Goal: Contribute content

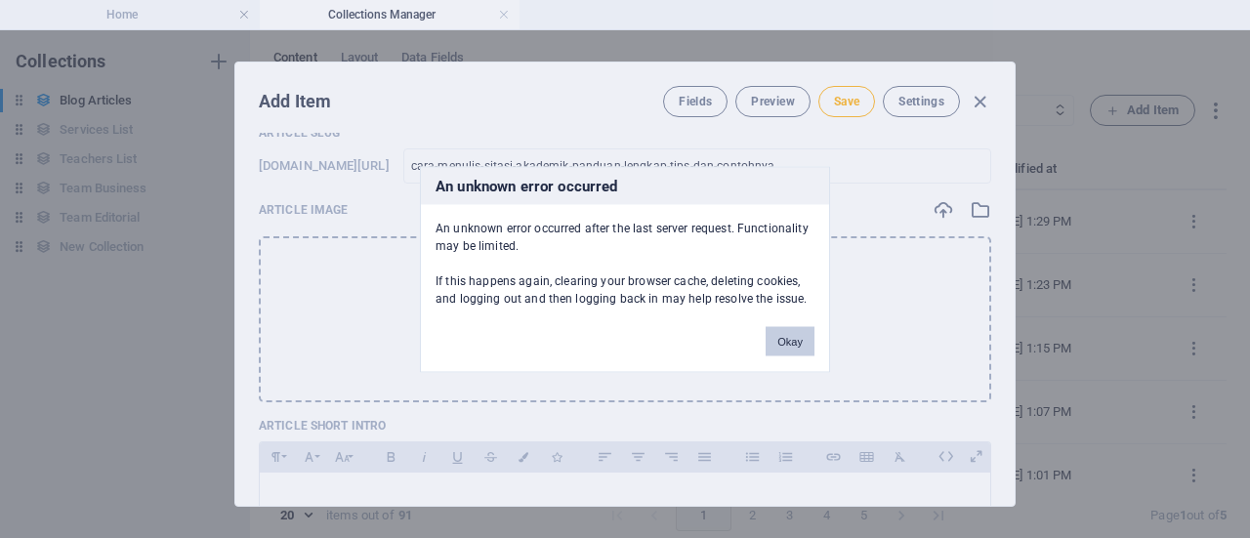
click at [799, 352] on button "Okay" at bounding box center [789, 340] width 49 height 29
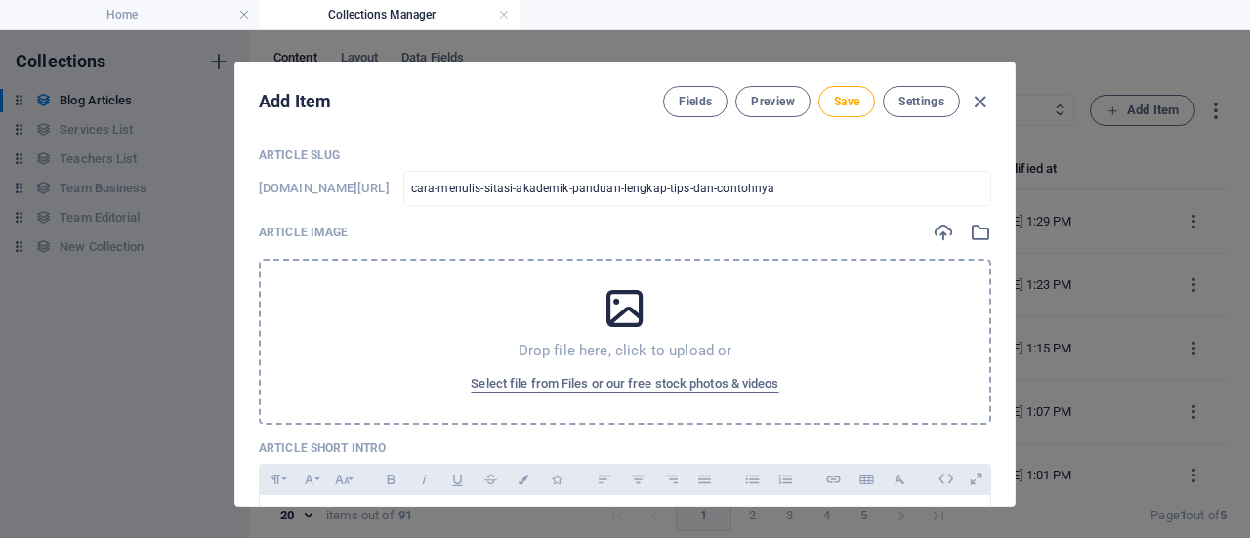
scroll to position [78, 0]
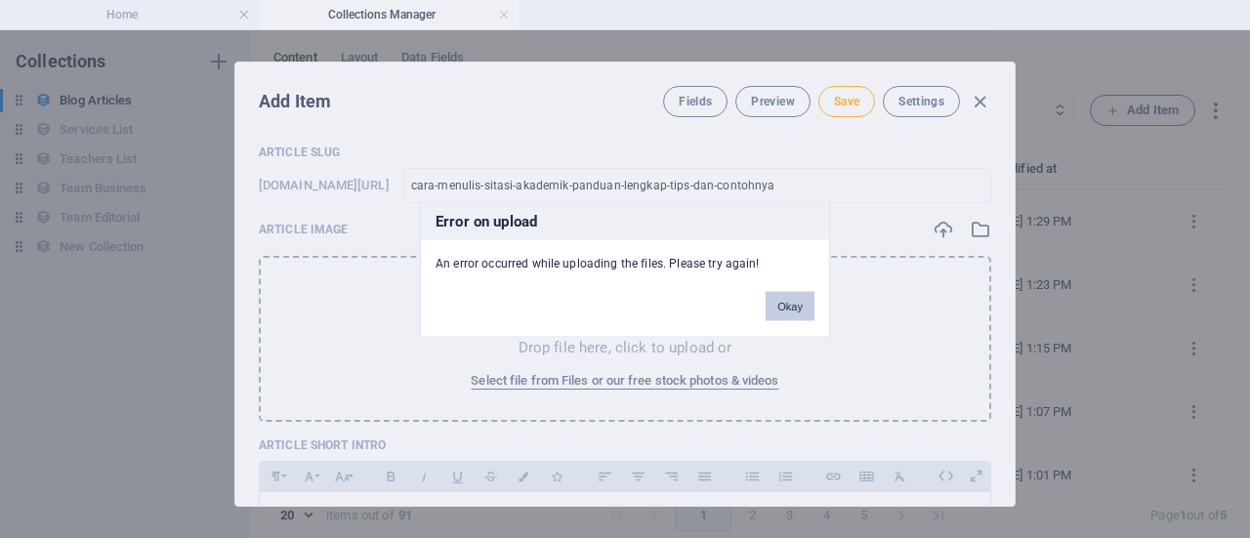
click at [804, 309] on button "Okay" at bounding box center [789, 305] width 49 height 29
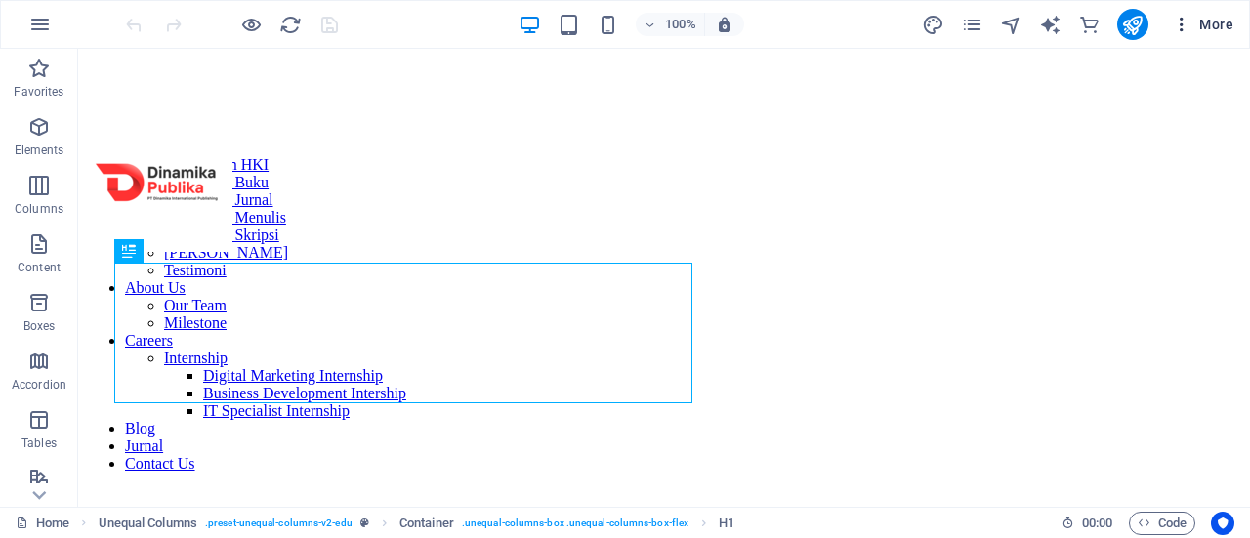
click at [1210, 34] on button "More" at bounding box center [1202, 24] width 77 height 31
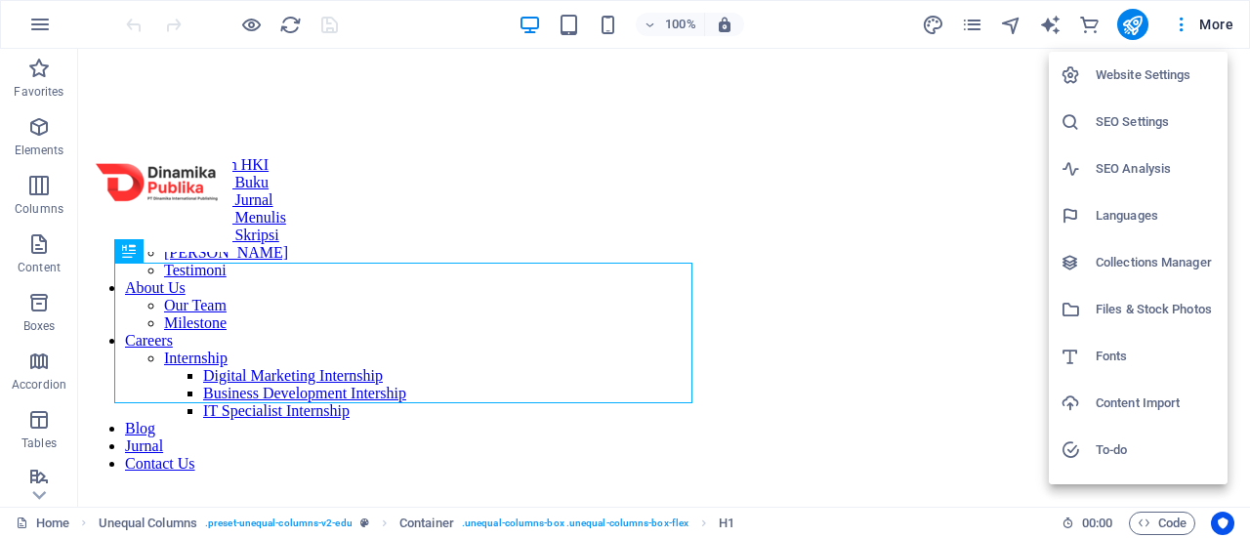
click at [1150, 248] on li "Collections Manager" at bounding box center [1138, 262] width 179 height 47
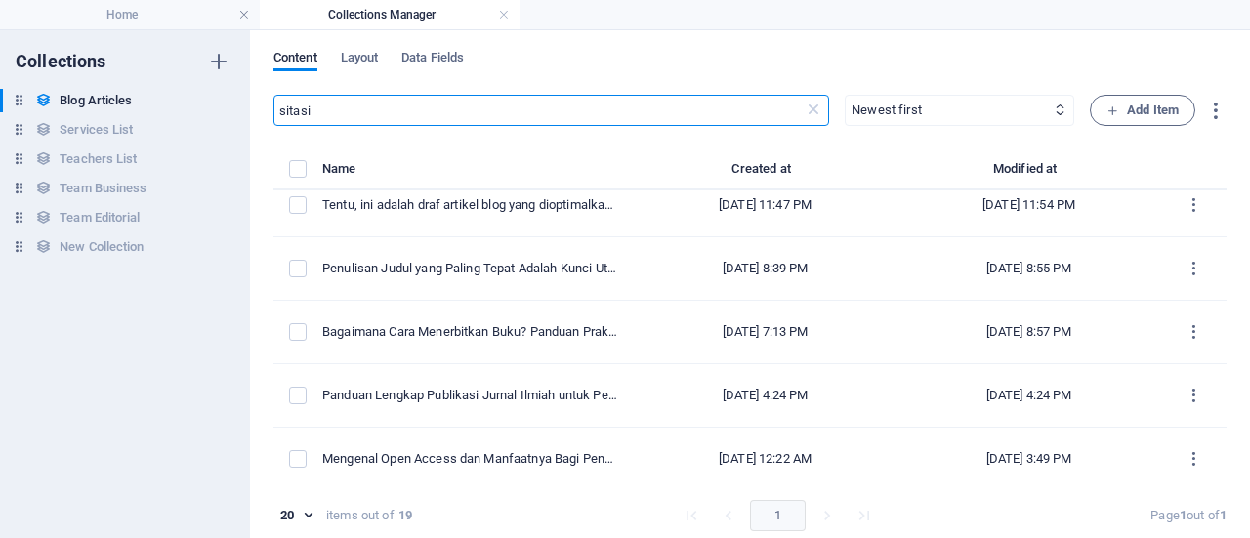
scroll to position [8, 0]
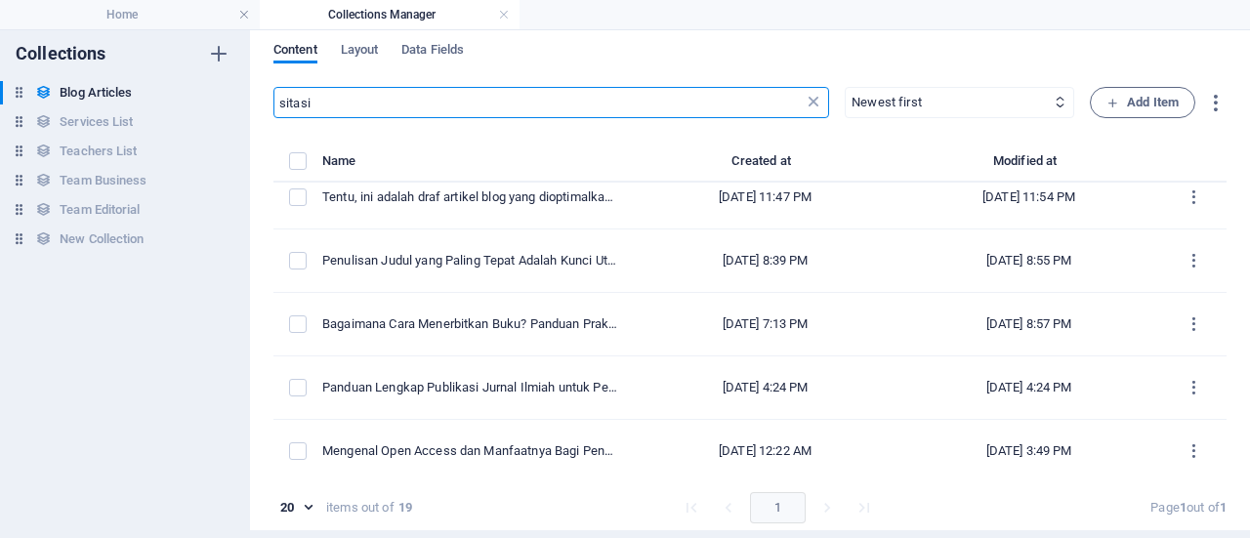
type input "sitasi"
click at [808, 99] on icon at bounding box center [813, 103] width 20 height 20
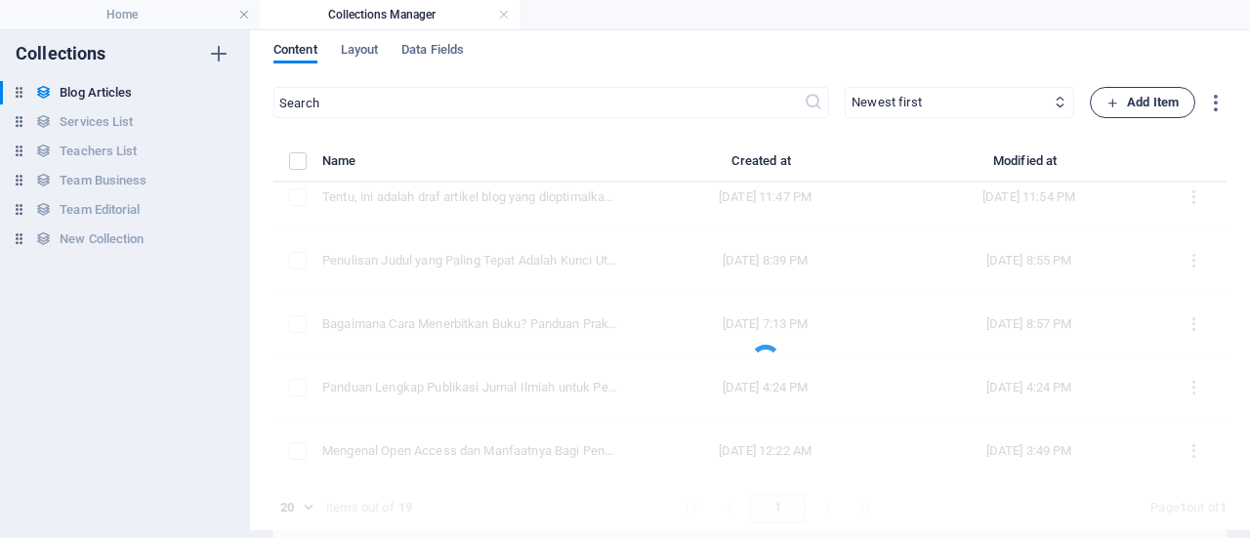
click at [1175, 102] on button "Add Item" at bounding box center [1142, 102] width 105 height 31
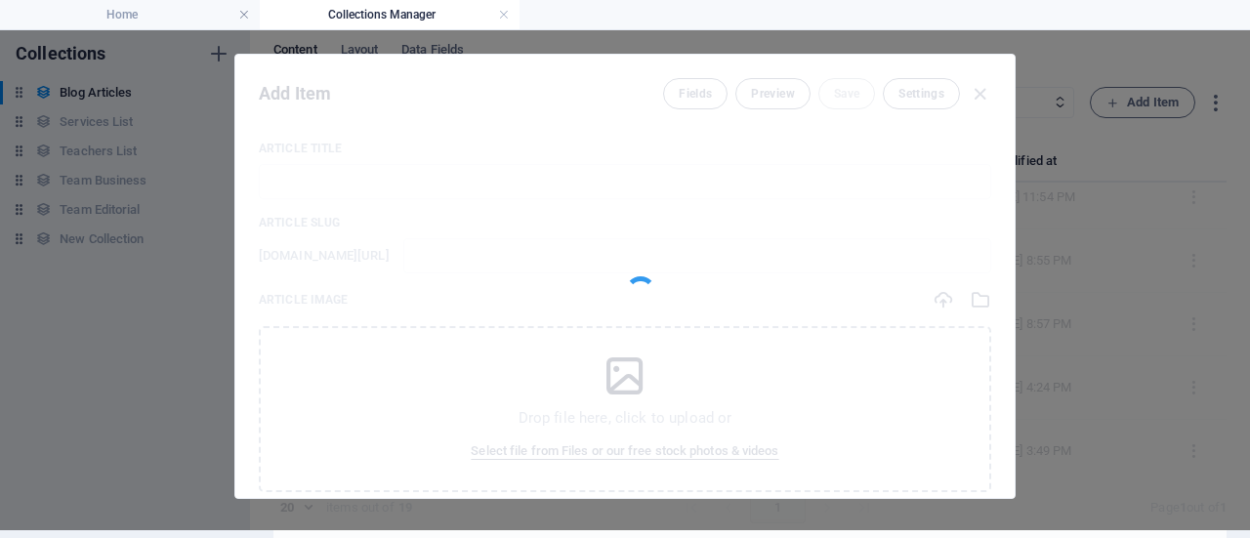
scroll to position [0, 0]
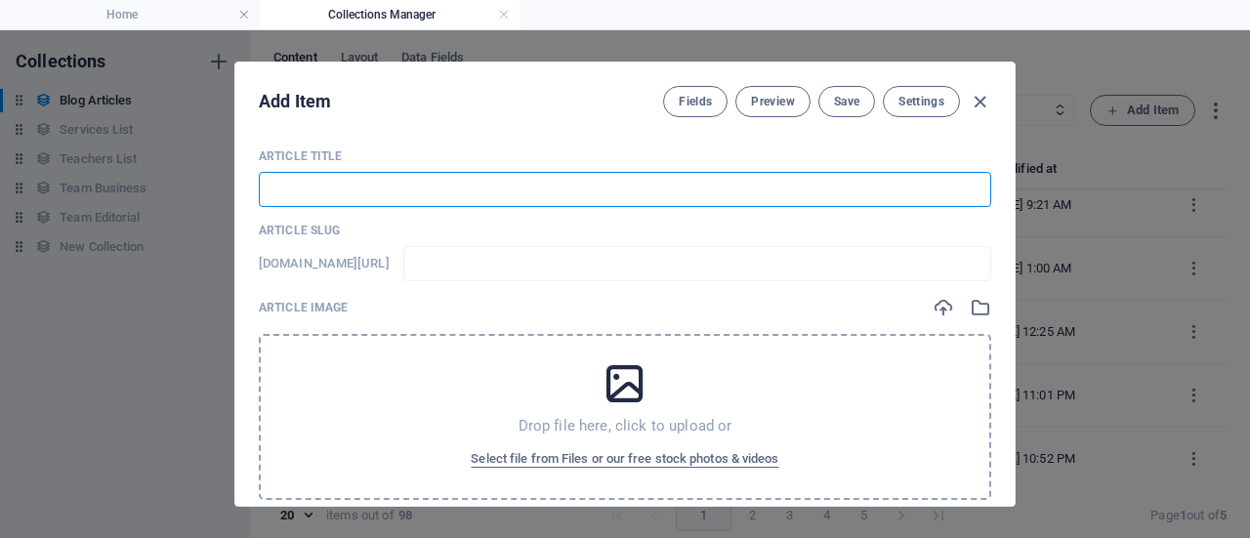
click at [683, 202] on input "text" at bounding box center [625, 189] width 732 height 35
paste input "Cara Menulis Sitasi Akademik: Panduan Lengkap, Tips, dan Contohnya"
type input "Cara Menulis Sitasi Akademik: Panduan Lengkap, Tips, dan Contohnya"
type input "cara-menulis-sitasi-akademik-panduan-lengkap-tips-dan-contohnya"
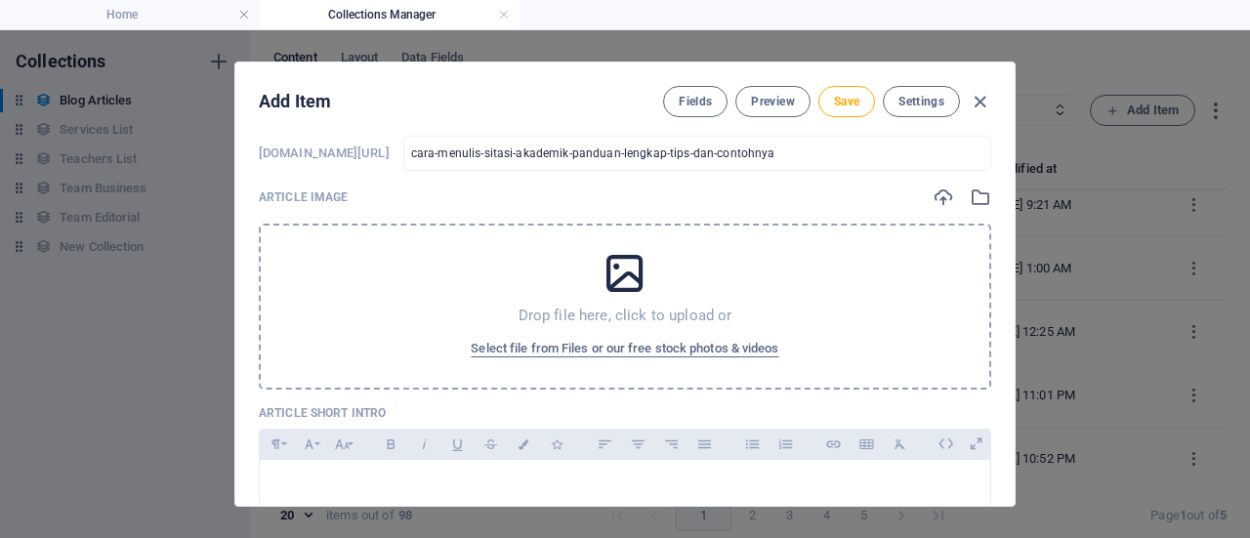
scroll to position [111, 0]
type input "Cara Menulis Sitasi Akademik: Panduan Lengkap, Tips, dan Contohnya"
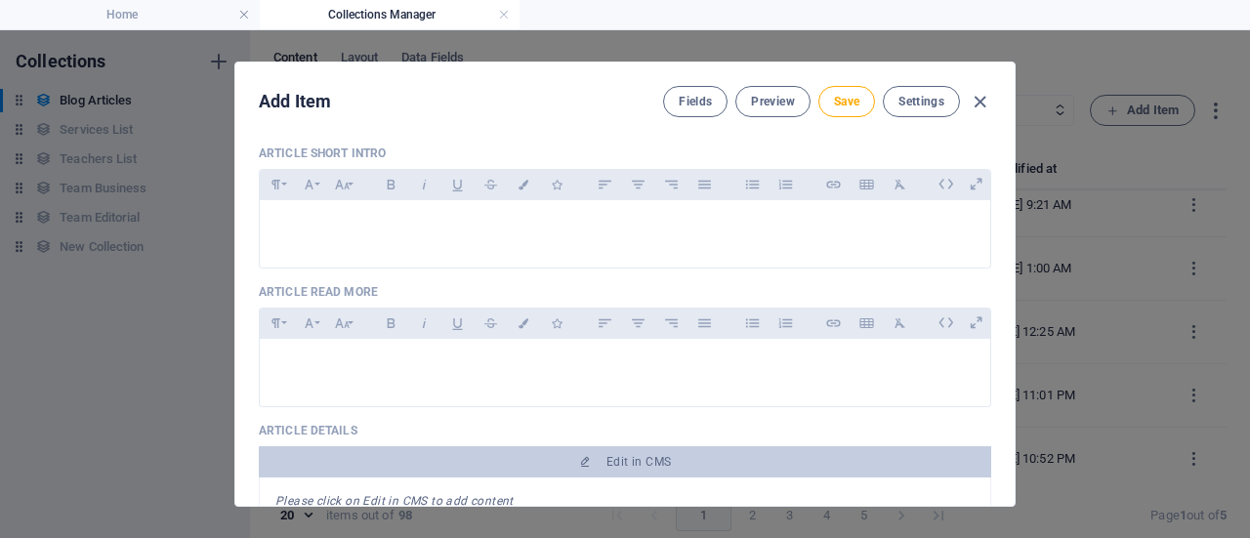
scroll to position [371, 0]
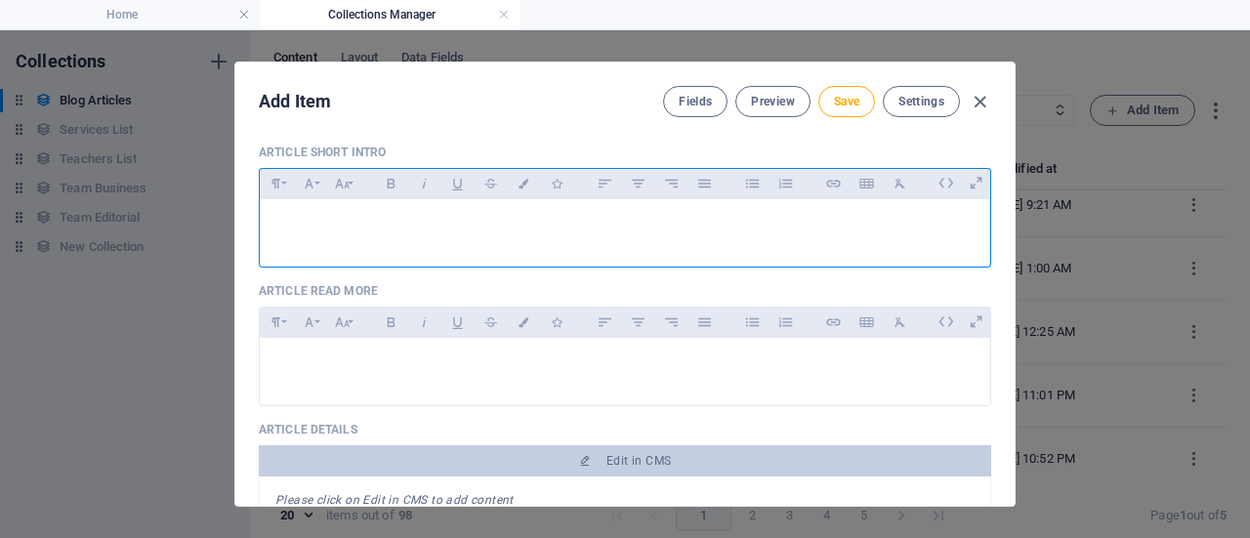
click at [584, 228] on p at bounding box center [624, 224] width 699 height 19
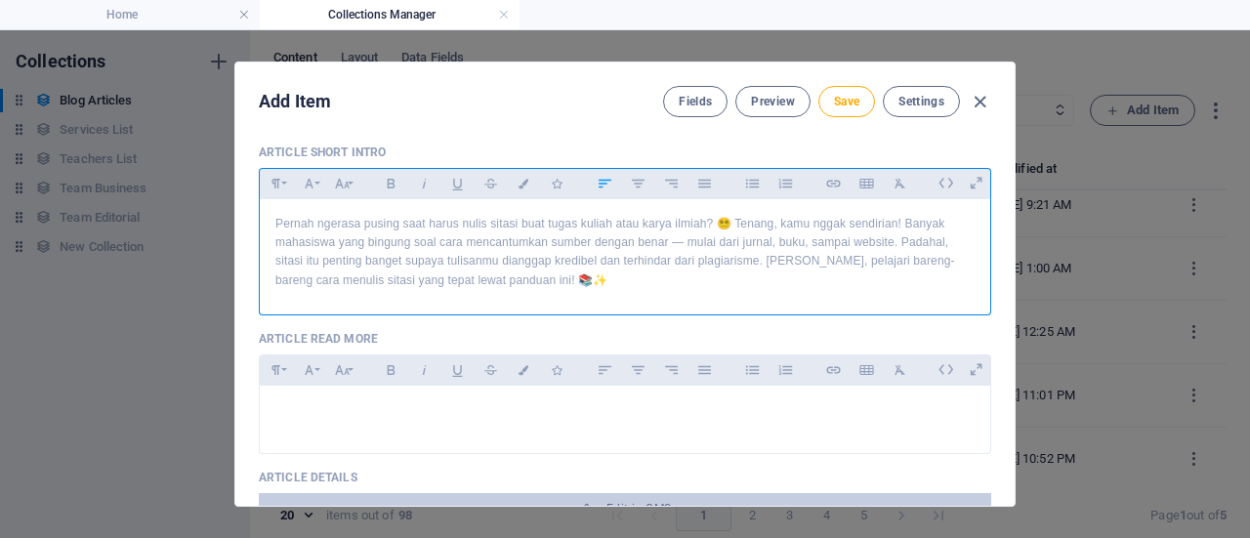
scroll to position [5749, 16]
click at [730, 225] on p "Pernah ngerasa pusing saat harus nulis sitasi buat tugas kuliah atau karya ilmi…" at bounding box center [624, 252] width 699 height 75
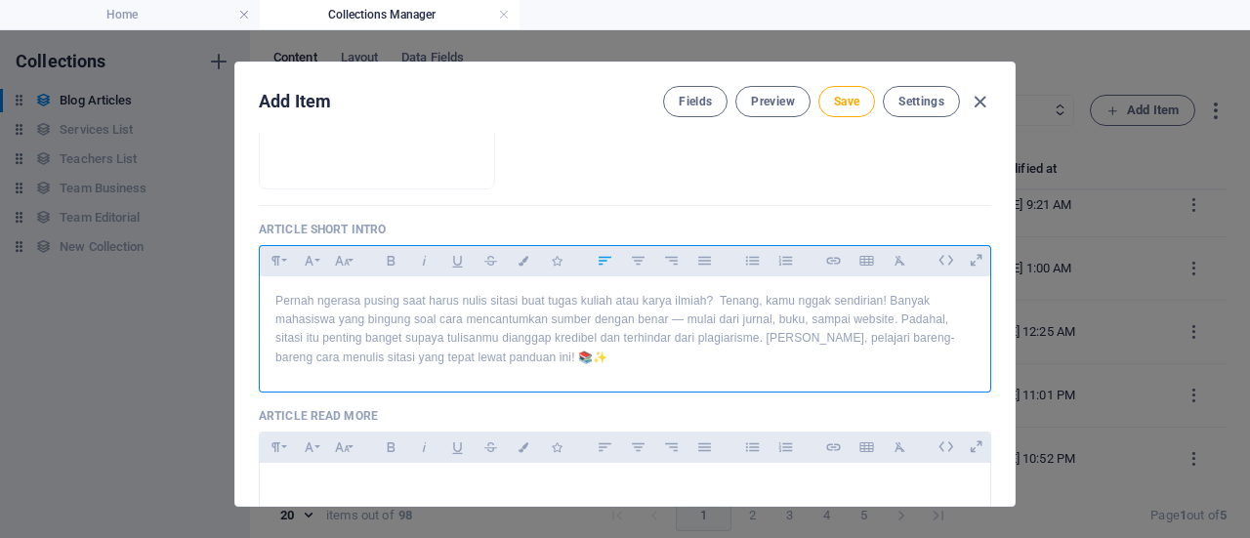
scroll to position [447, 0]
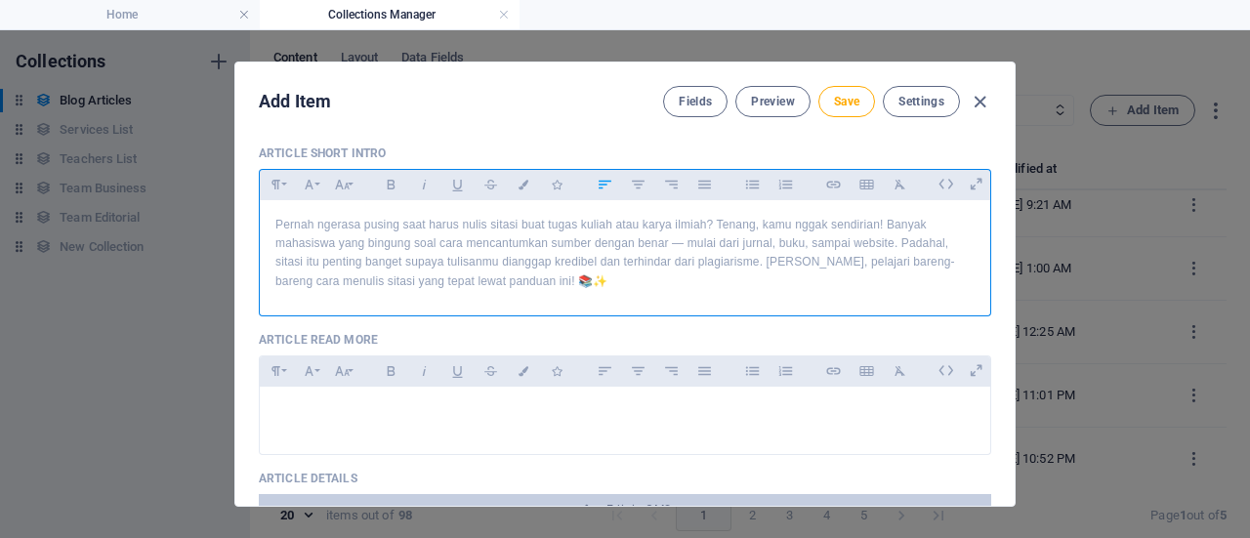
click at [572, 284] on p "Pernah ngerasa pusing saat harus nulis sitasi buat tugas kuliah atau karya ilmi…" at bounding box center [624, 253] width 699 height 75
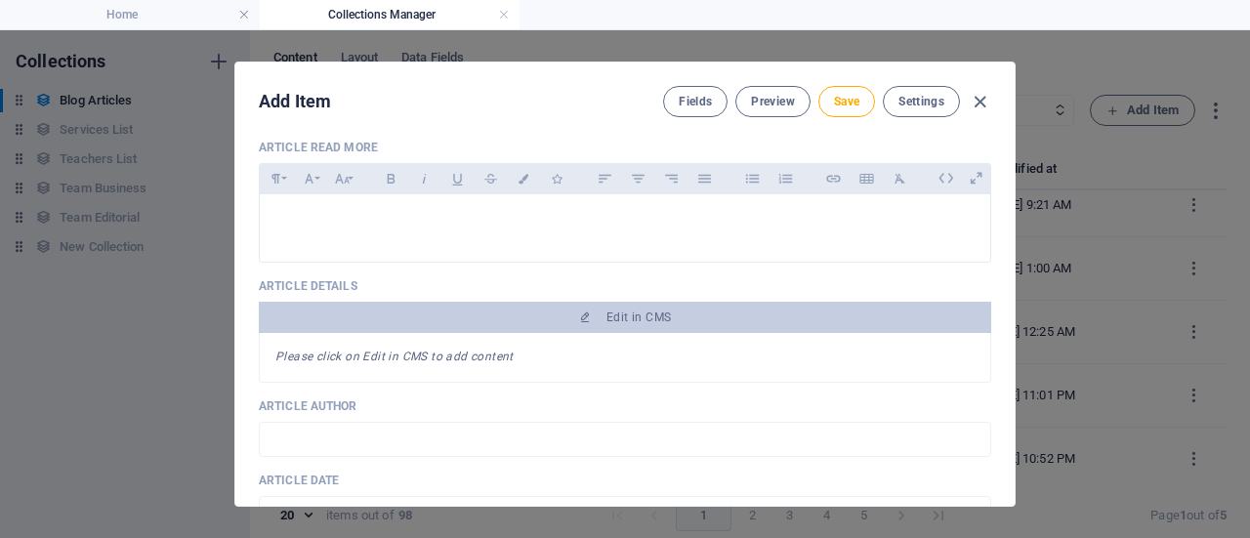
scroll to position [640, 0]
click at [829, 101] on button "Save" at bounding box center [846, 101] width 57 height 31
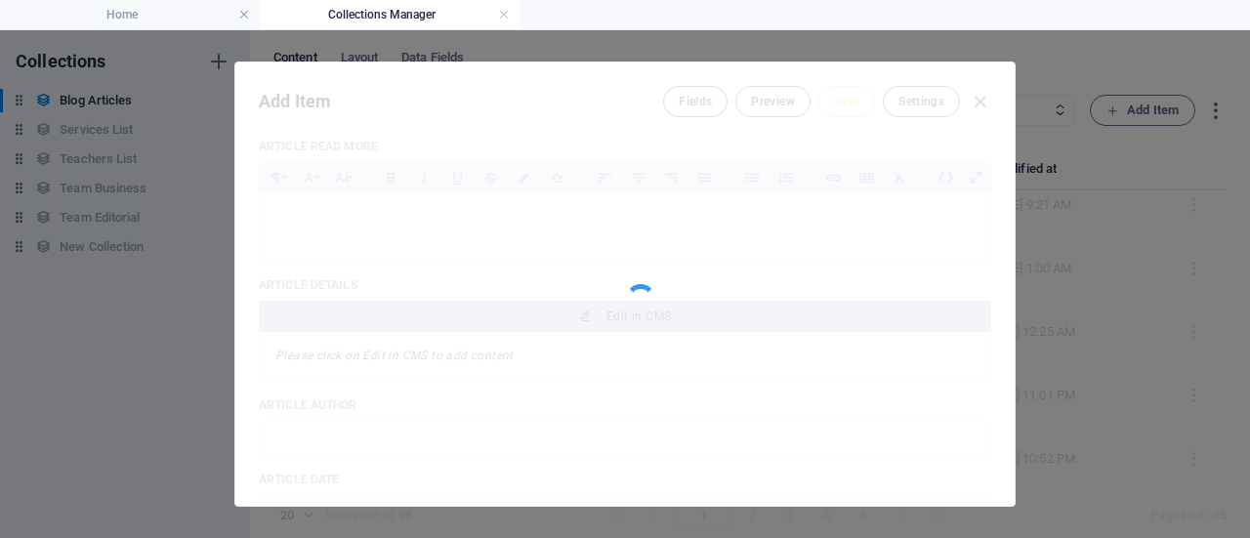
type input "cara-menulis-sitasi-akademik-panduan-lengkap-tips-dan-contohnya"
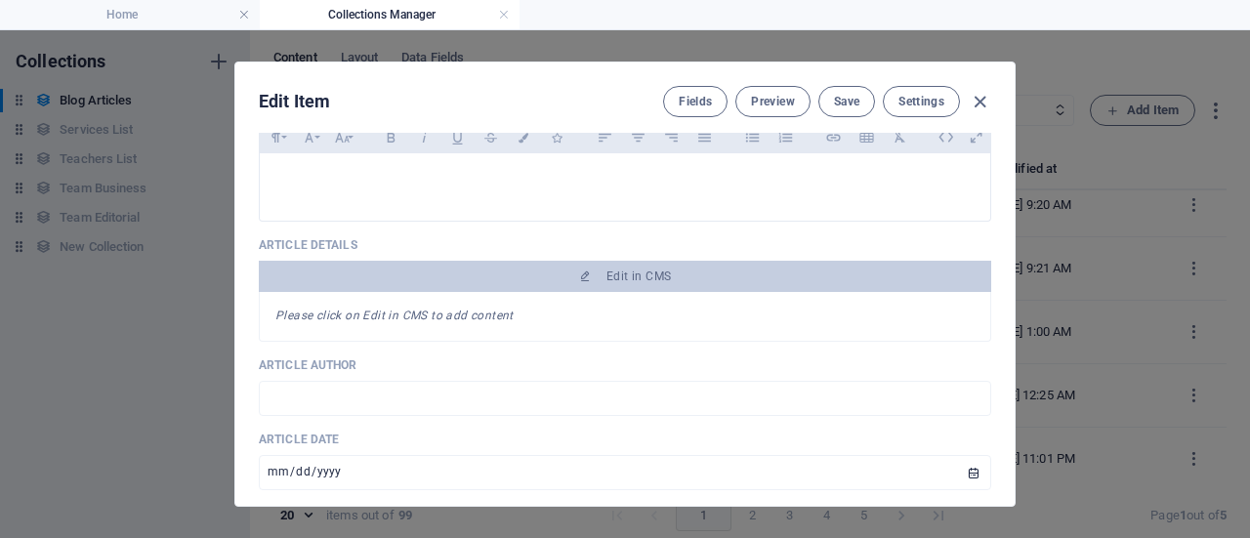
scroll to position [682, 0]
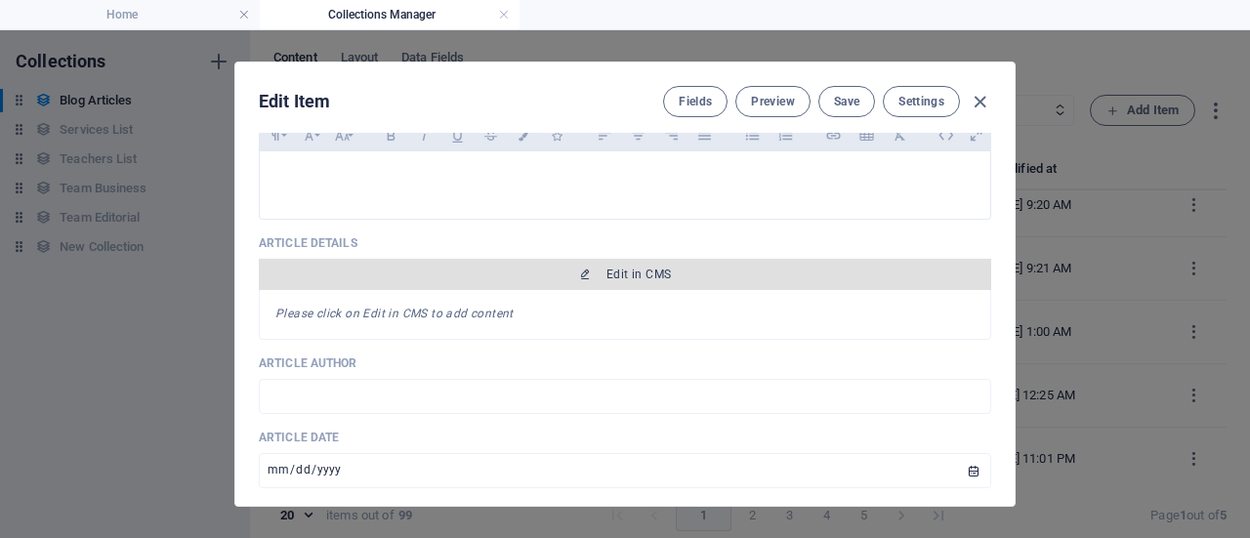
click at [623, 270] on span "Edit in CMS" at bounding box center [638, 275] width 64 height 16
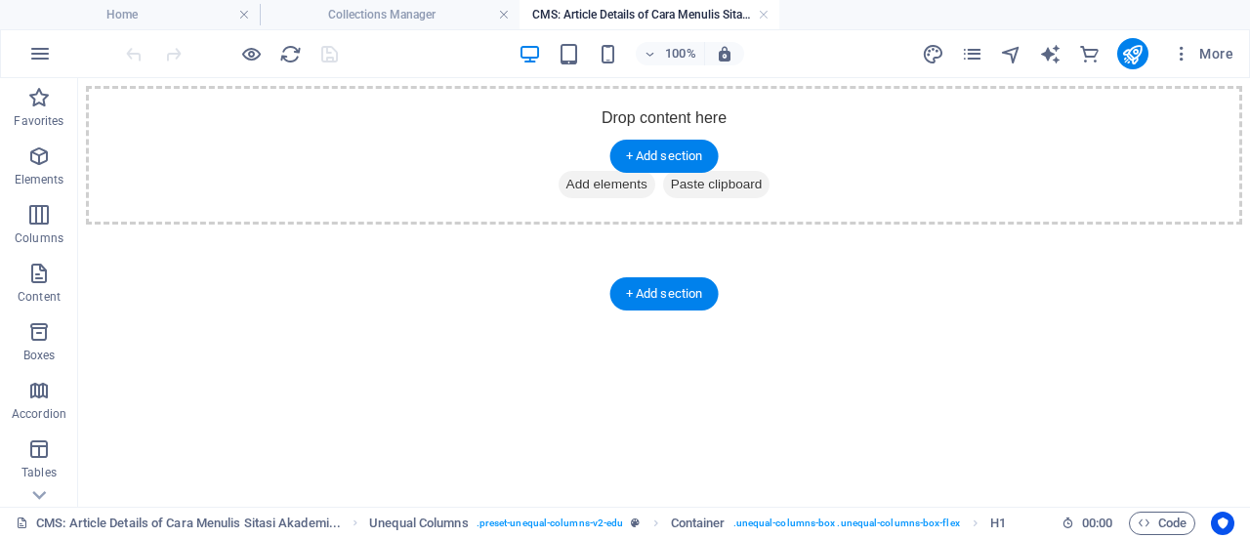
scroll to position [0, 0]
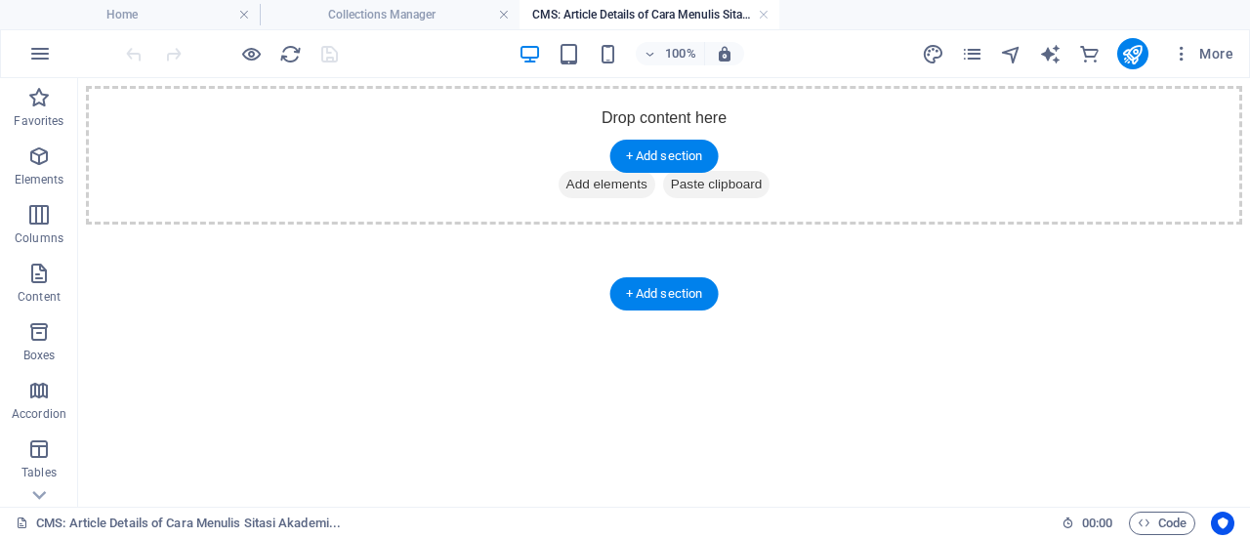
click at [601, 198] on span "Add elements" at bounding box center [606, 184] width 97 height 27
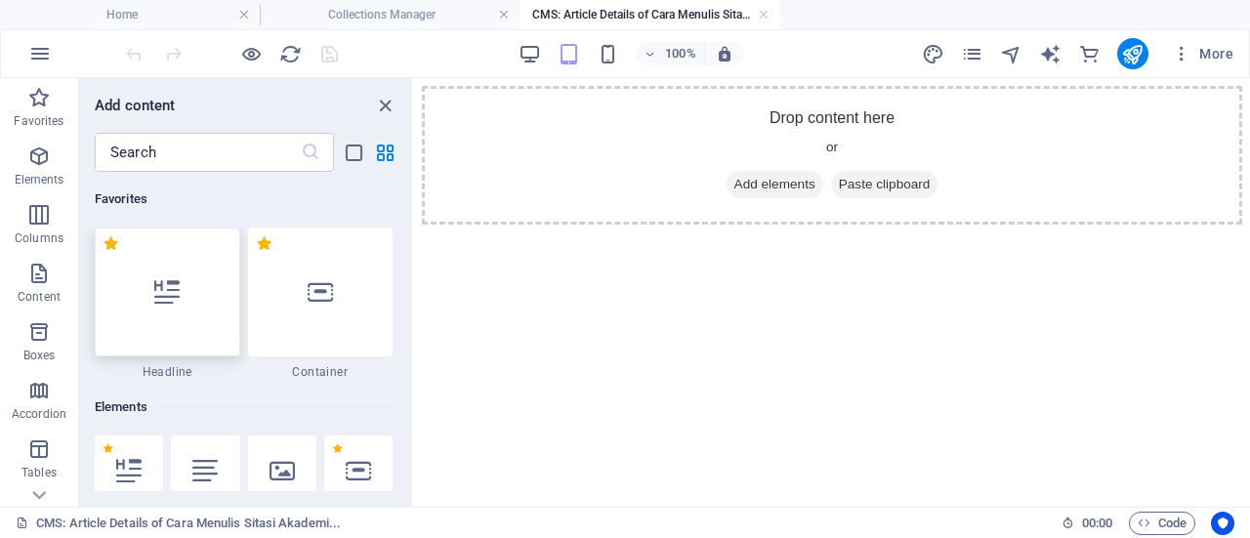
click at [204, 268] on div at bounding box center [167, 291] width 145 height 129
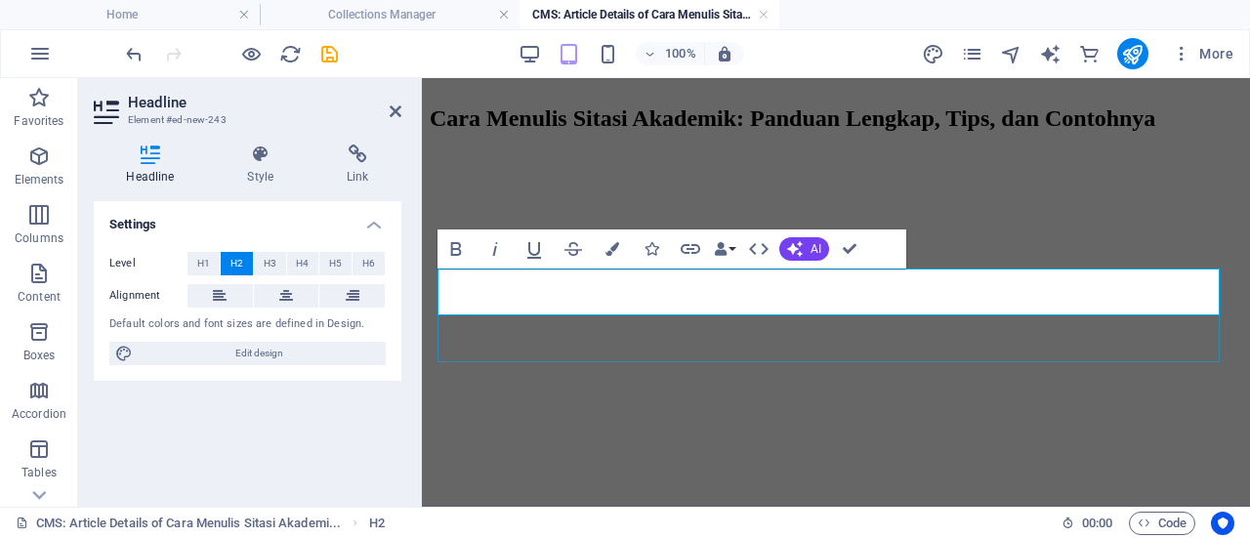
scroll to position [996, 9]
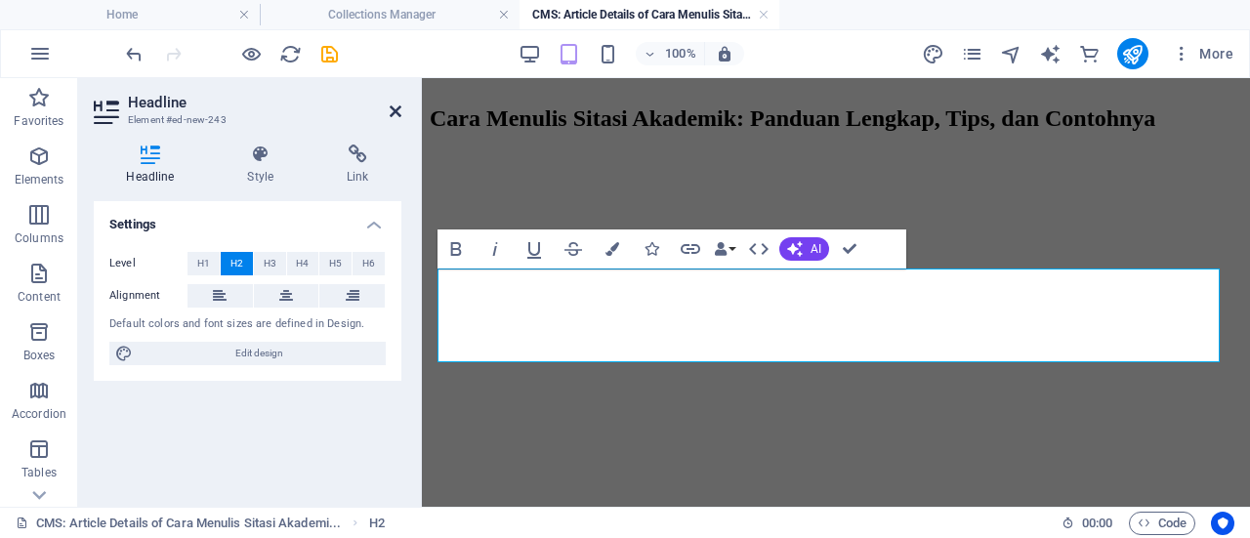
click at [396, 103] on icon at bounding box center [396, 111] width 12 height 16
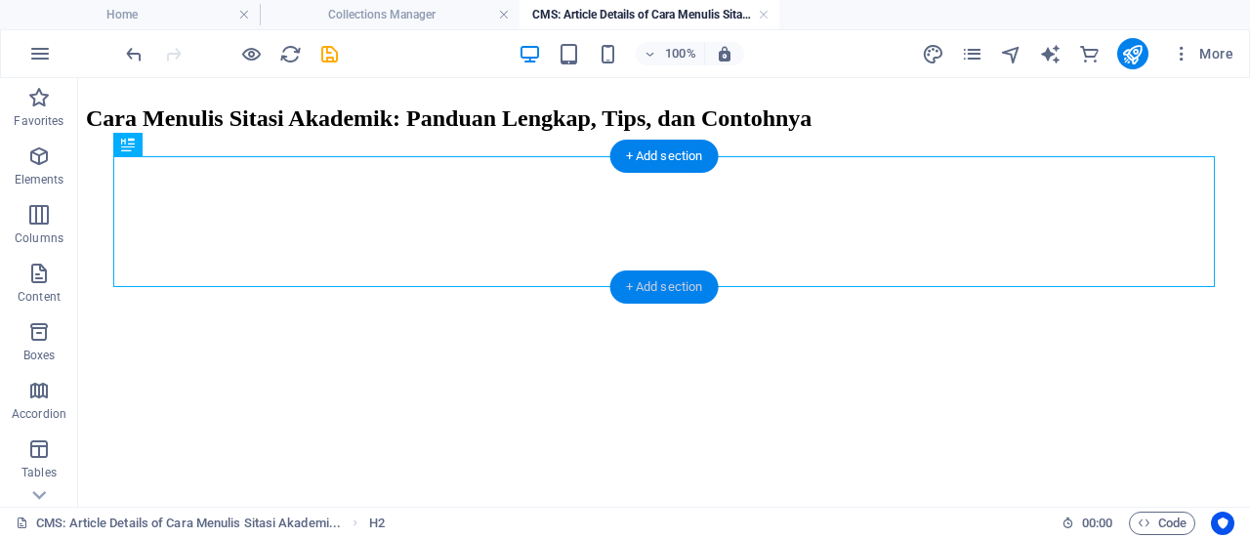
click at [674, 280] on div "+ Add section" at bounding box center [664, 286] width 108 height 33
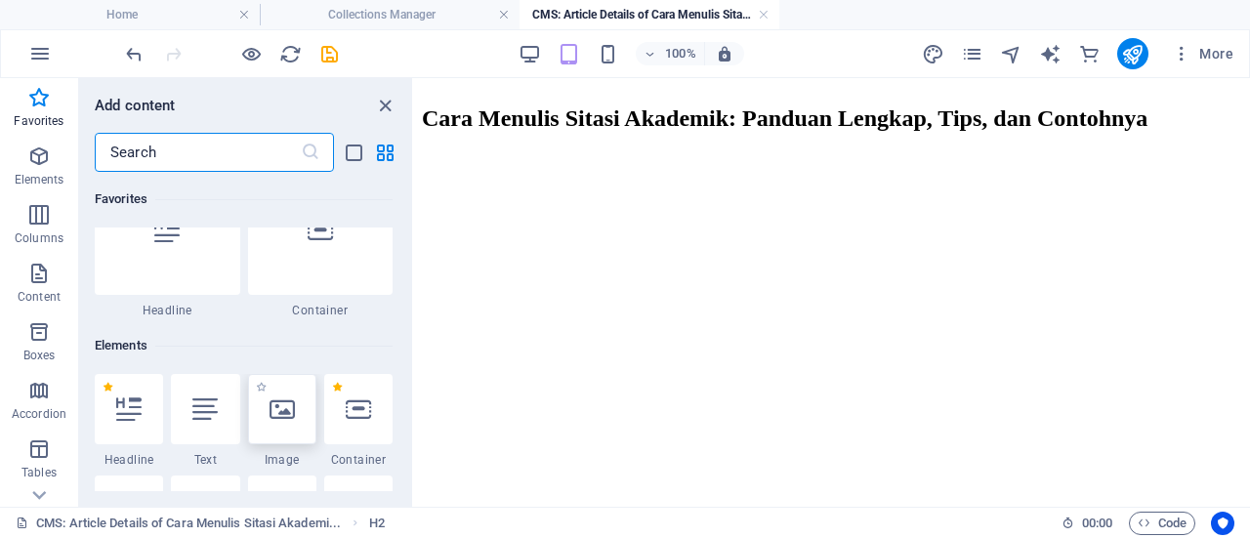
scroll to position [58, 0]
click at [276, 410] on icon at bounding box center [281, 412] width 25 height 25
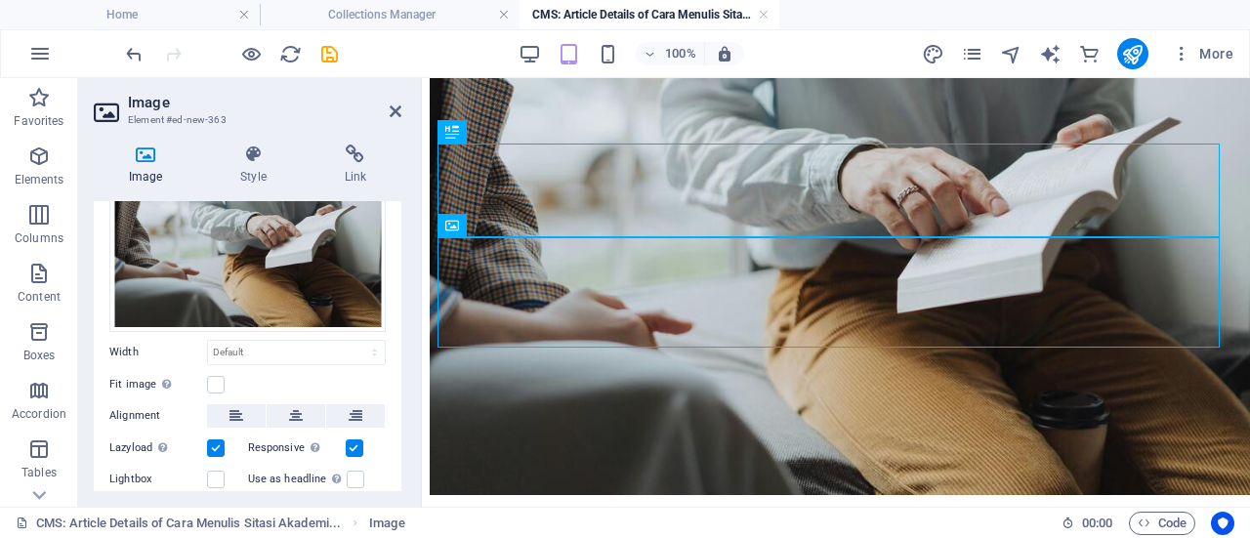
scroll to position [0, 0]
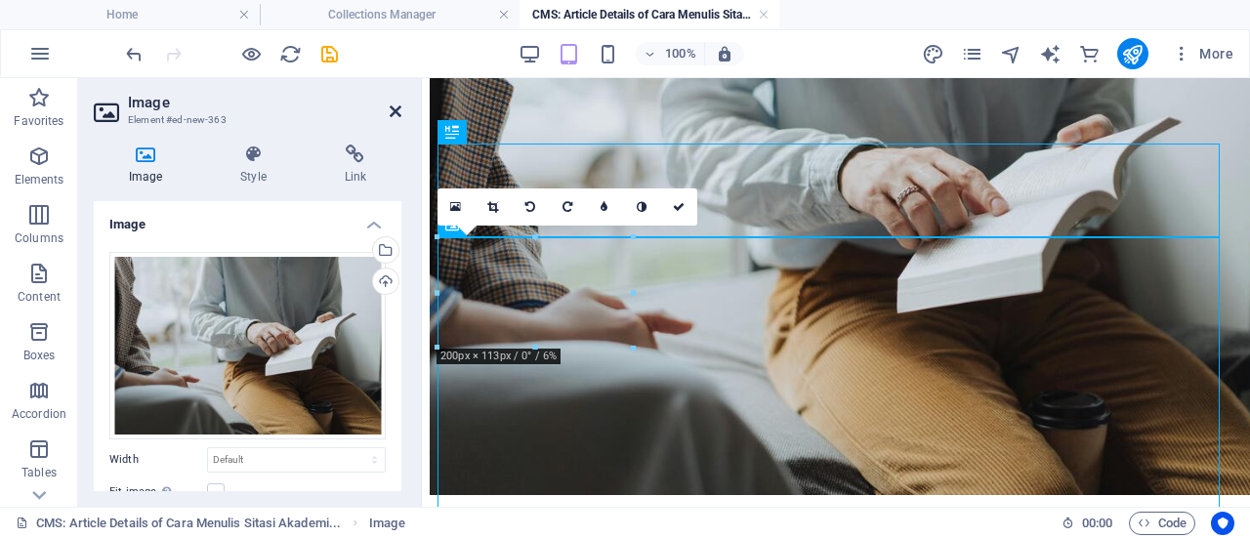
click at [398, 112] on icon at bounding box center [396, 111] width 12 height 16
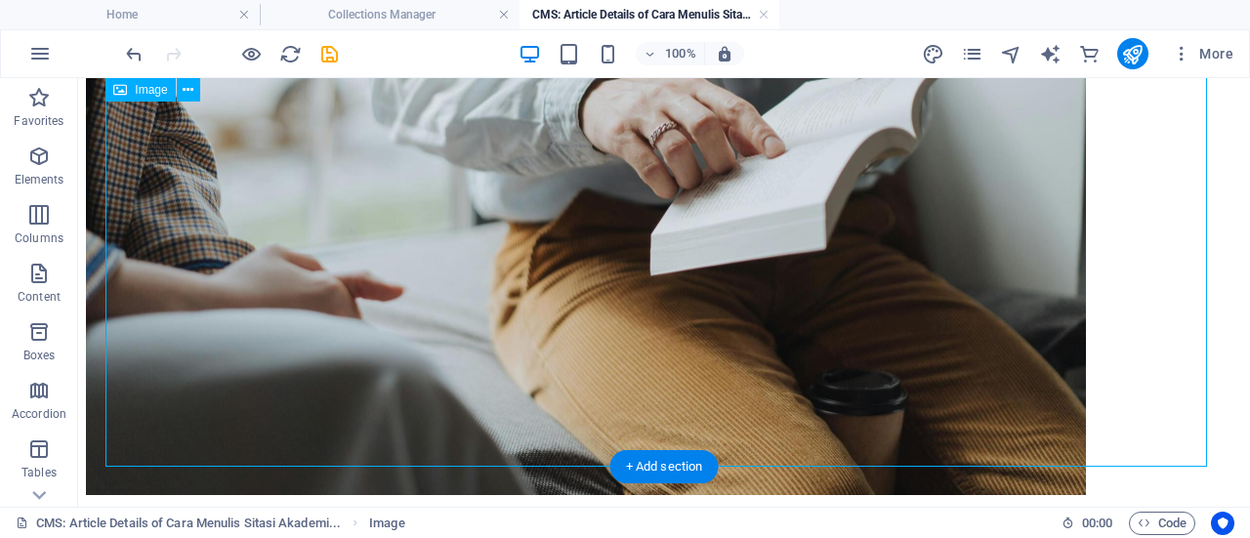
scroll to position [487, 0]
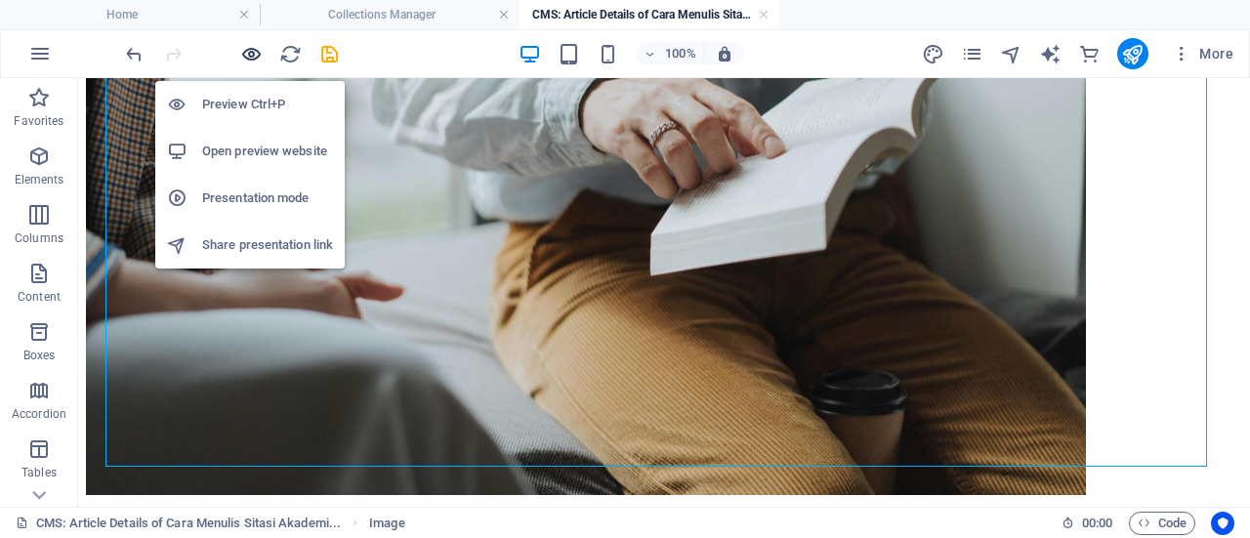
click at [240, 57] on icon "button" at bounding box center [251, 54] width 22 height 22
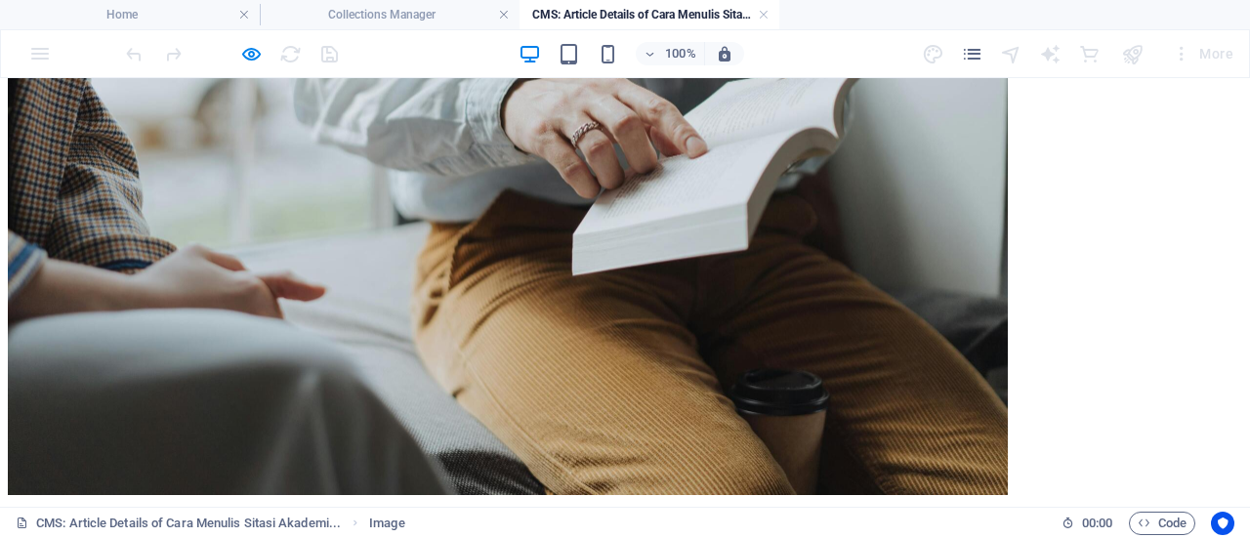
scroll to position [0, 0]
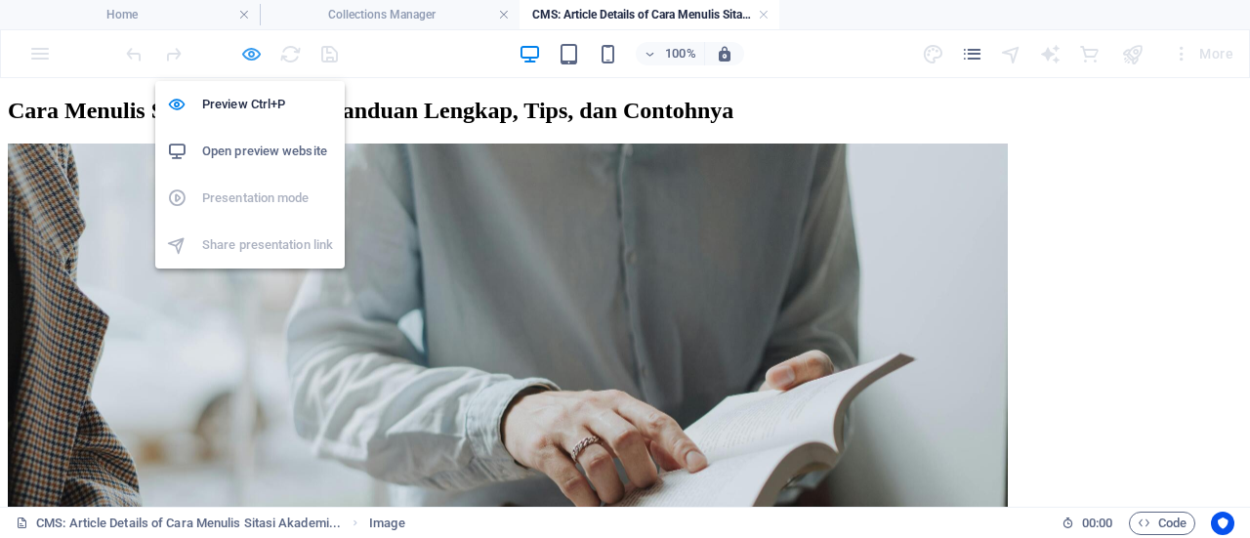
click at [255, 61] on icon "button" at bounding box center [251, 54] width 22 height 22
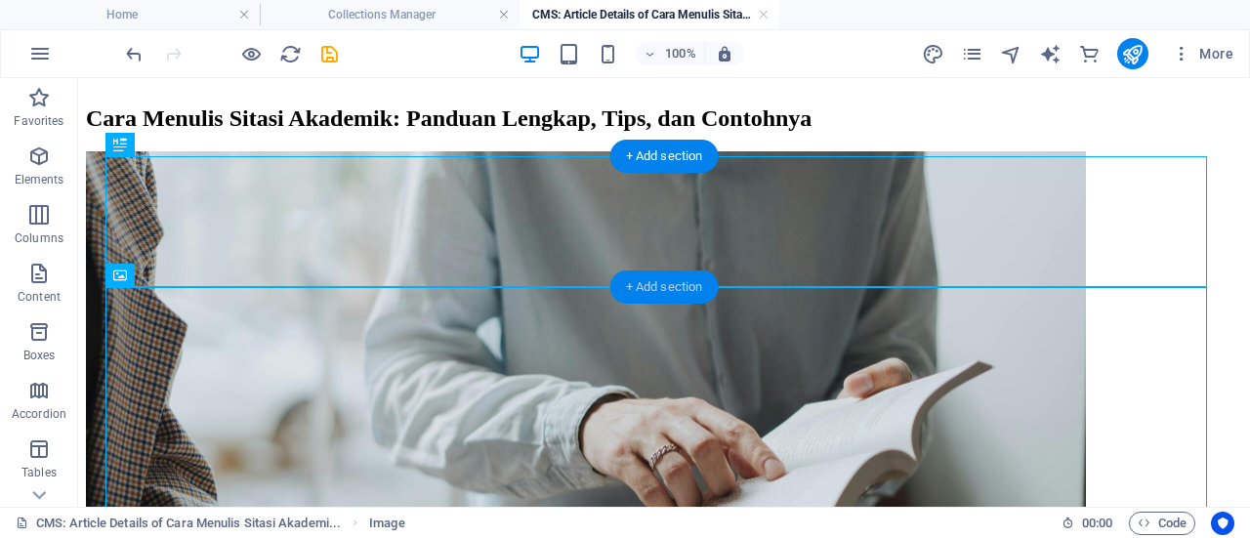
click at [689, 283] on div "+ Add section" at bounding box center [664, 286] width 108 height 33
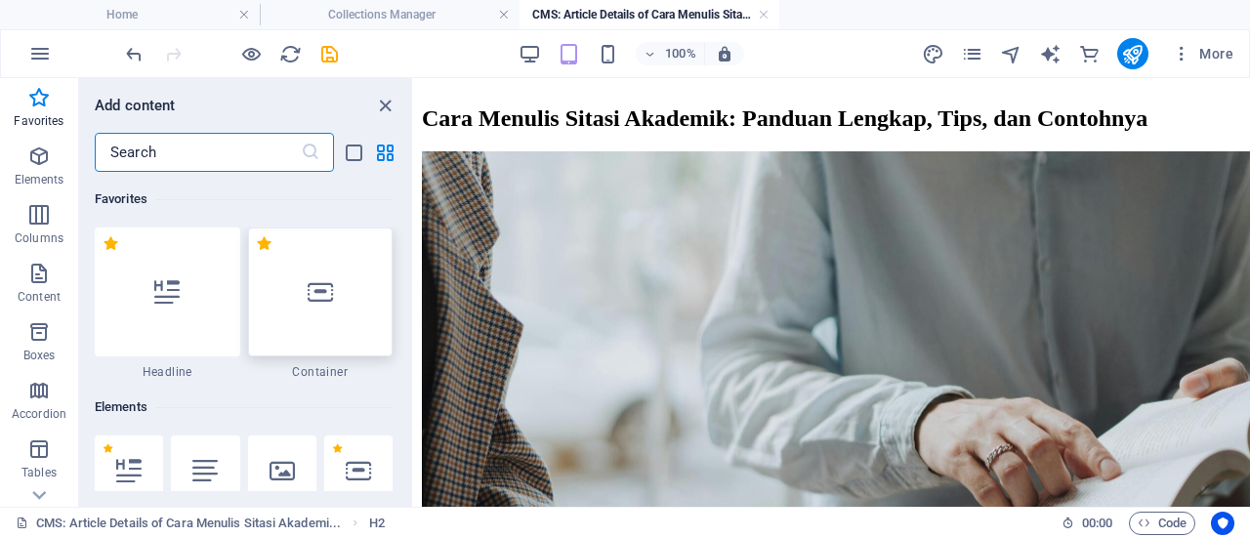
click at [308, 284] on icon at bounding box center [320, 291] width 25 height 25
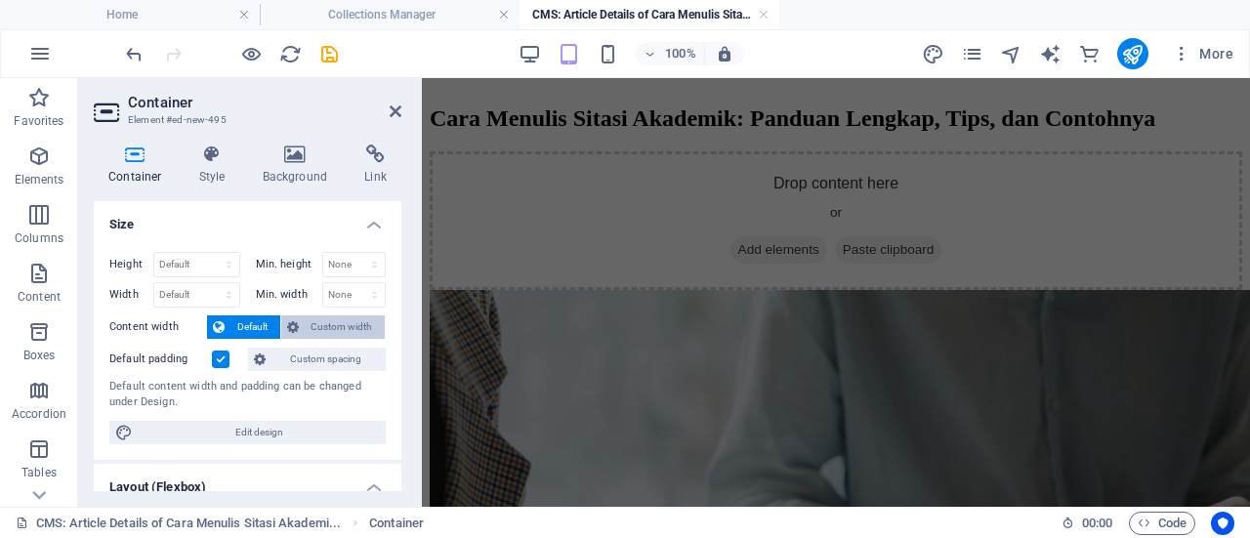
scroll to position [465, 0]
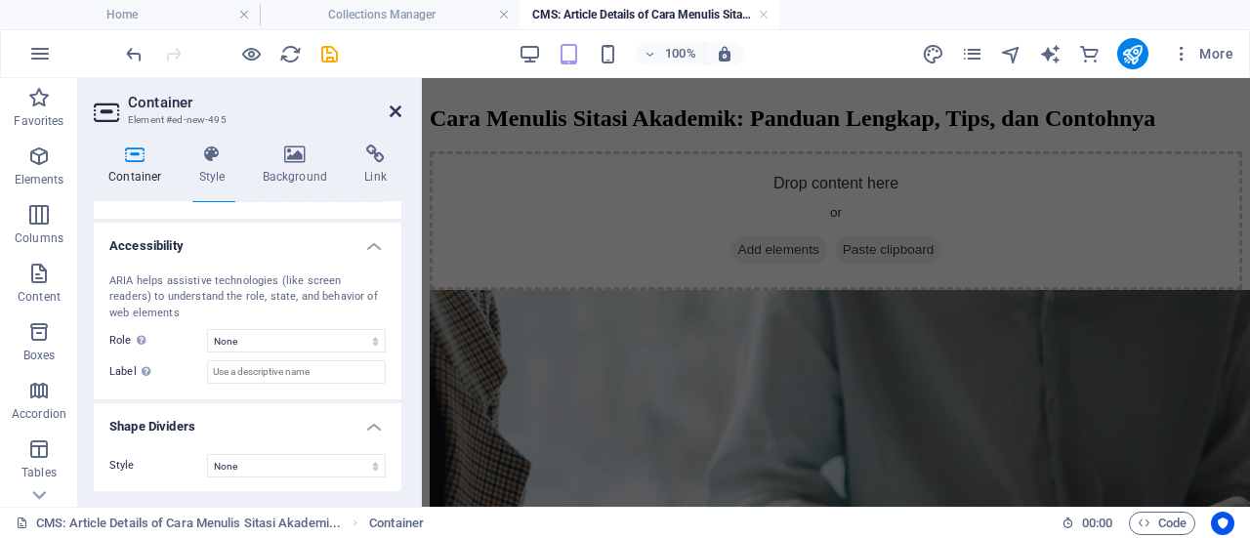
click at [395, 114] on icon at bounding box center [396, 111] width 12 height 16
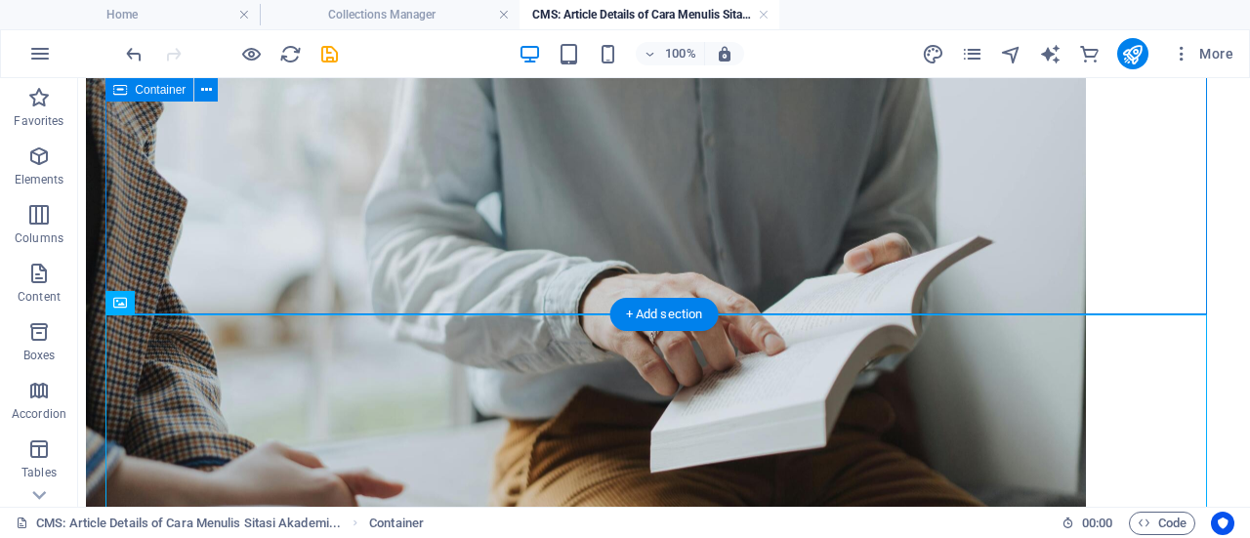
scroll to position [117, 0]
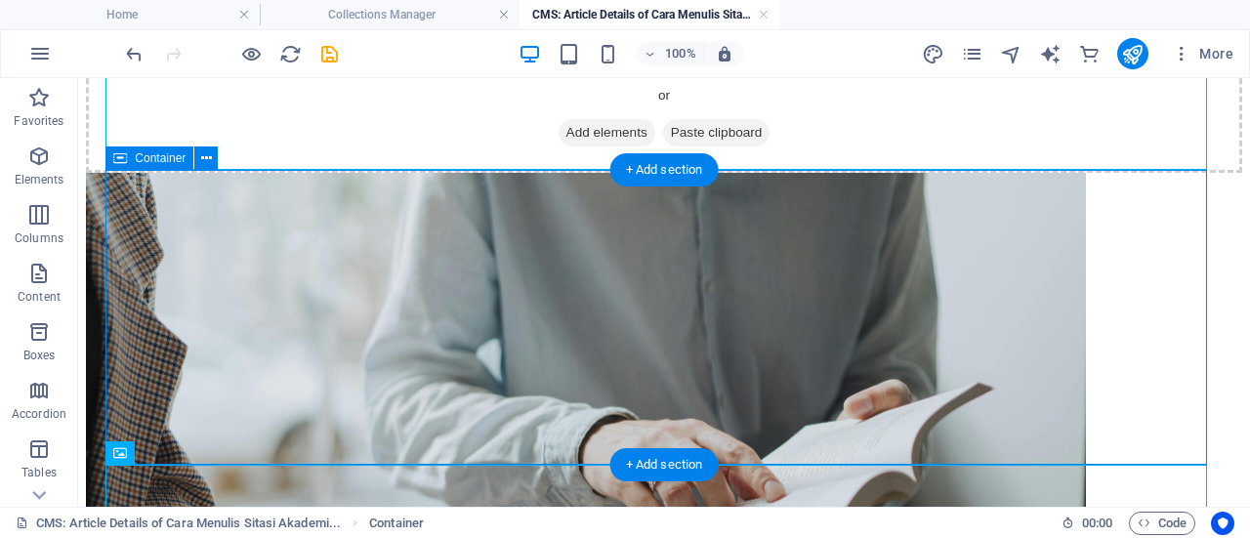
click at [515, 173] on div "Drop content here or Add elements Paste clipboard" at bounding box center [664, 103] width 1156 height 139
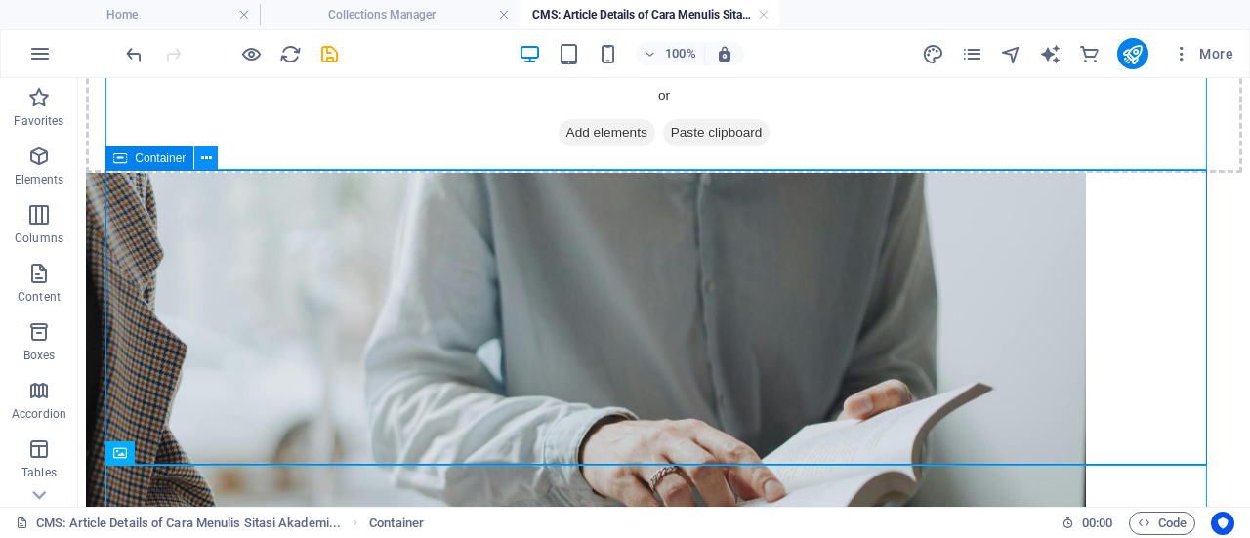
click at [204, 161] on icon at bounding box center [206, 158] width 11 height 21
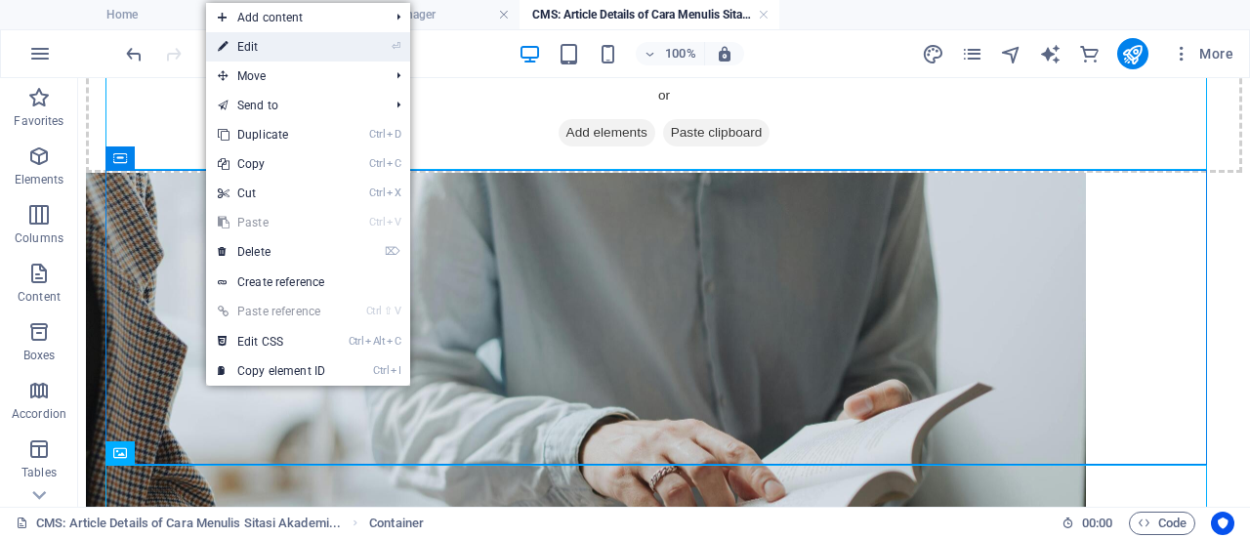
click at [376, 46] on li "⏎ Edit" at bounding box center [308, 46] width 204 height 29
click at [286, 48] on link "⏎ Edit" at bounding box center [271, 46] width 131 height 29
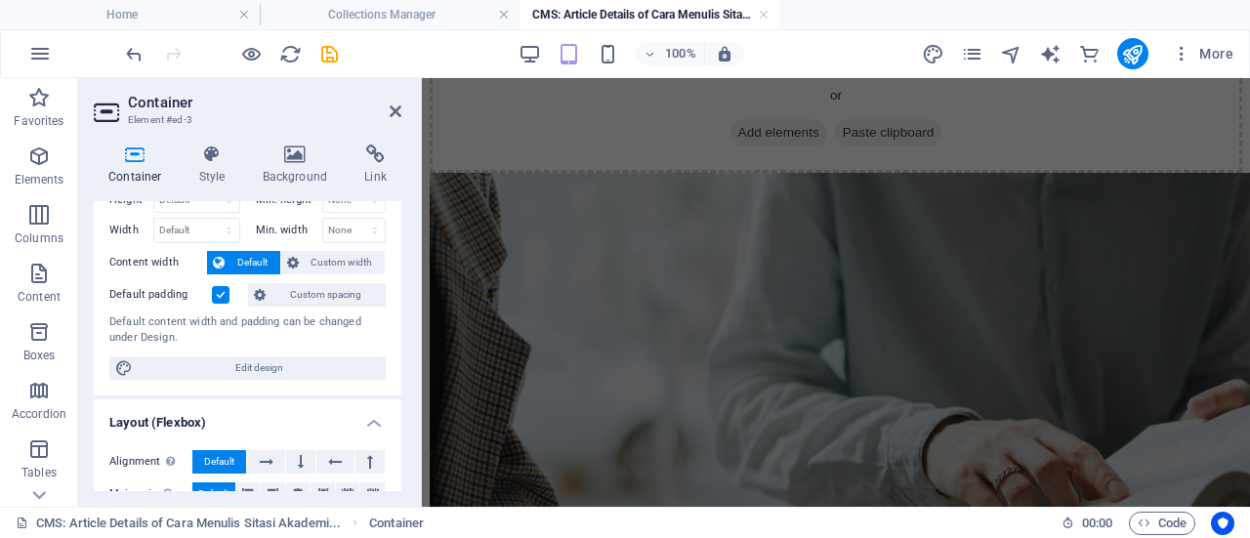
scroll to position [0, 0]
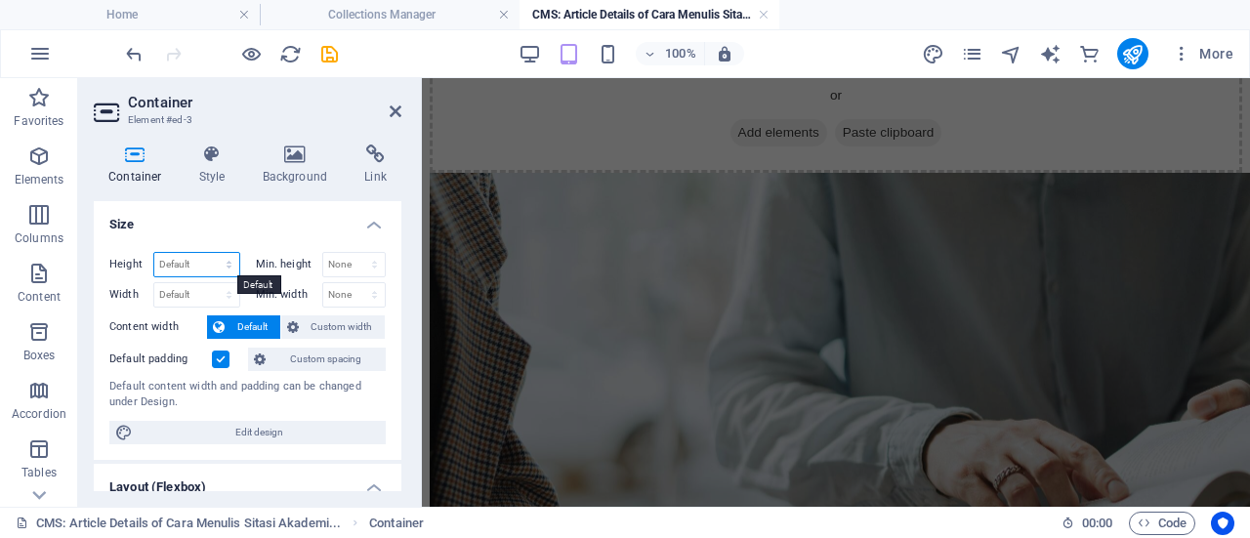
click at [209, 259] on select "Default px rem % vh vw" at bounding box center [196, 264] width 85 height 23
select select "px"
click at [210, 253] on select "Default px rem % vh vw" at bounding box center [196, 264] width 85 height 23
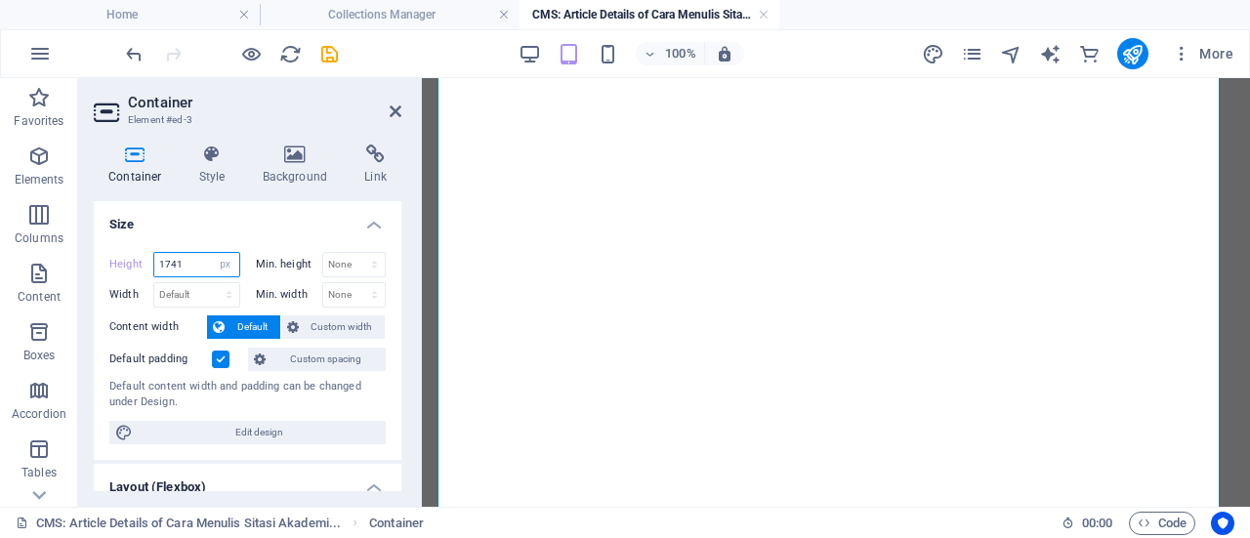
scroll to position [1510, 0]
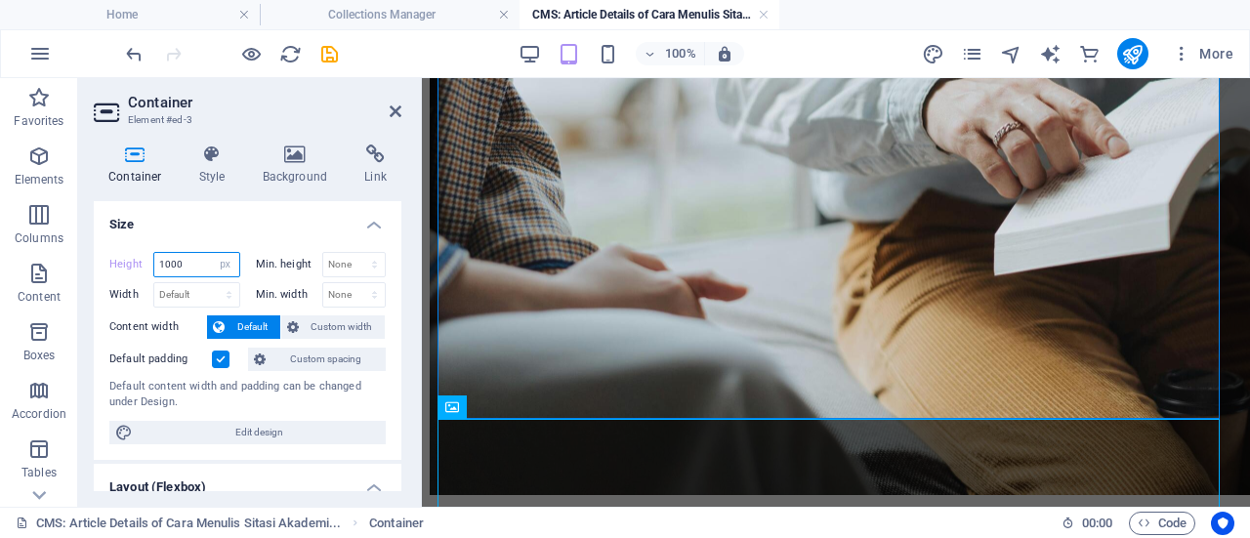
click at [193, 268] on input "1000" at bounding box center [196, 264] width 85 height 23
type input "1"
type input "800"
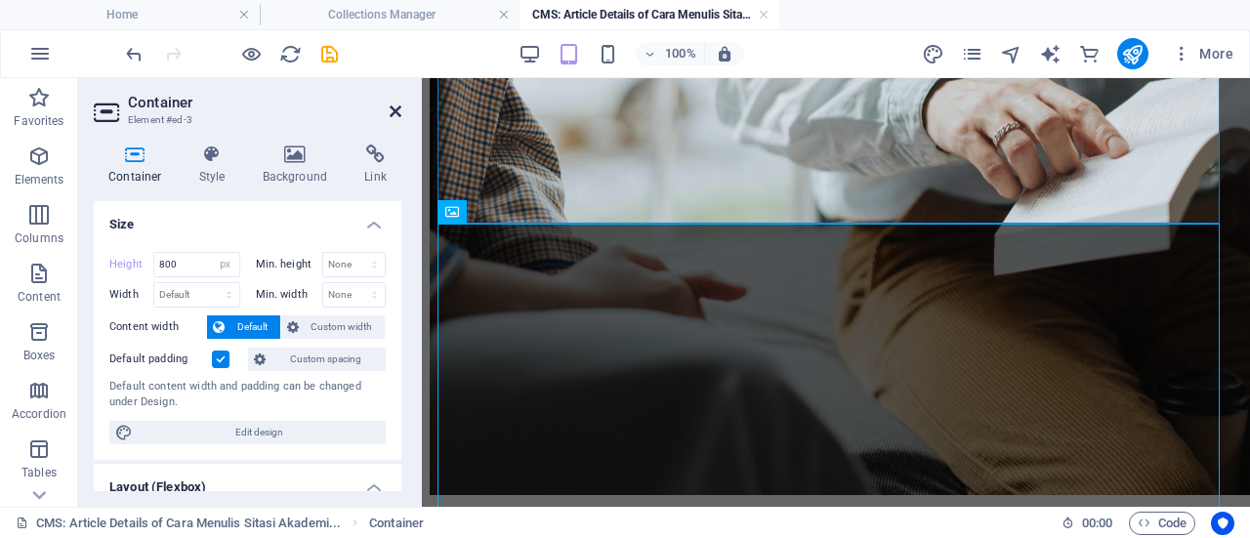
click at [396, 116] on icon at bounding box center [396, 111] width 12 height 16
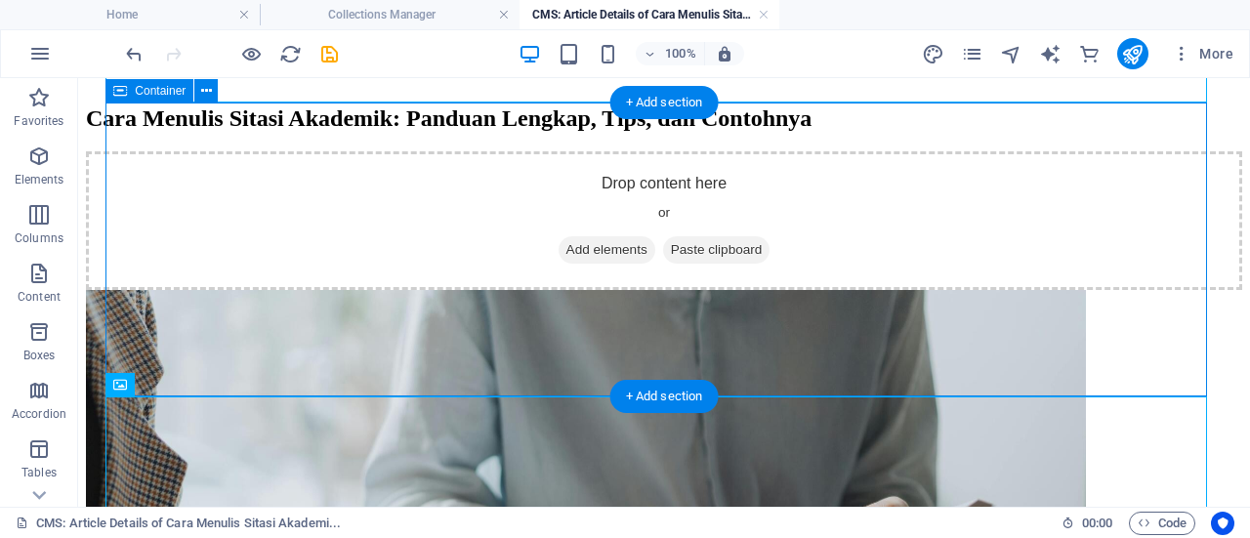
scroll to position [202, 0]
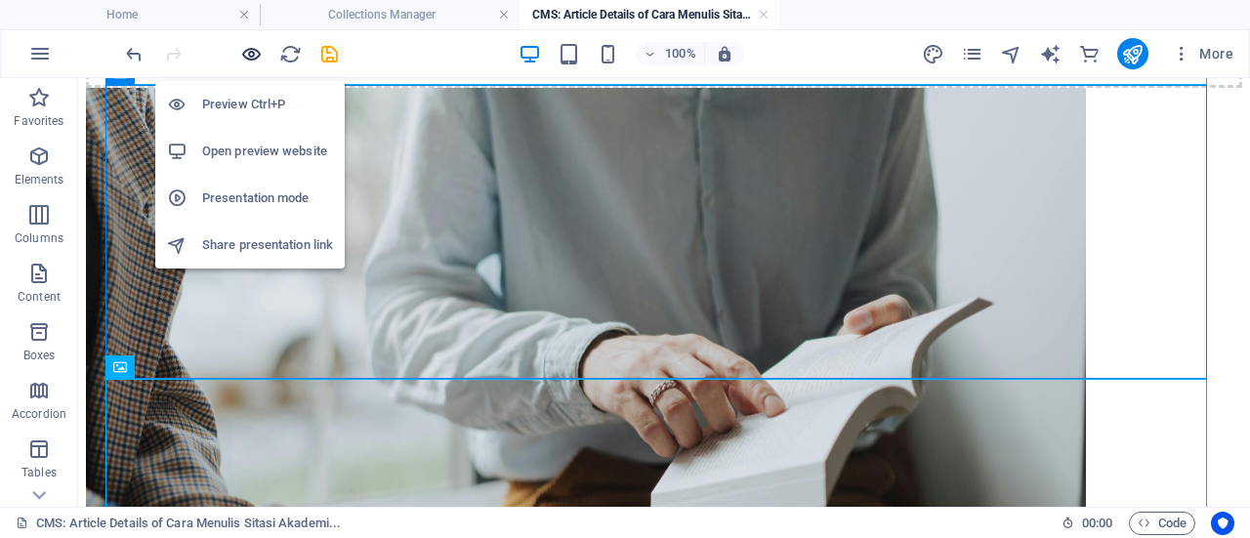
click at [247, 54] on icon "button" at bounding box center [251, 54] width 22 height 22
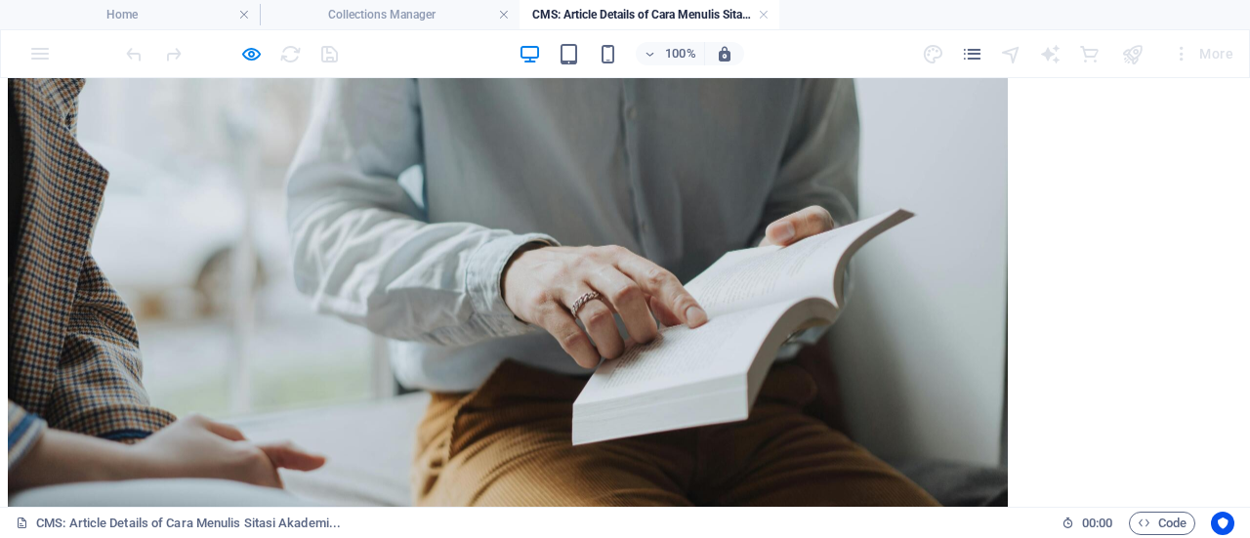
scroll to position [94, 0]
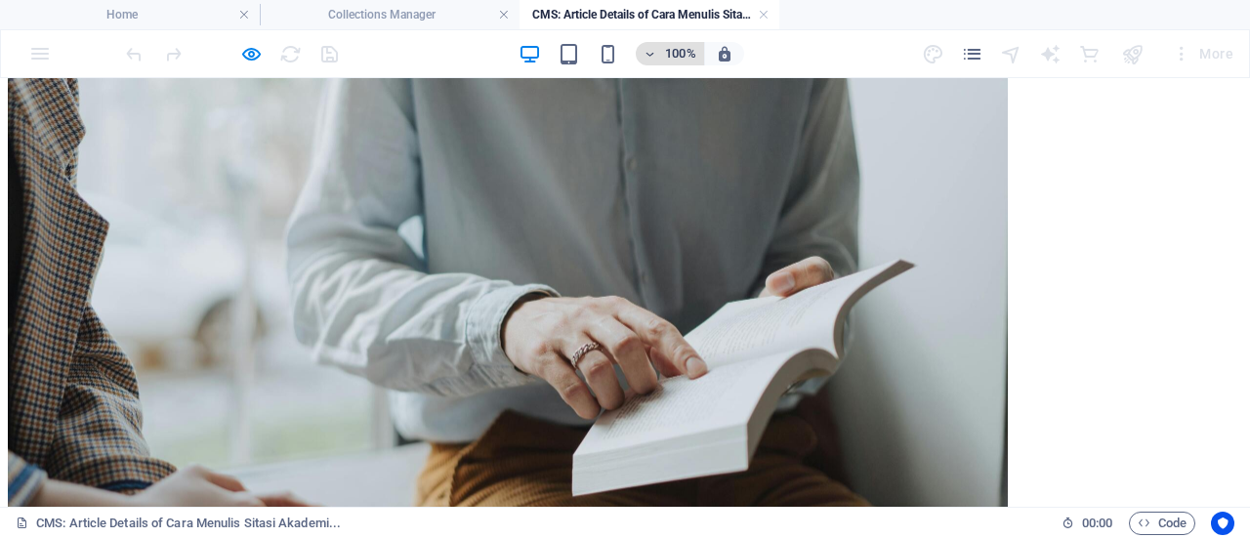
click at [644, 58] on icon "button" at bounding box center [650, 54] width 14 height 13
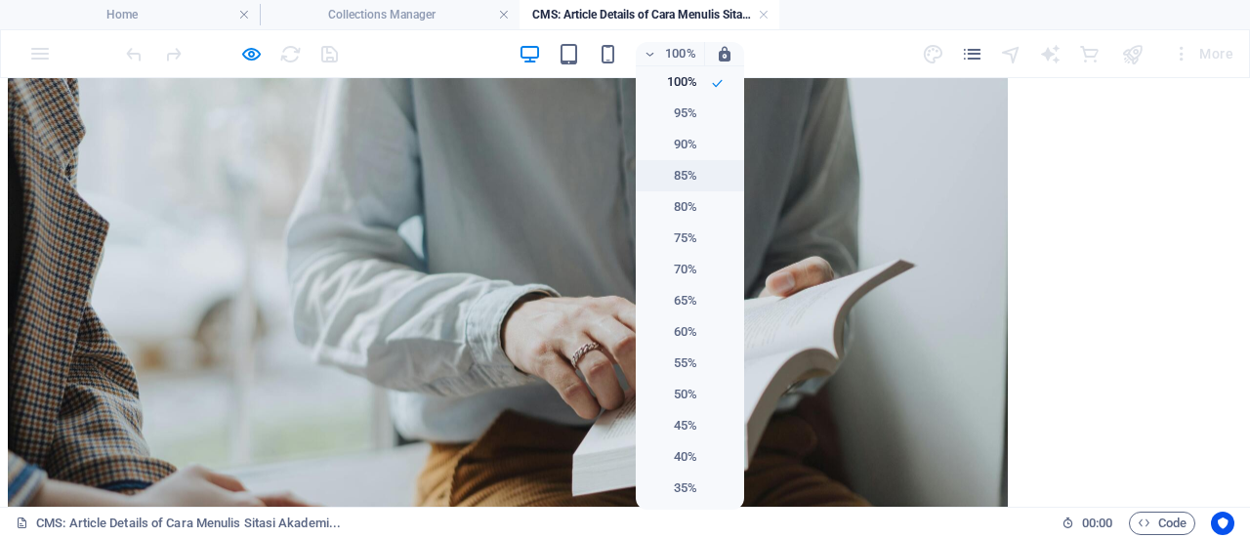
click at [687, 191] on li "80%" at bounding box center [690, 206] width 108 height 31
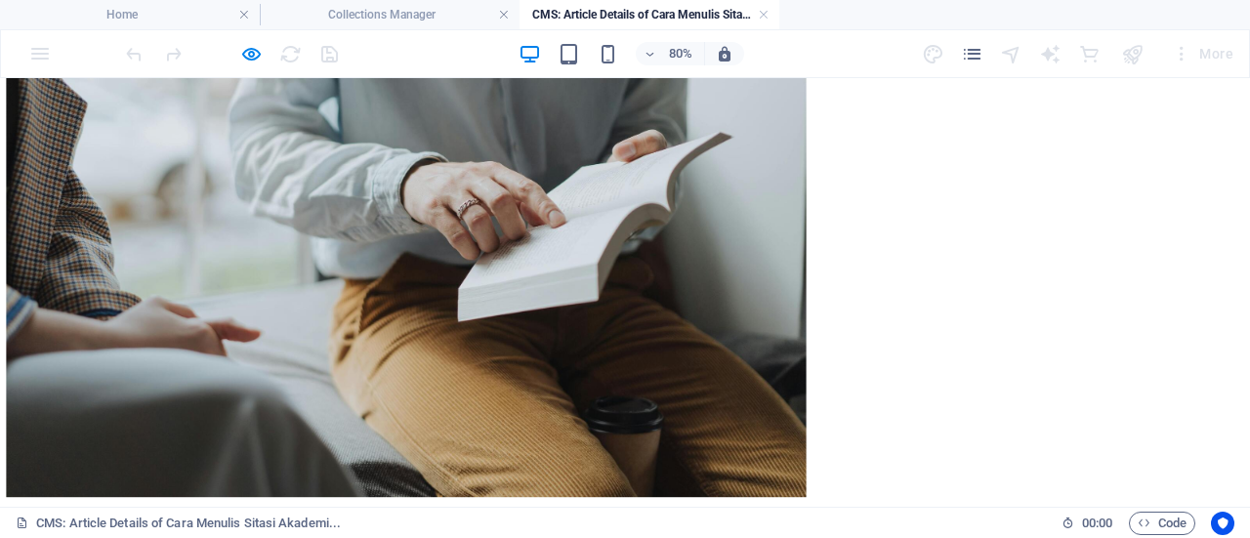
scroll to position [573, 0]
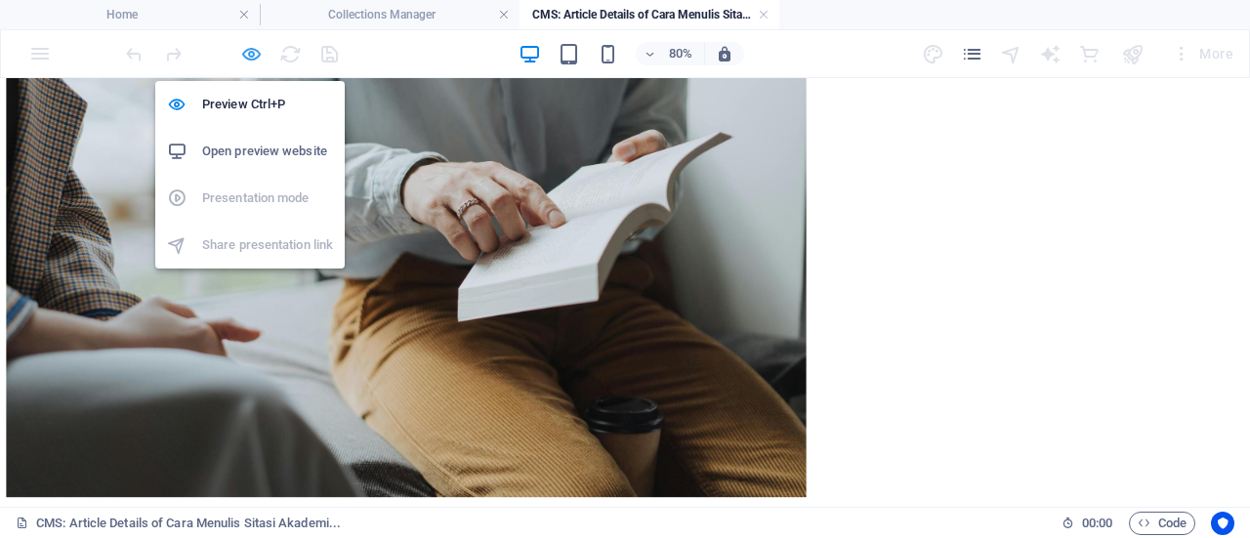
click at [246, 52] on icon "button" at bounding box center [251, 54] width 22 height 22
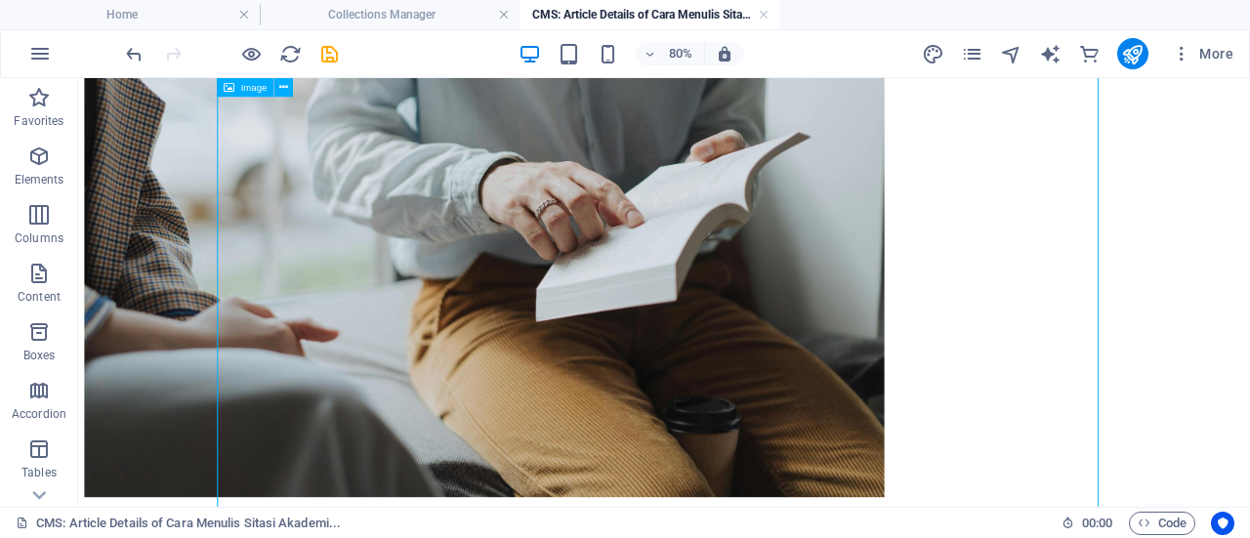
scroll to position [711, 0]
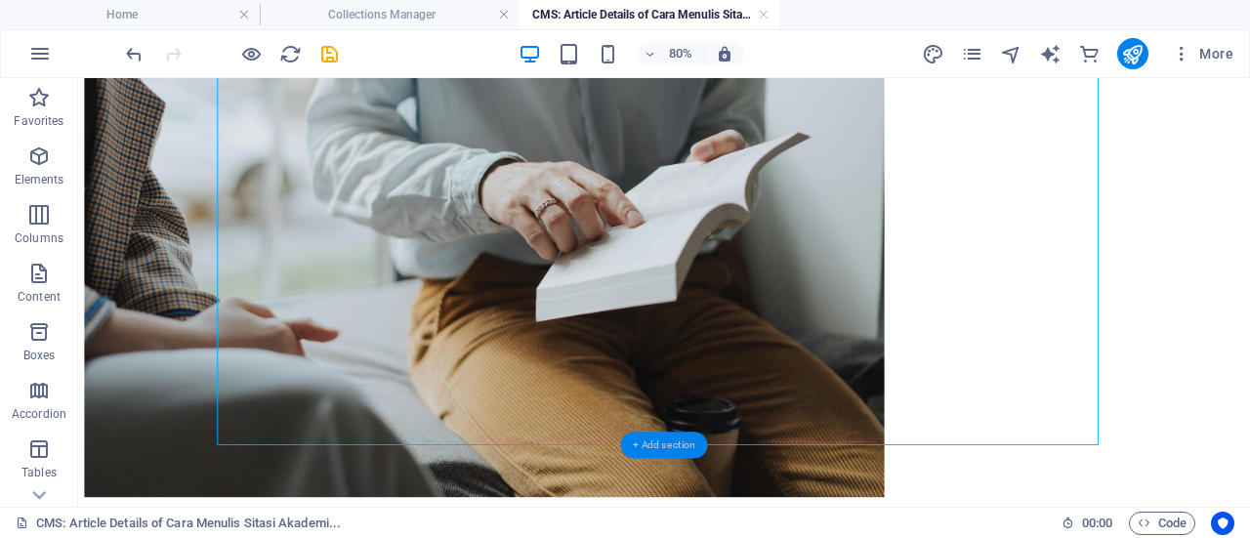
click at [649, 443] on div "+ Add section" at bounding box center [664, 445] width 87 height 26
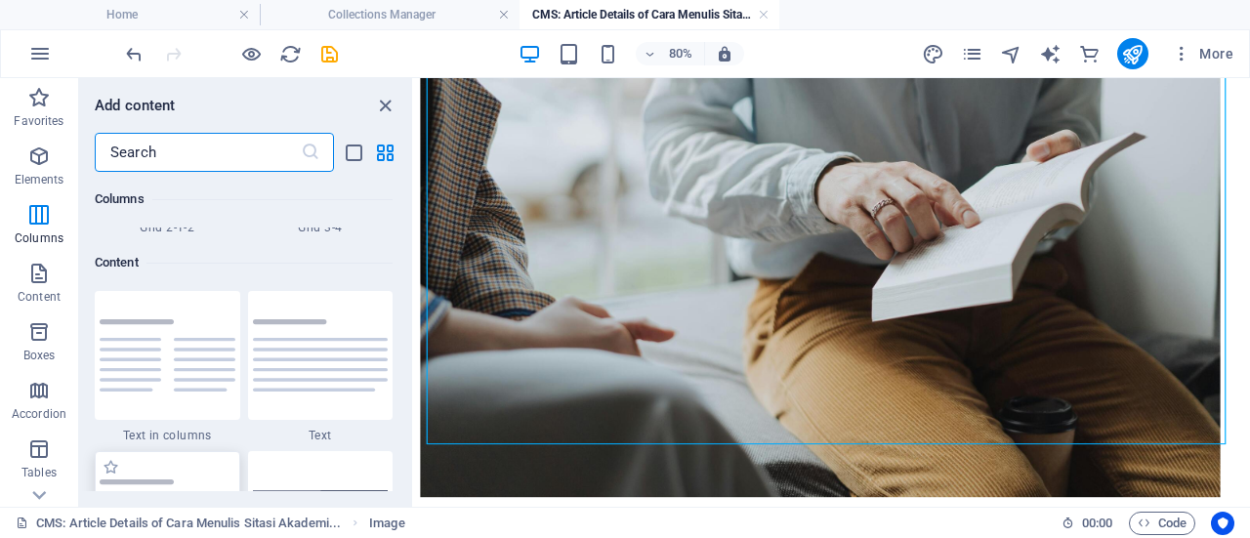
scroll to position [3322, 0]
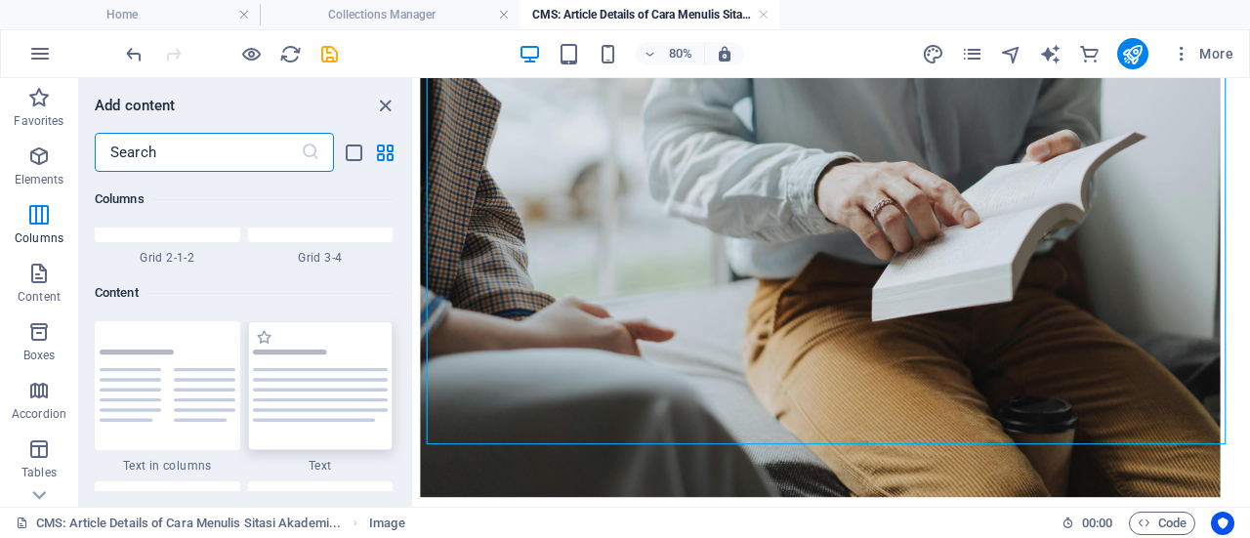
click at [324, 405] on div at bounding box center [320, 385] width 145 height 129
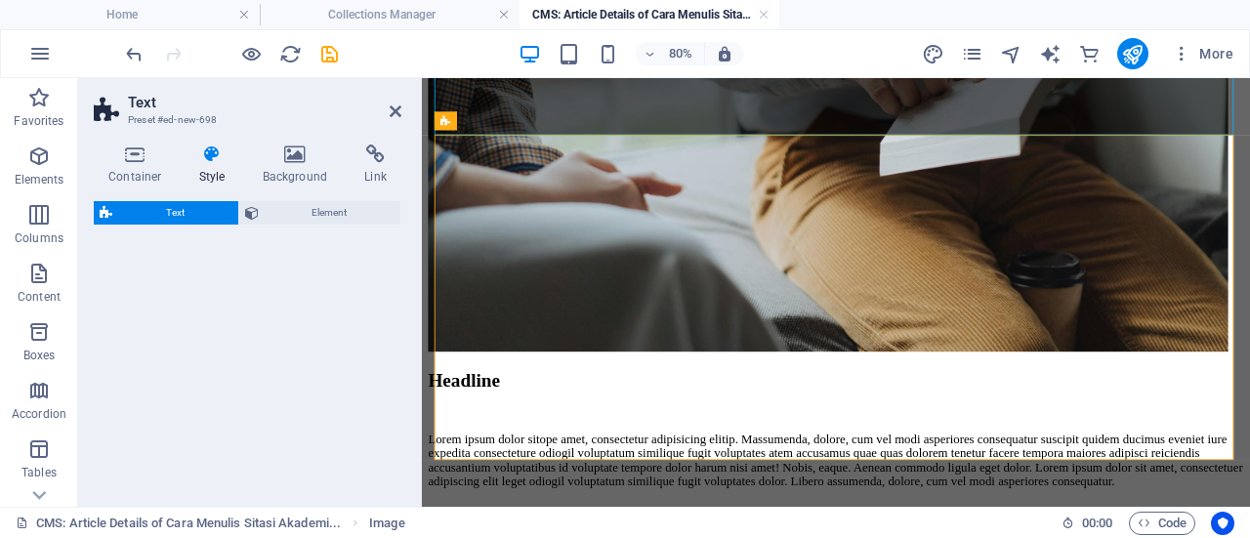
select select "preset-text-v2-default"
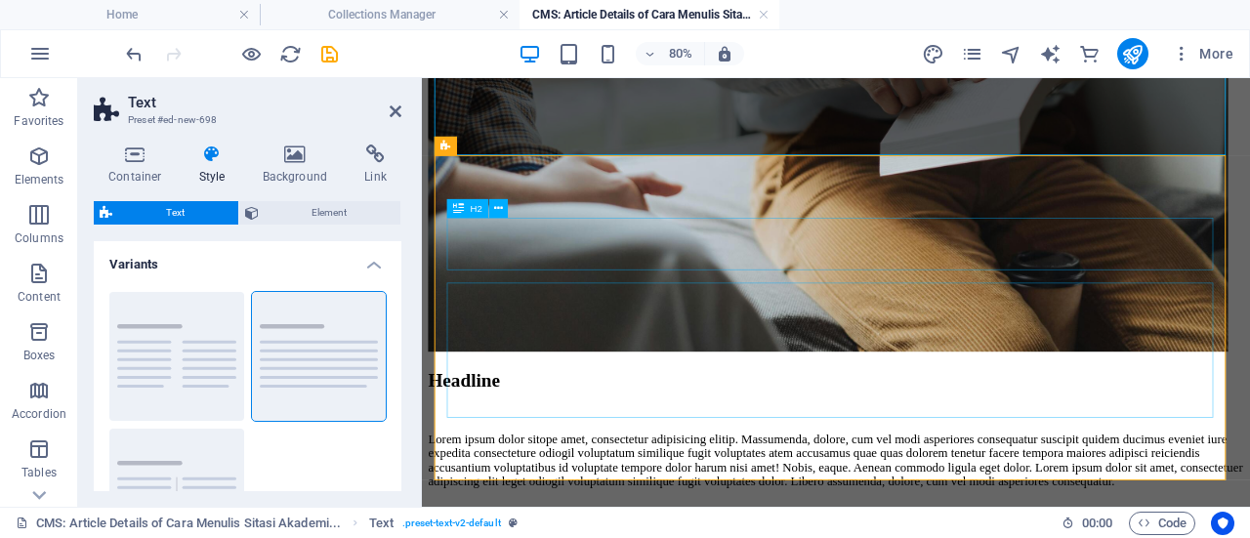
scroll to position [1085, 0]
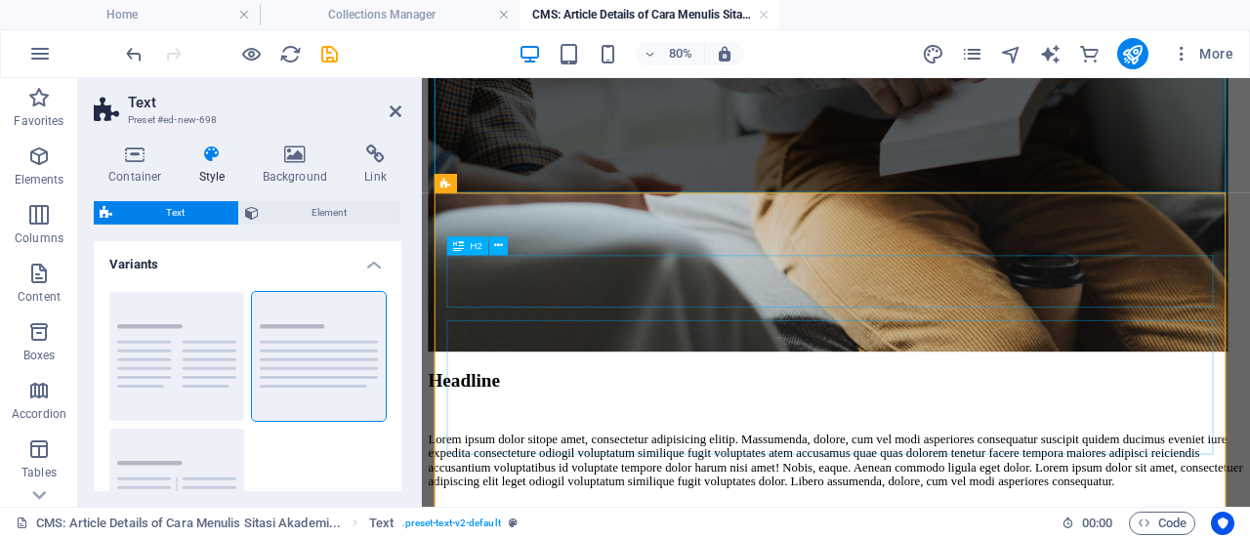
click at [590, 443] on div "Headline" at bounding box center [939, 456] width 1019 height 26
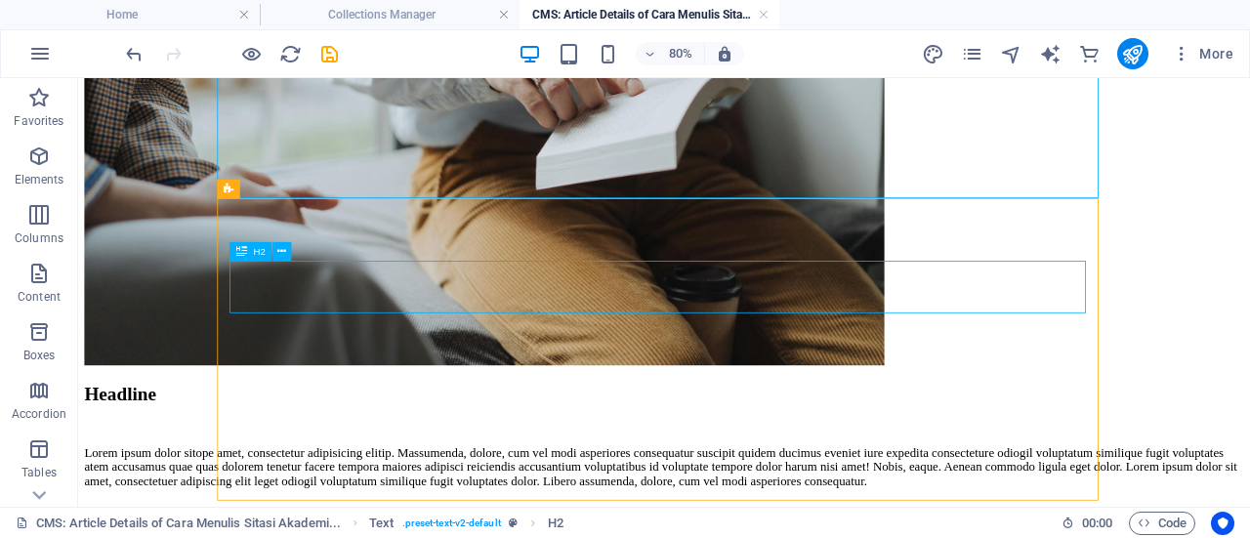
scroll to position [1019, 0]
drag, startPoint x: 357, startPoint y: 321, endPoint x: 604, endPoint y: 307, distance: 247.4
click at [604, 461] on div "Headline" at bounding box center [810, 474] width 1449 height 26
click at [496, 461] on div "Headline" at bounding box center [810, 474] width 1449 height 26
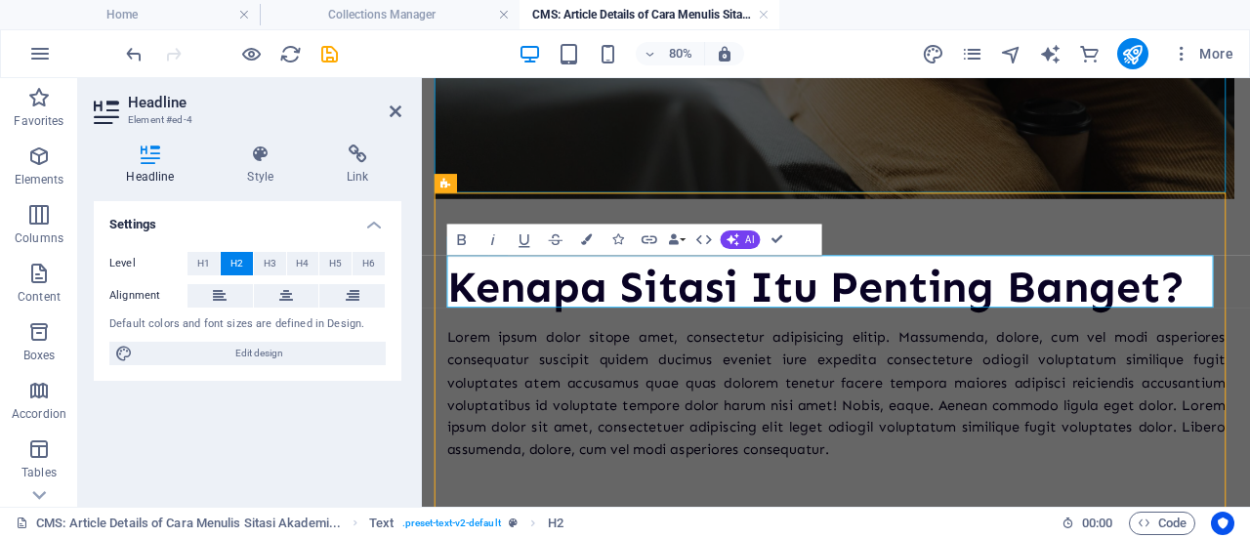
scroll to position [175, 8]
click at [279, 166] on h4 "Style" at bounding box center [265, 164] width 100 height 41
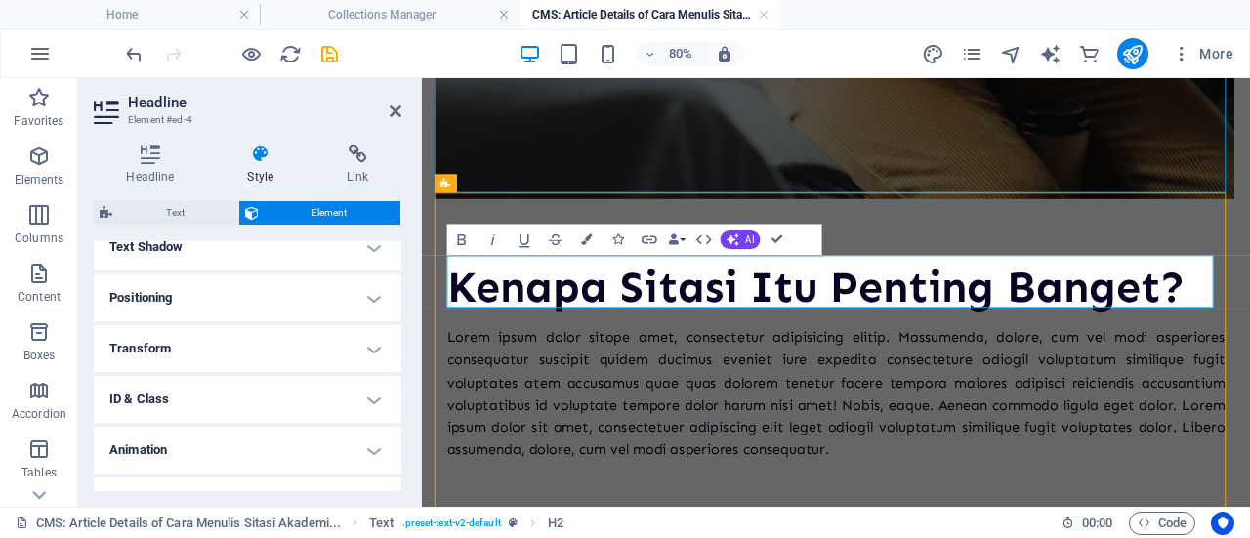
scroll to position [574, 0]
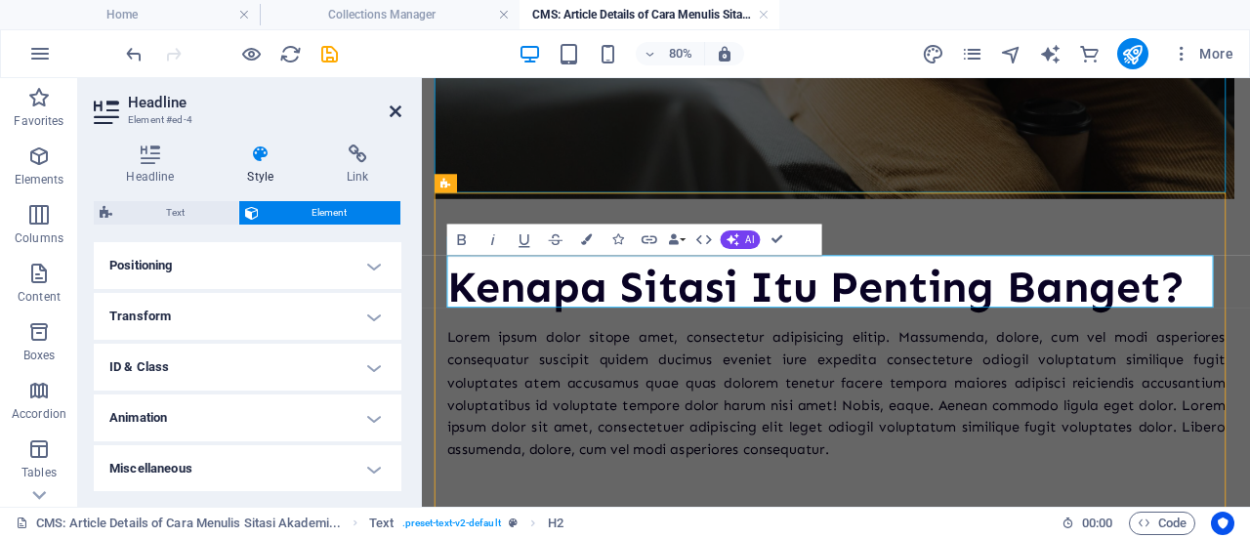
click at [394, 109] on icon at bounding box center [396, 111] width 12 height 16
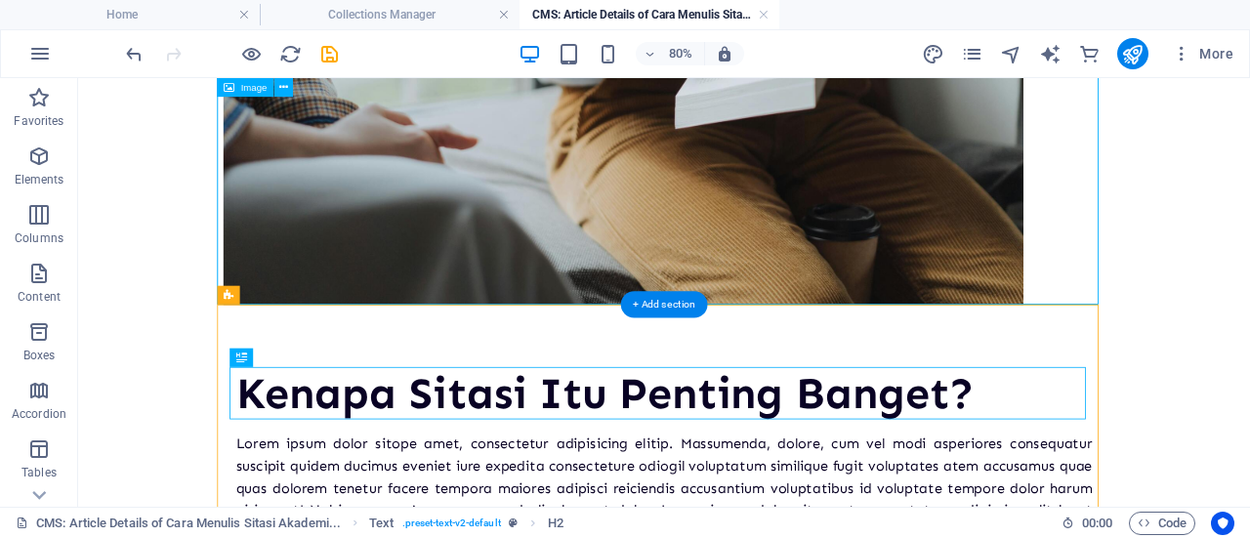
scroll to position [890, 0]
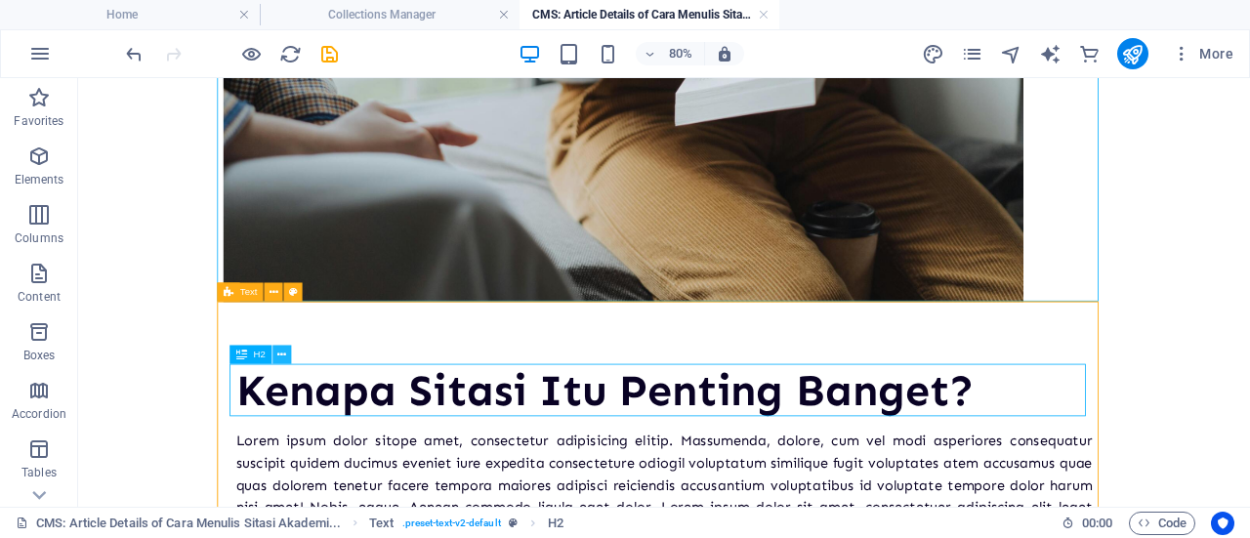
click at [278, 355] on icon at bounding box center [281, 355] width 9 height 17
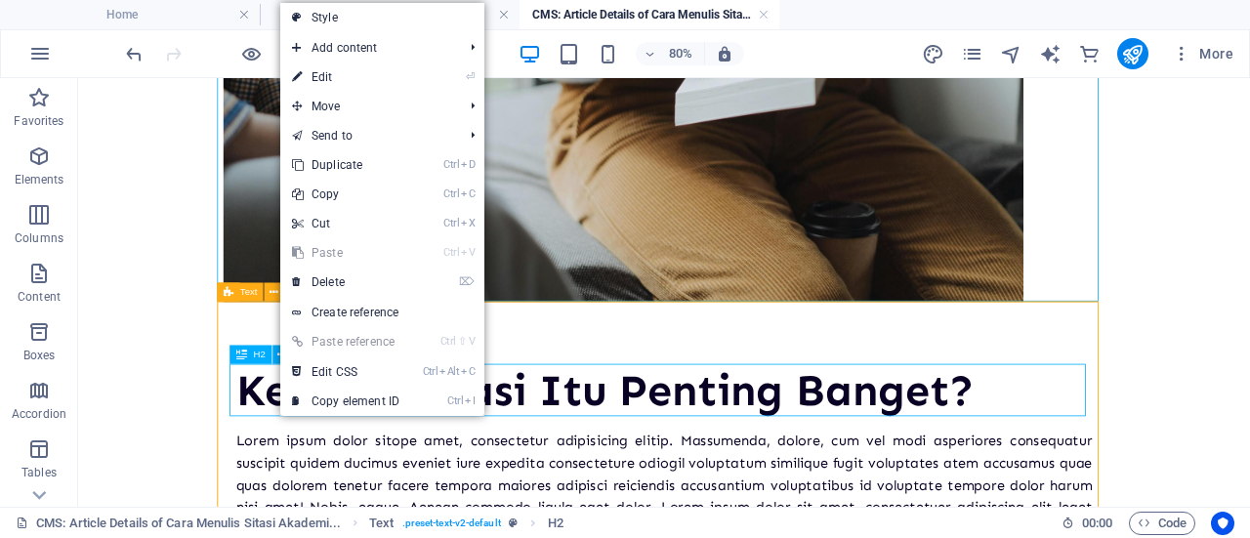
click at [260, 354] on span "H2" at bounding box center [259, 355] width 12 height 10
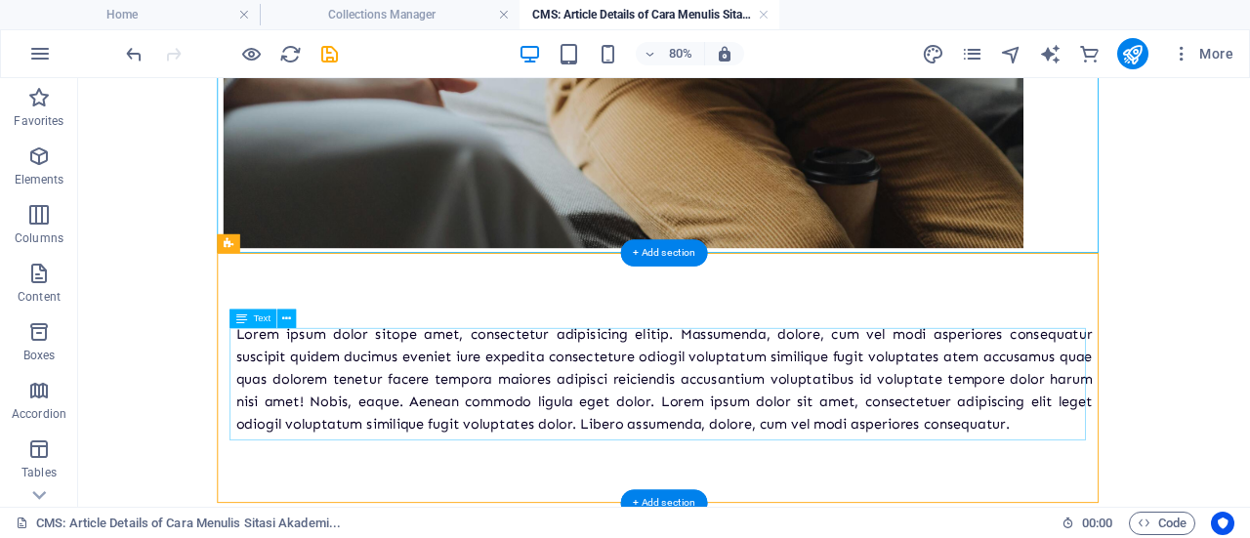
scroll to position [962, 0]
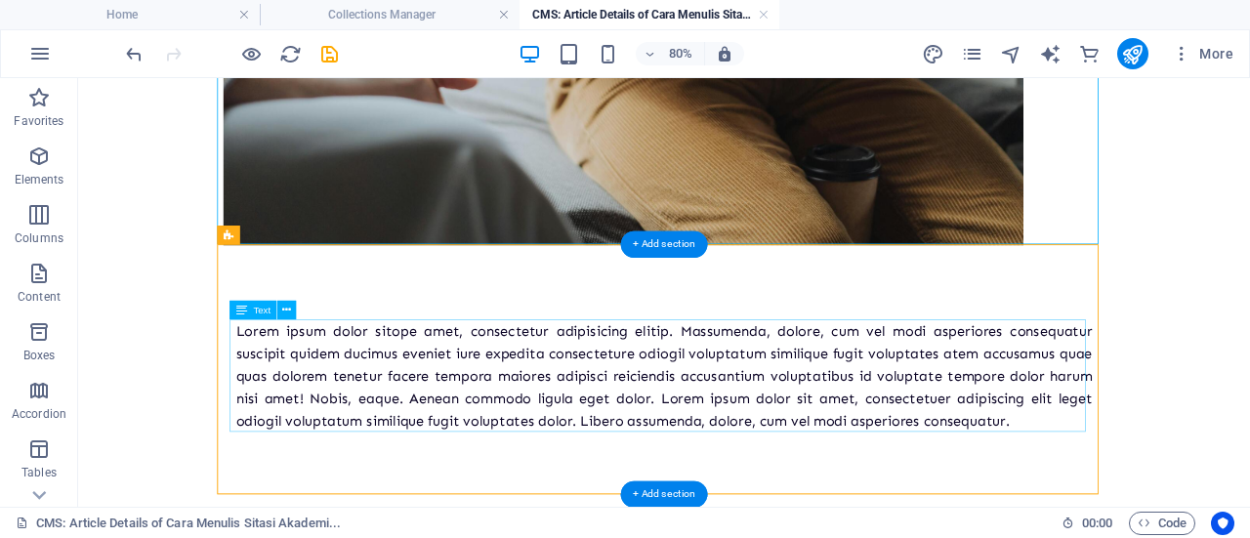
click at [854, 465] on div "Lorem ipsum dolor sitope amet, consectetur adipisicing elitip. Massumenda, dolo…" at bounding box center [810, 451] width 1070 height 141
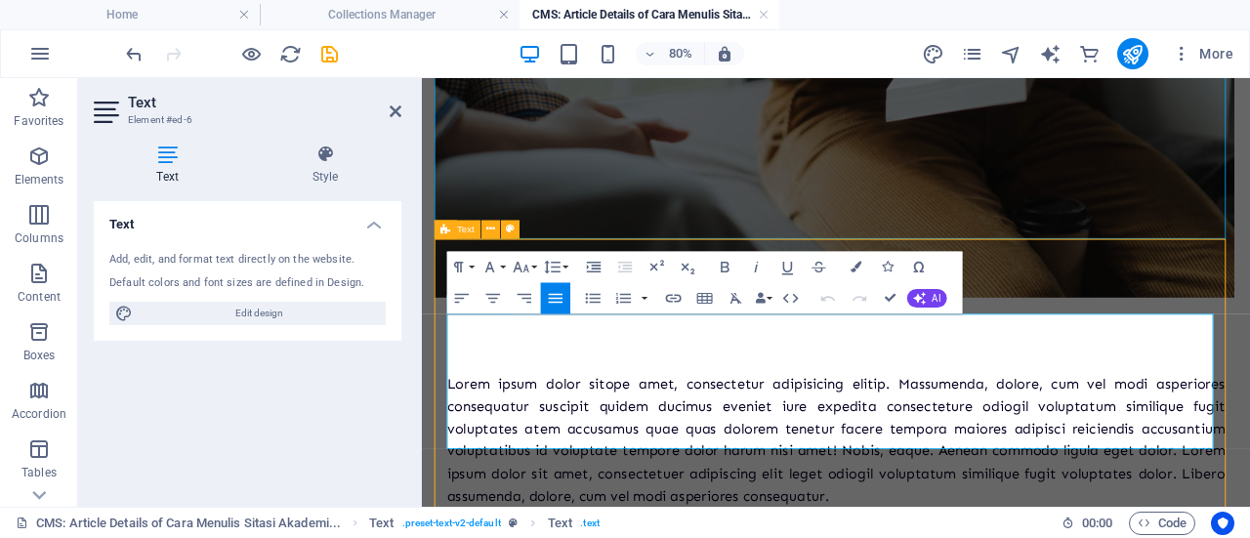
scroll to position [1027, 0]
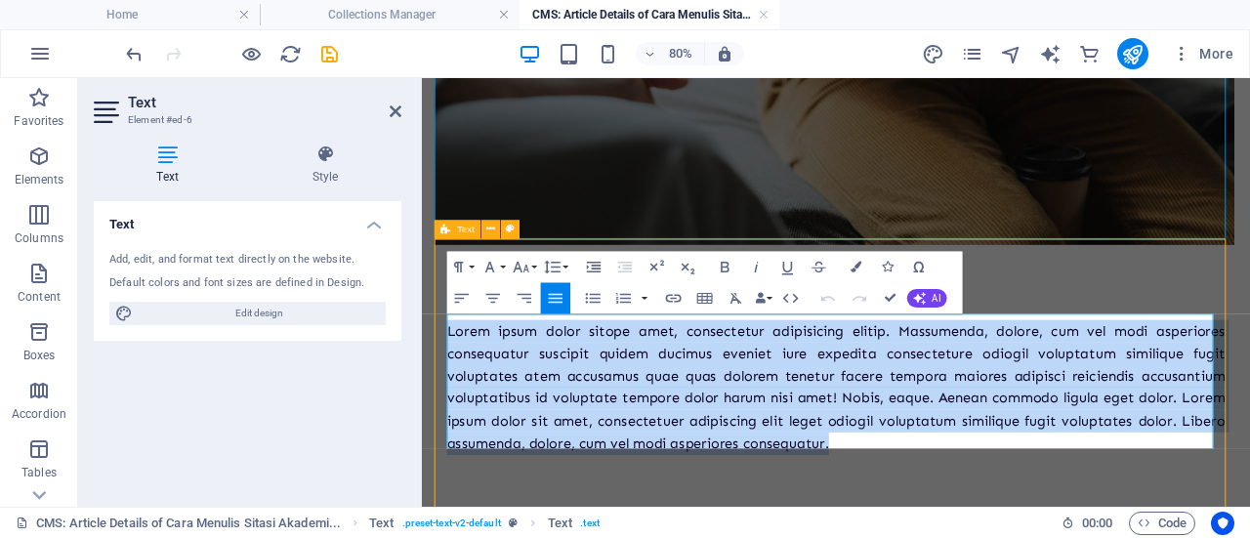
drag, startPoint x: 1026, startPoint y: 526, endPoint x: 441, endPoint y: 381, distance: 602.6
click at [441, 381] on div "Lorem ipsum dolor sitope amet, consectetur adipisicing elitip. Massumenda, dolo…" at bounding box center [939, 457] width 1004 height 341
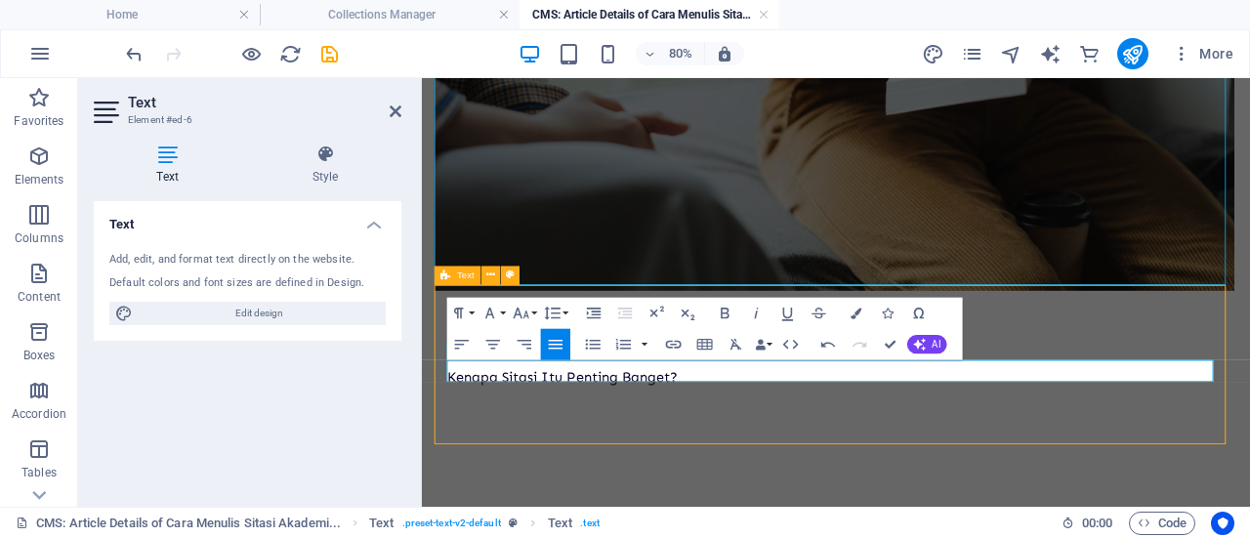
scroll to position [998, 0]
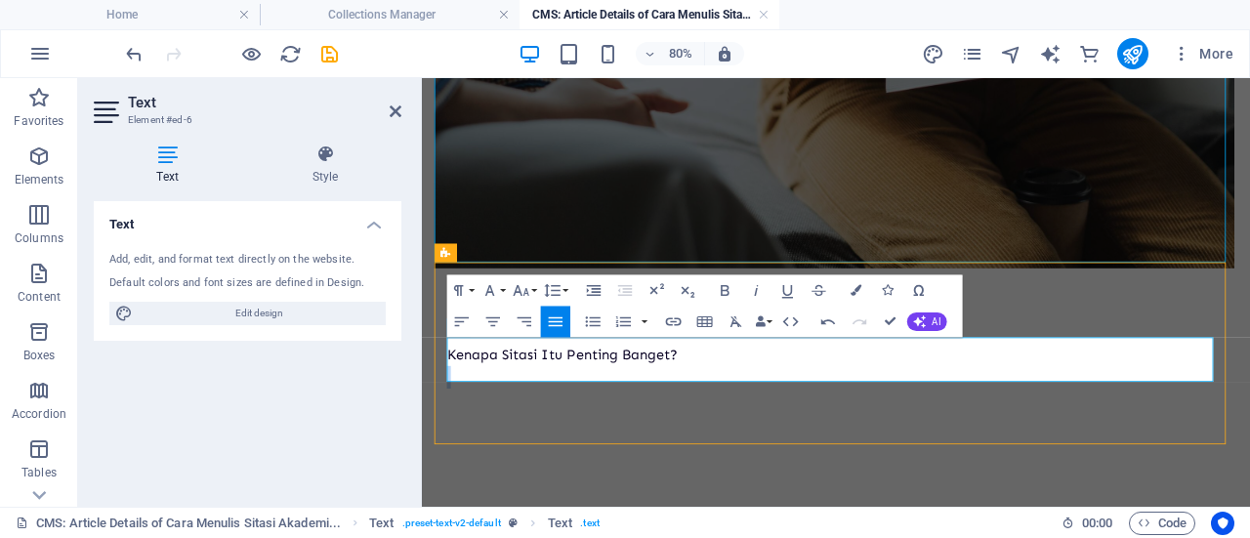
drag, startPoint x: 805, startPoint y: 412, endPoint x: 416, endPoint y: 431, distance: 390.0
click at [754, 443] on p at bounding box center [939, 452] width 972 height 28
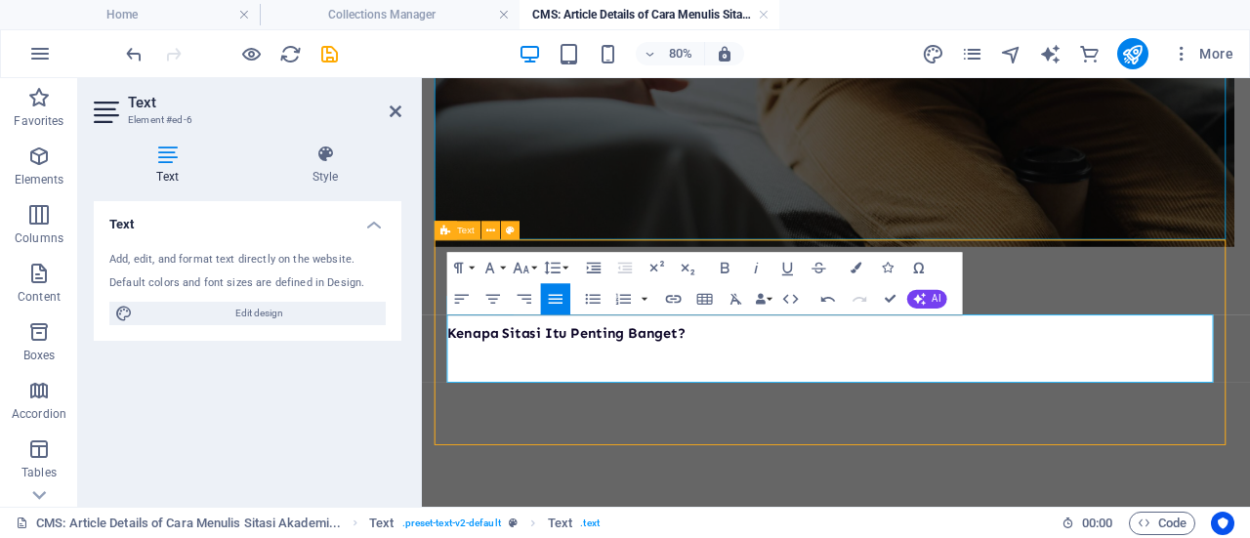
click at [528, 446] on p at bounding box center [939, 453] width 972 height 28
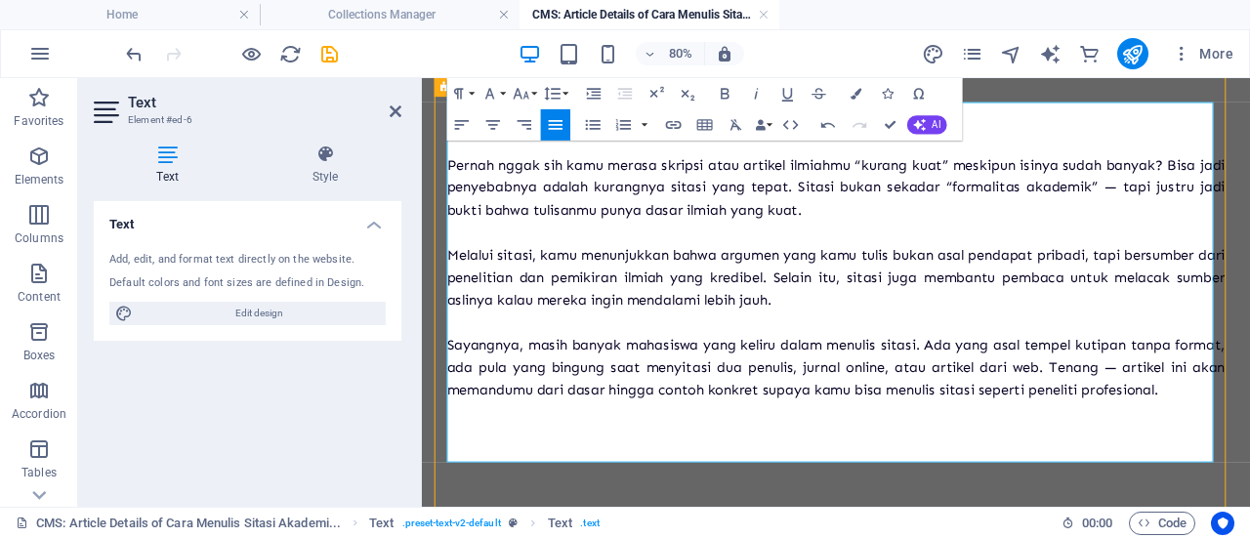
scroll to position [0, 8]
click at [597, 535] on p "Apa Itu Sitasi?" at bounding box center [939, 525] width 972 height 28
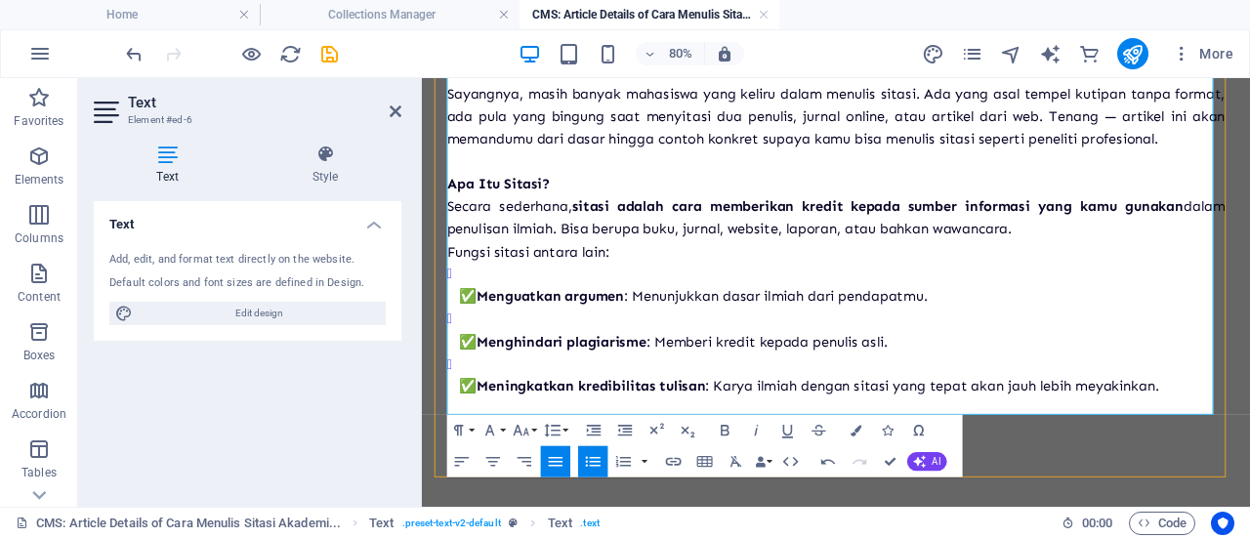
scroll to position [1625, 0]
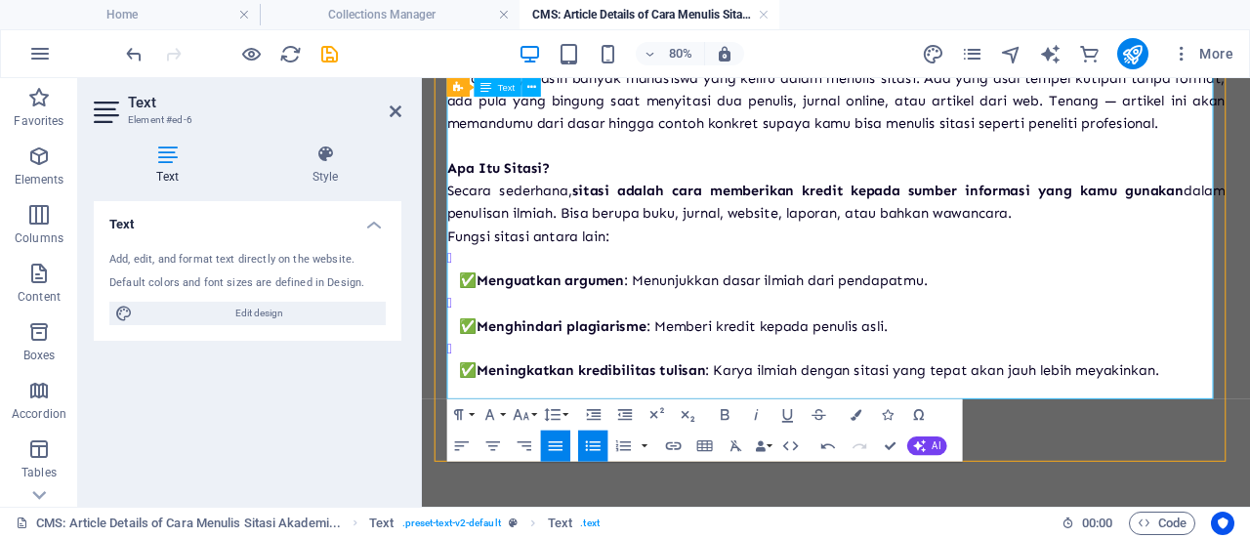
click at [493, 368] on li "✅ Menghindari plagiarisme : Memberi kredit kepada penulis asli." at bounding box center [947, 374] width 957 height 57
click at [494, 335] on li "✅ Menguatkan argumen : Menunjukkan dasar ilmiah dari pendapatmu." at bounding box center [947, 317] width 957 height 57
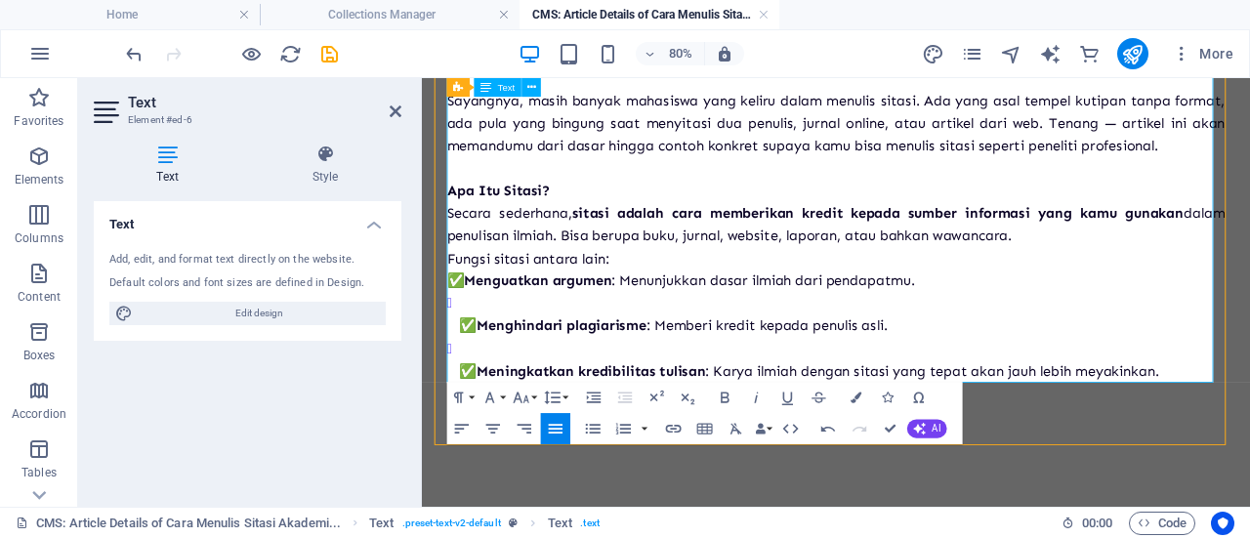
click at [485, 334] on strong "Menguatkan argumen" at bounding box center [566, 330] width 185 height 21
click at [504, 395] on strong "Menghindari plagiarisme" at bounding box center [596, 387] width 212 height 21
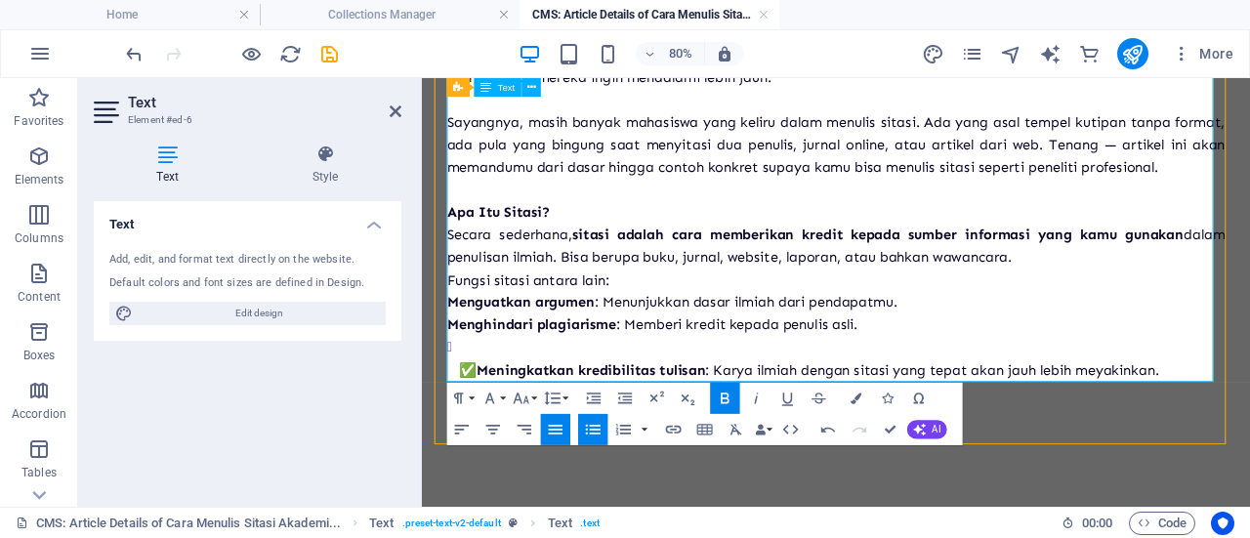
scroll to position [1588, 0]
click at [504, 441] on strong "Meningkatkan kredibilitas tulisan" at bounding box center [633, 442] width 286 height 21
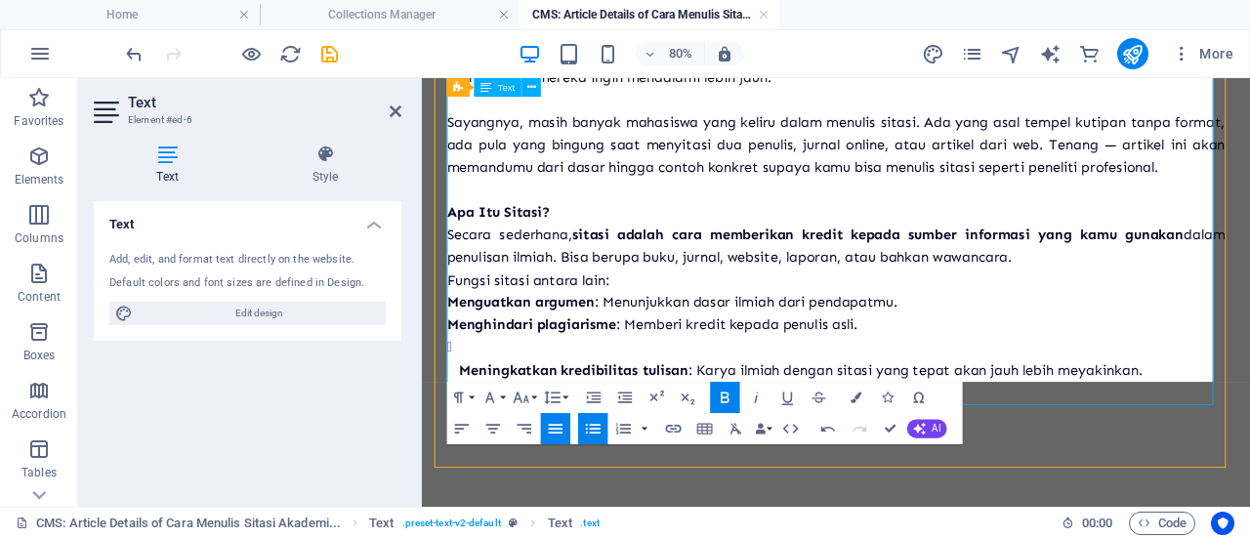
scroll to position [1560, 0]
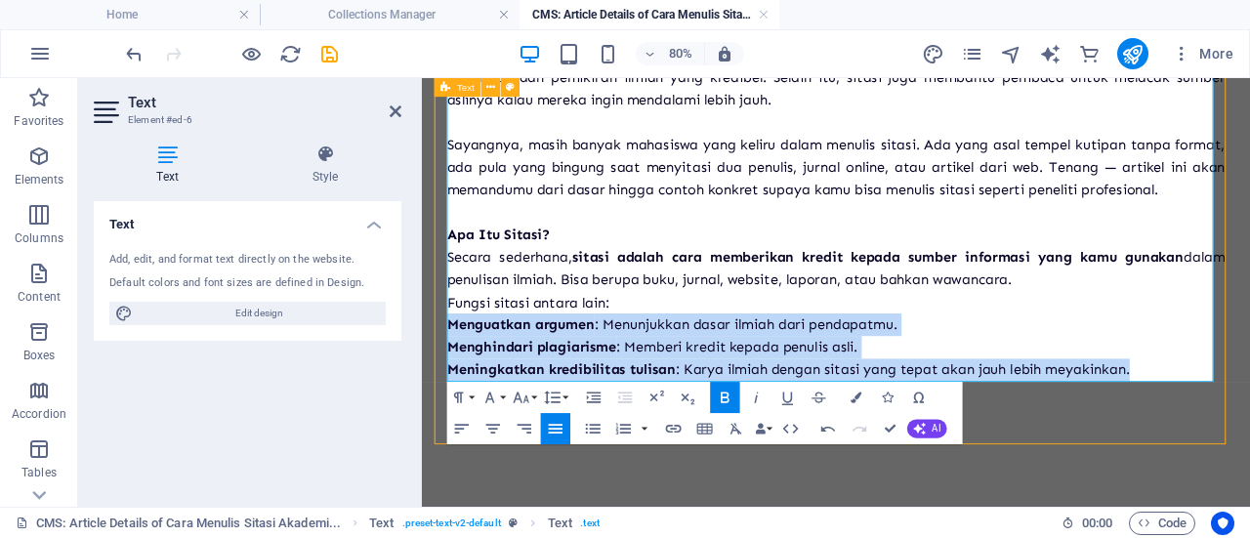
drag, startPoint x: 1330, startPoint y: 441, endPoint x: 446, endPoint y: 374, distance: 886.1
click at [446, 374] on div "Kenapa Sitasi Itu Penting Banget? Pernah nggak sih kamu merasa skripsi atau art…" at bounding box center [939, 155] width 1004 height 762
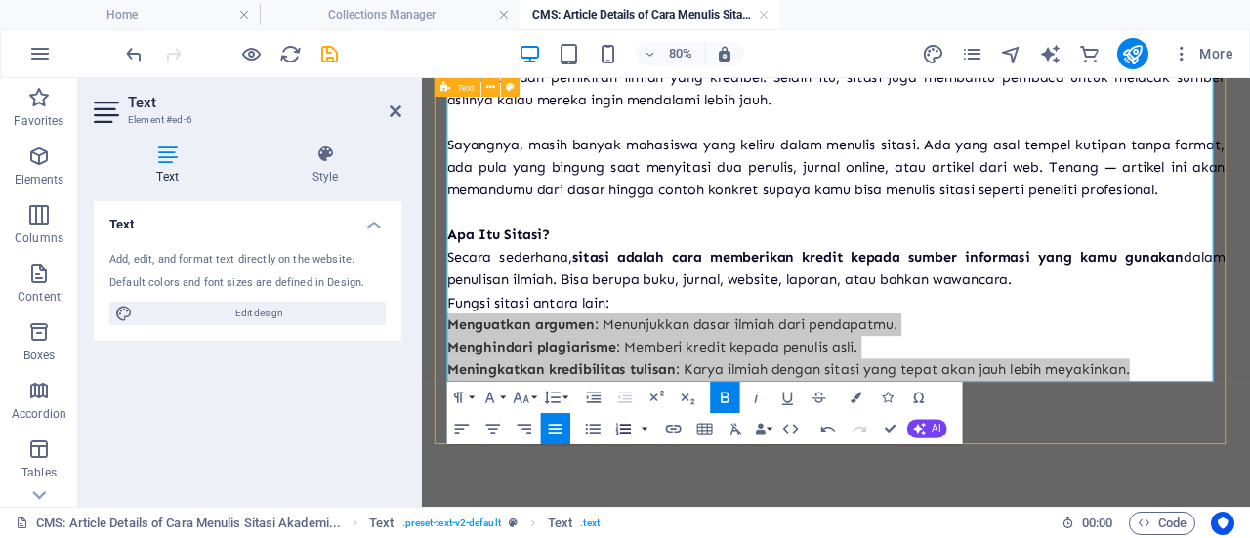
click at [649, 428] on button "button" at bounding box center [644, 428] width 13 height 31
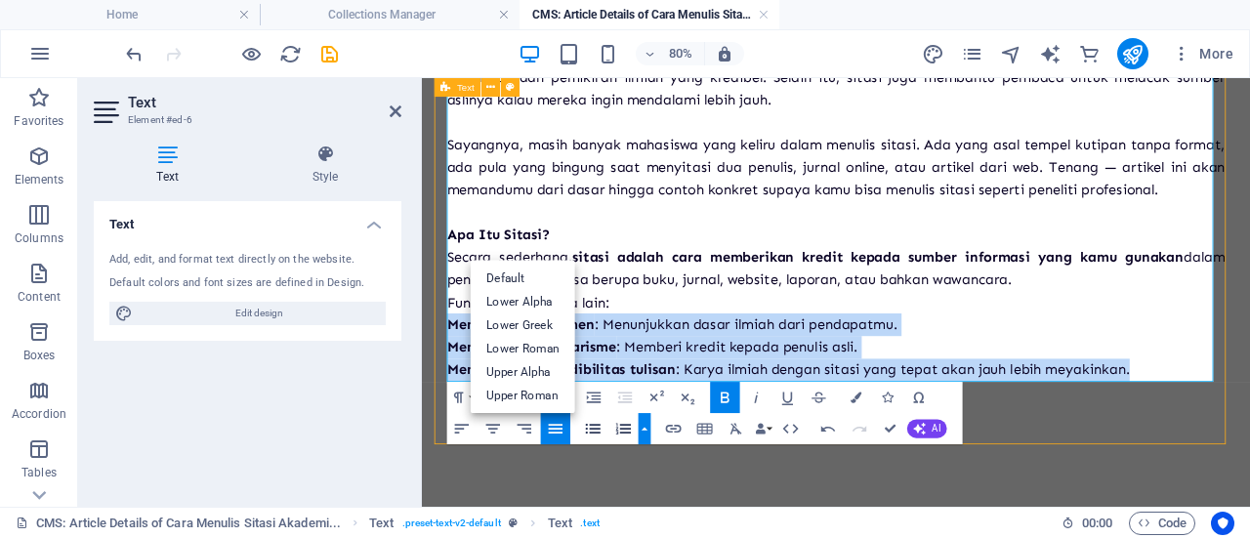
click at [601, 429] on icon "button" at bounding box center [593, 428] width 19 height 19
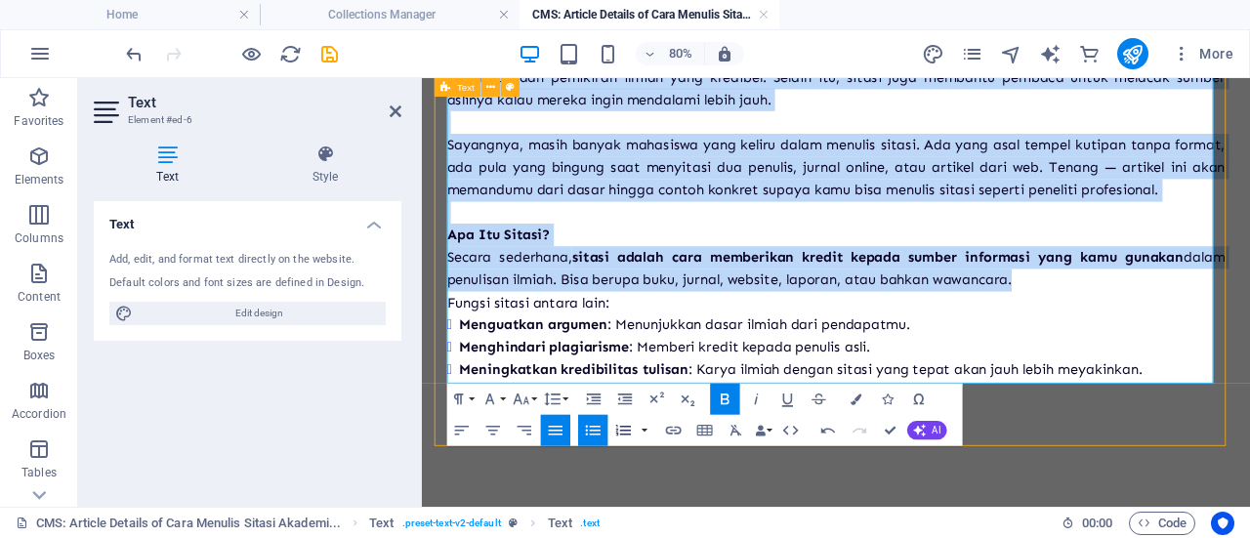
click at [629, 431] on icon "button" at bounding box center [623, 430] width 15 height 11
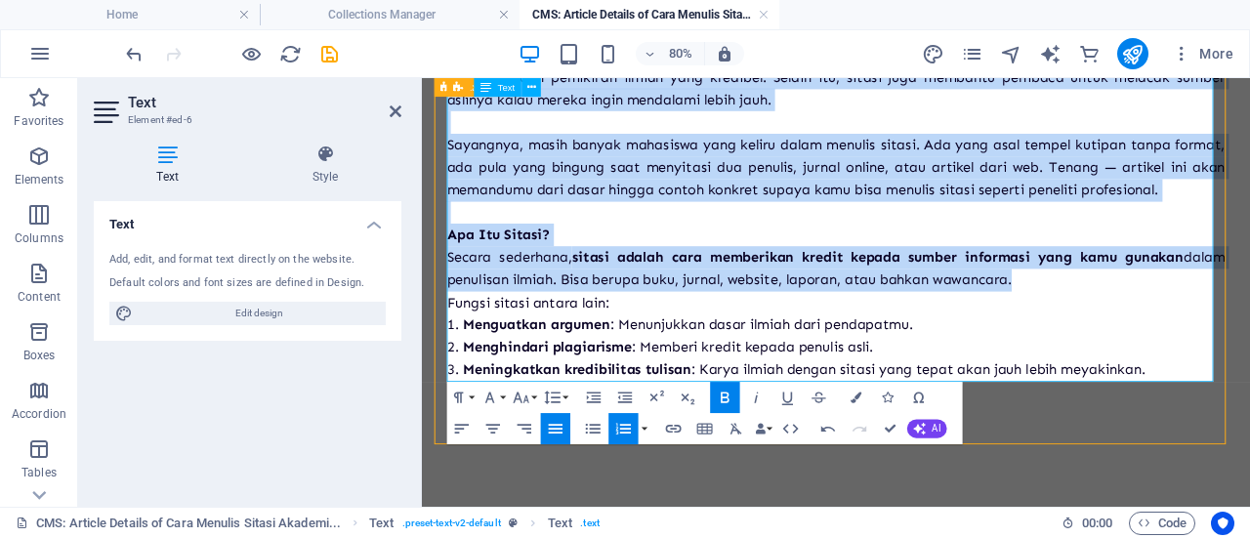
click at [906, 374] on li "Menguatkan argumen : Menunjukkan dasar ilmiah dari pendapatmu." at bounding box center [939, 387] width 972 height 28
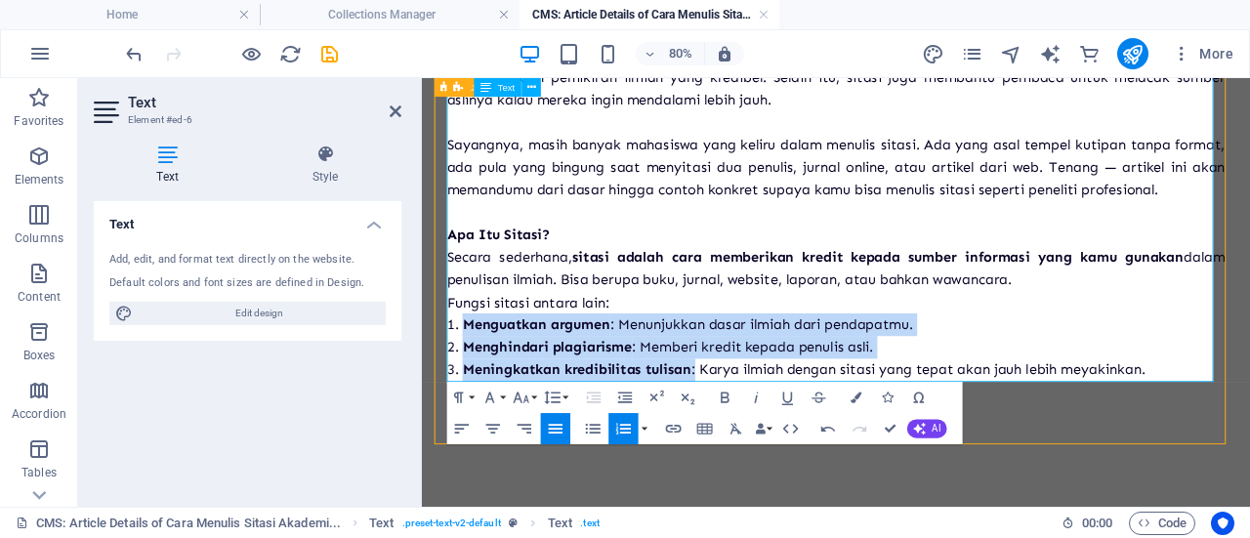
drag, startPoint x: 765, startPoint y: 445, endPoint x: 463, endPoint y: 384, distance: 308.8
click at [463, 384] on ol "Menguatkan argumen : Menunjukkan dasar ilmiah dari pendapatmu. Menghindari plag…" at bounding box center [939, 415] width 972 height 84
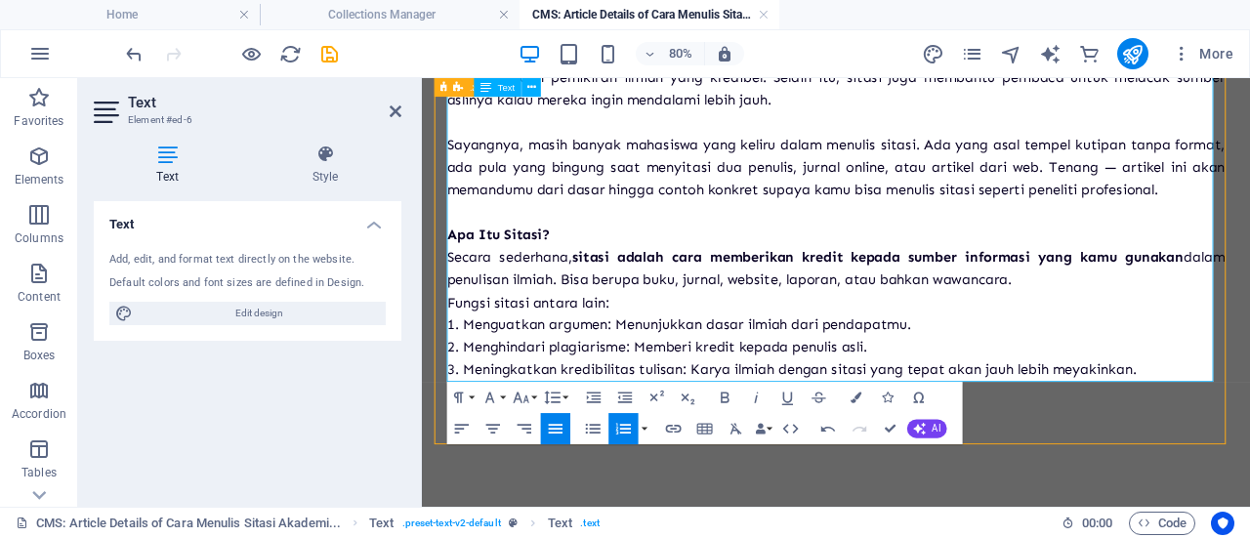
click at [1249, 431] on li "Meningkatkan kredibilitas tulisan: Karya ilmiah dengan sitasi yang tepat akan j…" at bounding box center [939, 444] width 972 height 28
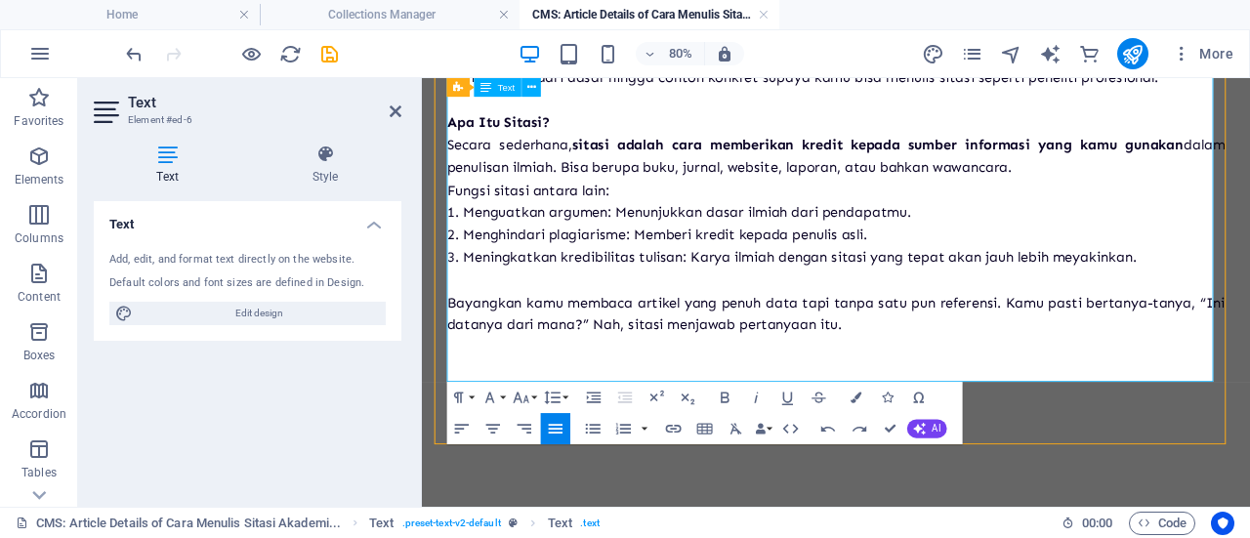
scroll to position [14812, 4]
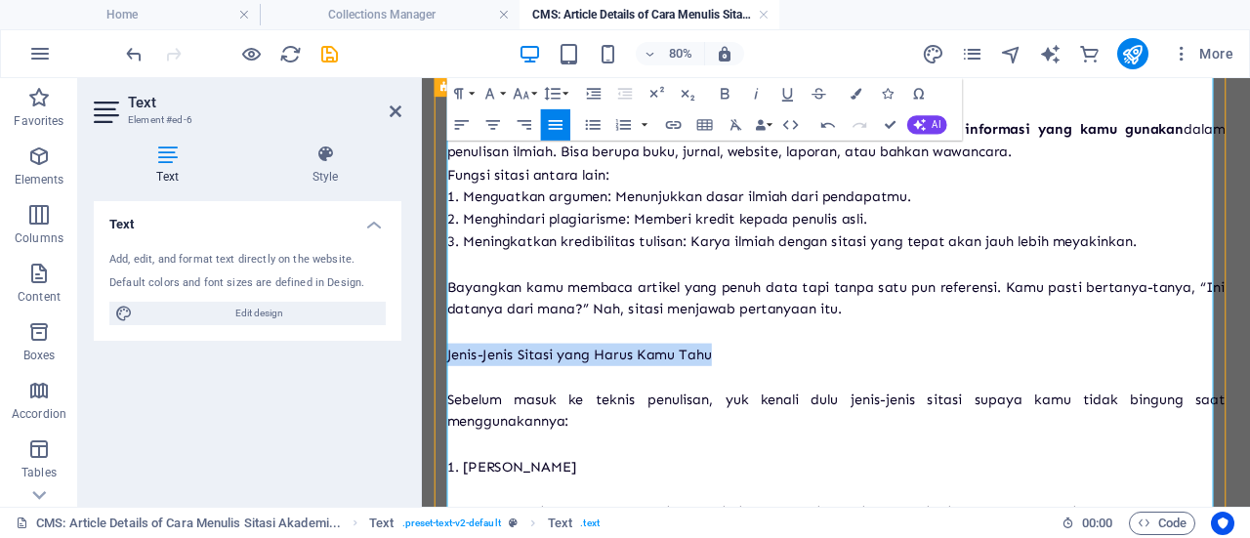
drag, startPoint x: 839, startPoint y: 444, endPoint x: 451, endPoint y: 435, distance: 387.7
click at [451, 435] on div "Kenapa Sitasi Itu Penting Banget? Pernah nggak sih kamu merasa skripsi atau art…" at bounding box center [939, 387] width 1004 height 1549
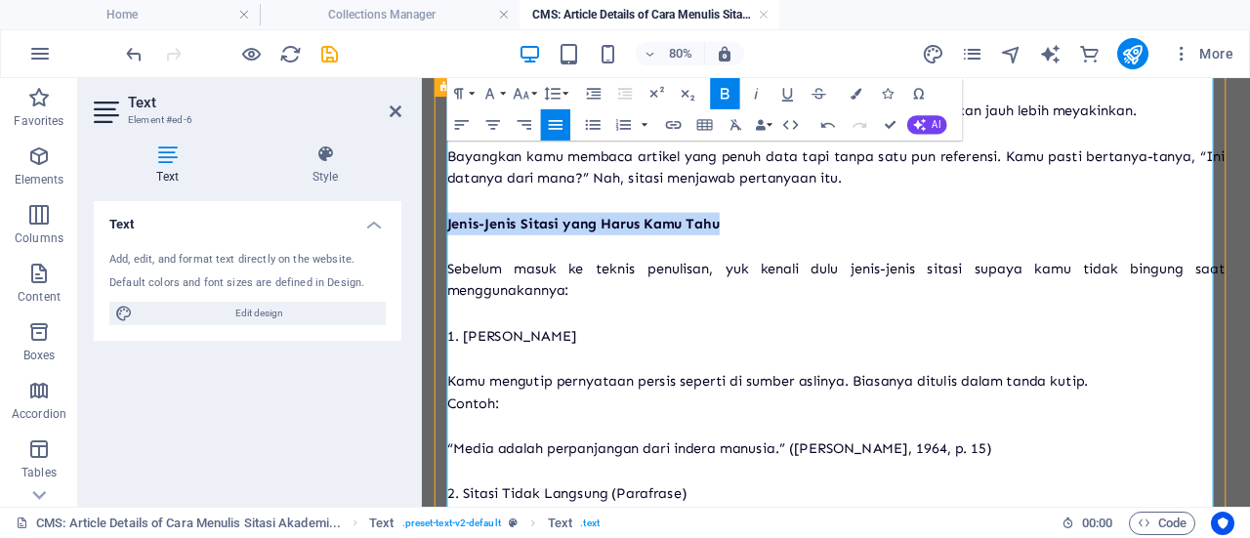
scroll to position [1969, 0]
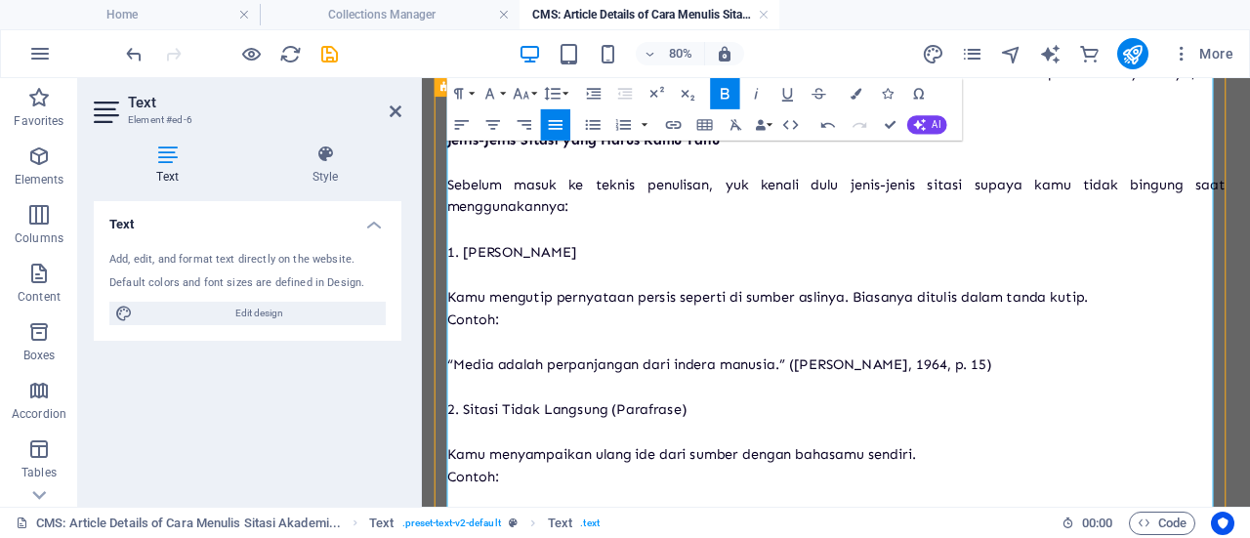
click at [466, 310] on p "1. [PERSON_NAME]" at bounding box center [939, 296] width 972 height 28
click at [480, 339] on p at bounding box center [939, 324] width 972 height 28
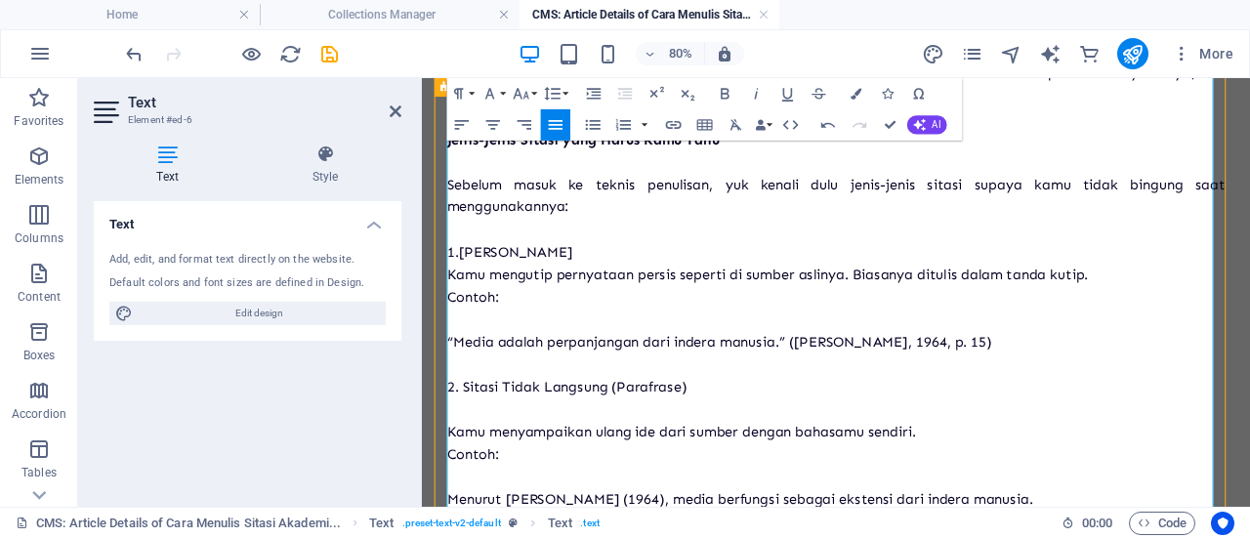
click at [461, 339] on p "Kamu mengutip pernyataan persis seperti di sumber aslinya. Biasanya ditulis dal…" at bounding box center [939, 324] width 972 height 28
click at [456, 339] on p "Kamu mengutip pernyataan persis seperti di sumber aslinya. Biasanya ditulis dal…" at bounding box center [939, 324] width 972 height 28
click at [470, 310] on p "1.[PERSON_NAME]" at bounding box center [939, 296] width 972 height 28
click at [623, 122] on icon "button" at bounding box center [623, 124] width 15 height 11
click at [458, 339] on p "Kamu mengutip pernyataan persis seperti di sumber aslinya. Biasanya ditulis dal…" at bounding box center [939, 324] width 972 height 28
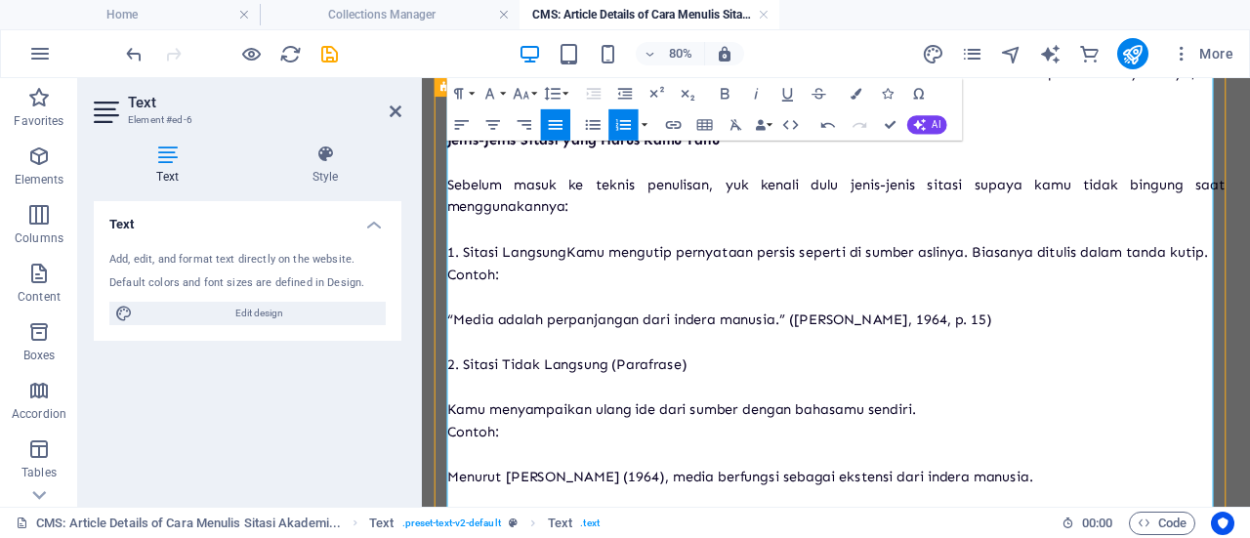
click at [472, 310] on li "Sitasi LangsungKamu mengutip pernyataan persis seperti di sumber aslinya. Biasa…" at bounding box center [939, 296] width 972 height 28
click at [588, 310] on p "Sitasi LangsungKamu mengutip pernyataan persis seperti di sumber aslinya. Biasa…" at bounding box center [939, 296] width 972 height 28
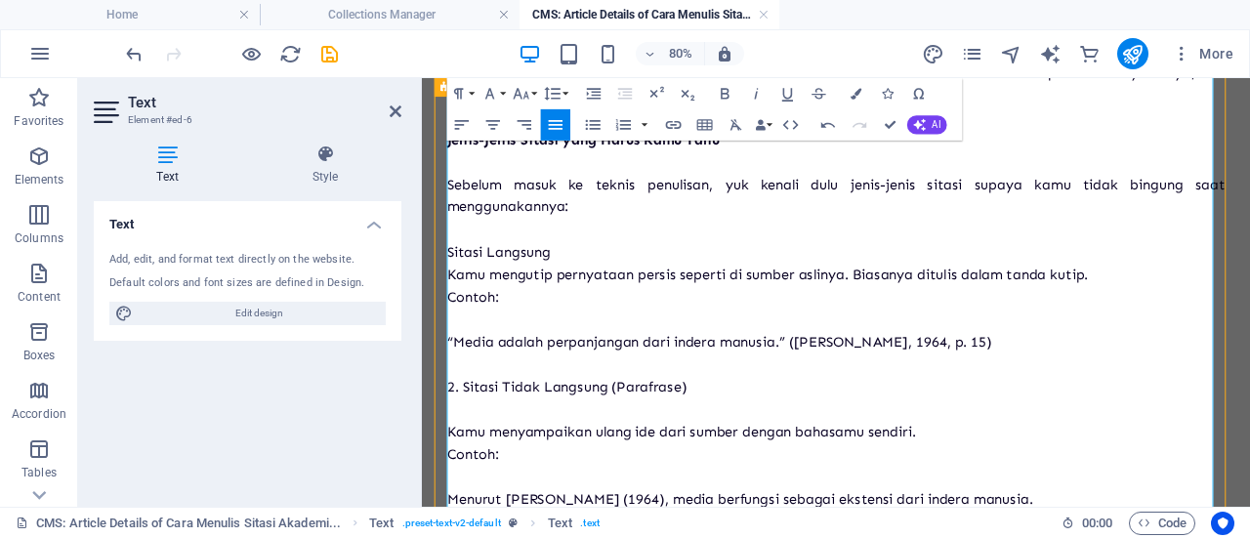
click at [455, 309] on p "Sitasi Langsung" at bounding box center [939, 296] width 972 height 28
click at [482, 394] on p at bounding box center [939, 380] width 972 height 28
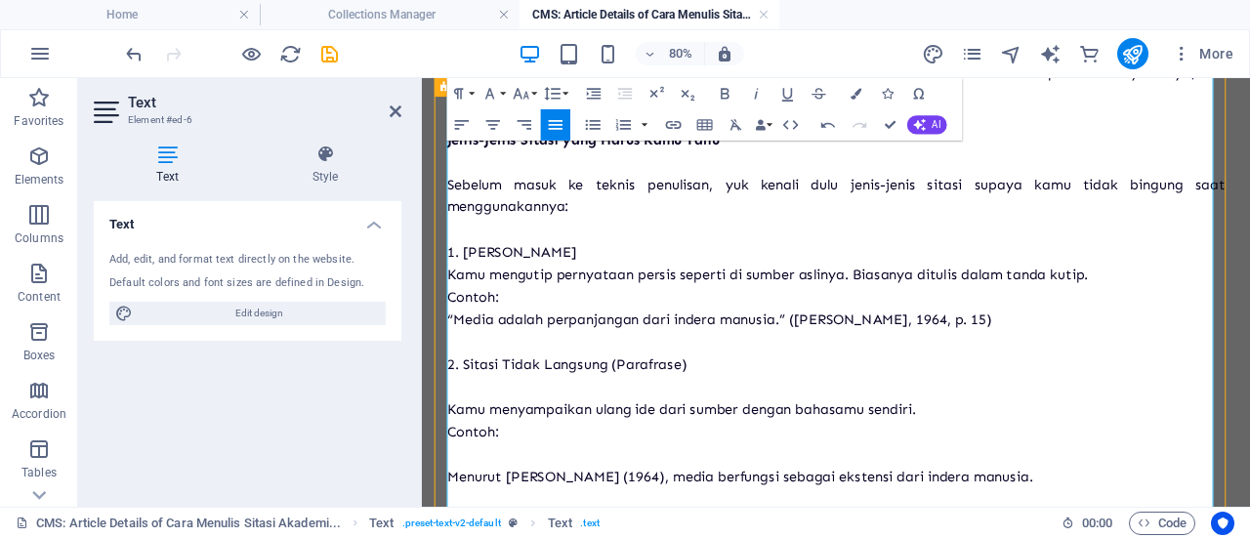
scroll to position [2080, 0]
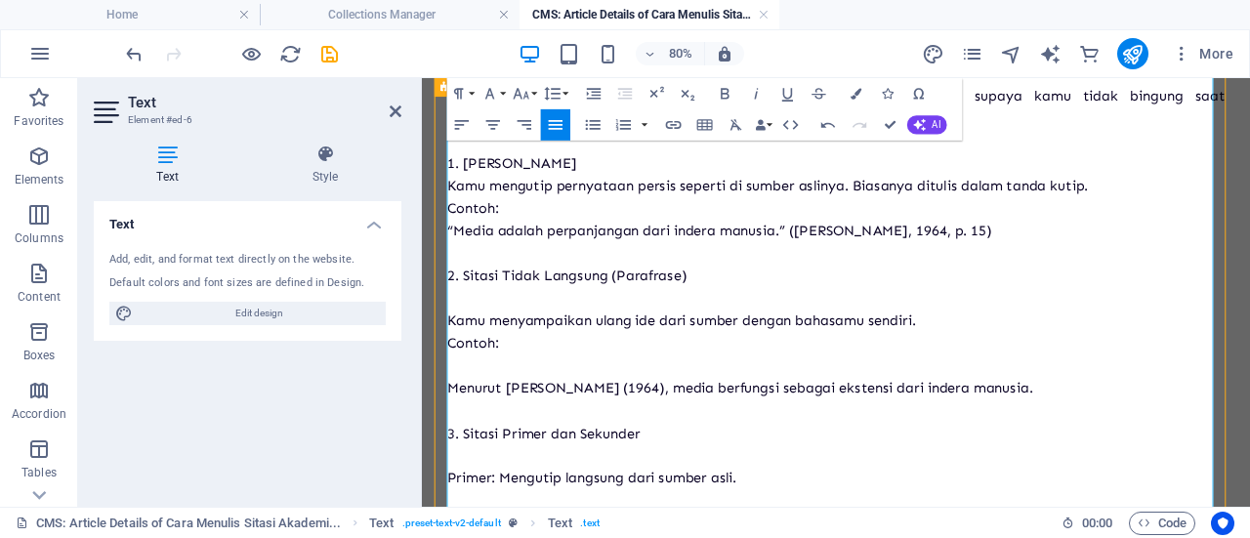
click at [474, 387] on p "Kamu menyampaikan ulang ide dari sumber dengan bahasamu sendiri." at bounding box center [939, 382] width 972 height 28
click at [464, 368] on p at bounding box center [939, 354] width 972 height 28
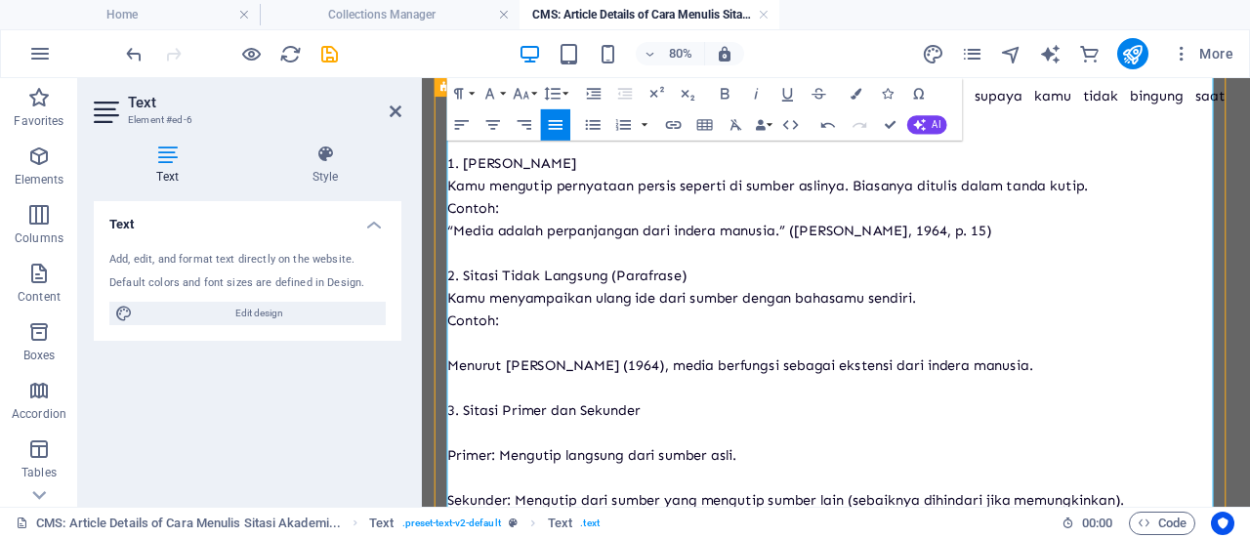
click at [471, 444] on p "Menurut [PERSON_NAME] (1964), media berfungsi sebagai ekstensi dari indera manu…" at bounding box center [939, 438] width 972 height 28
click at [471, 424] on p at bounding box center [939, 409] width 972 height 28
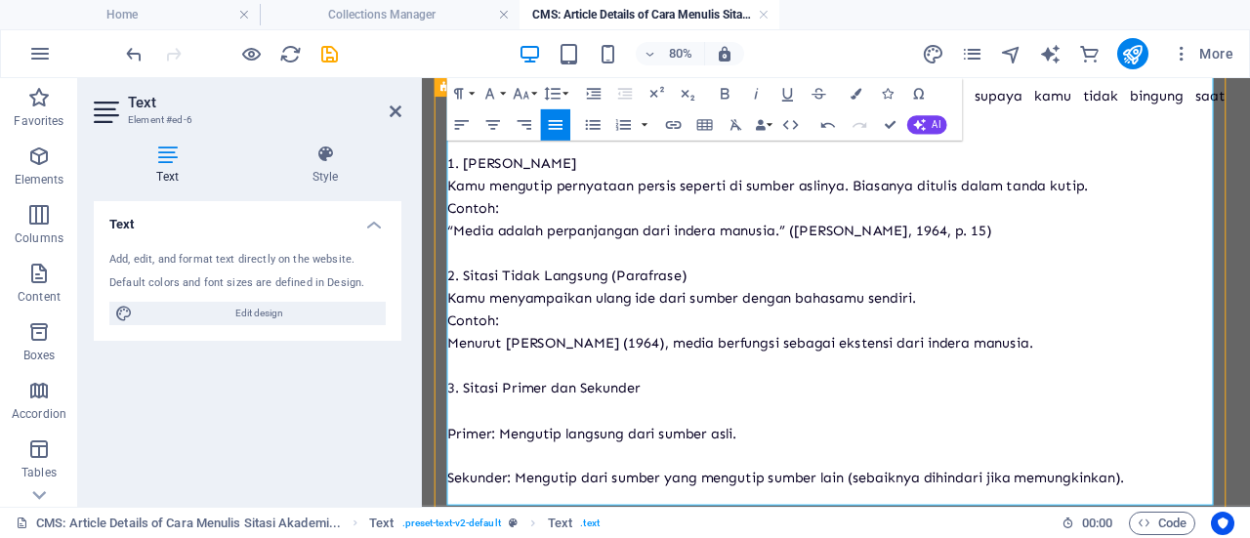
click at [532, 509] on p at bounding box center [939, 494] width 972 height 28
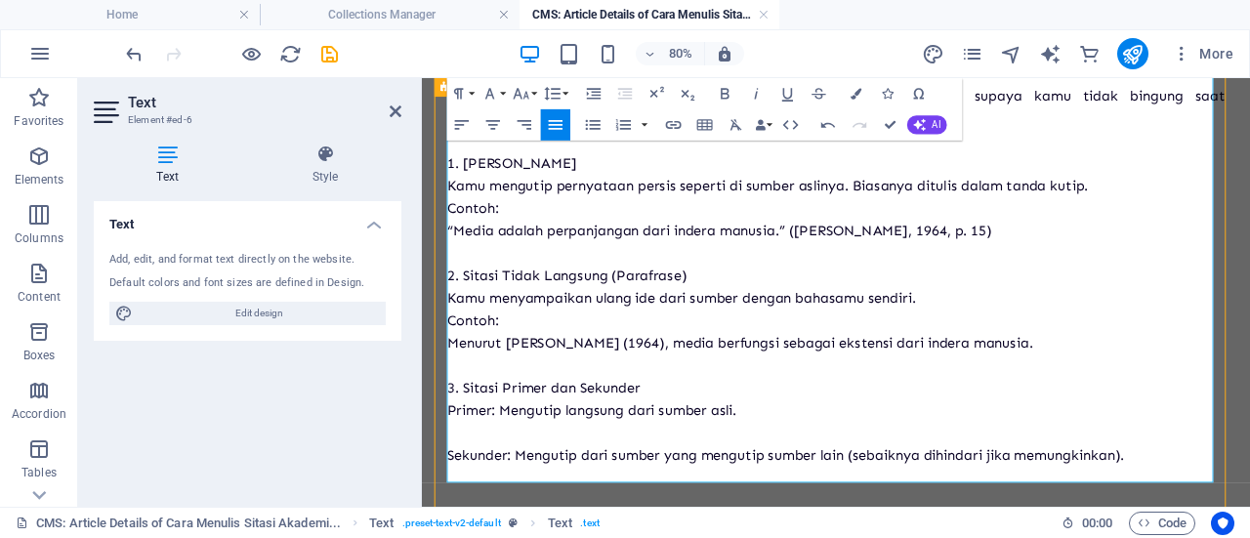
scroll to position [2106, 0]
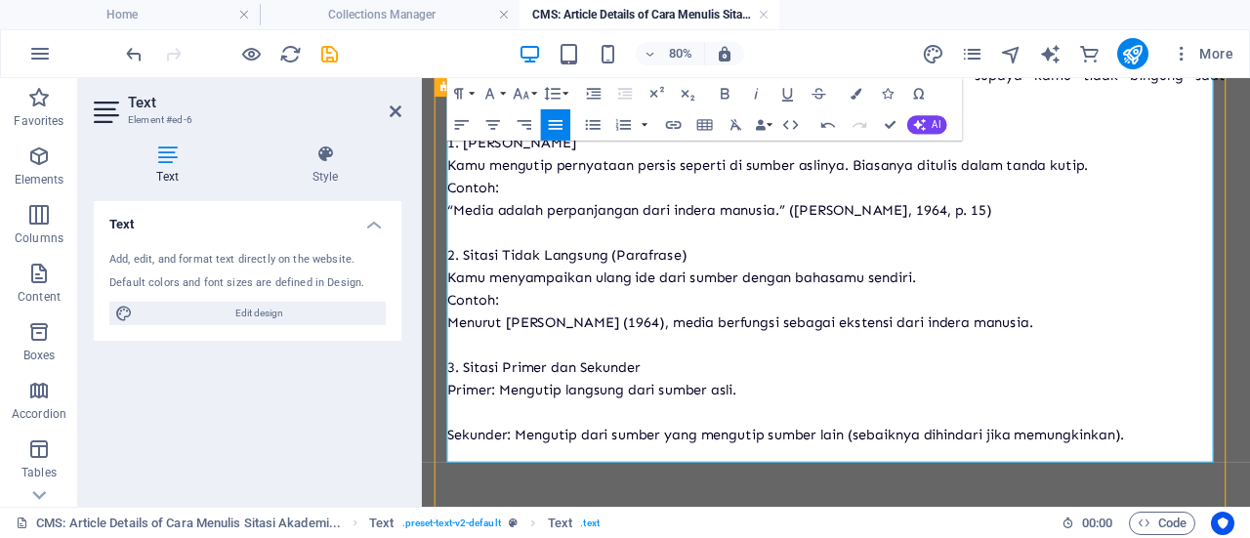
click at [505, 512] on p at bounding box center [939, 497] width 972 height 28
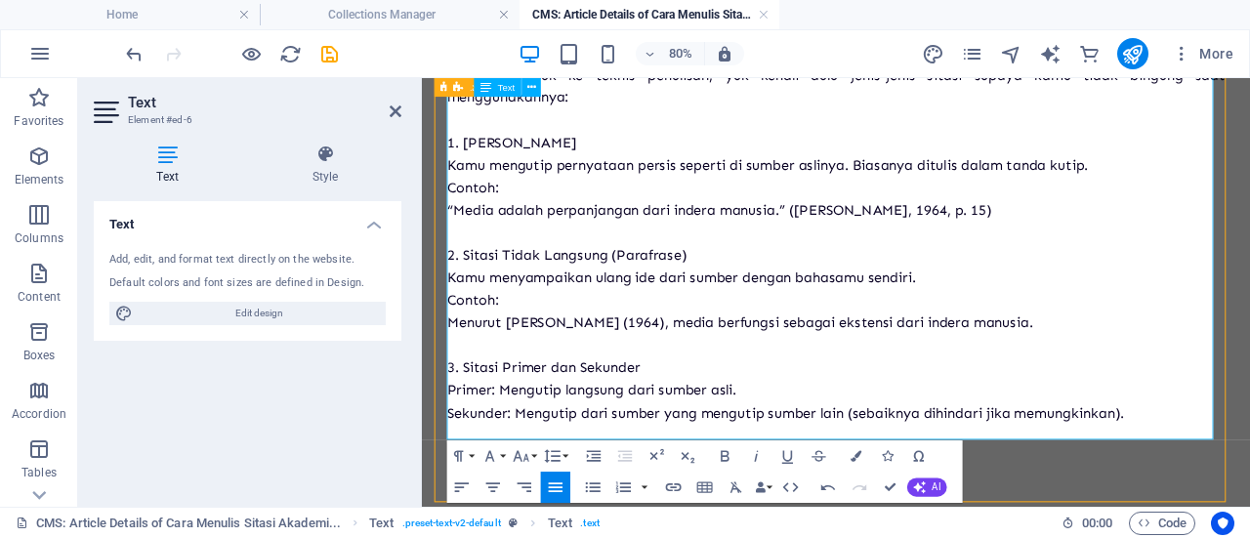
click at [1249, 508] on p "Sekunder: Mengutip dari sumber yang mengutip sumber lain (sebaiknya dihindari j…" at bounding box center [939, 497] width 972 height 28
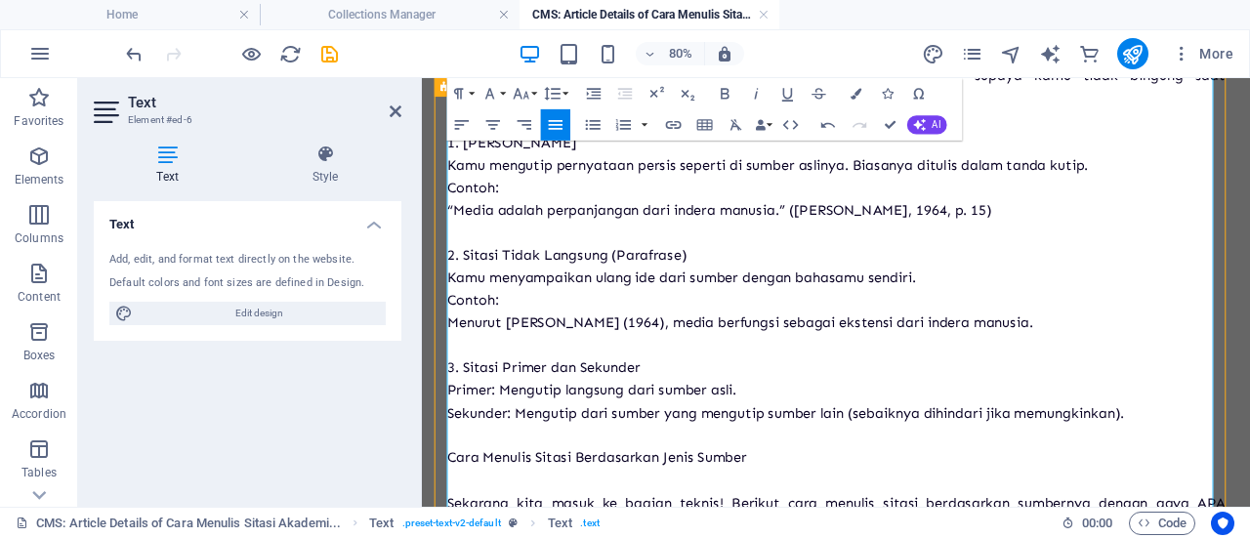
scroll to position [3495, 4]
drag, startPoint x: 846, startPoint y: 567, endPoint x: 451, endPoint y: 561, distance: 395.4
click at [700, 537] on p at bounding box center [939, 525] width 972 height 28
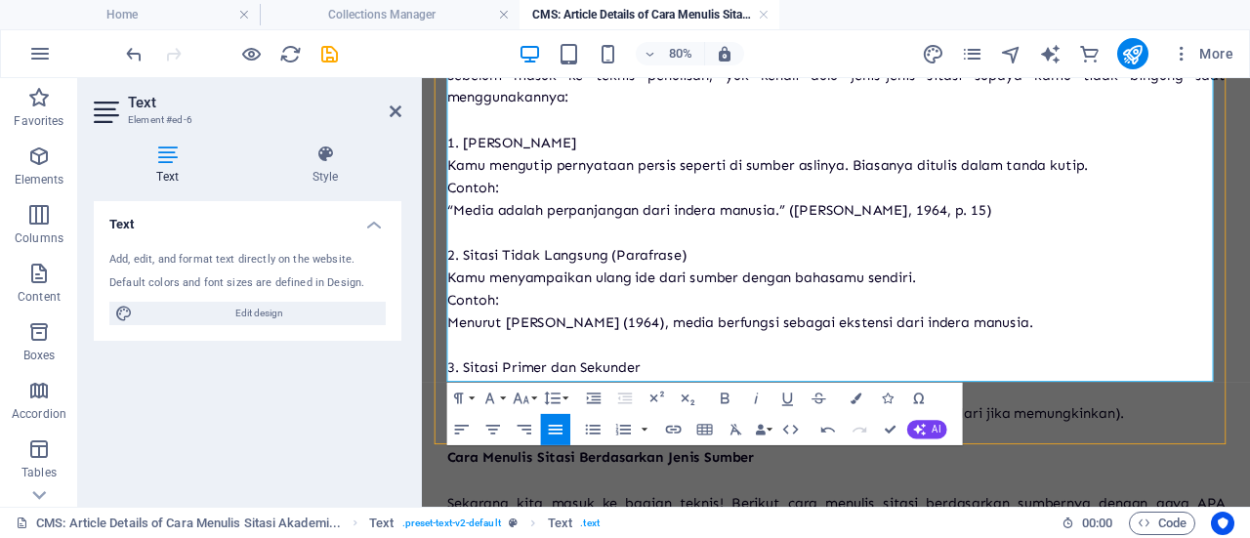
scroll to position [2319, 0]
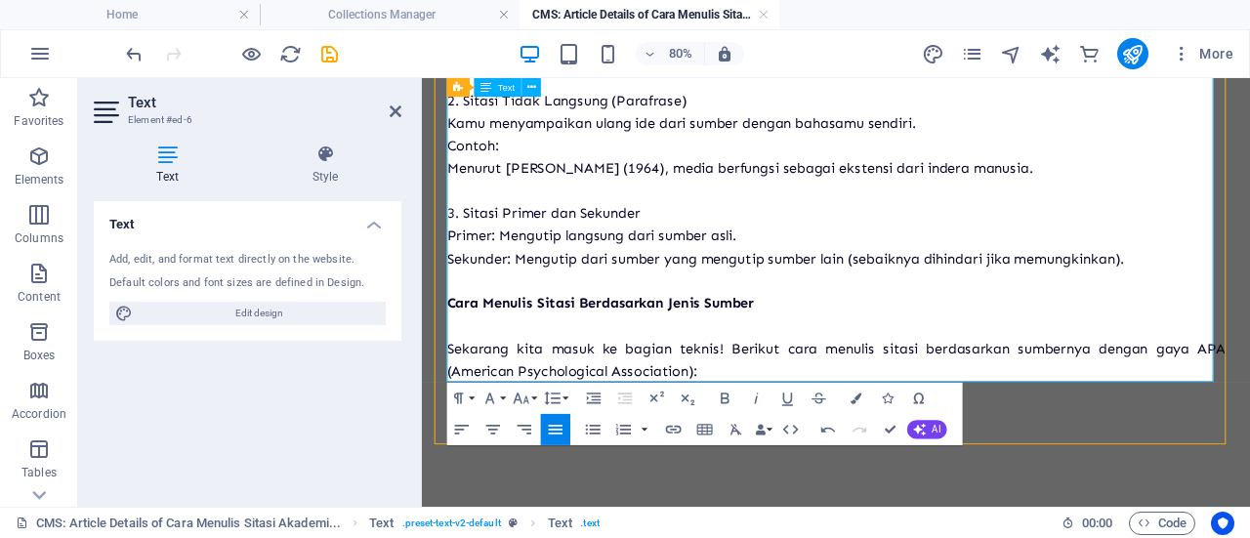
click at [802, 446] on p "Sekarang kita masuk ke bagian teknis! Berikut cara menulis sitasi berdasarkan s…" at bounding box center [939, 430] width 972 height 57
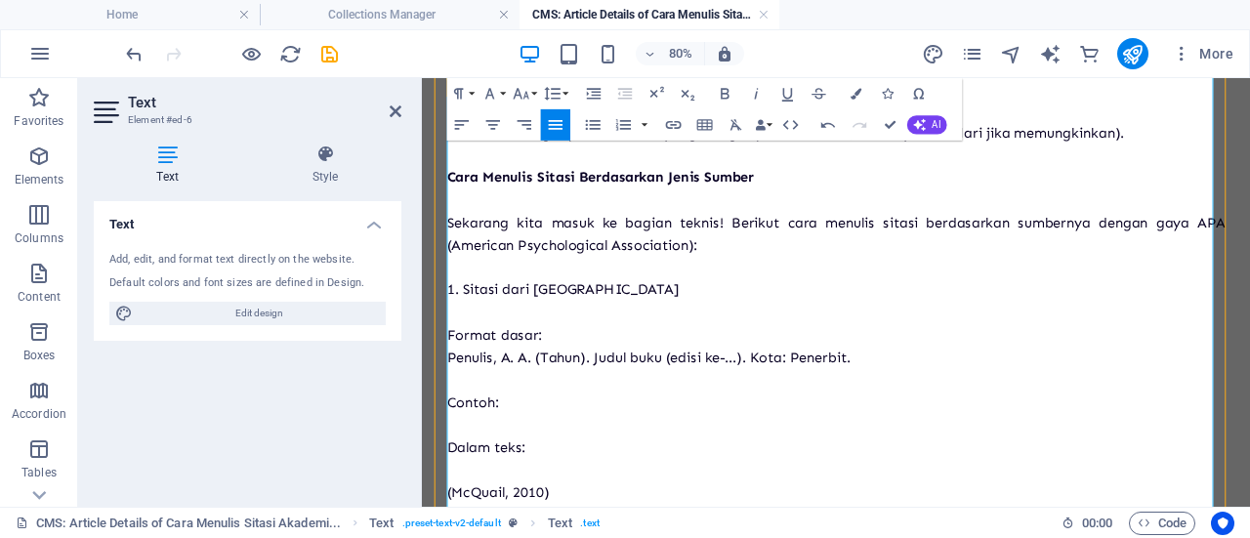
scroll to position [2468, 0]
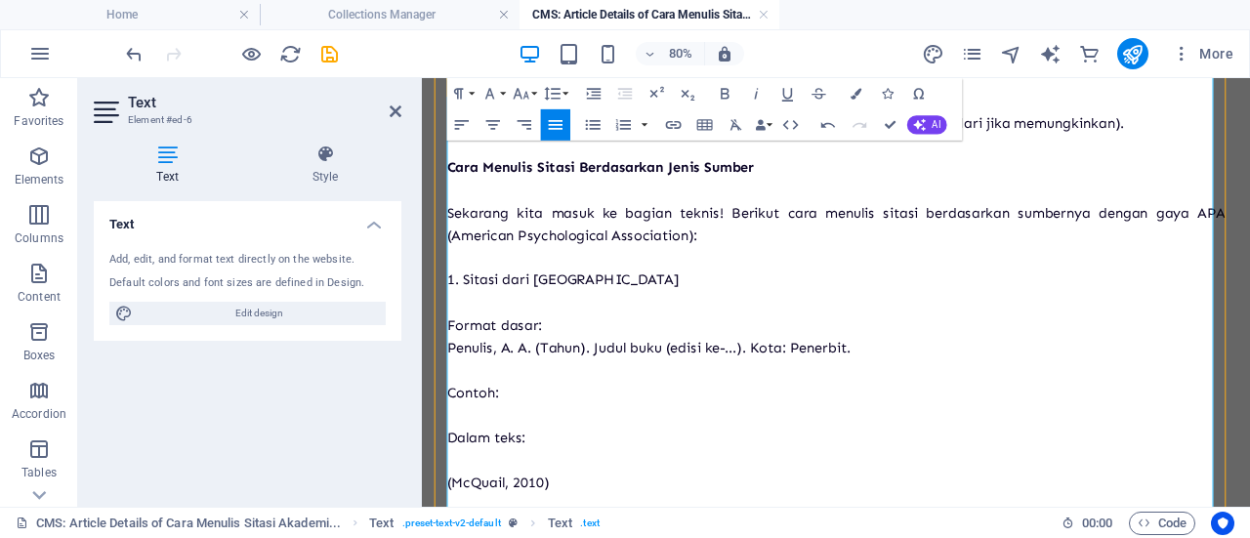
click at [495, 374] on p at bounding box center [939, 360] width 972 height 28
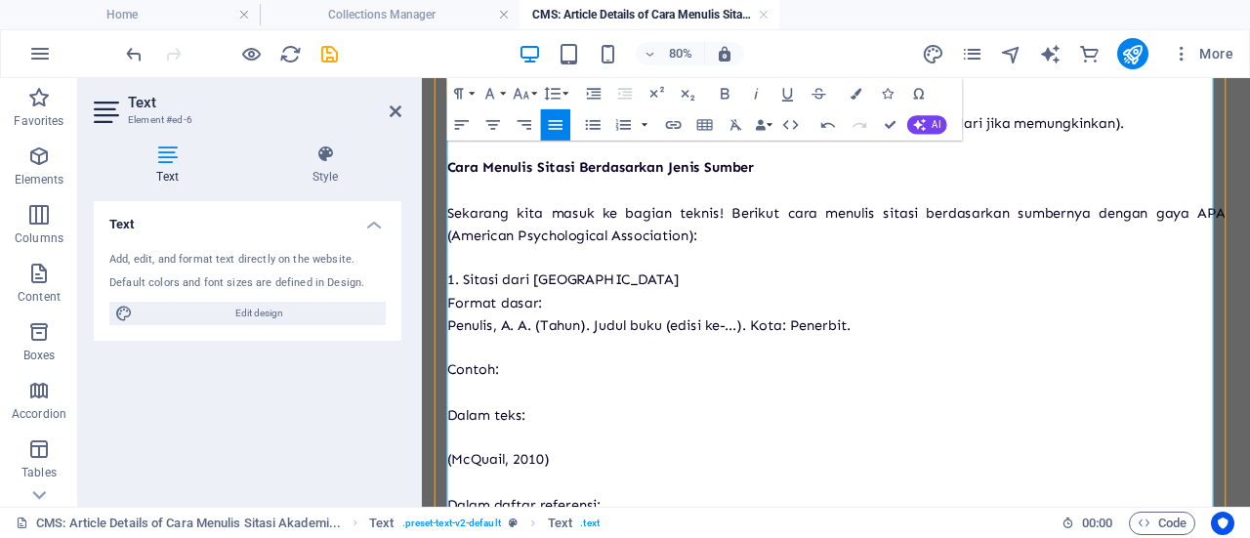
click at [497, 431] on p at bounding box center [939, 416] width 972 height 28
click at [497, 486] on p at bounding box center [939, 472] width 972 height 28
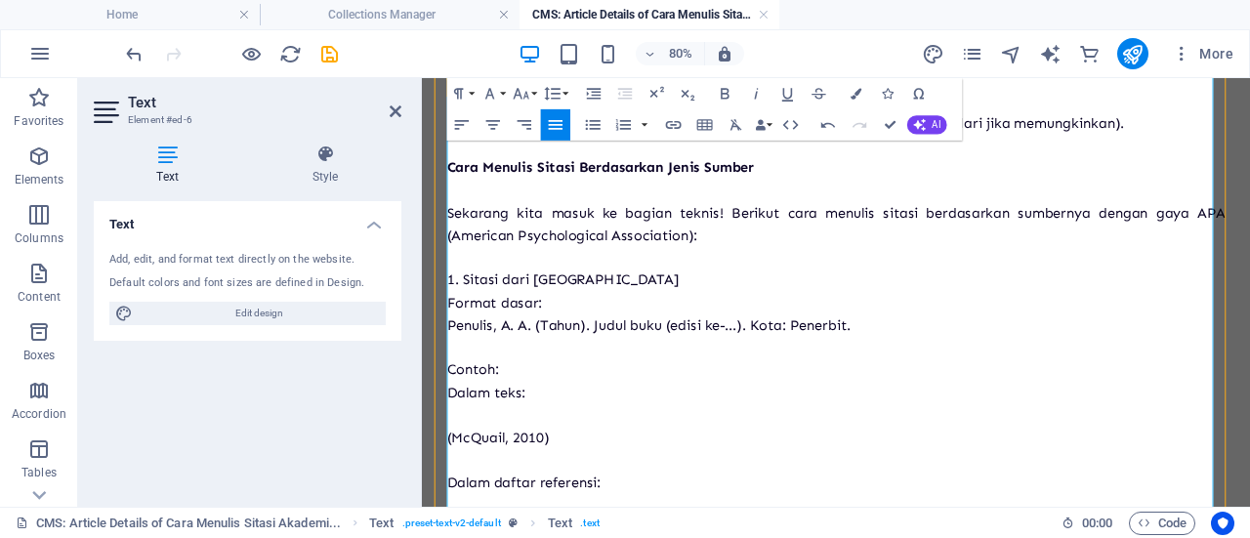
click at [486, 509] on p at bounding box center [939, 500] width 972 height 28
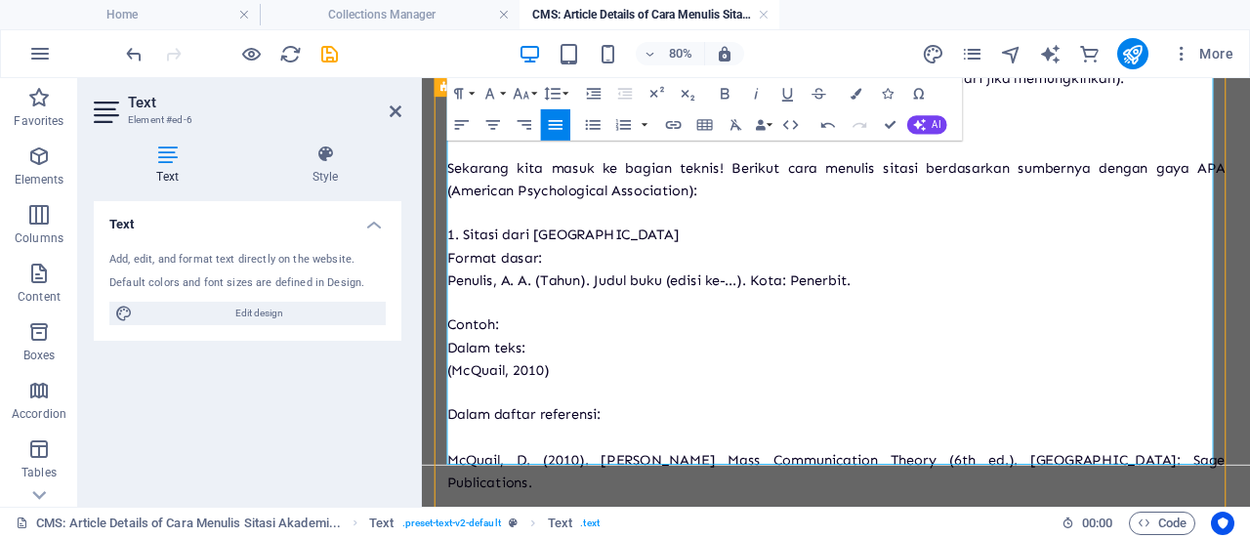
scroll to position [2552, 0]
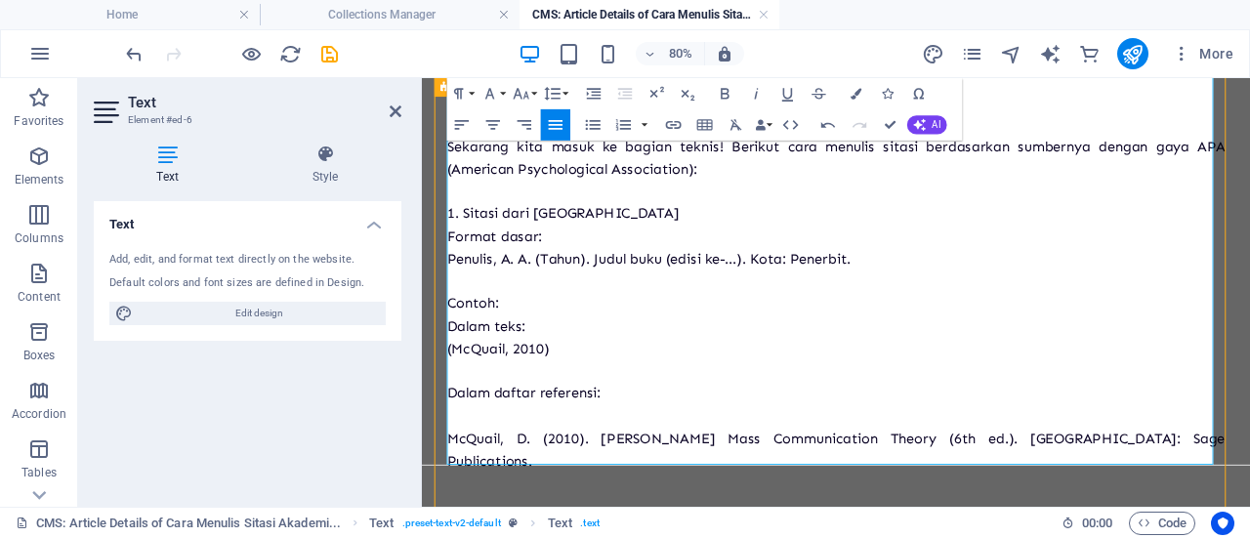
click at [483, 515] on p at bounding box center [939, 500] width 972 height 28
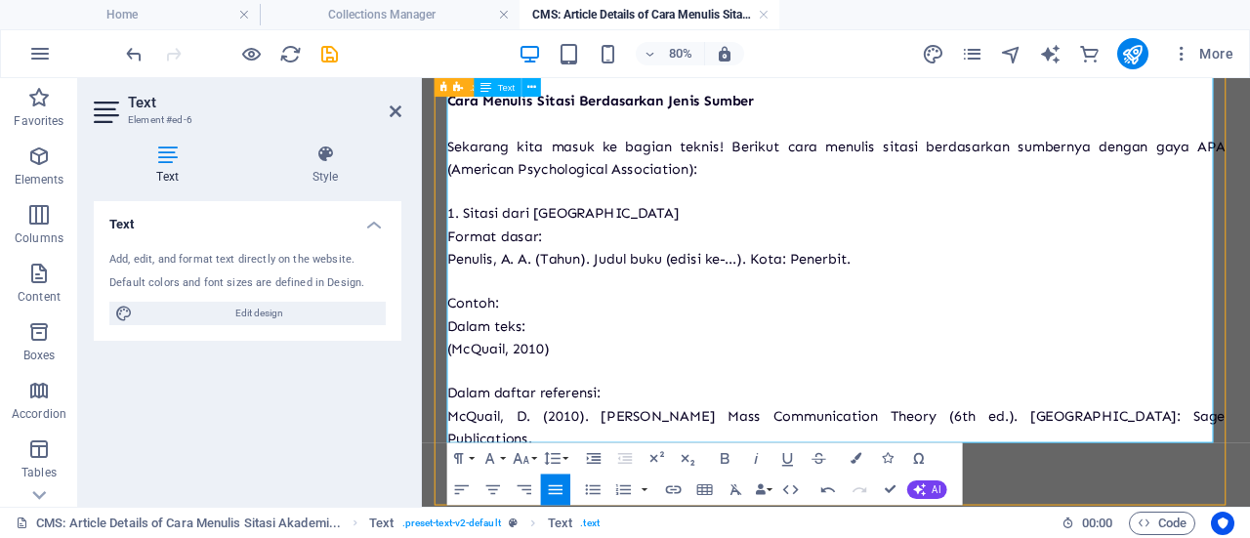
click at [1249, 515] on p "McQuail, D. (2010). [PERSON_NAME] Mass Communication Theory (6th ed.). [GEOGRAP…" at bounding box center [939, 514] width 972 height 57
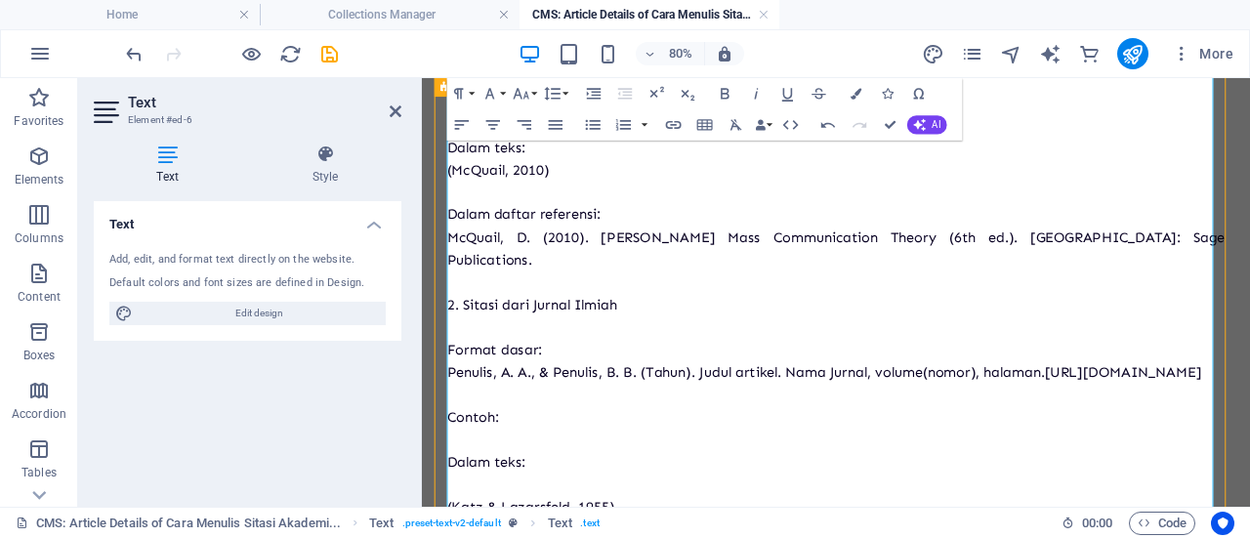
scroll to position [2802, 0]
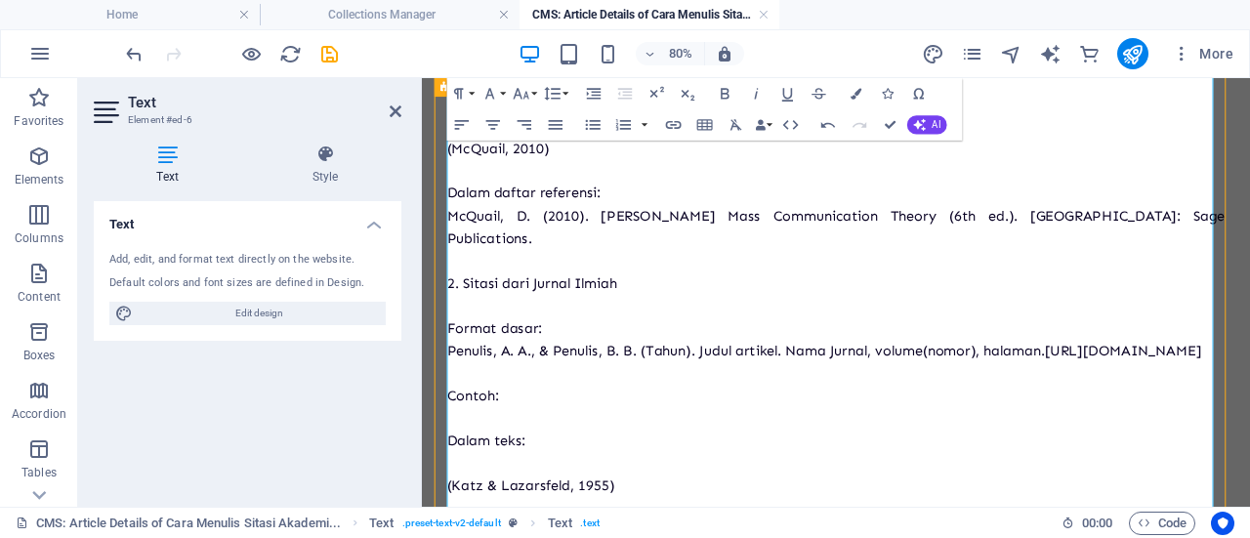
click at [505, 501] on p at bounding box center [939, 503] width 972 height 28
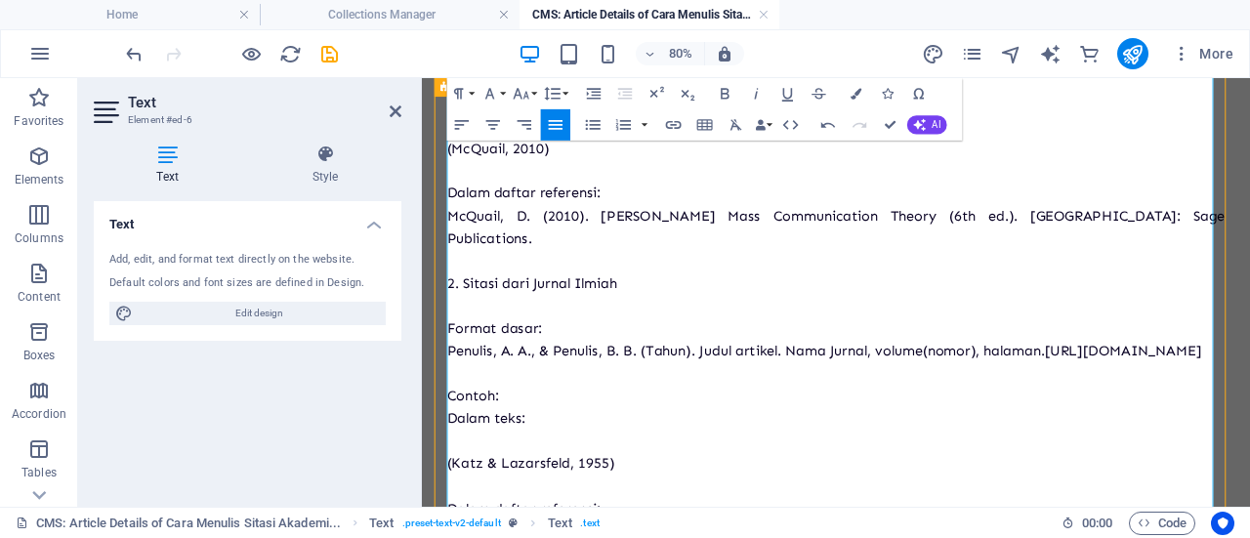
click at [477, 529] on p at bounding box center [939, 531] width 972 height 28
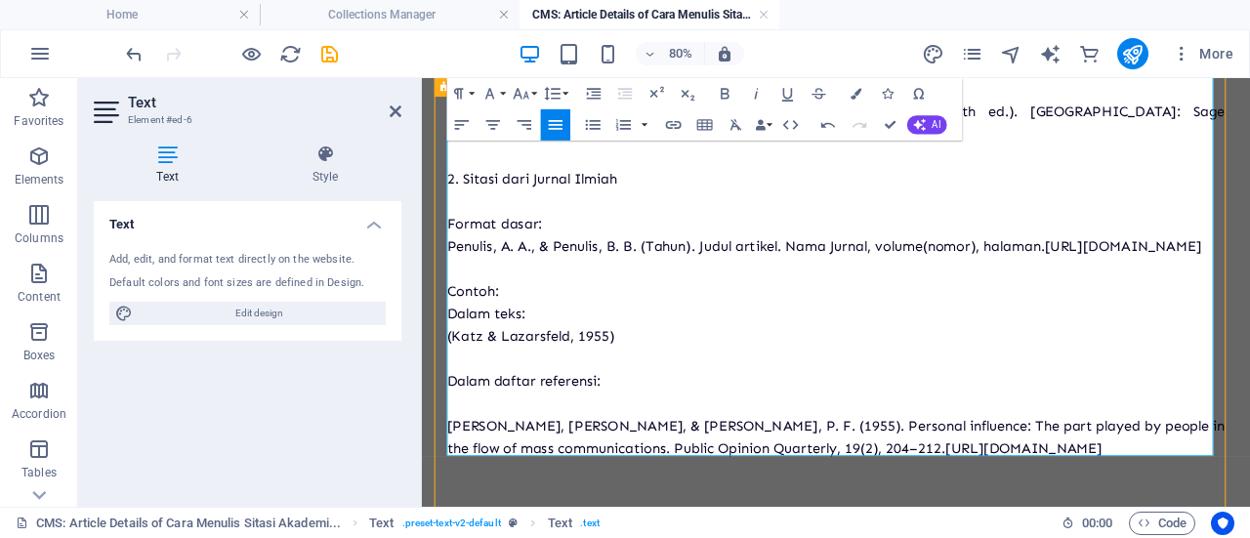
scroll to position [2935, 0]
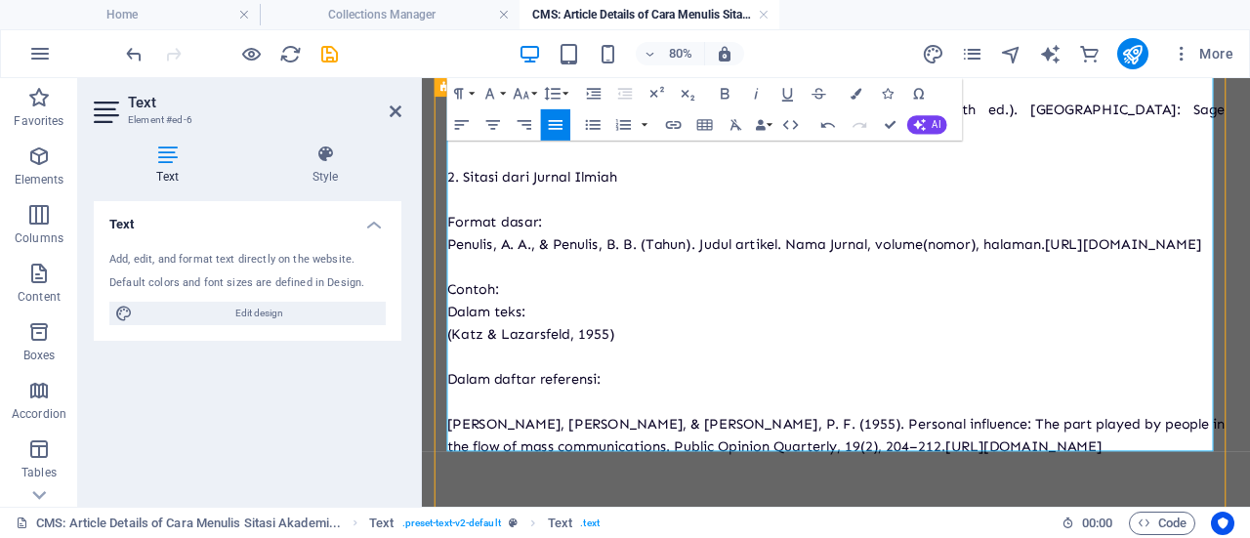
click at [476, 470] on p at bounding box center [939, 484] width 972 height 28
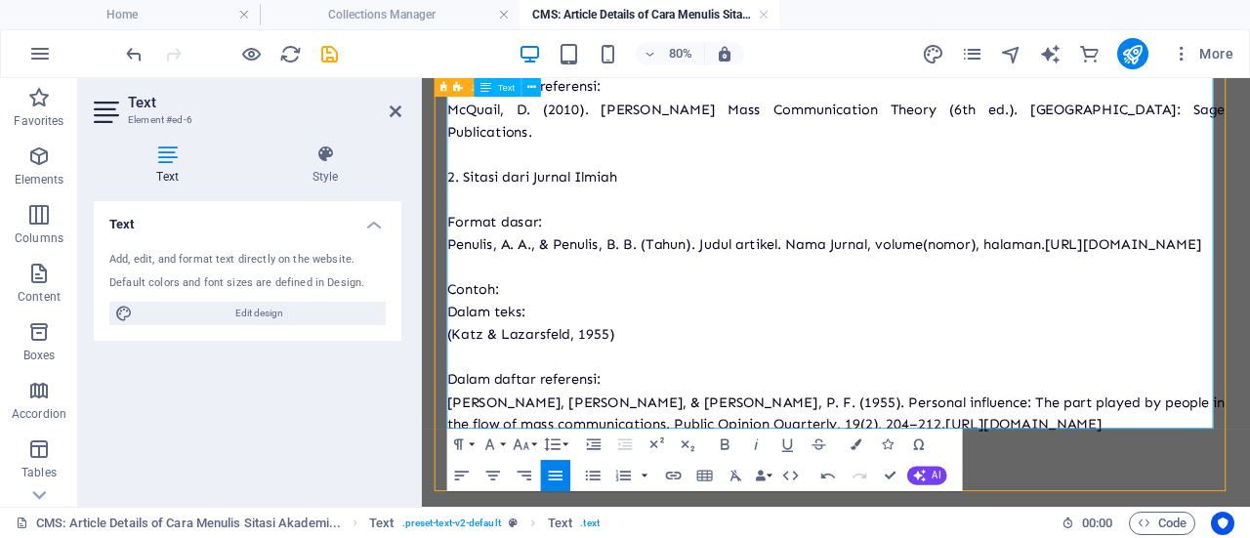
click at [1249, 502] on p "[PERSON_NAME], [PERSON_NAME], & [PERSON_NAME], P. F. (1955). Personal influence…" at bounding box center [939, 498] width 972 height 57
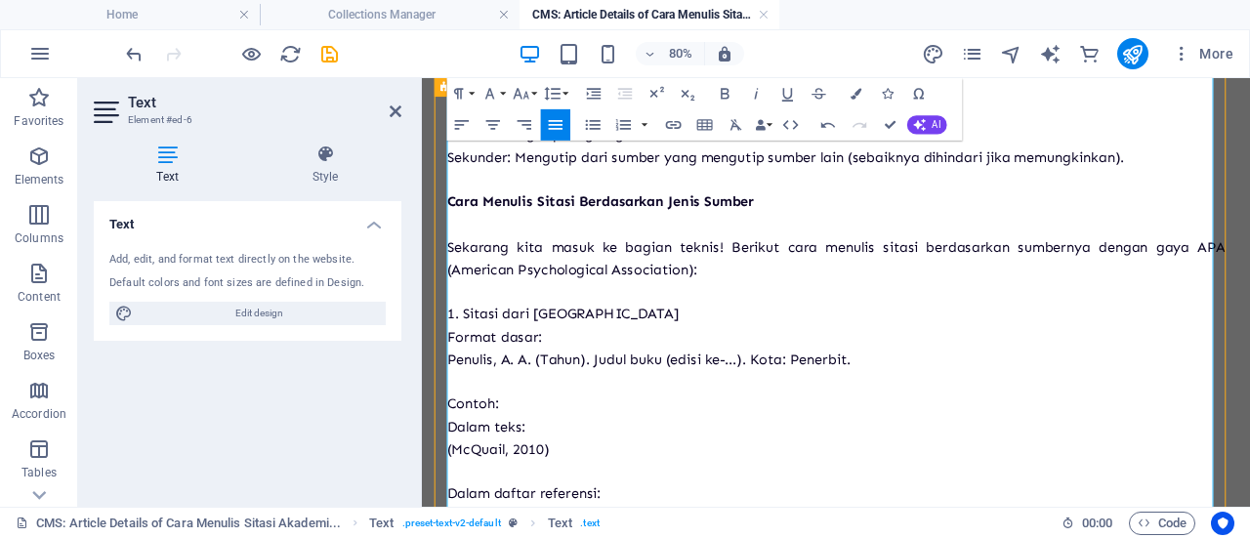
scroll to position [2409, 0]
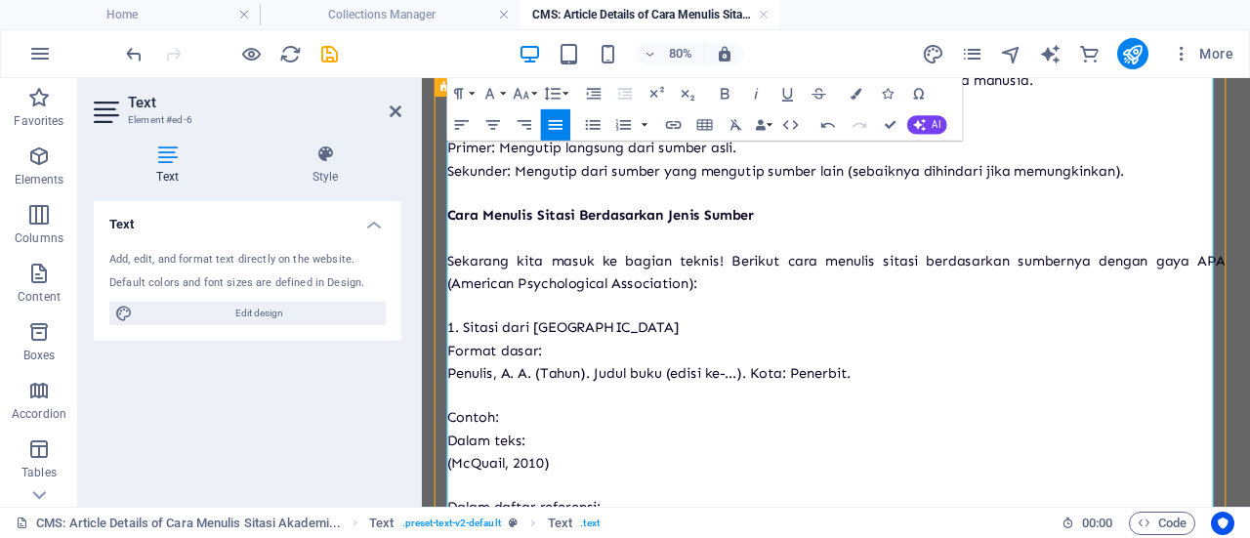
click at [456, 432] on p "Format dasar:" at bounding box center [939, 419] width 972 height 28
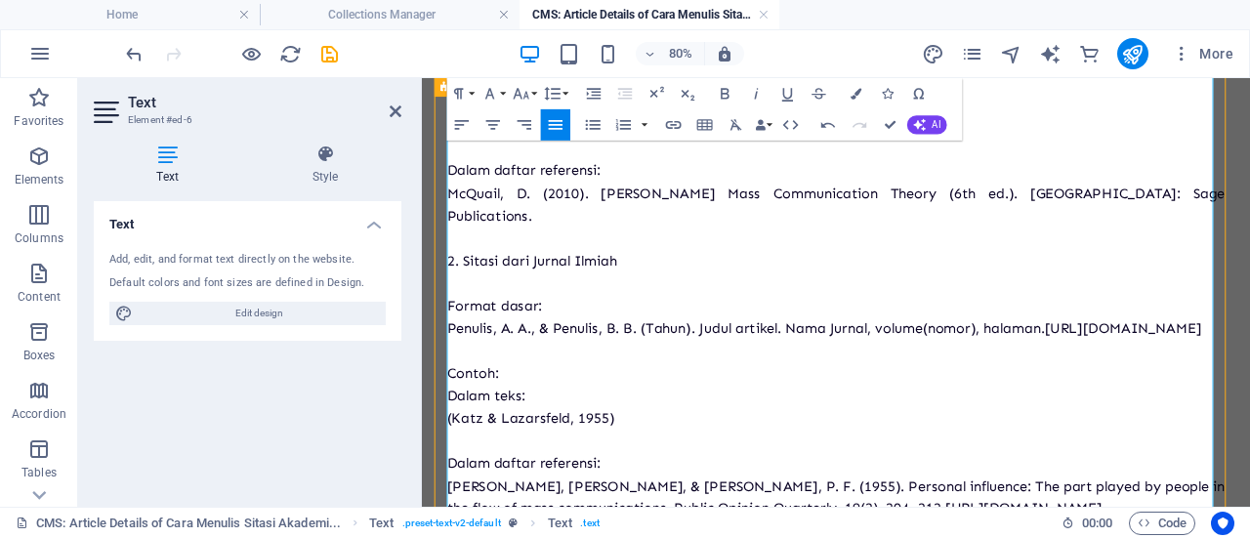
scroll to position [2830, 0]
click at [477, 339] on p at bounding box center [939, 334] width 972 height 28
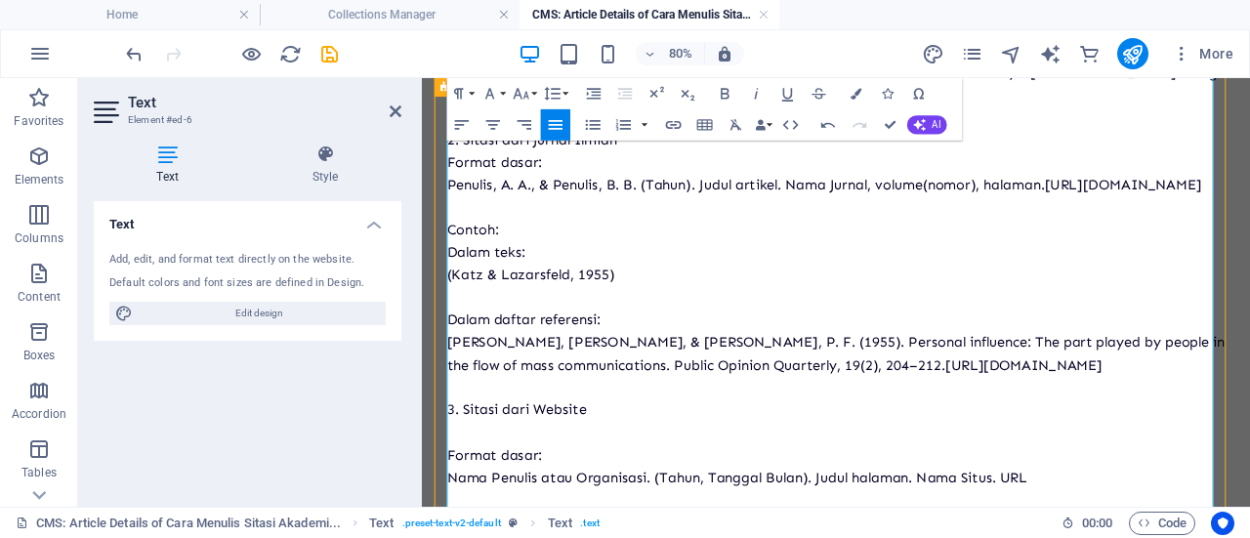
scroll to position [2983, 0]
click at [498, 515] on p at bounding box center [939, 520] width 972 height 28
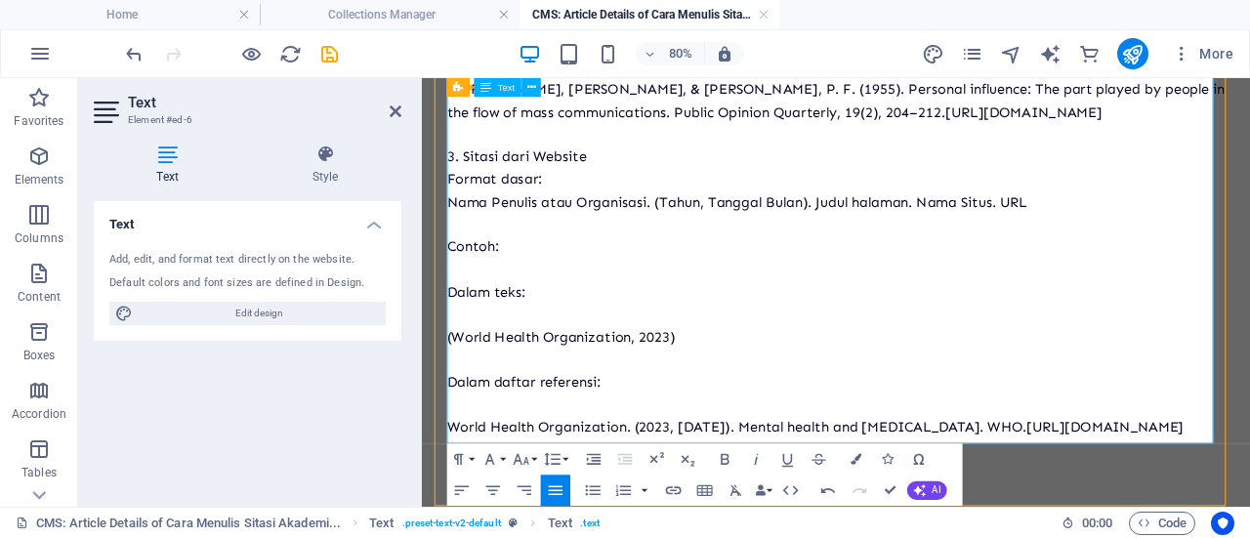
scroll to position [3318, 0]
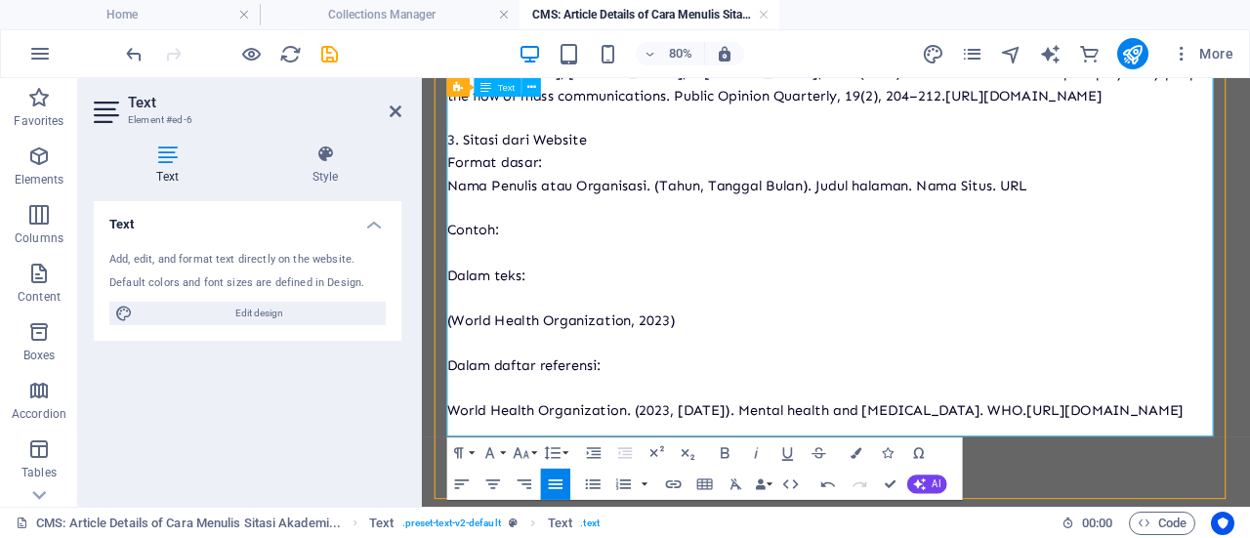
click at [485, 282] on p at bounding box center [939, 296] width 972 height 28
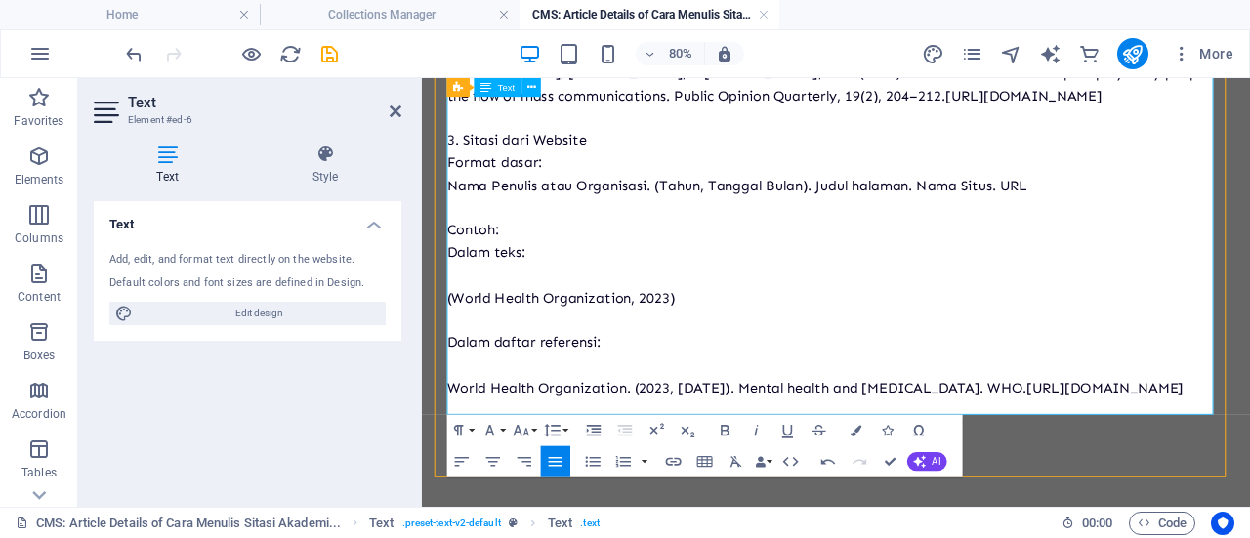
click at [480, 313] on p at bounding box center [939, 324] width 972 height 28
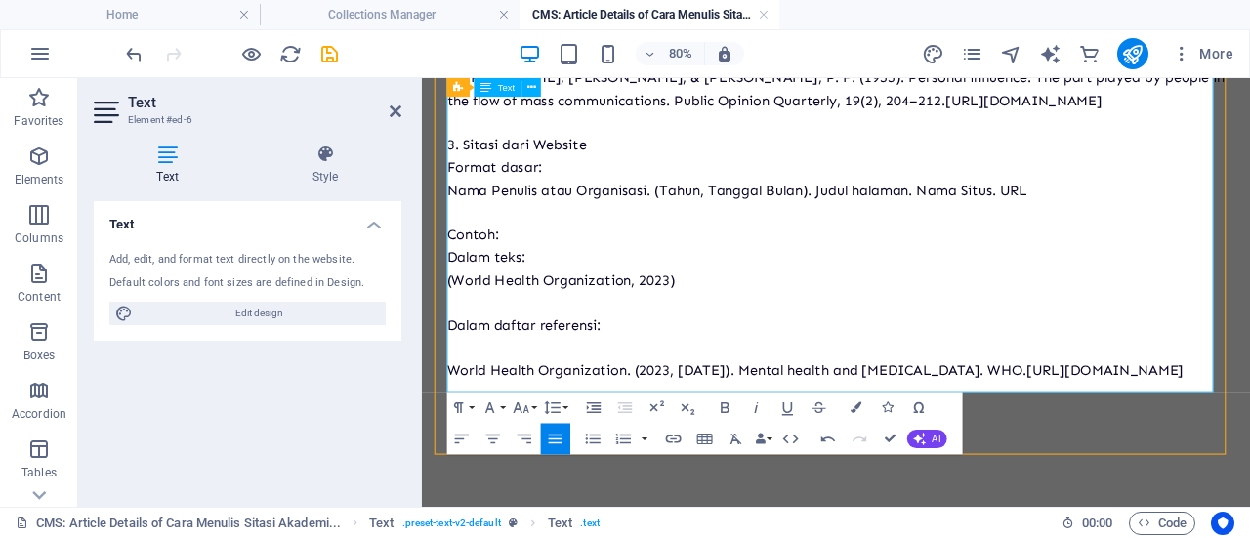
click at [490, 402] on p at bounding box center [939, 415] width 972 height 28
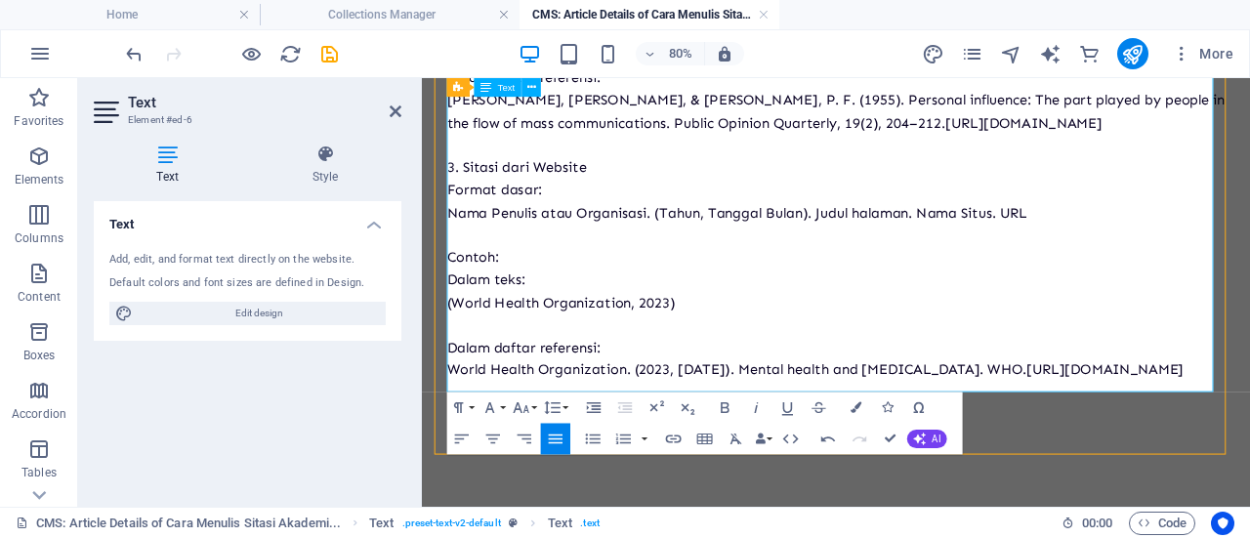
scroll to position [3303, 0]
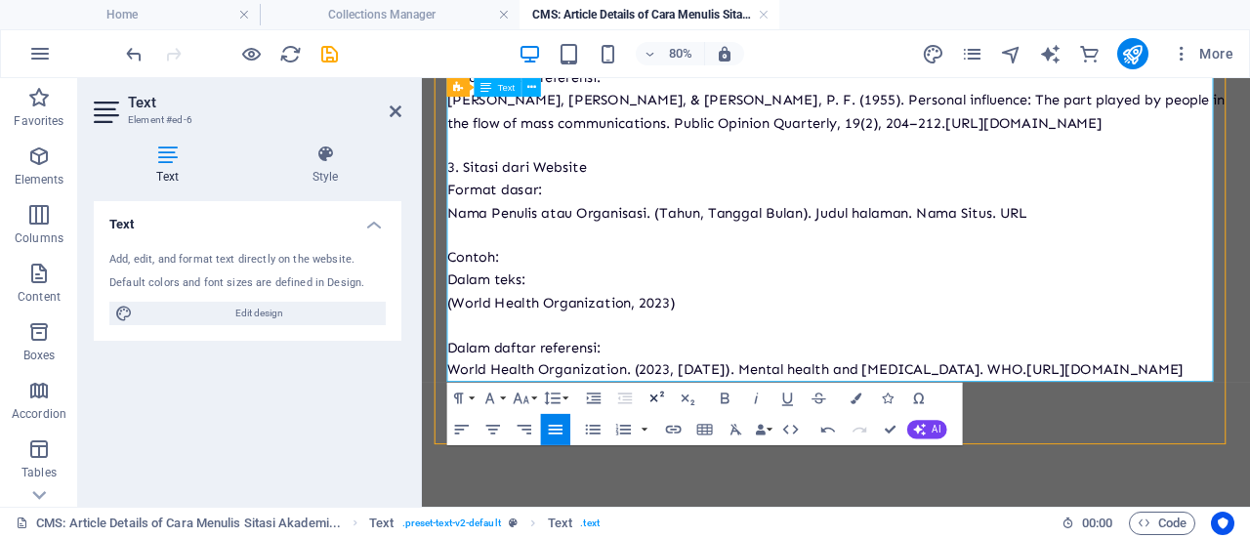
click at [762, 434] on p "World Health Organization. (2023, [DATE]). Mental health and [MEDICAL_DATA]. WH…" at bounding box center [939, 444] width 972 height 28
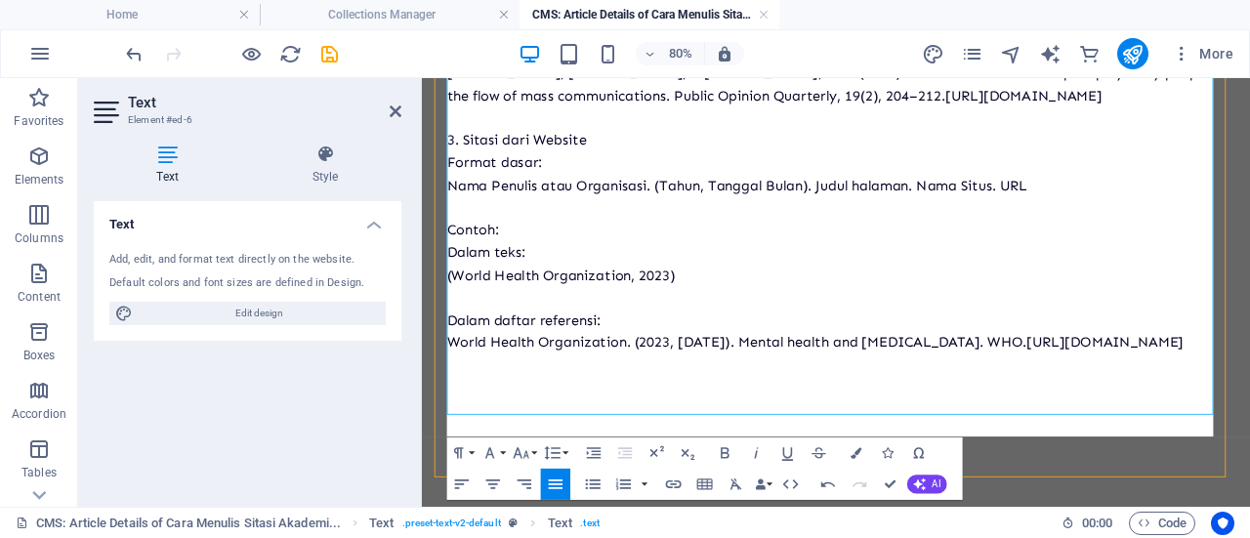
scroll to position [2857, 4]
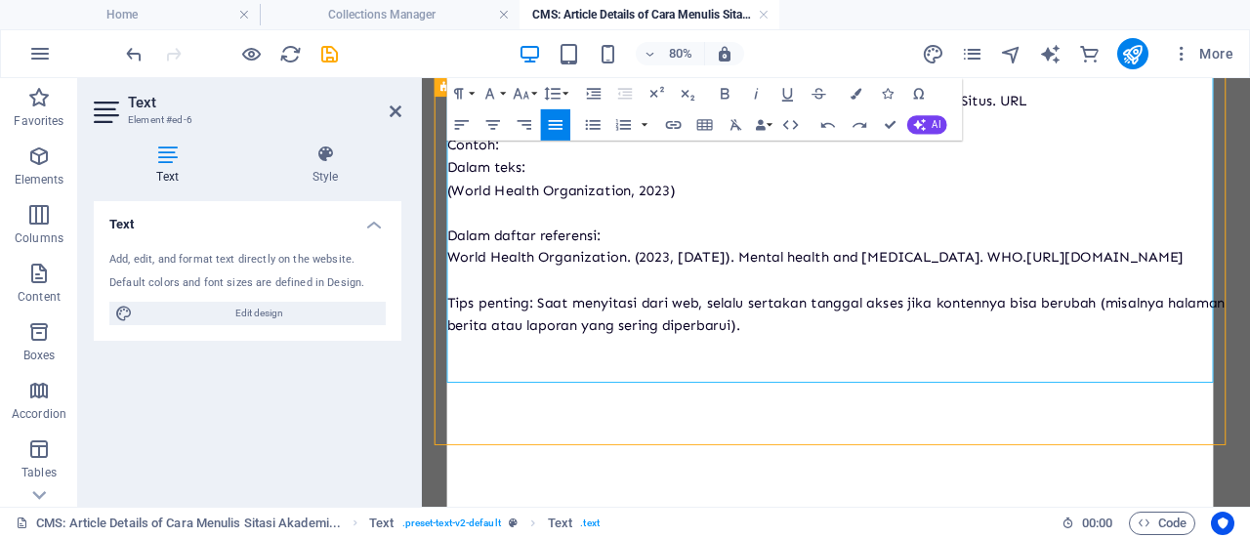
scroll to position [9990, 4]
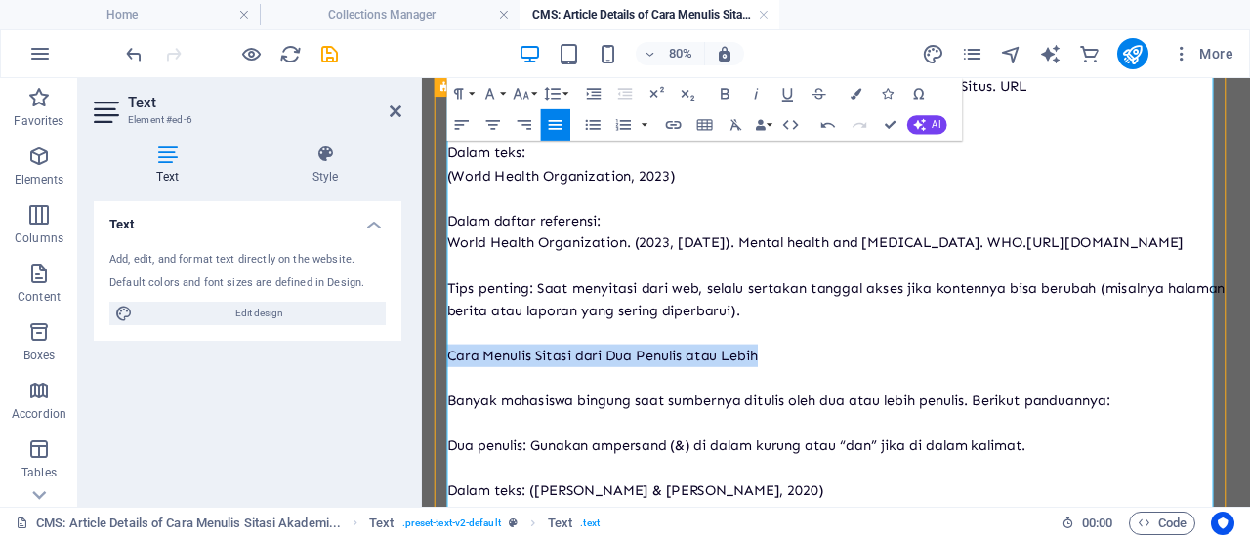
drag, startPoint x: 865, startPoint y: 455, endPoint x: 452, endPoint y: 452, distance: 413.0
click at [453, 439] on p "Cara Menulis Sitasi dari Dua Penulis atau Lebih" at bounding box center [939, 425] width 972 height 28
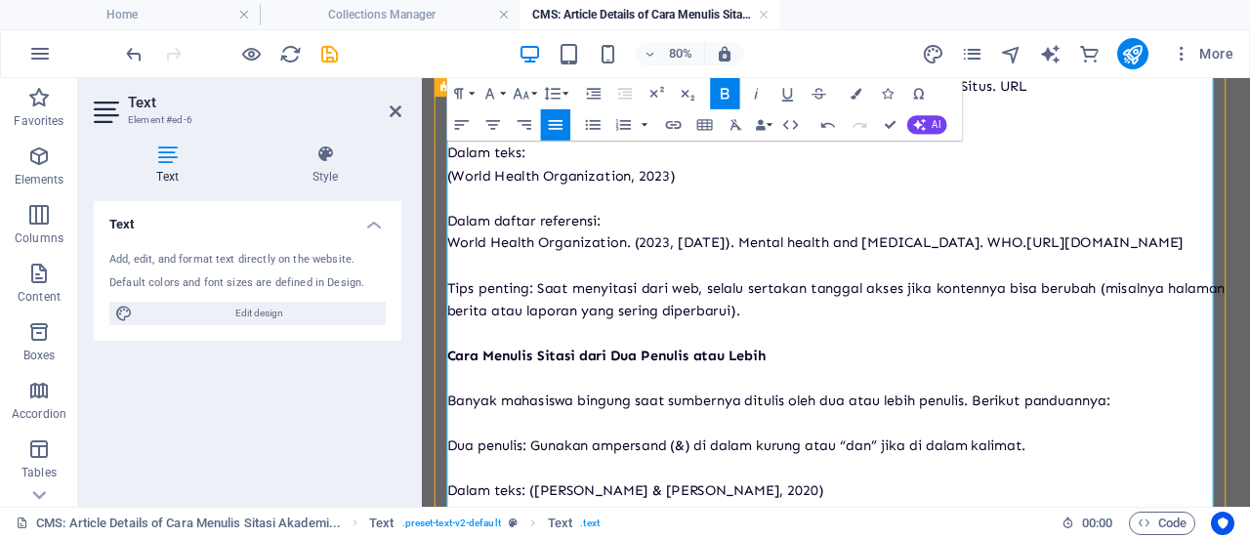
click at [610, 496] on p "Banyak mahasiswa bingung saat sumbernya ditulis oleh dua atau lebih penulis. Be…" at bounding box center [939, 482] width 972 height 28
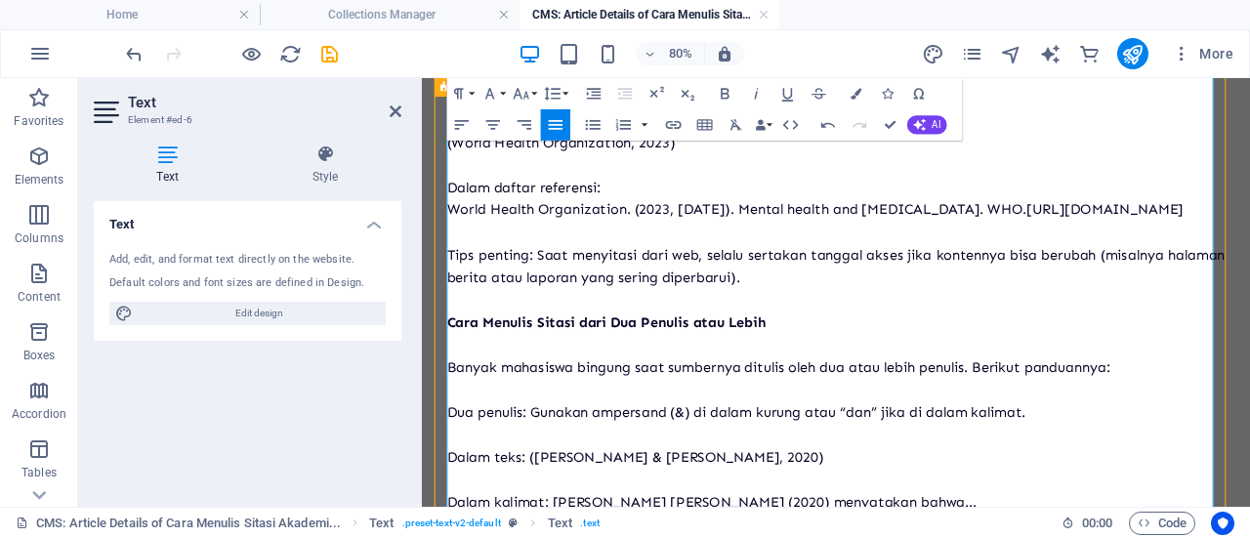
click at [498, 483] on p at bounding box center [939, 469] width 972 height 28
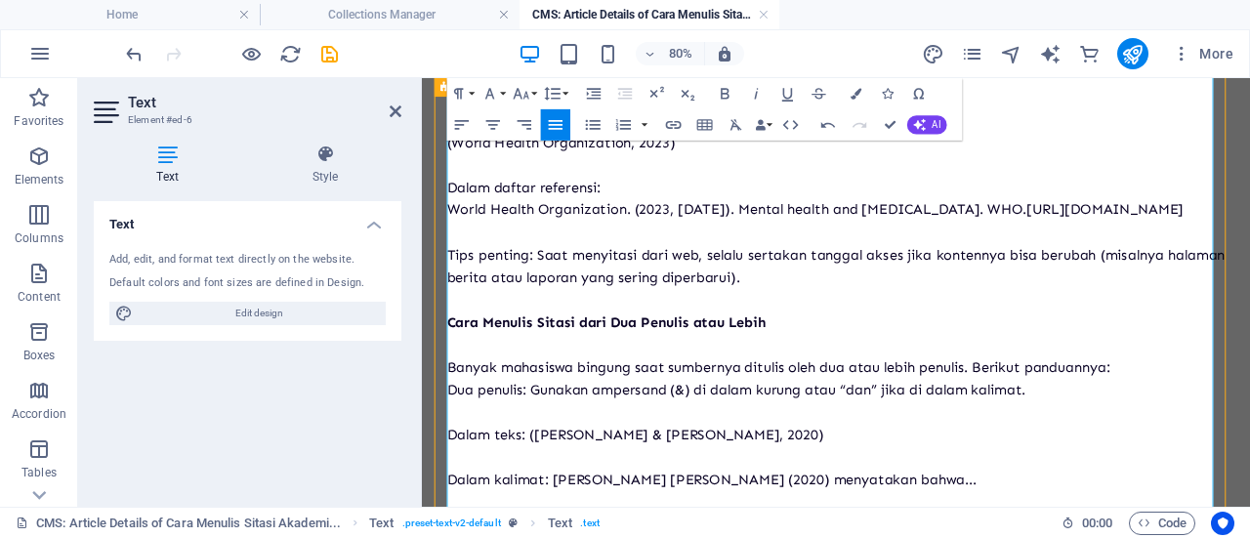
click at [477, 511] on p at bounding box center [939, 497] width 972 height 28
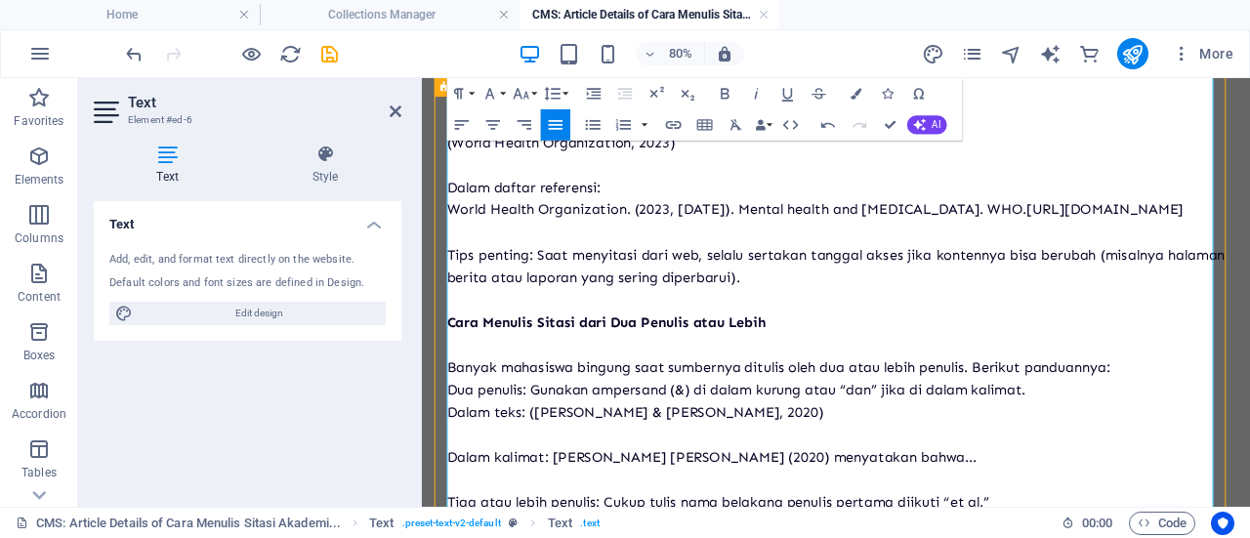
scroll to position [3519, 0]
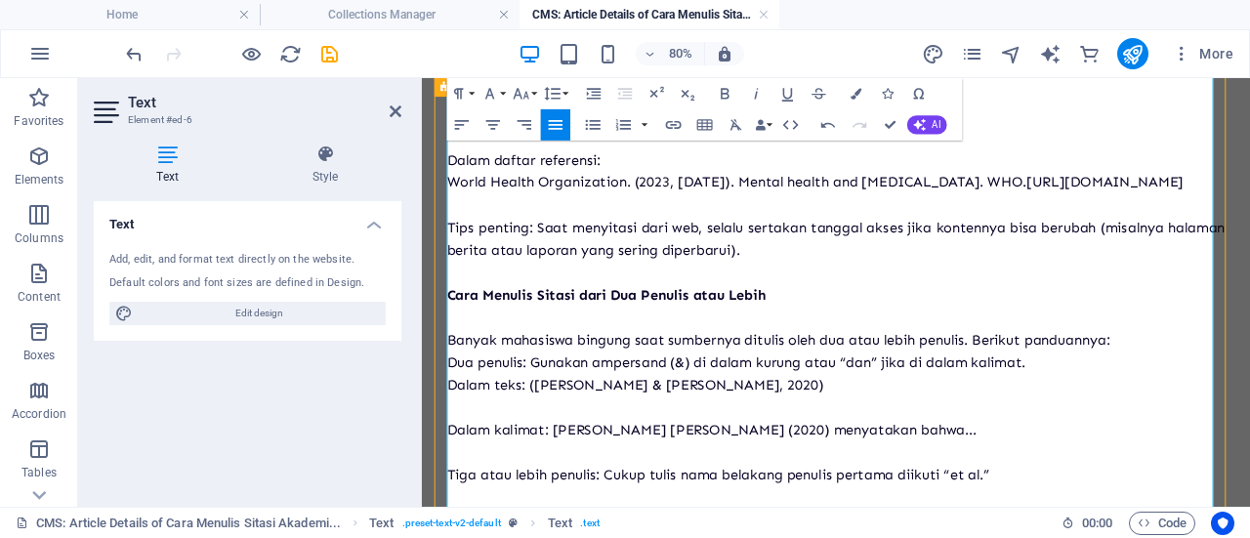
click at [477, 504] on p at bounding box center [939, 489] width 972 height 28
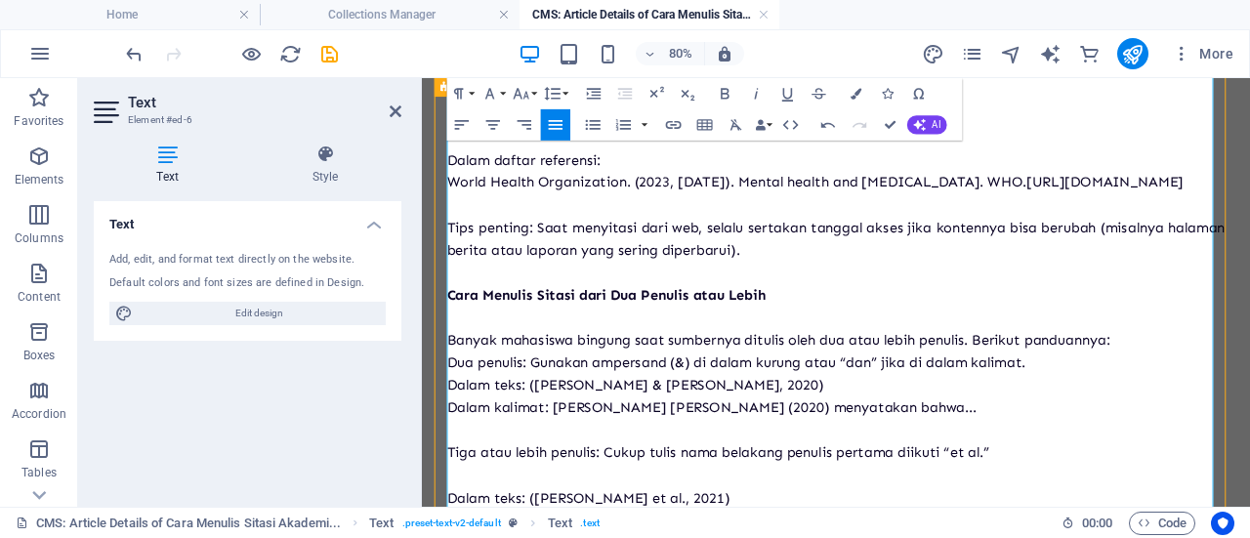
click at [495, 532] on p at bounding box center [939, 518] width 972 height 28
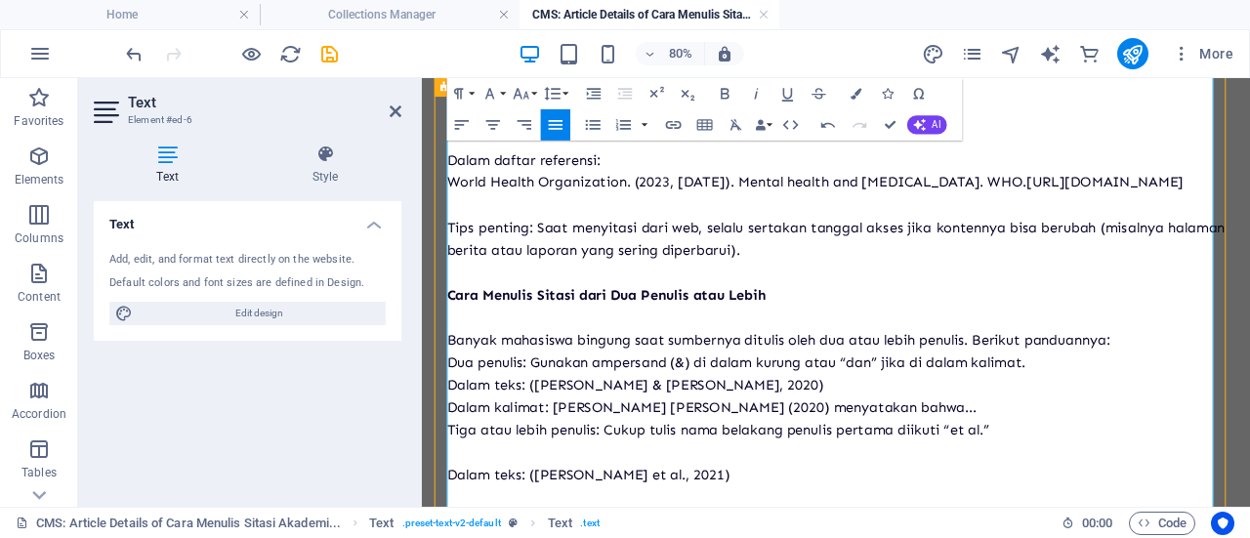
scroll to position [3558, 0]
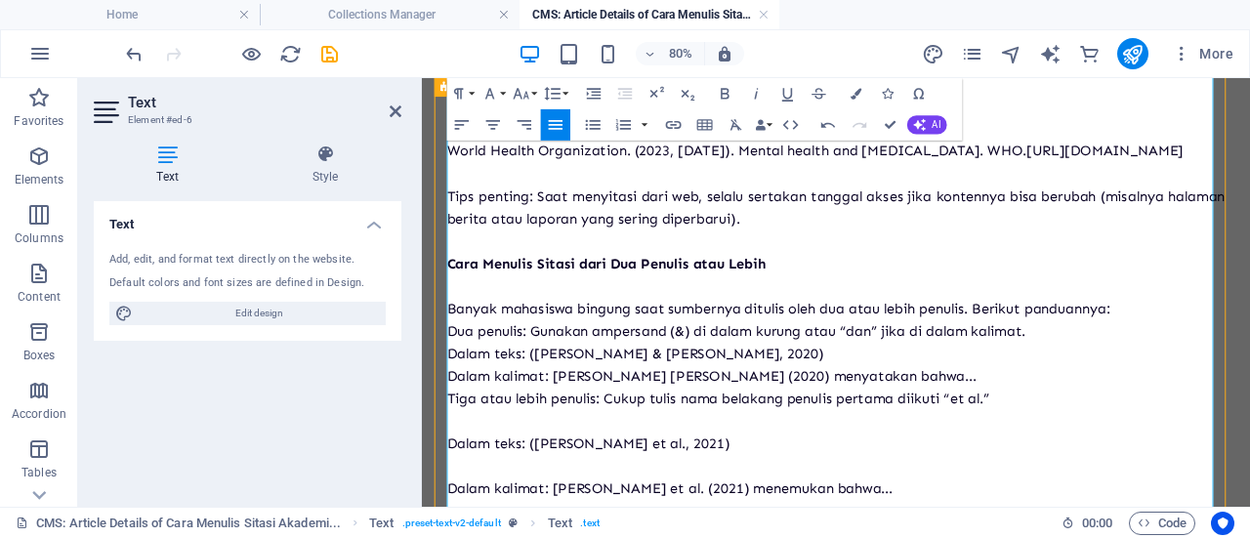
click at [495, 537] on p "Dalam teks: ([PERSON_NAME] et al., 2021)" at bounding box center [939, 535] width 972 height 28
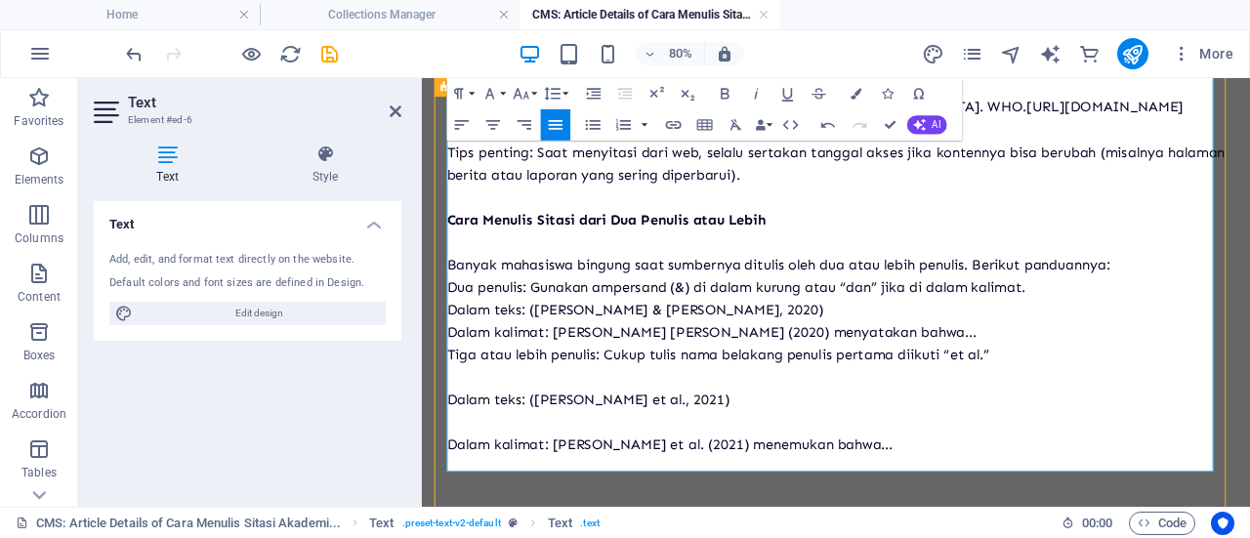
scroll to position [3649, 0]
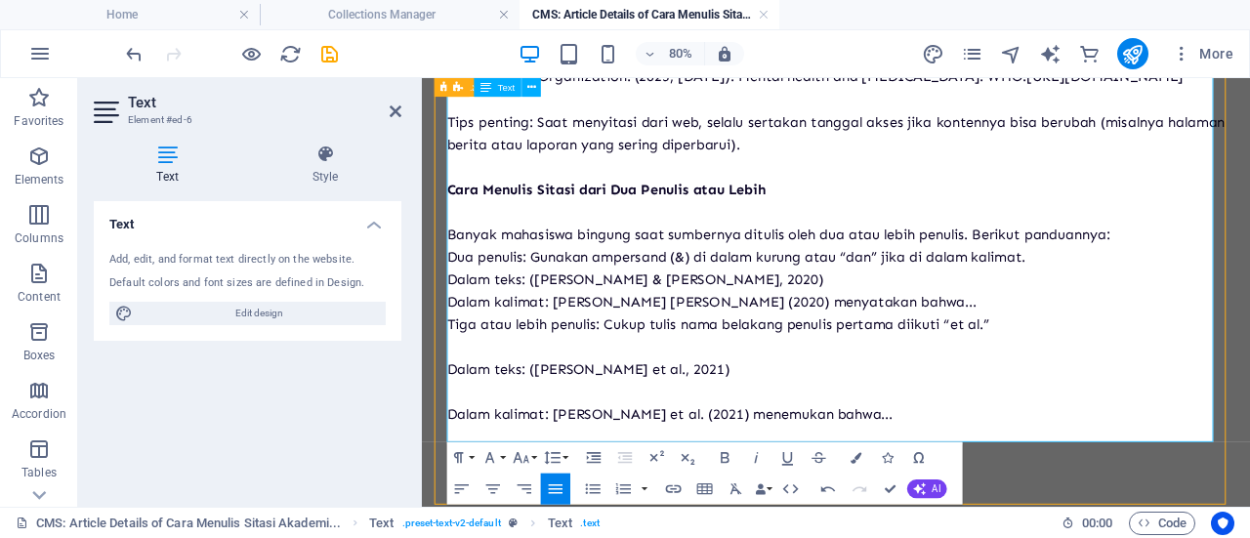
click at [464, 486] on p at bounding box center [939, 472] width 972 height 28
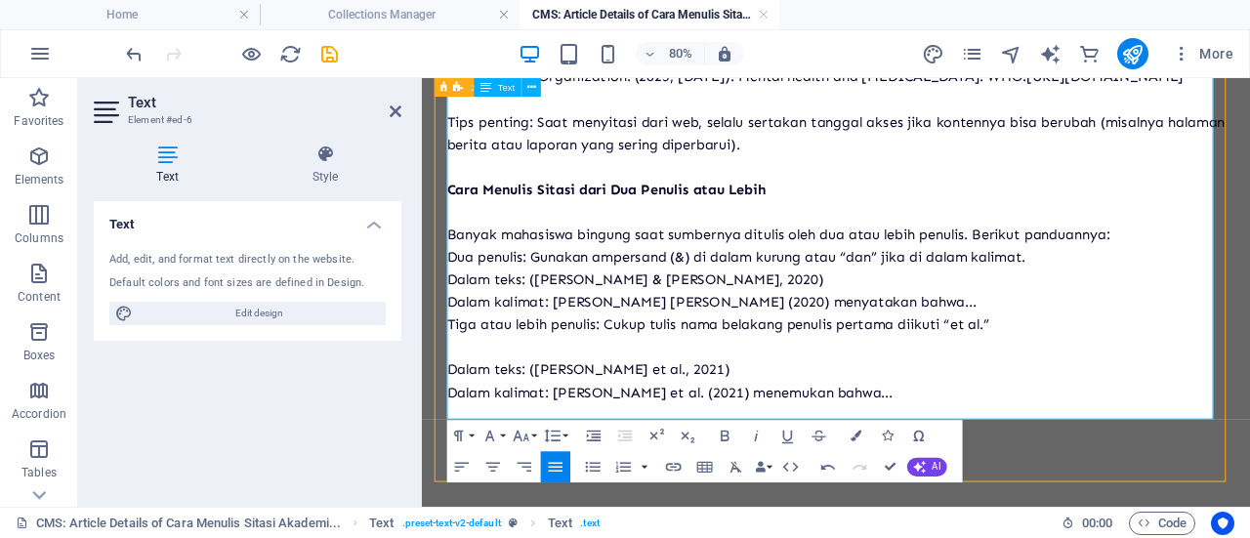
scroll to position [3696, 0]
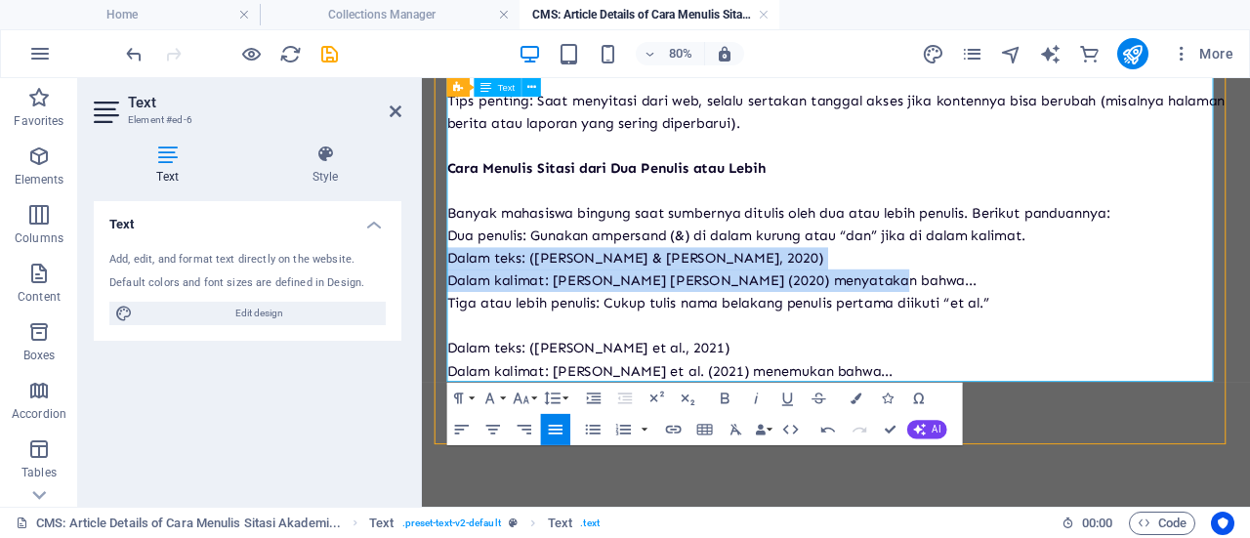
drag, startPoint x: 998, startPoint y: 335, endPoint x: 450, endPoint y: 316, distance: 548.0
click at [584, 429] on icon "button" at bounding box center [593, 429] width 19 height 19
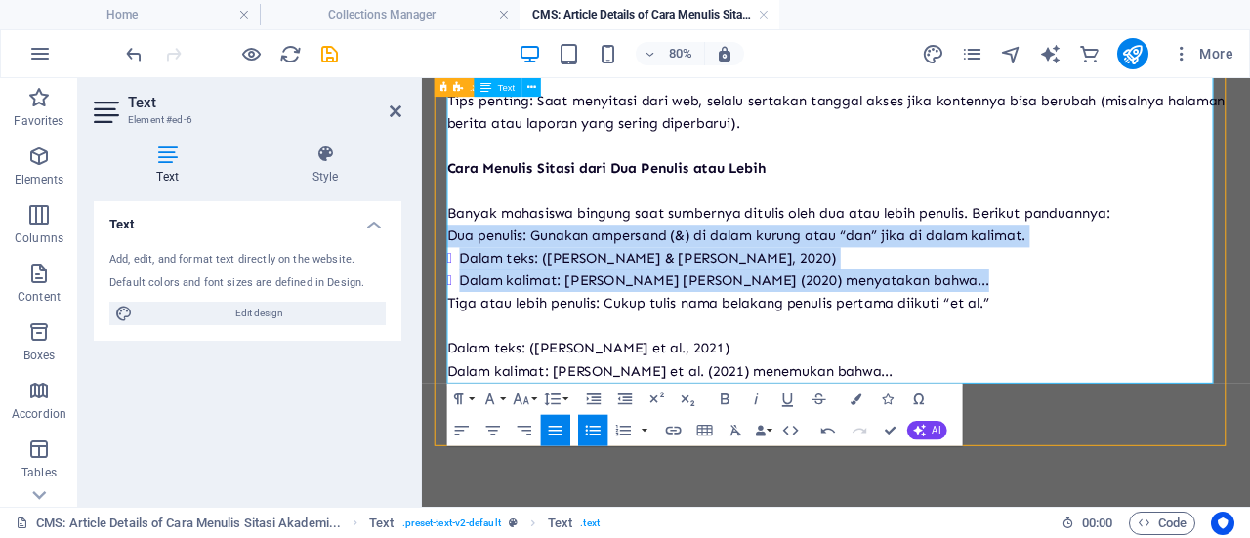
click at [550, 324] on li "Dalam kalimat: [PERSON_NAME] [PERSON_NAME] (2020) menyatakan bahwa..." at bounding box center [947, 331] width 957 height 28
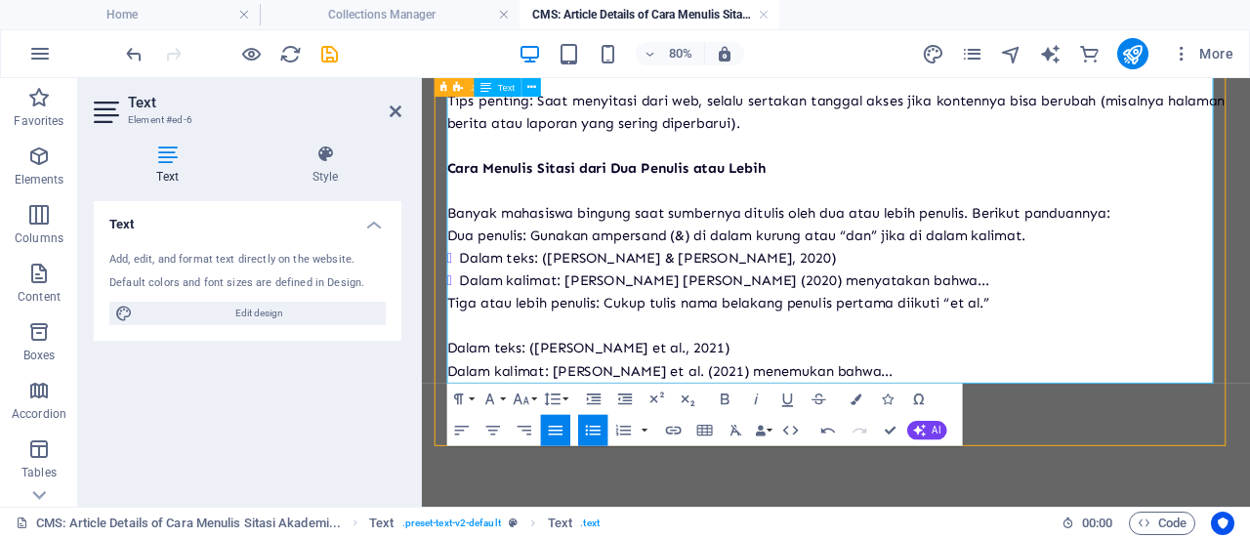
click at [476, 425] on p "Dalam teks: ([PERSON_NAME] et al., 2021)" at bounding box center [939, 416] width 972 height 28
click at [463, 404] on p "Dalam teks: ([PERSON_NAME] et al., 2021)" at bounding box center [939, 416] width 972 height 28
click at [469, 378] on p at bounding box center [939, 388] width 972 height 28
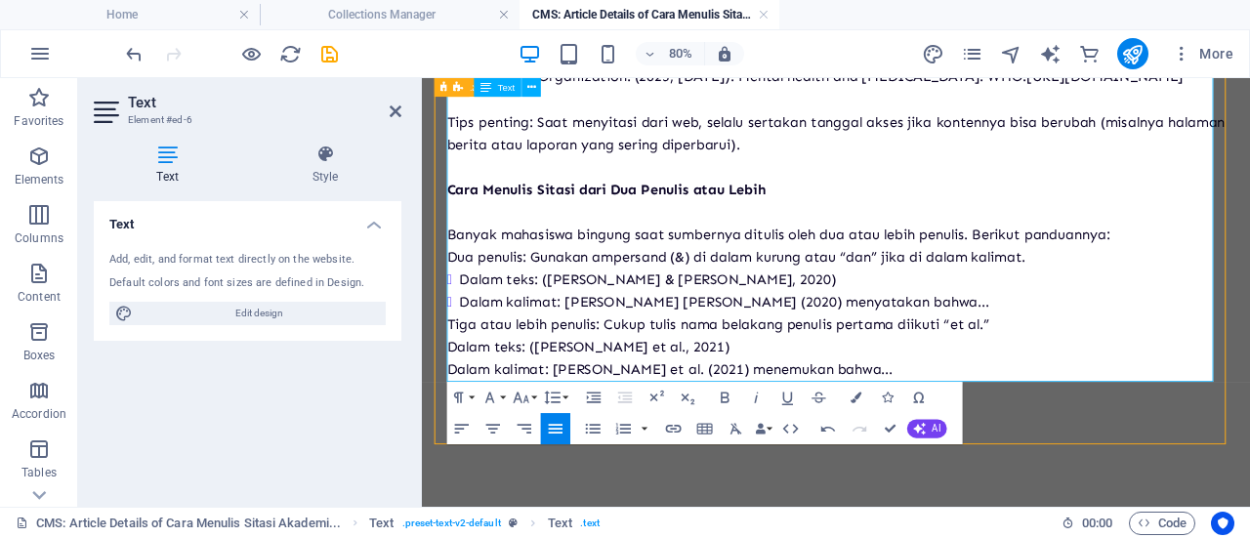
scroll to position [3669, 0]
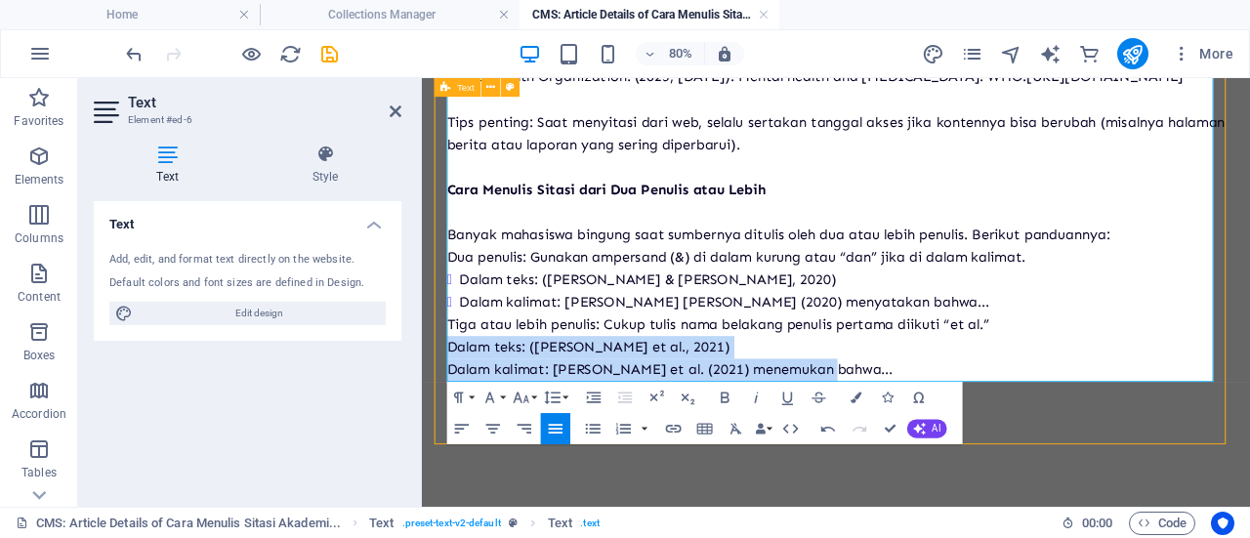
drag, startPoint x: 954, startPoint y: 443, endPoint x: 444, endPoint y: 411, distance: 510.6
click at [590, 435] on icon "button" at bounding box center [593, 429] width 19 height 19
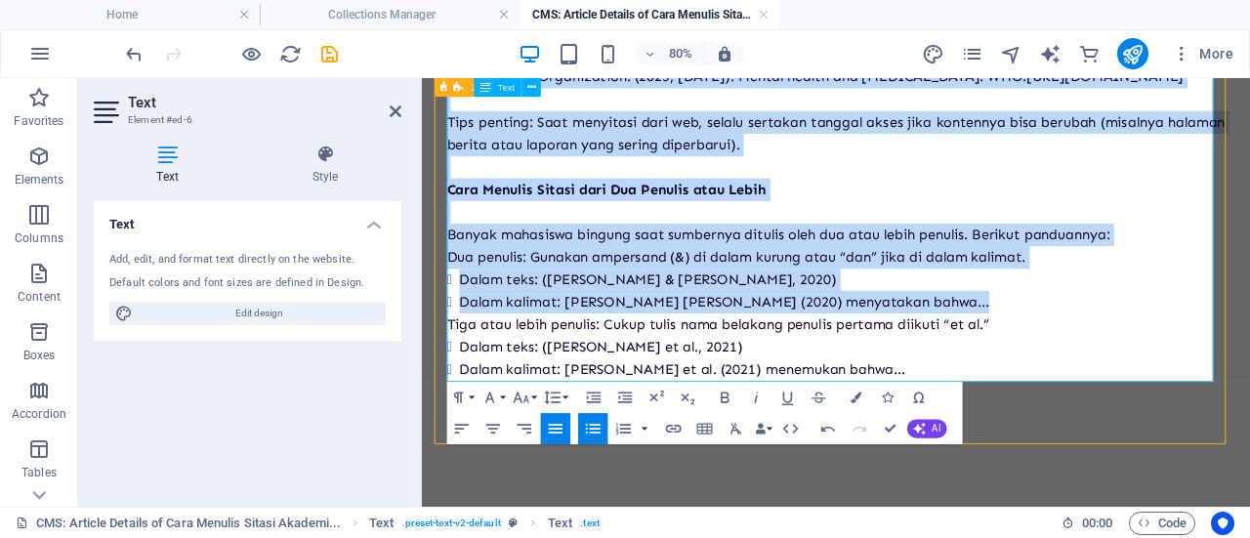
click at [949, 402] on li "Dalam teks: ([PERSON_NAME] et al., 2021)" at bounding box center [947, 415] width 957 height 28
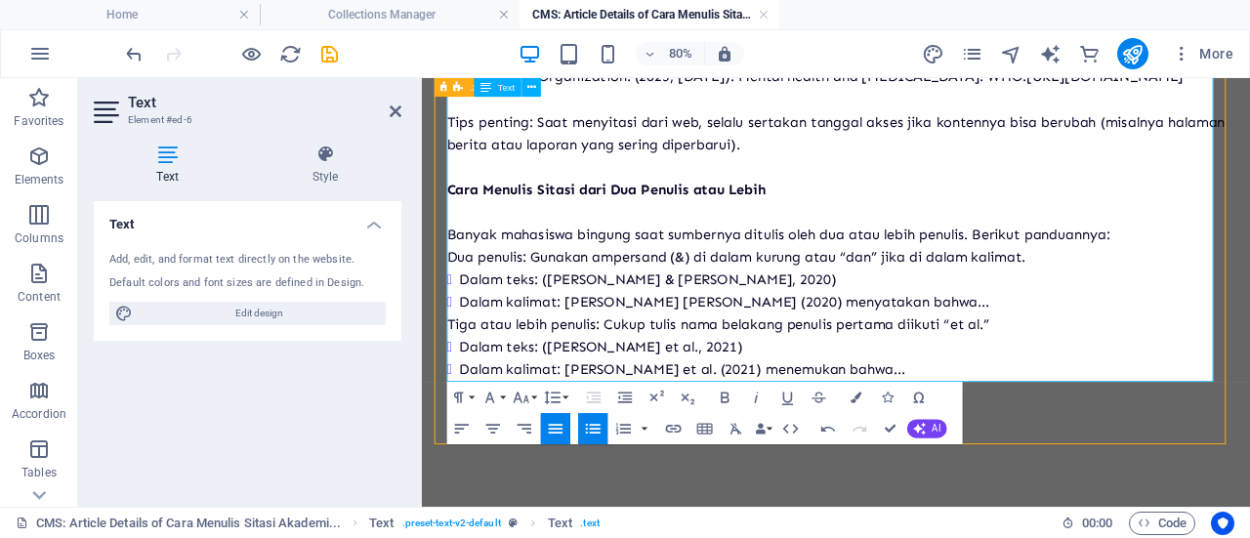
click at [1010, 439] on li "Dalam kalimat: [PERSON_NAME] et al. (2021) menemukan bahwa..." at bounding box center [947, 444] width 957 height 28
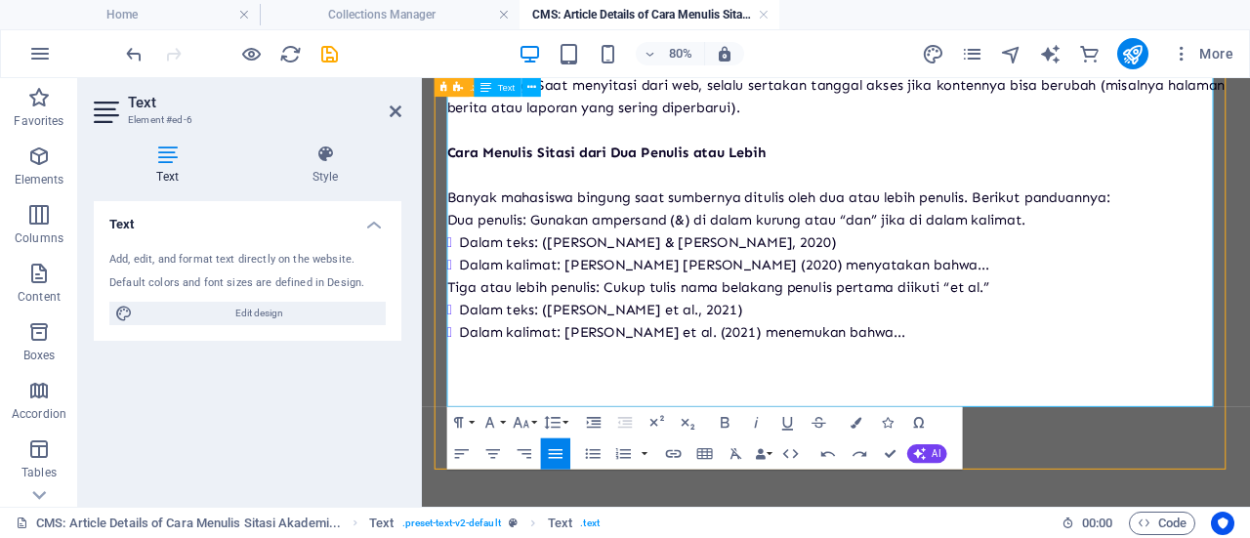
scroll to position [10089, 4]
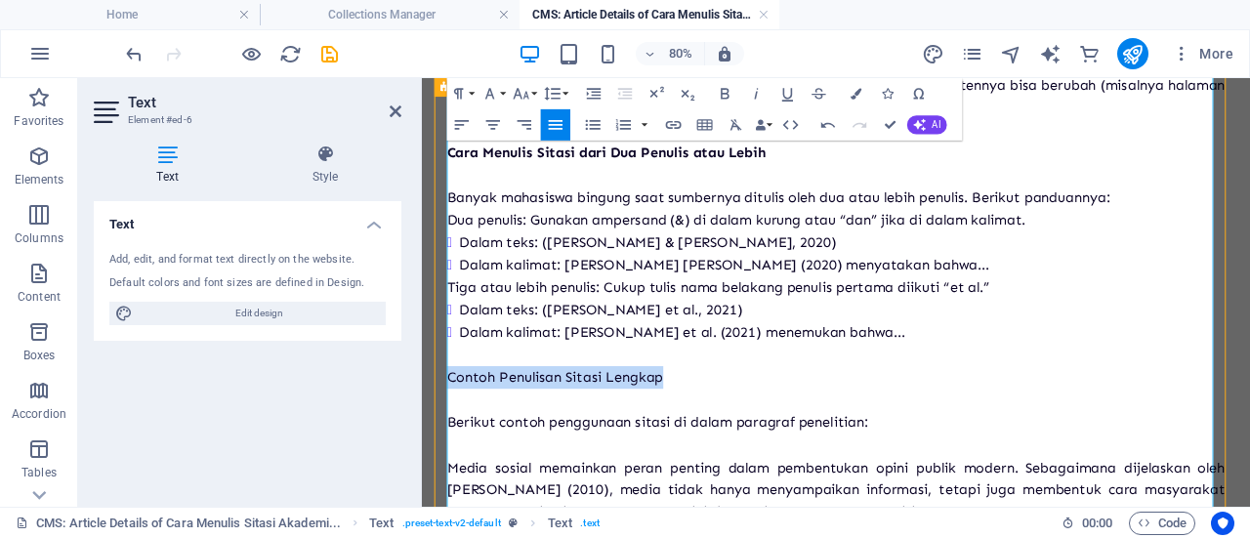
drag, startPoint x: 764, startPoint y: 486, endPoint x: 453, endPoint y: 482, distance: 311.5
click at [453, 467] on p "Contoh Penulisan Sitasi Lengkap" at bounding box center [939, 452] width 972 height 28
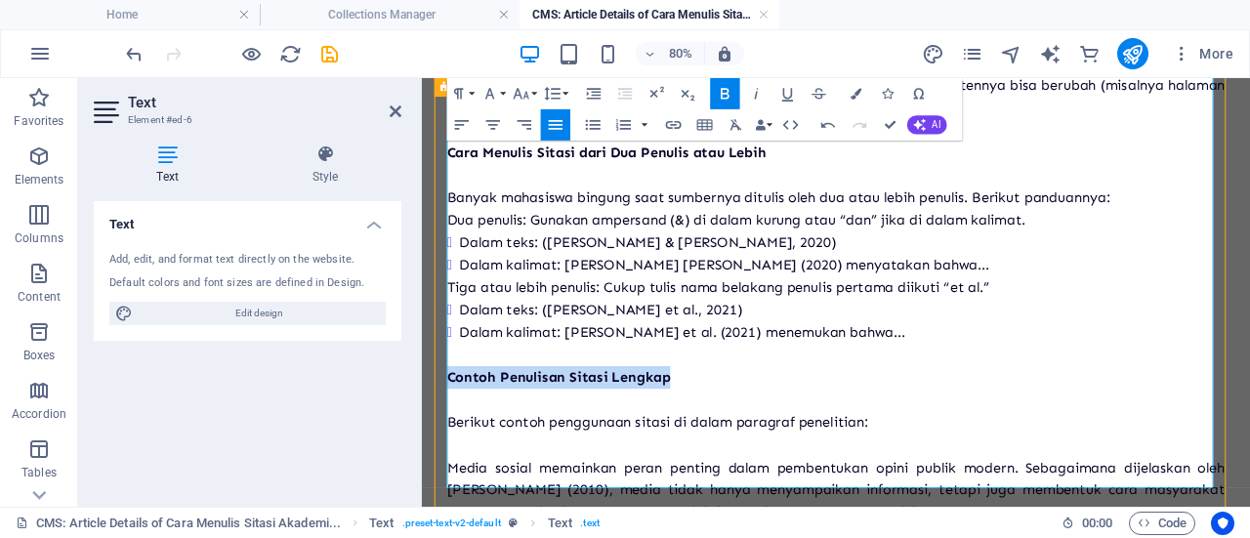
scroll to position [3791, 0]
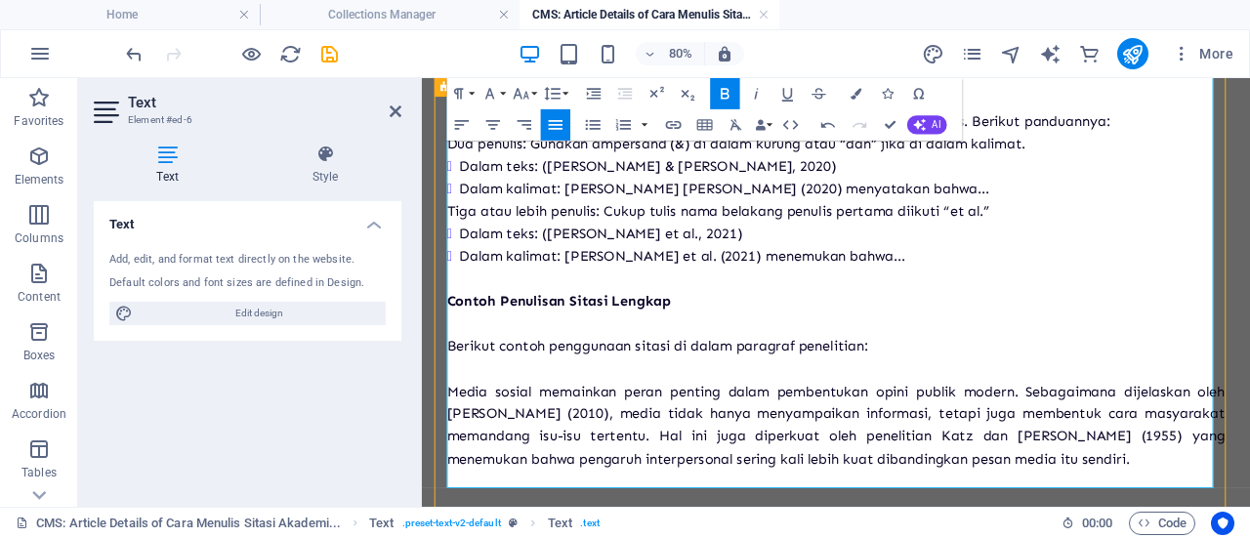
click at [515, 480] on p "Media sosial memainkan peran penting dalam pembentukan opini publik modern. Seb…" at bounding box center [939, 513] width 972 height 112
click at [1242, 537] on p "Media sosial memainkan peran penting dalam pembentukan opini publik modern. Seb…" at bounding box center [939, 513] width 972 height 112
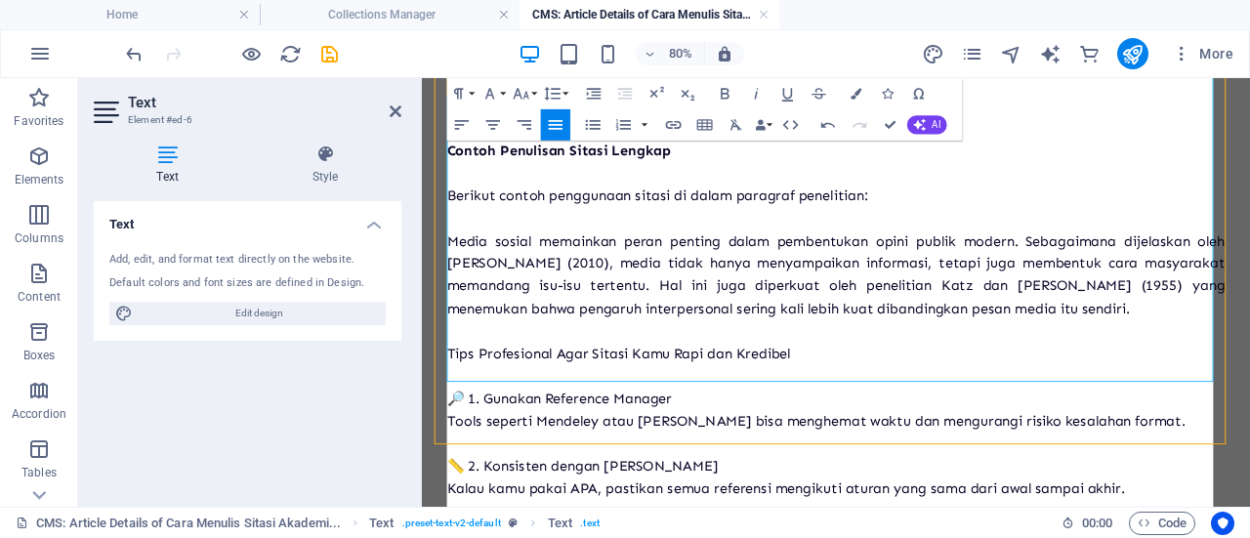
scroll to position [11245, 4]
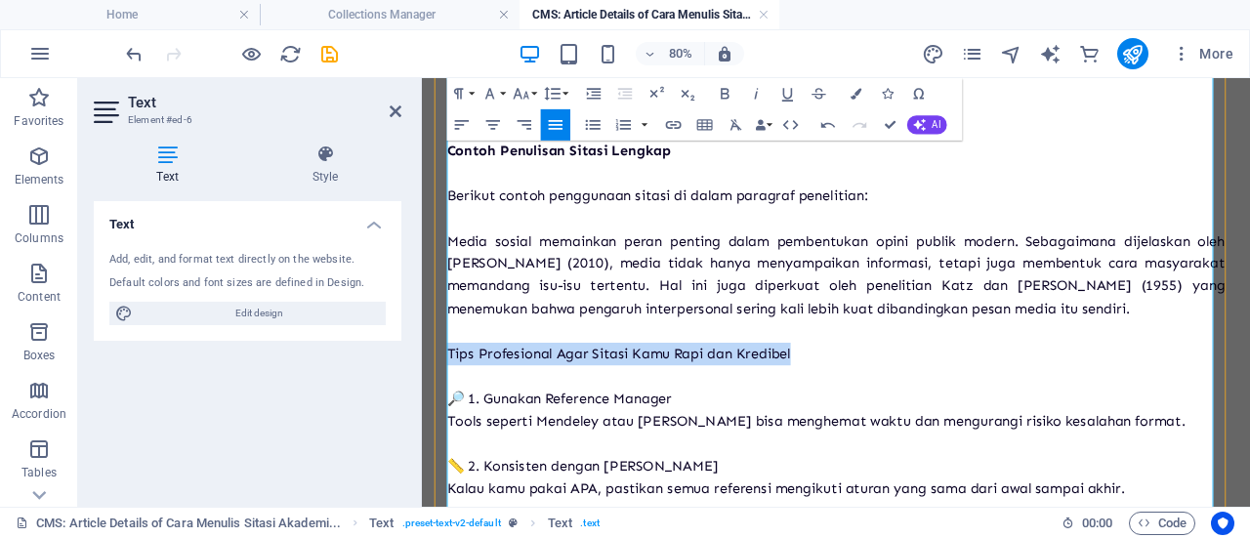
drag, startPoint x: 896, startPoint y: 451, endPoint x: 431, endPoint y: 440, distance: 465.8
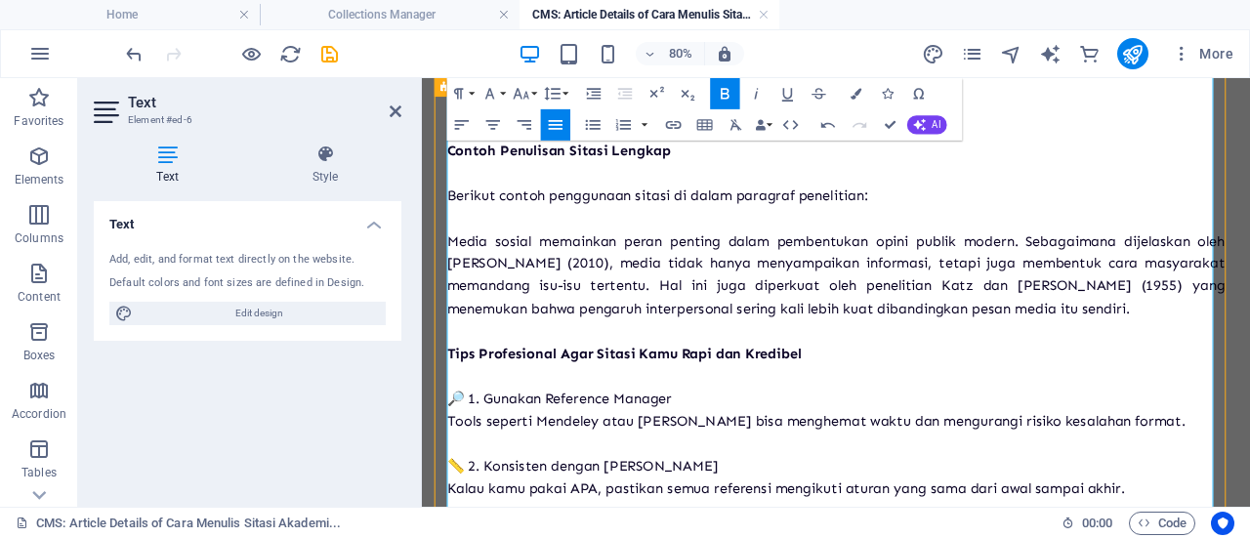
click at [499, 493] on p "🔎 1. Gunakan Reference Manager" at bounding box center [939, 479] width 972 height 28
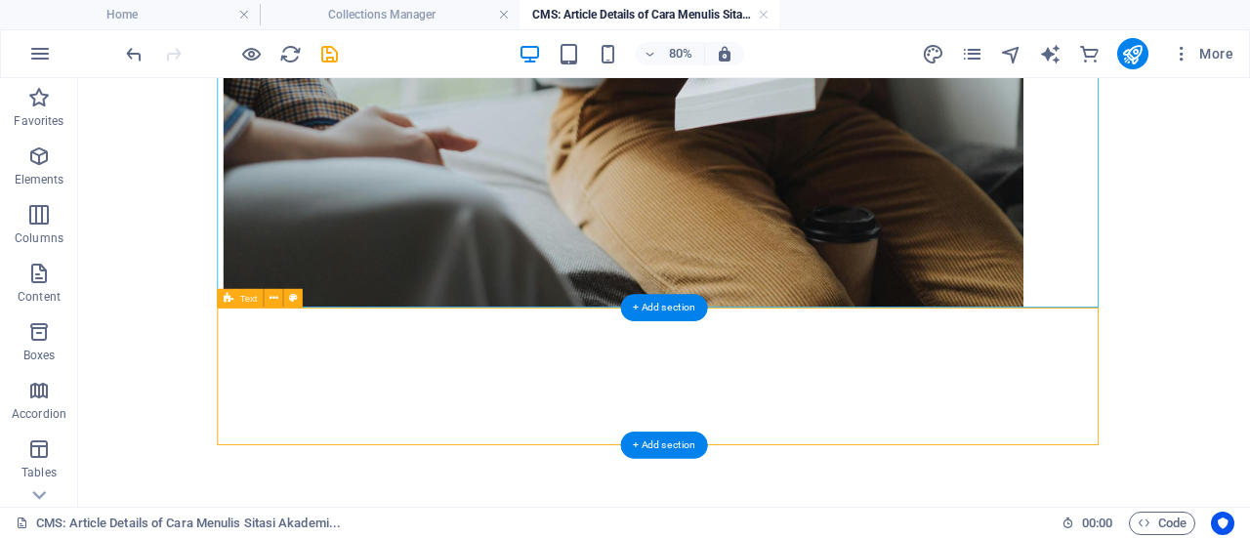
scroll to position [883, 0]
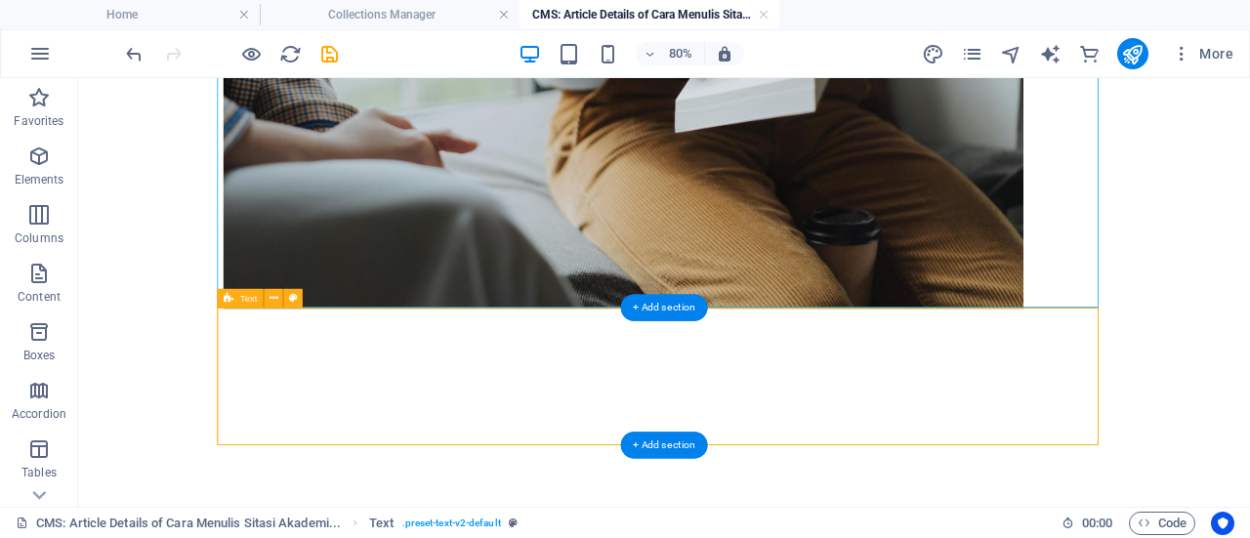
drag, startPoint x: 155, startPoint y: 498, endPoint x: 597, endPoint y: 397, distance: 452.6
click at [597, 397] on div at bounding box center [810, 452] width 1101 height 172
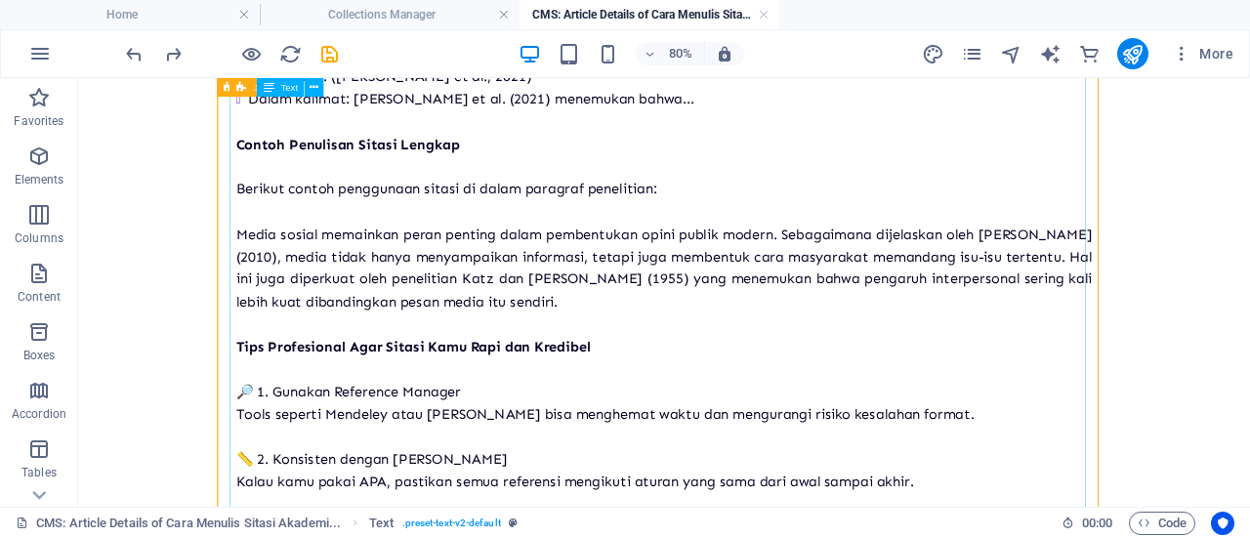
scroll to position [4009, 0]
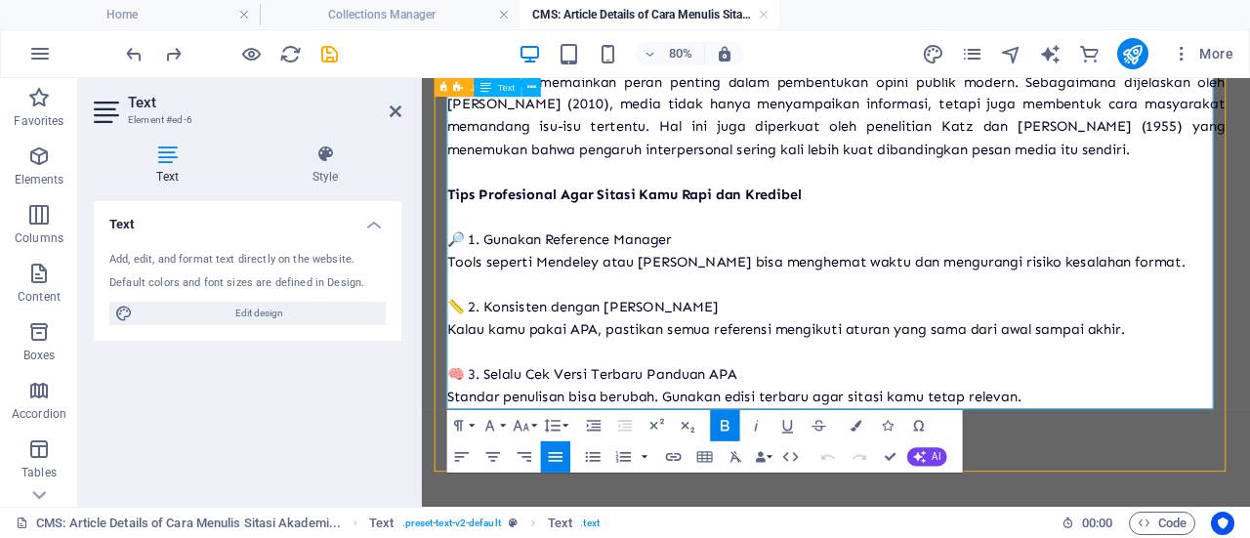
scroll to position [4317, 0]
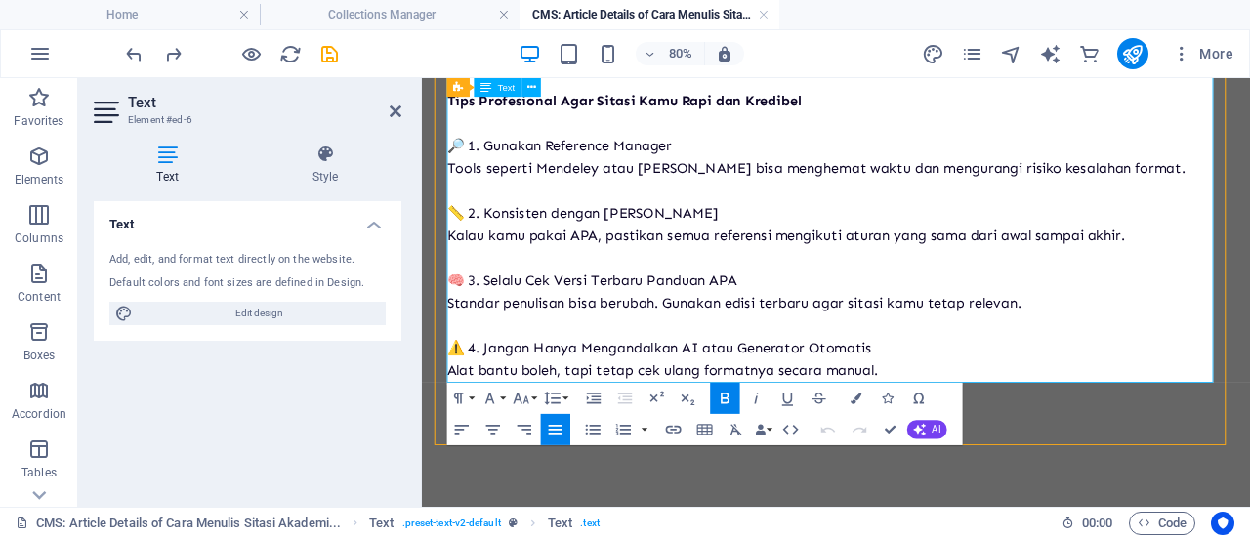
click at [503, 160] on p "🔎 1. Gunakan Reference Manager" at bounding box center [939, 162] width 972 height 28
click at [499, 246] on p "📏 2. Konsisten dengan [PERSON_NAME]" at bounding box center [939, 247] width 972 height 28
click at [507, 334] on p "🧠 3. Selalu Cek Versi Terbaru Panduan APA" at bounding box center [939, 331] width 972 height 28
click at [503, 408] on p "⚠️ 4. Jangan Hanya Mengandalkan AI atau Generator Otomatis" at bounding box center [939, 415] width 972 height 28
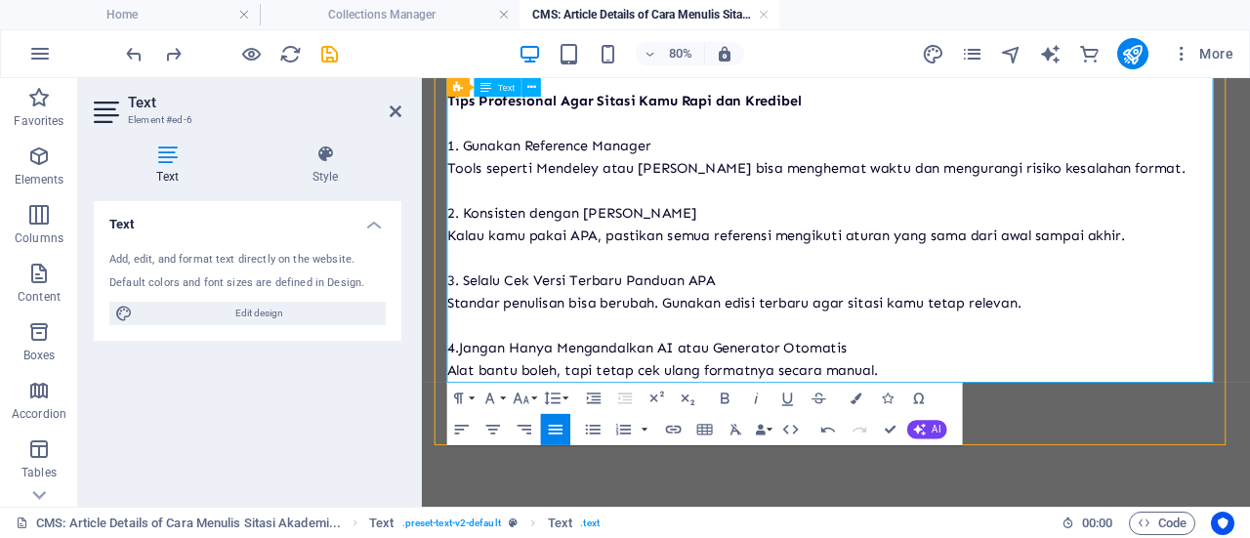
click at [1035, 447] on p "Alat bantu boleh, tapi tetap cek ulang formatnya secara manual." at bounding box center [939, 444] width 972 height 28
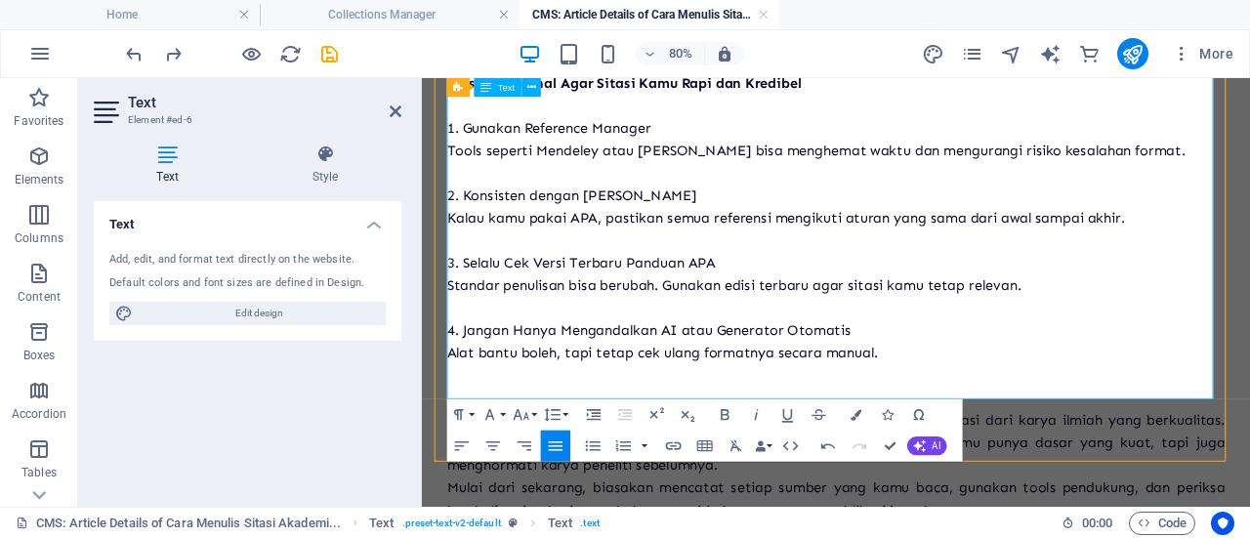
scroll to position [4514, 0]
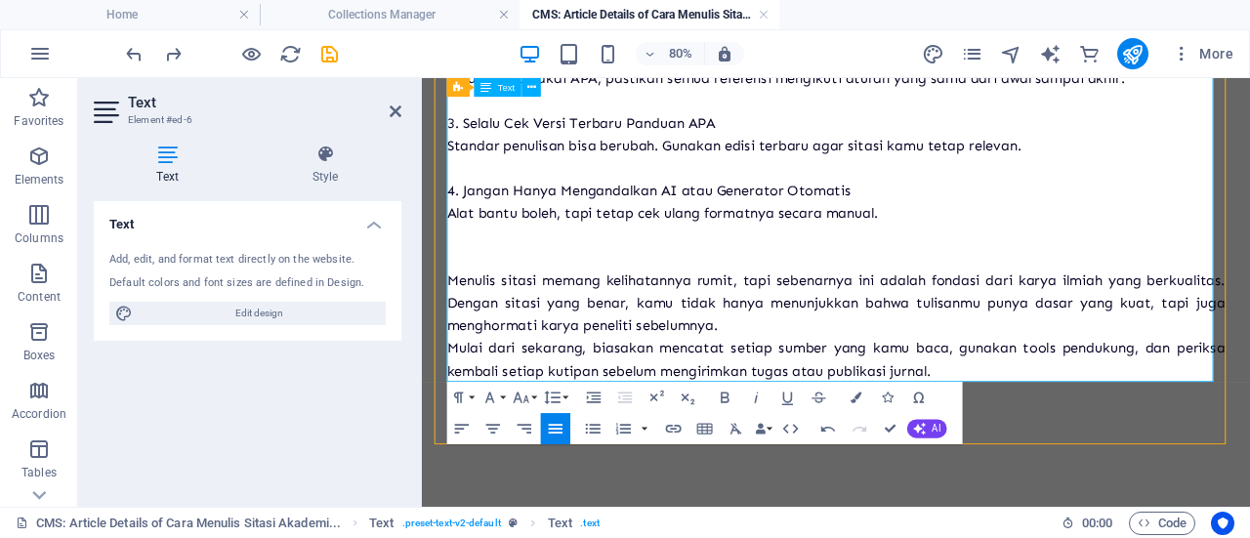
click at [462, 414] on p "Mulai dari sekarang, biasakan mencatat setiap sumber yang kamu baca, gunakan to…" at bounding box center [939, 430] width 972 height 57
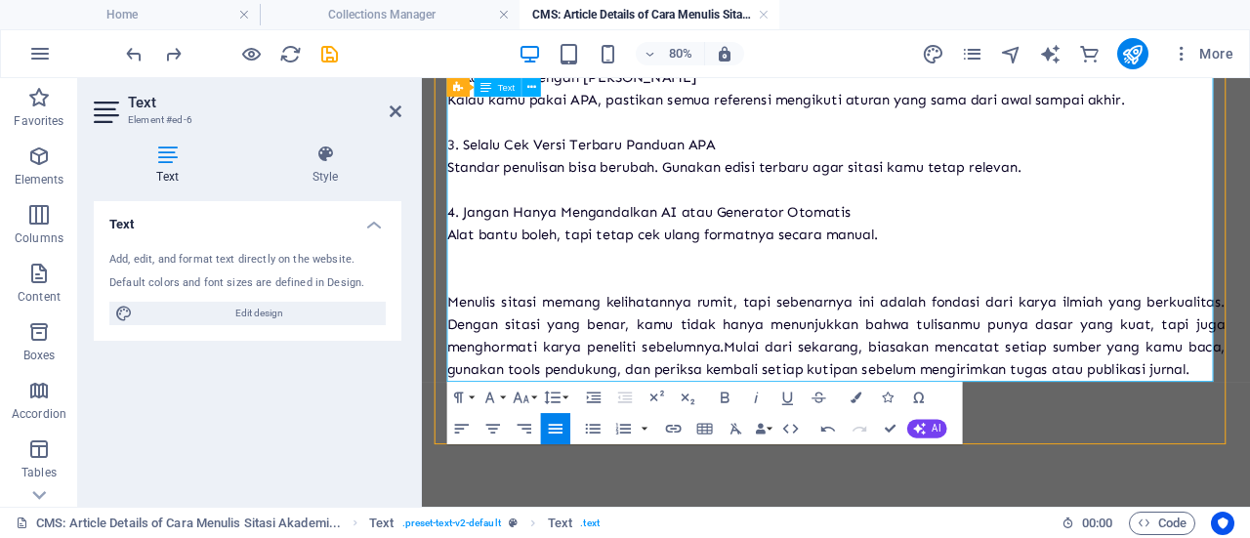
scroll to position [4485, 0]
click at [1249, 439] on p "Menulis sitasi memang kelihatannya rumit, tapi sebenarnya ini adalah fondasi da…" at bounding box center [939, 401] width 972 height 112
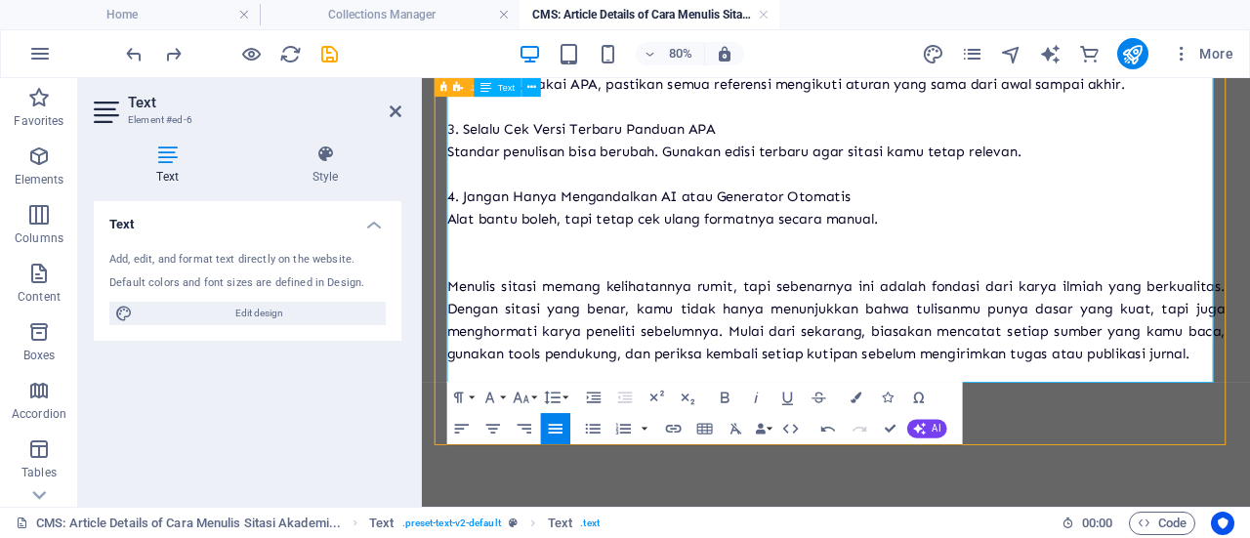
scroll to position [4514, 0]
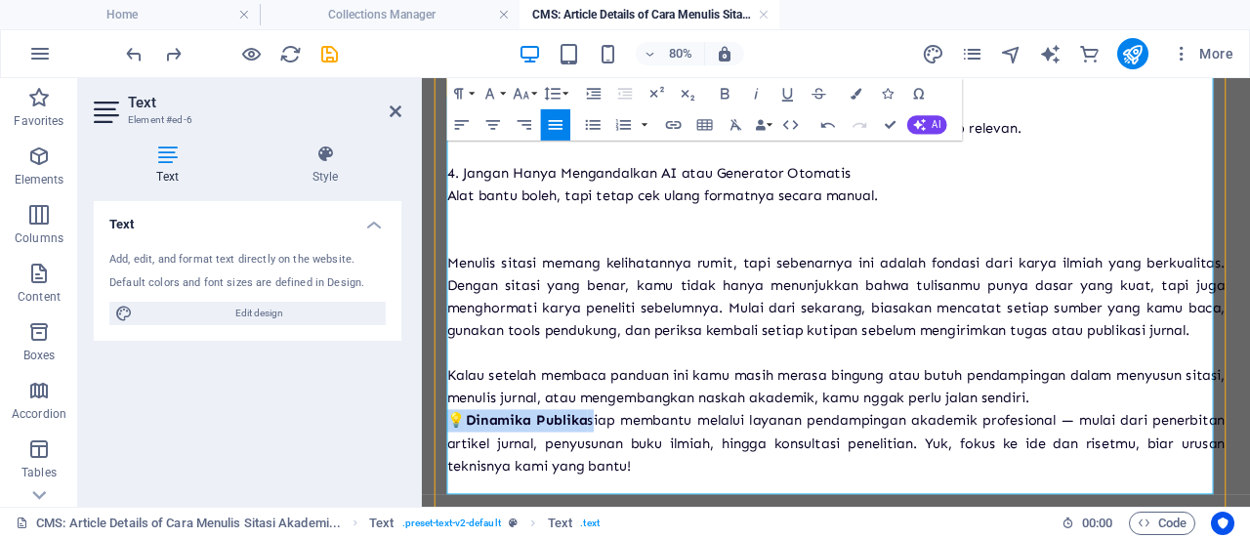
drag, startPoint x: 661, startPoint y: 534, endPoint x: 459, endPoint y: 520, distance: 202.6
click at [459, 520] on p "💡 Dinamika Publika siap membantu melalui layanan pendampingan akademik profesio…" at bounding box center [939, 534] width 972 height 84
click at [485, 516] on strong "💡 Dinamika Publika" at bounding box center [543, 505] width 181 height 21
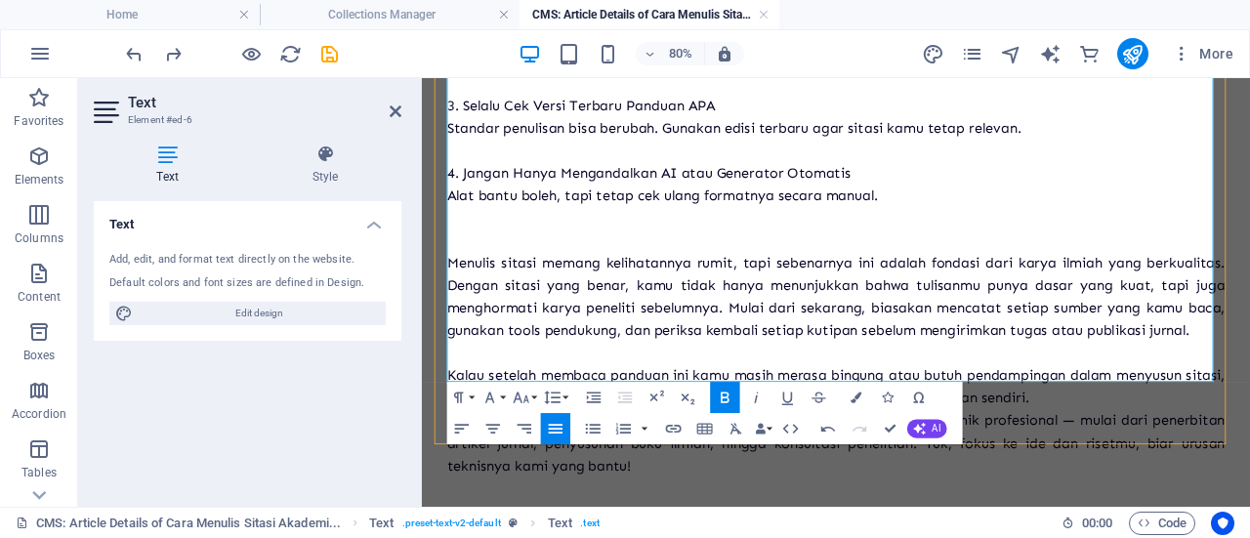
scroll to position [4655, 0]
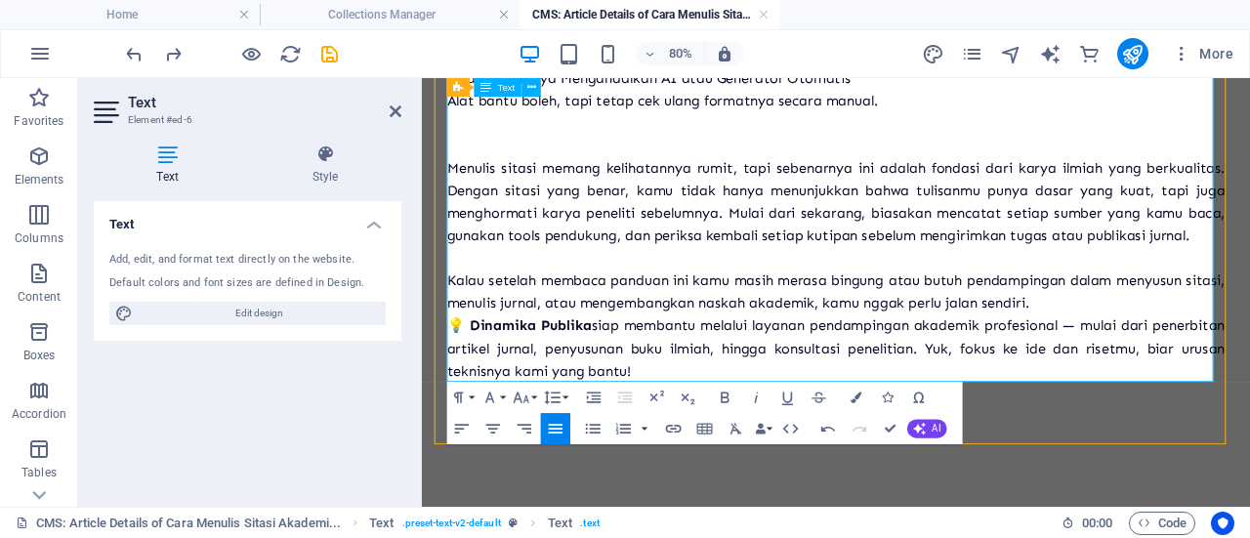
click at [493, 379] on strong "💡 Dinamika Publika" at bounding box center [543, 387] width 181 height 21
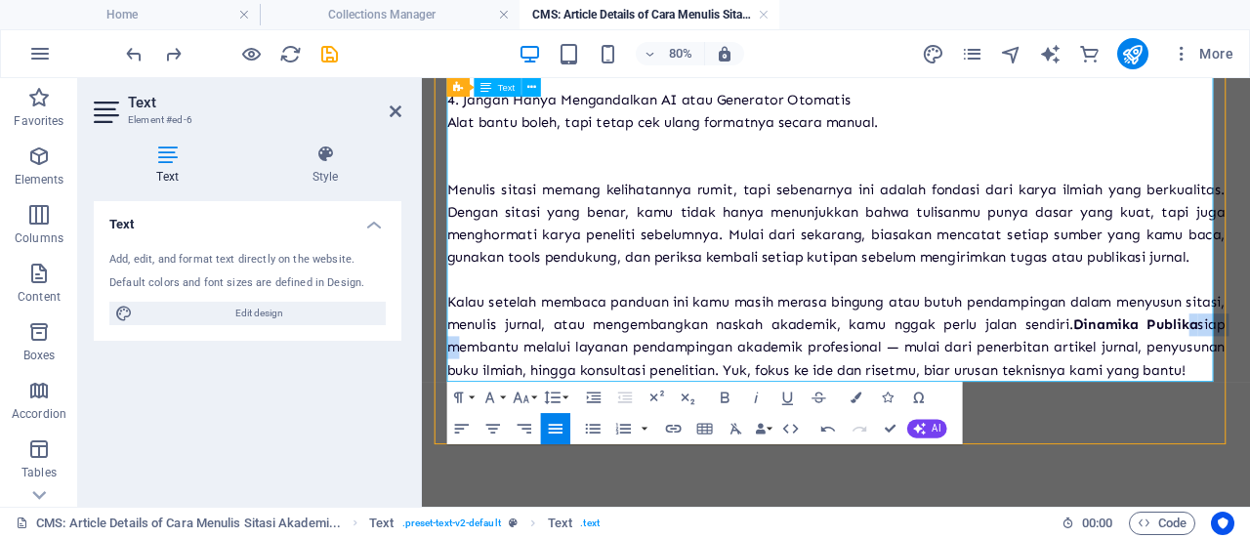
drag, startPoint x: 510, startPoint y: 387, endPoint x: 578, endPoint y: 382, distance: 68.5
click at [578, 382] on p "Kalau setelah membaca panduan ini kamu masih merasa bingung atau butuh pendampi…" at bounding box center [939, 401] width 972 height 112
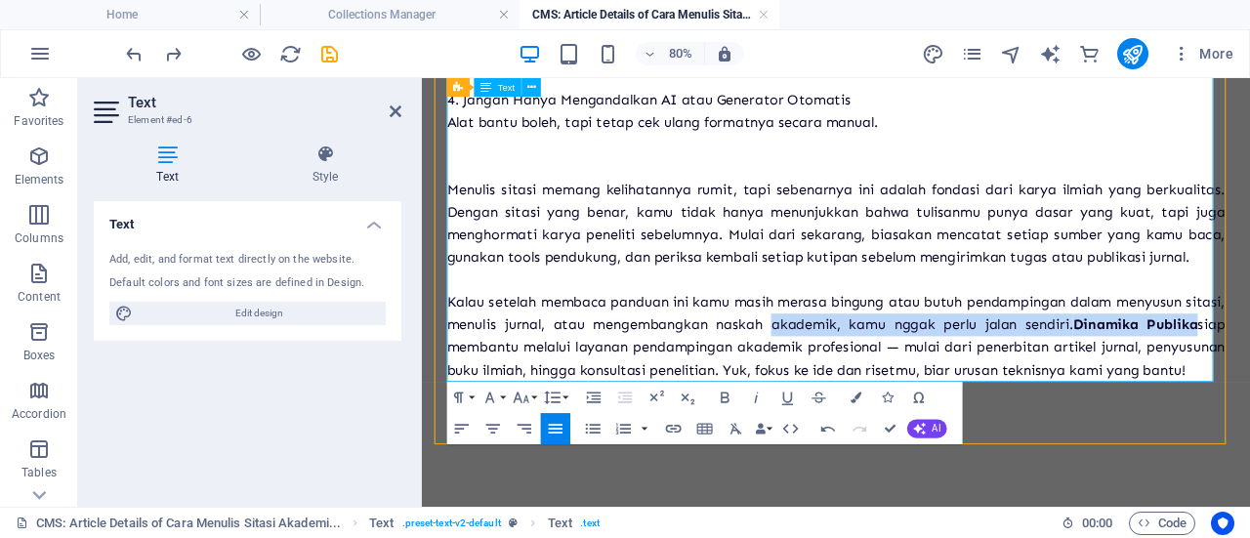
drag, startPoint x: 517, startPoint y: 387, endPoint x: 929, endPoint y: 353, distance: 413.3
click at [929, 353] on p "Kalau setelah membaca panduan ini kamu masih merasa bingung atau butuh pendampi…" at bounding box center [939, 401] width 972 height 112
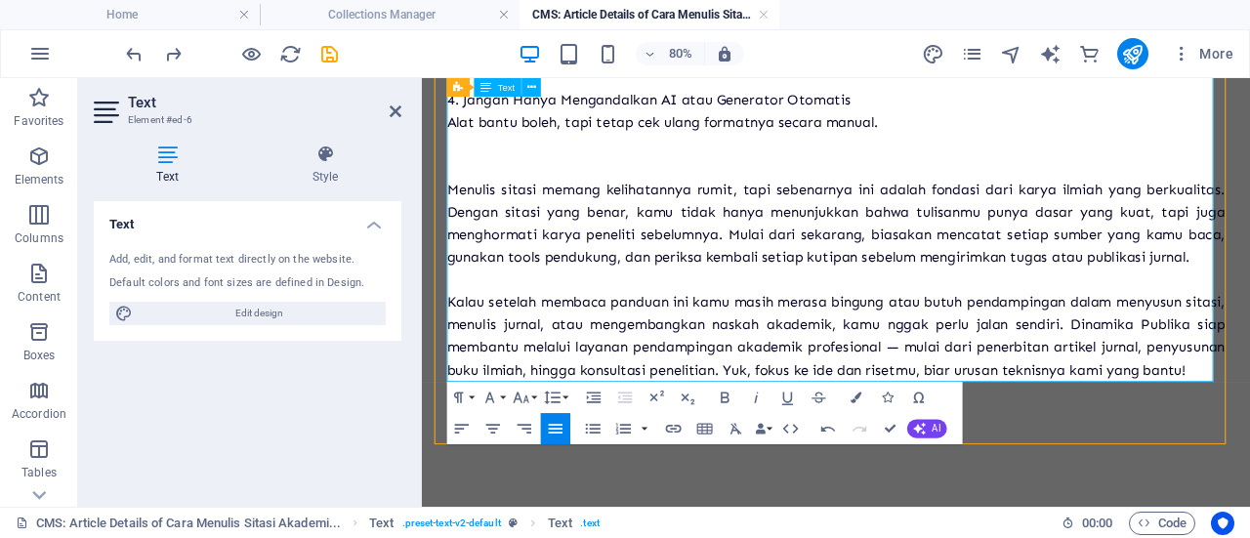
click at [798, 353] on p "Kalau setelah membaca panduan ini kamu masih merasa bingung atau butuh pendampi…" at bounding box center [939, 401] width 972 height 112
click at [391, 111] on icon at bounding box center [396, 111] width 12 height 16
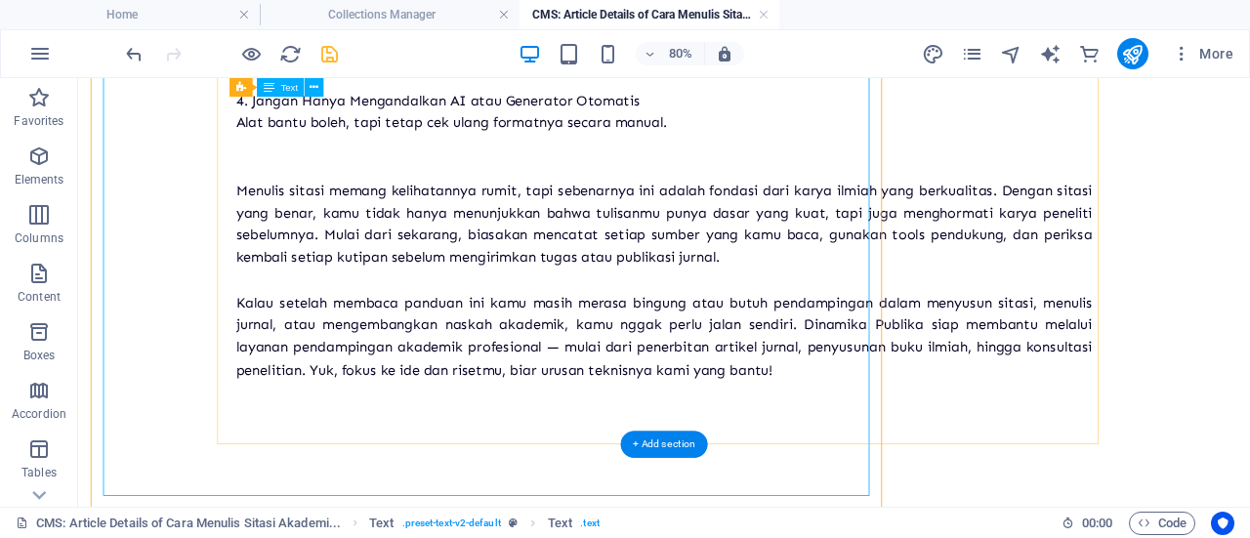
scroll to position [4512, 0]
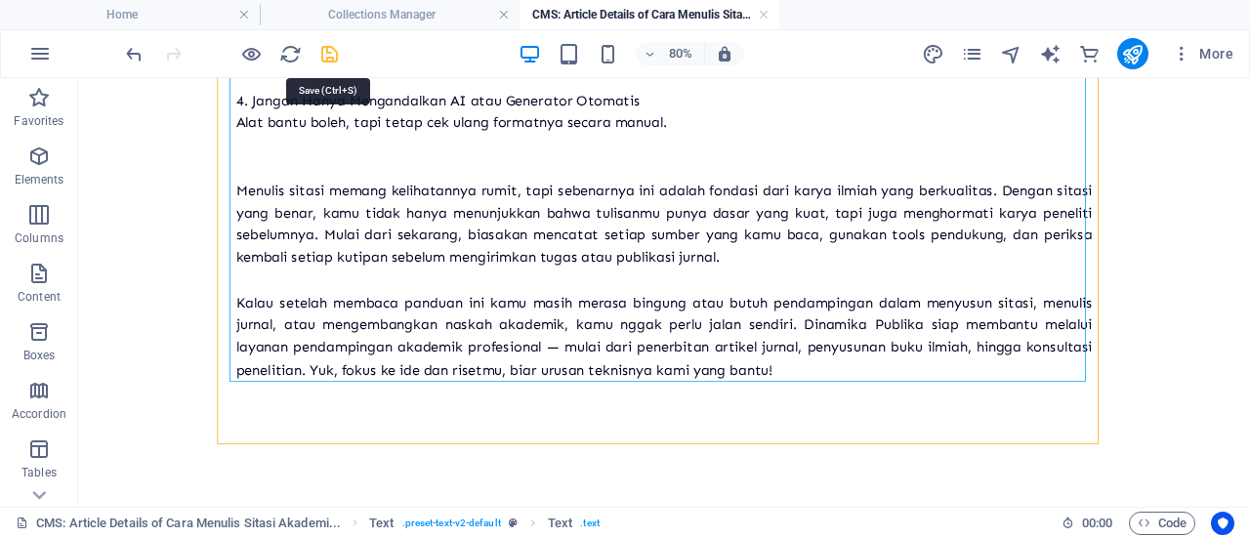
click at [334, 47] on icon "save" at bounding box center [329, 54] width 22 height 22
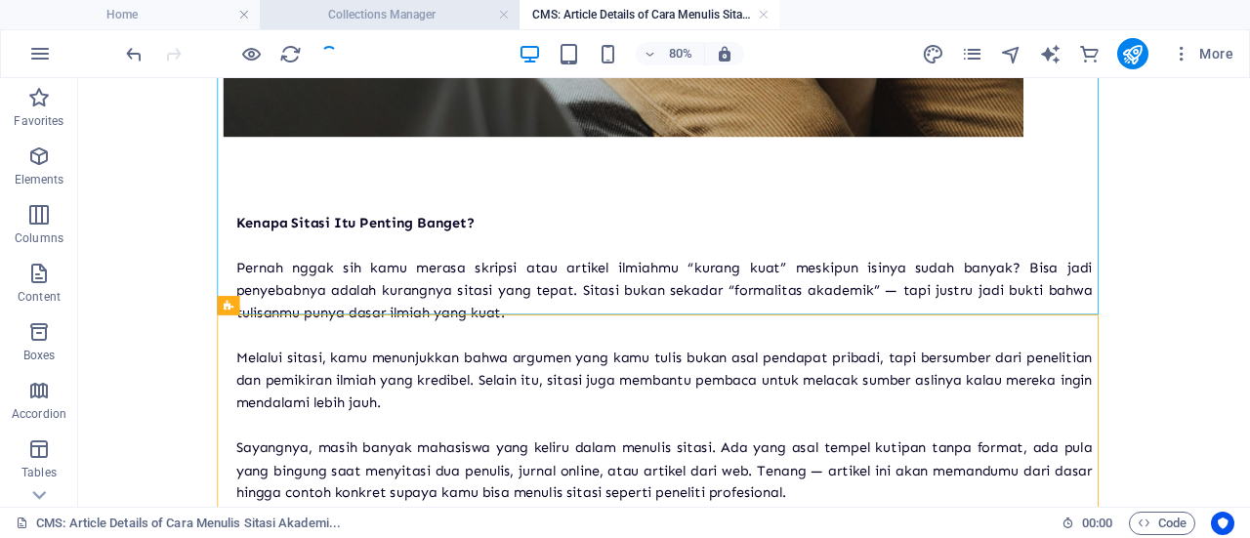
scroll to position [874, 0]
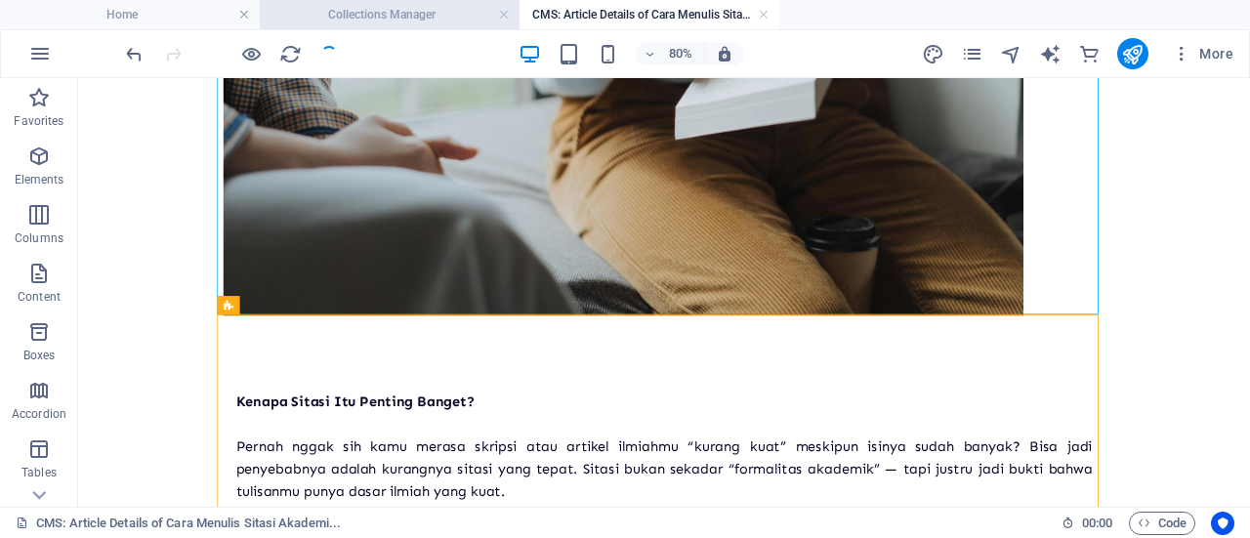
click at [437, 9] on h4 "Collections Manager" at bounding box center [390, 14] width 260 height 21
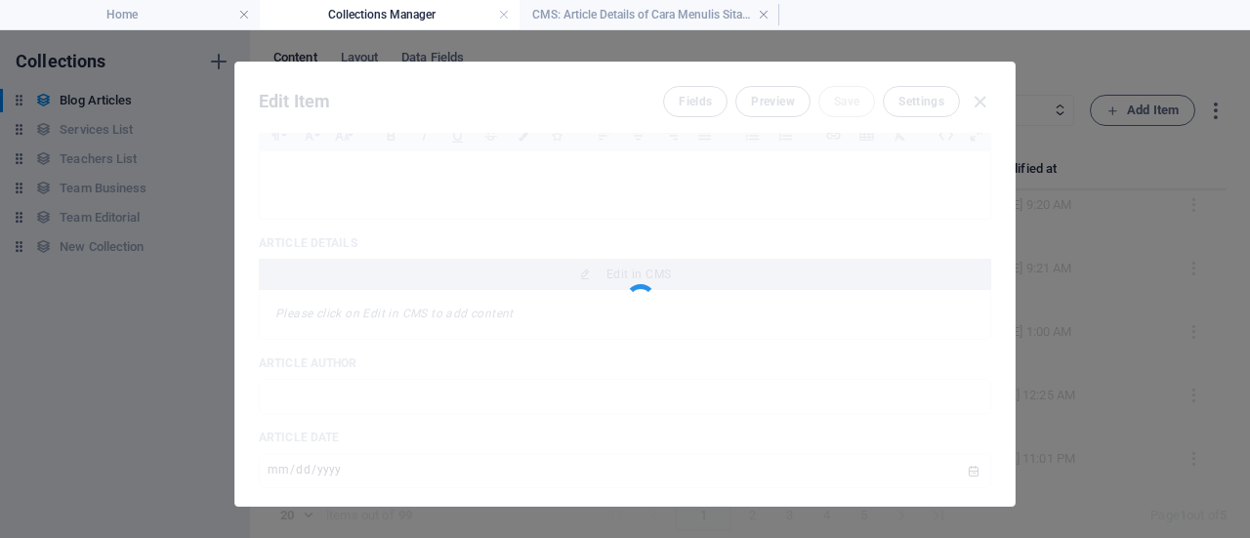
scroll to position [0, 0]
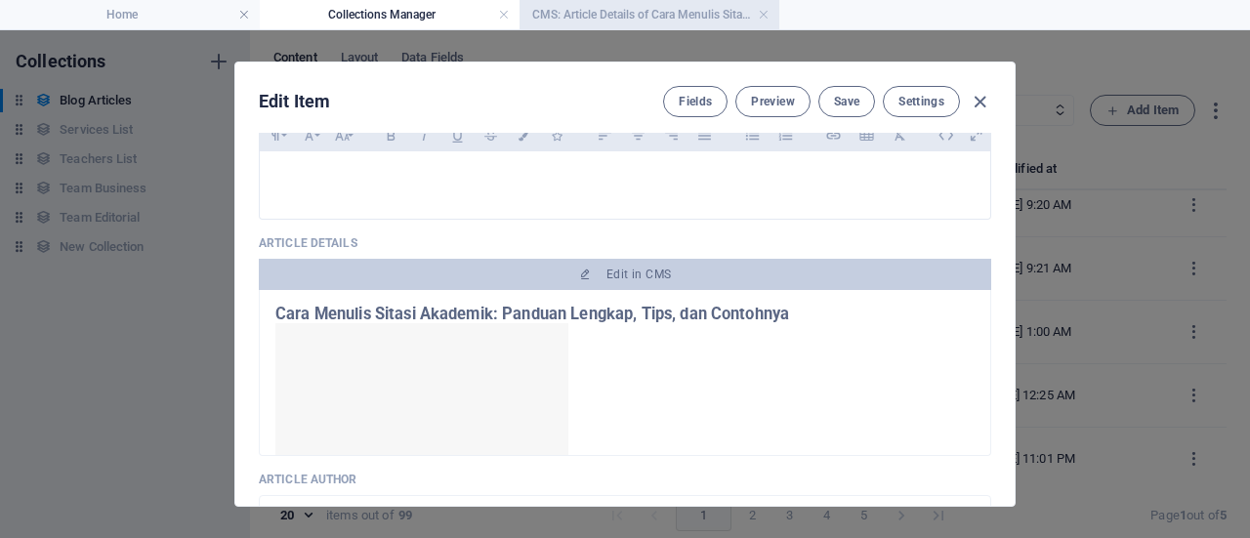
click at [616, 18] on h4 "CMS: Article Details of Cara Menulis Sitasi Akademi..." at bounding box center [649, 14] width 260 height 21
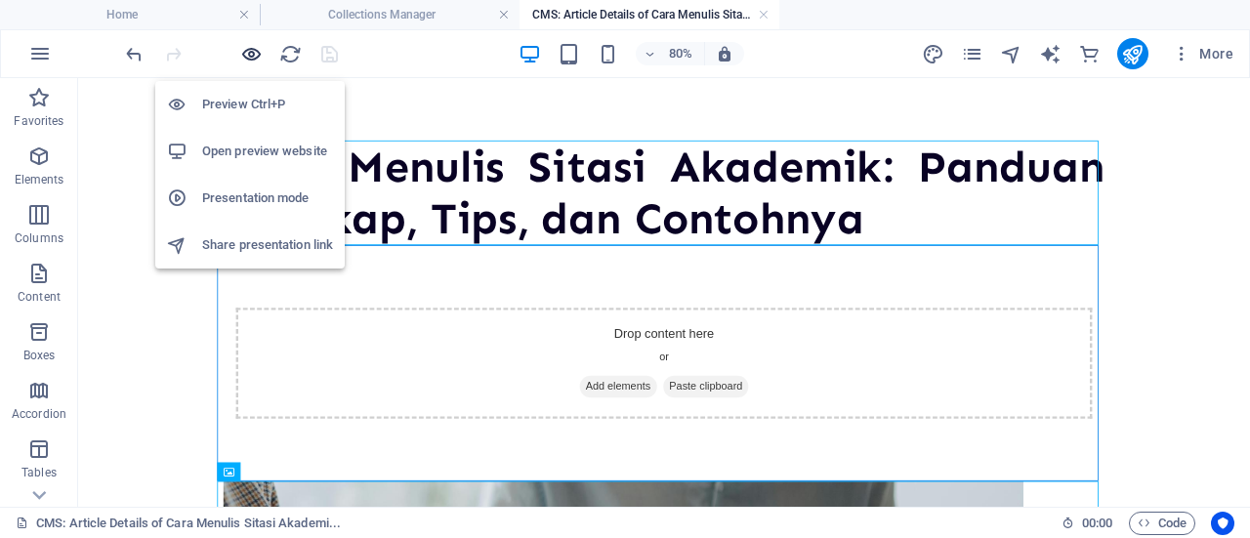
click at [253, 53] on icon "button" at bounding box center [251, 54] width 22 height 22
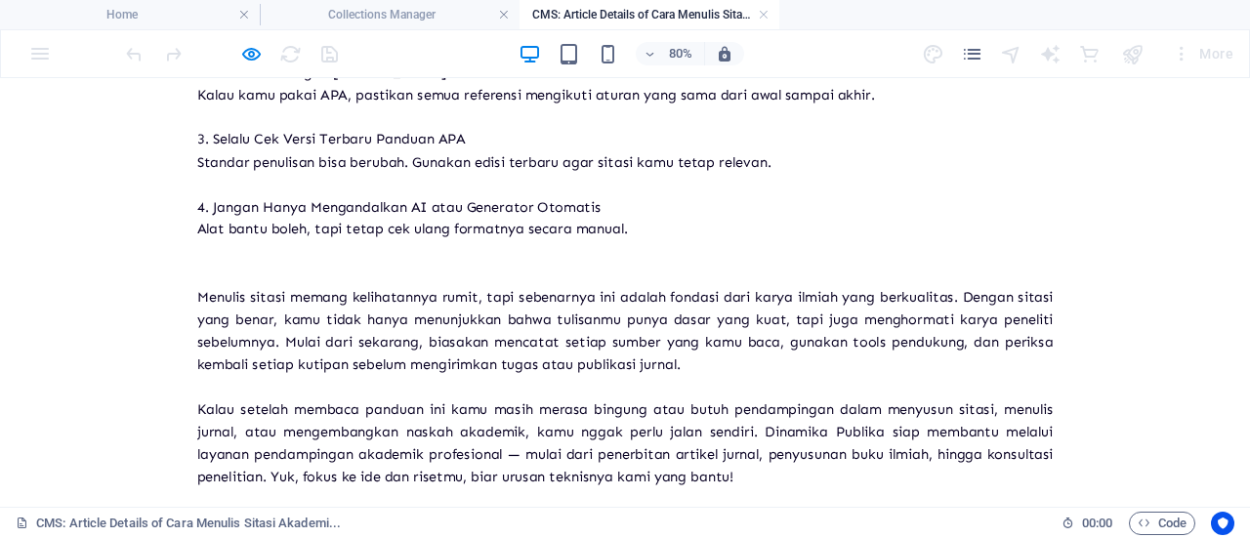
scroll to position [4374, 0]
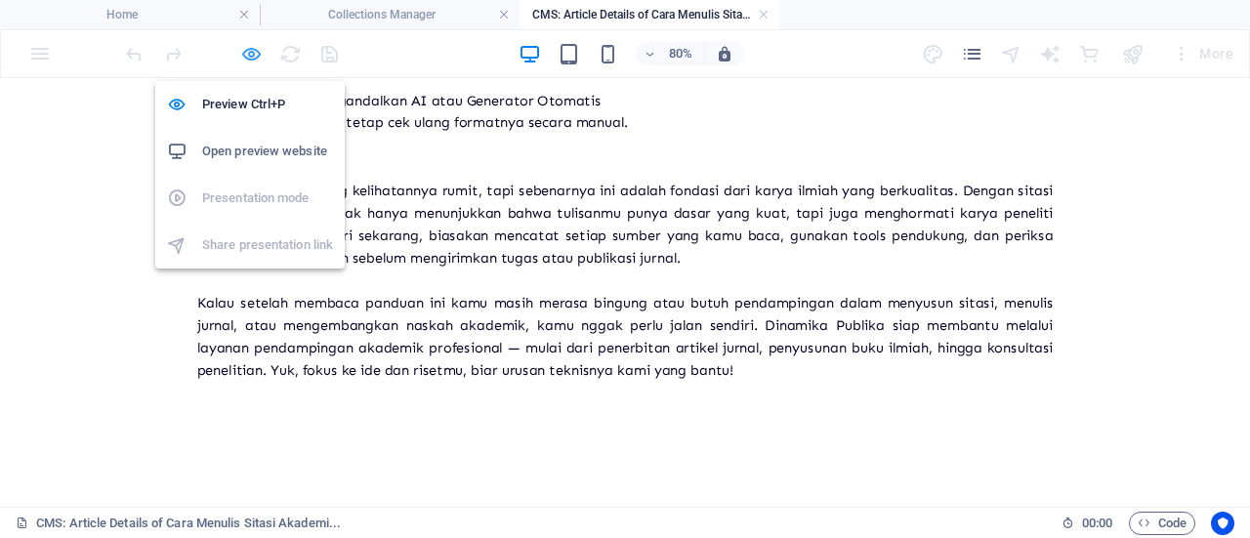
click at [244, 56] on icon "button" at bounding box center [251, 54] width 22 height 22
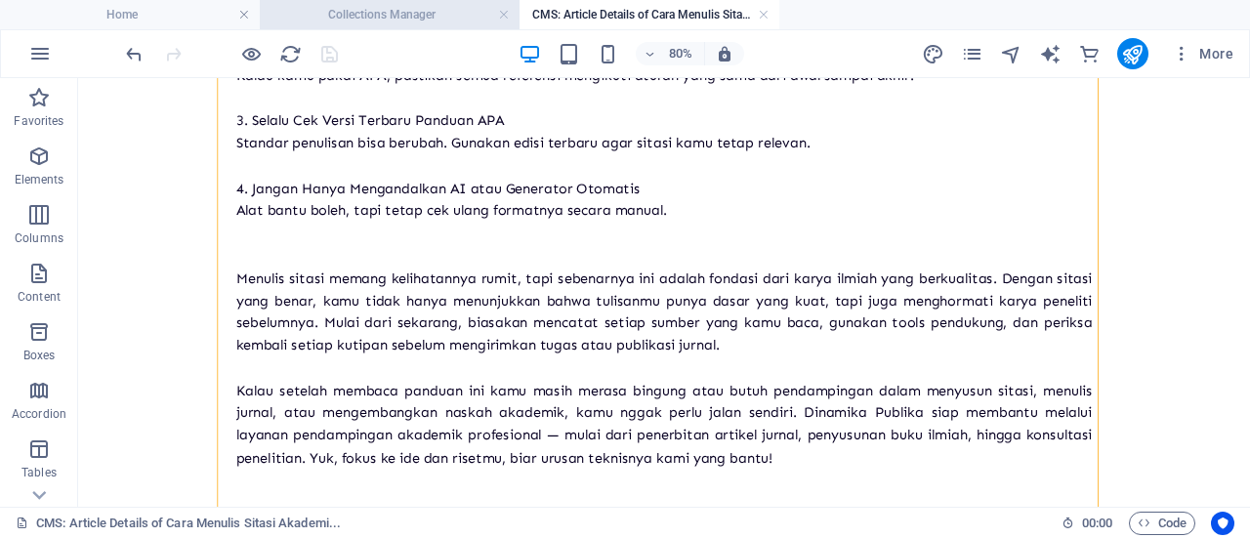
click at [378, 5] on h4 "Collections Manager" at bounding box center [390, 14] width 260 height 21
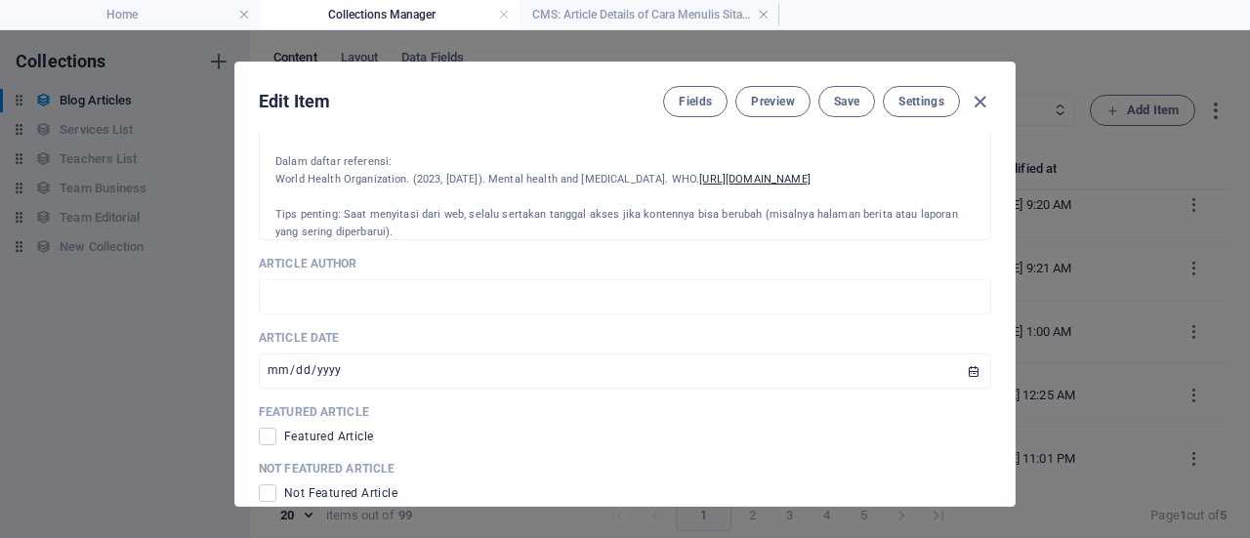
scroll to position [899, 0]
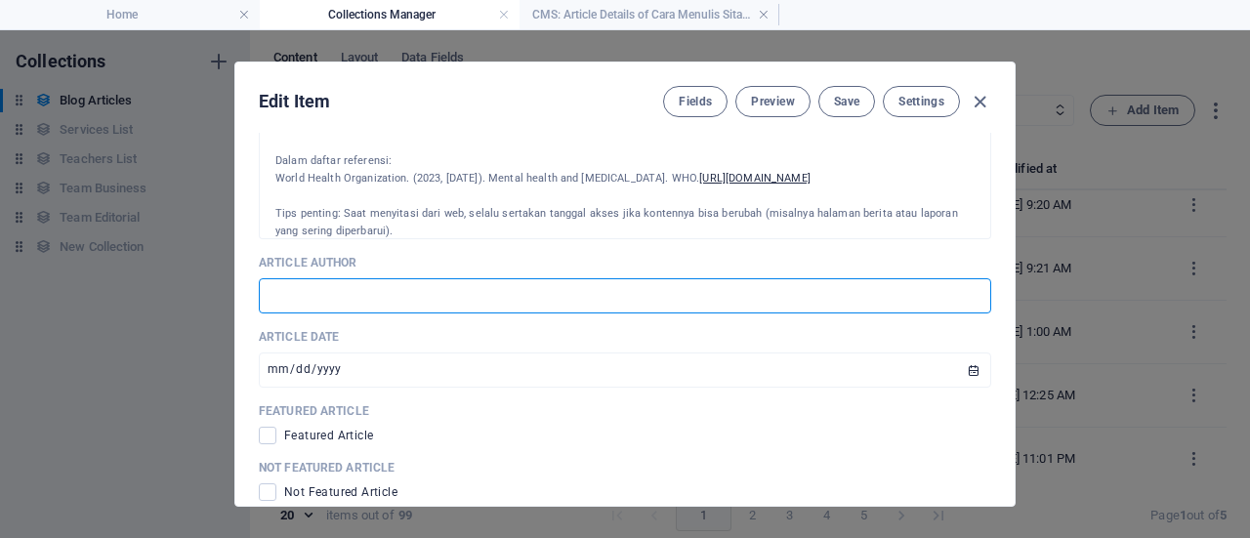
click at [504, 294] on input "text" at bounding box center [625, 295] width 732 height 35
type input "Written by [PERSON_NAME]"
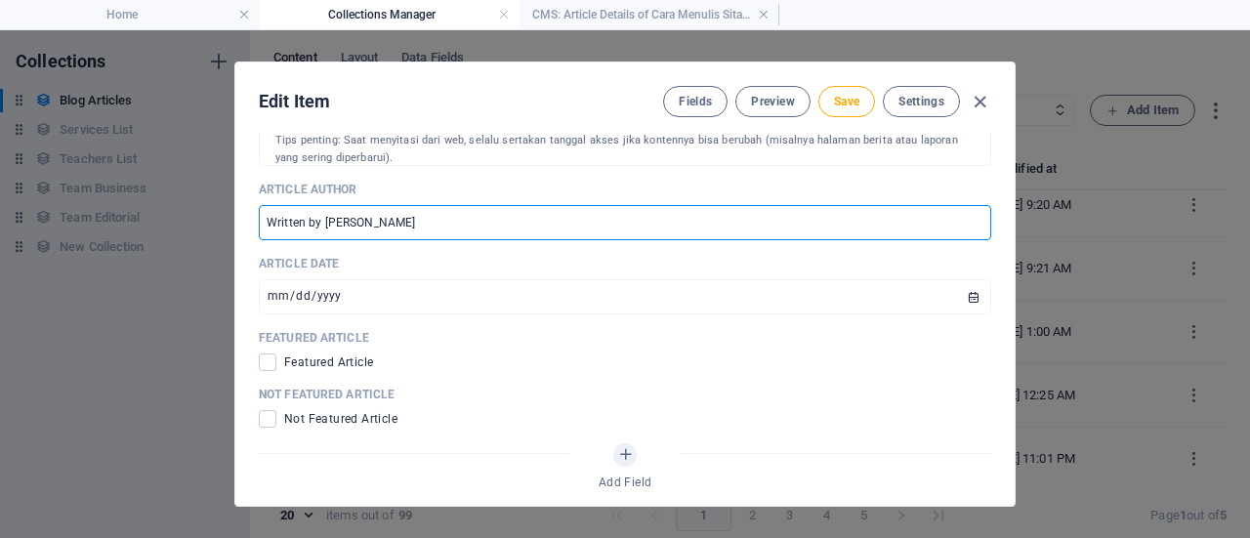
scroll to position [973, 0]
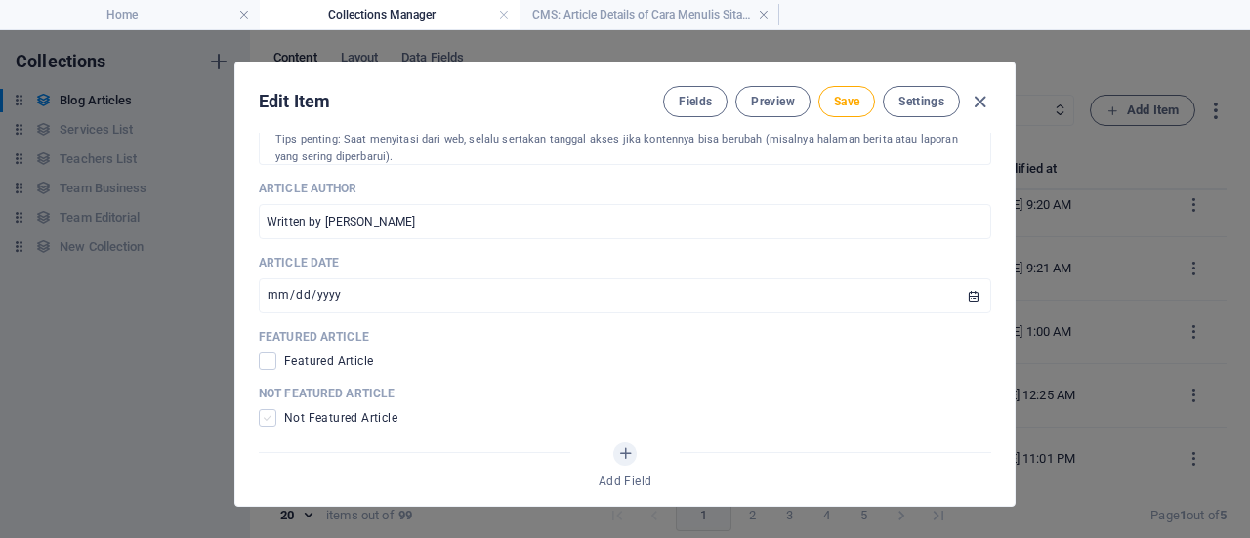
click at [268, 421] on span at bounding box center [268, 418] width 18 height 18
click at [268, 421] on input "checkbox" at bounding box center [271, 418] width 25 height 18
checkbox input "true"
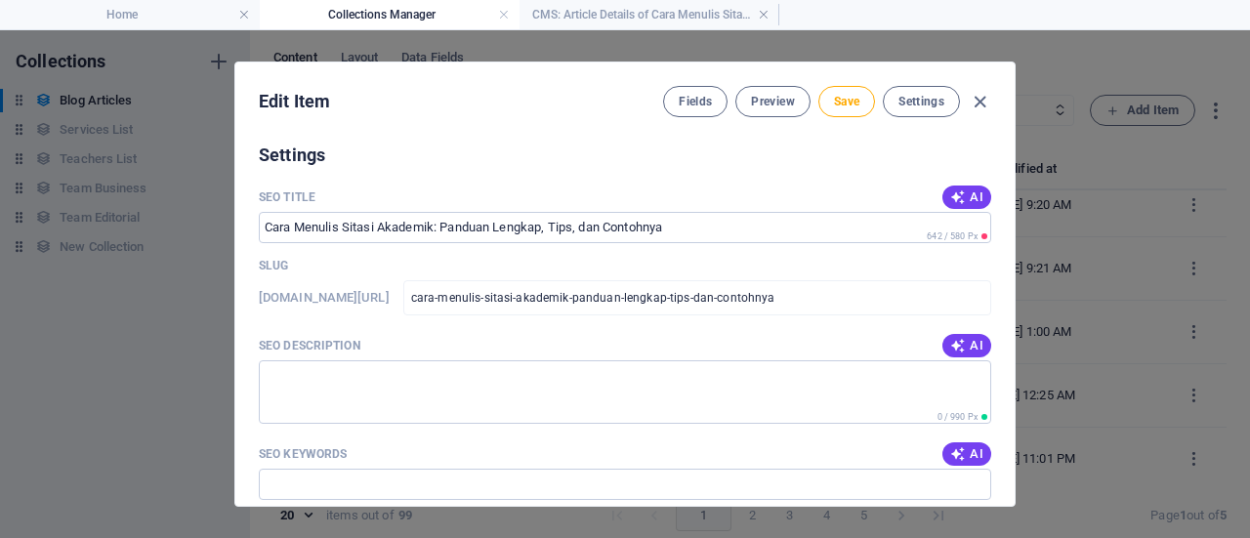
scroll to position [1378, 0]
click at [976, 187] on span "AI" at bounding box center [966, 195] width 33 height 16
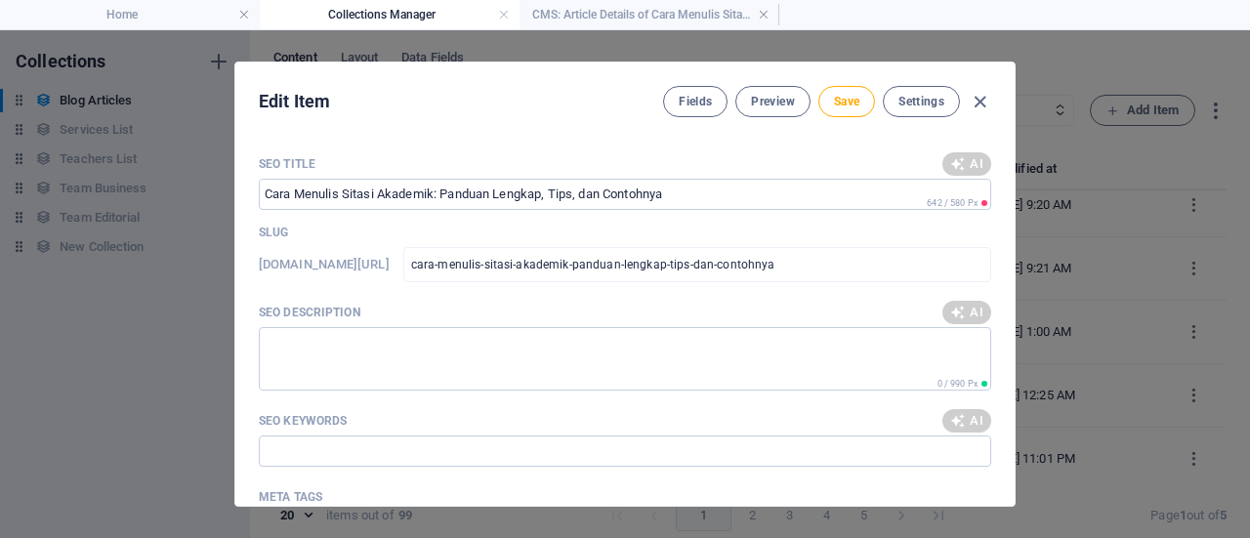
type input "Panduan Menulis Sitasi Tepat"
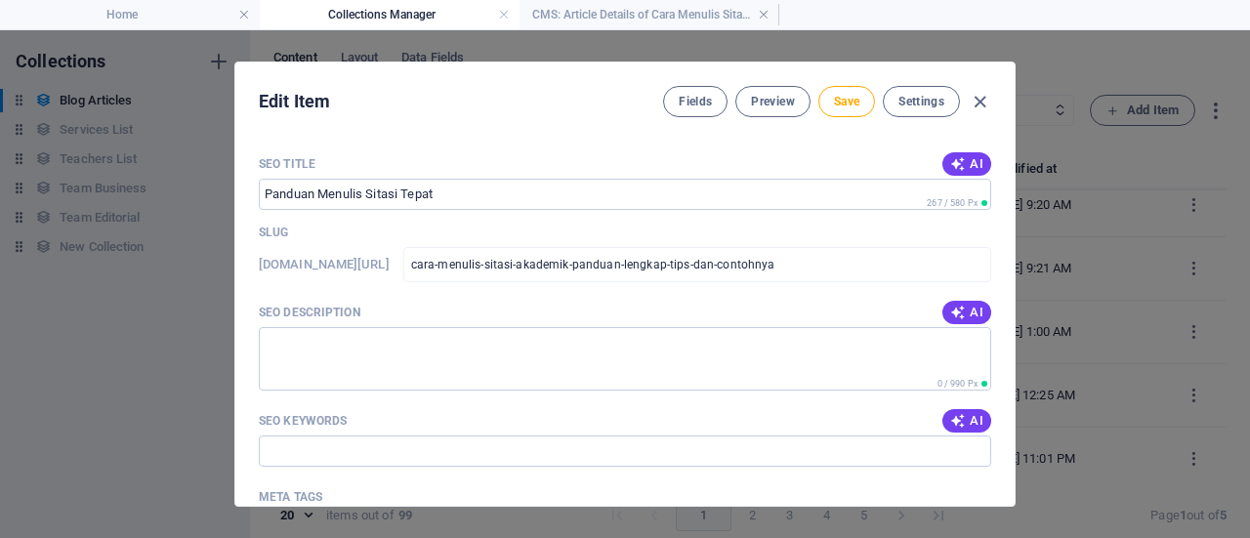
click at [942, 301] on div "AI" at bounding box center [966, 312] width 49 height 23
click at [949, 301] on button "AI" at bounding box center [966, 312] width 49 height 23
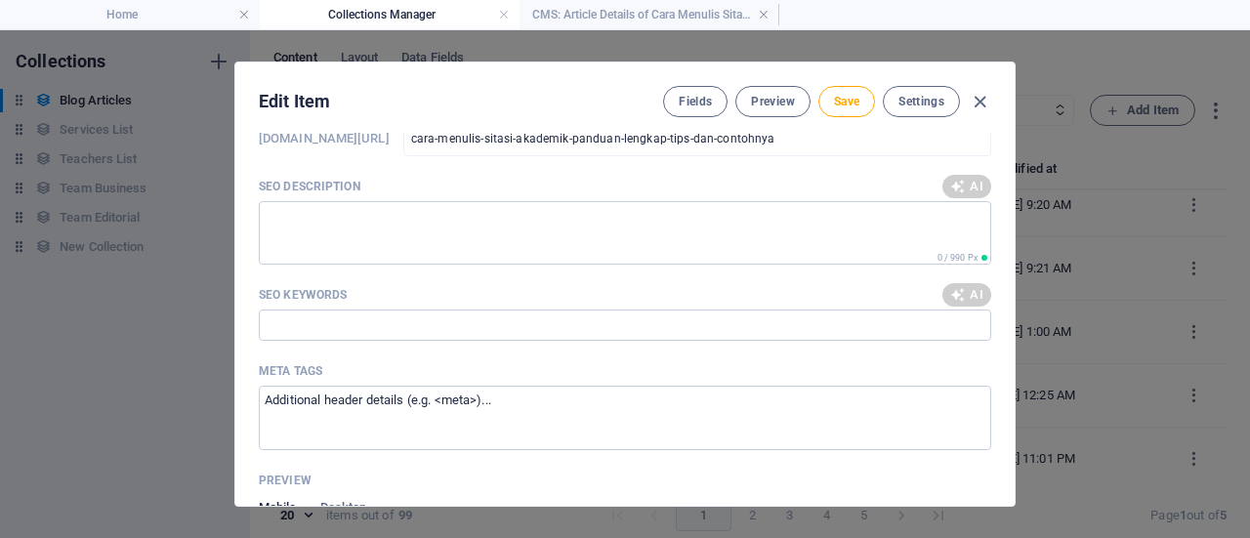
scroll to position [1504, 0]
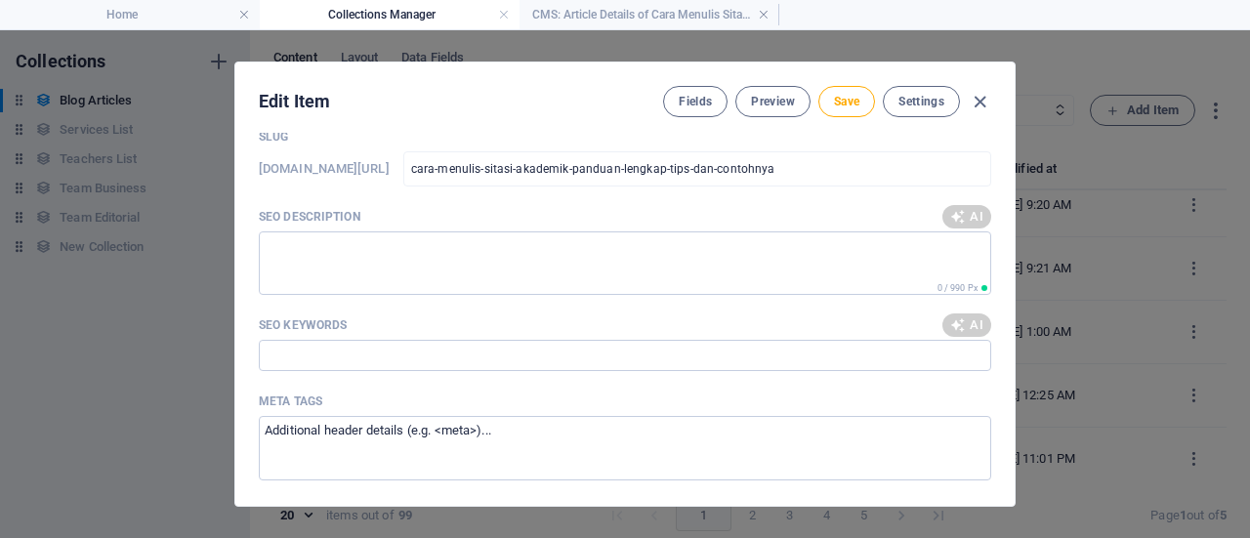
type textarea "Pelajari cara menulis sitasi akademik yang tepat! Temukan panduan, tips, dan co…"
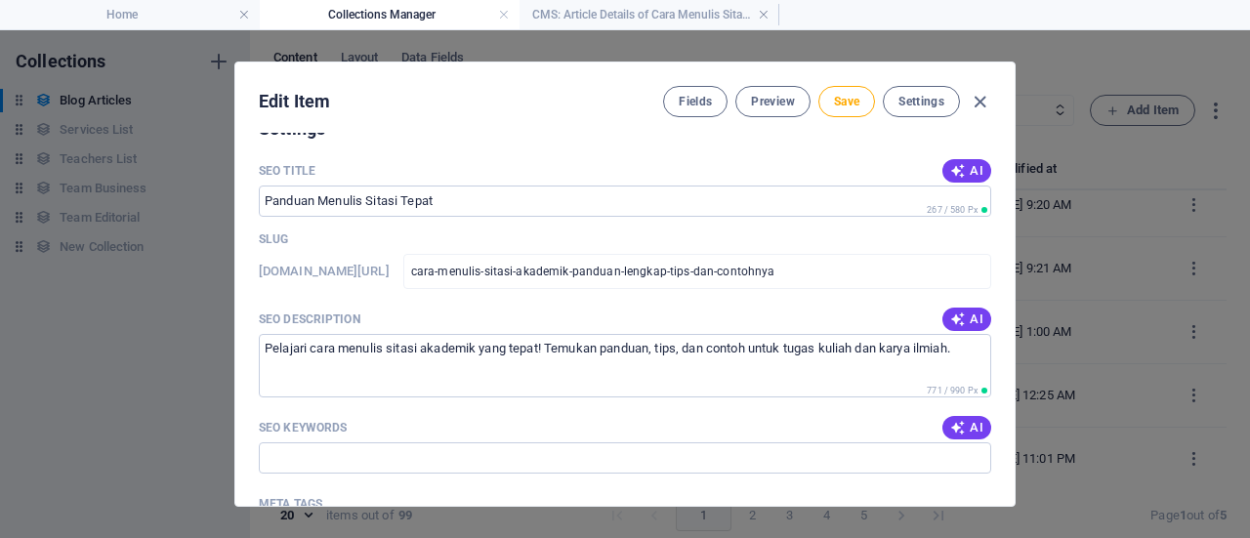
scroll to position [1401, 0]
click at [968, 435] on button "AI" at bounding box center [966, 428] width 49 height 23
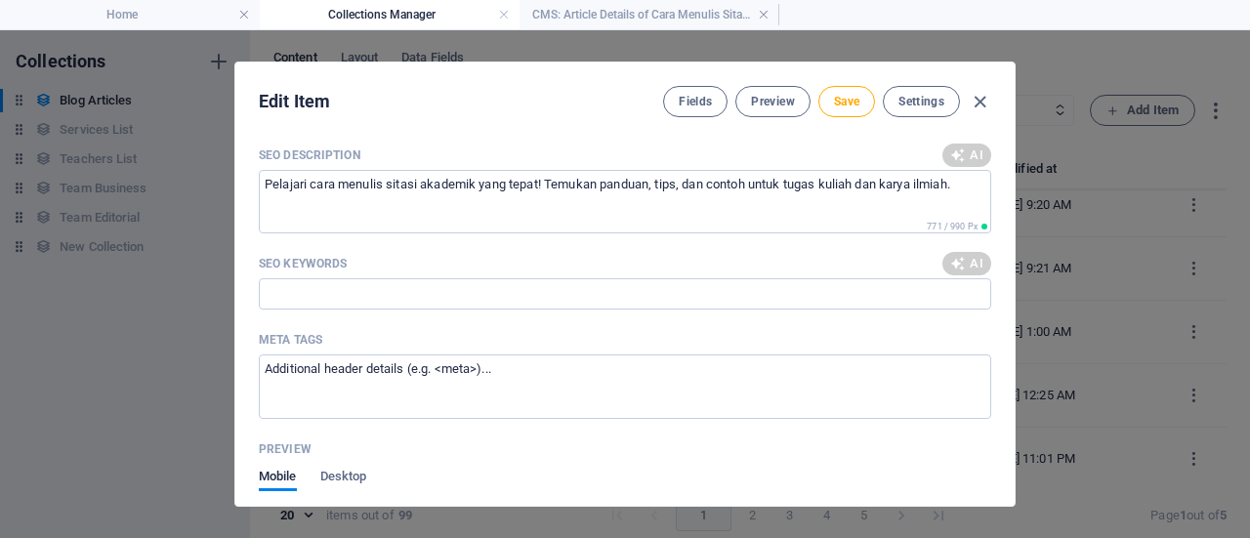
scroll to position [1571, 0]
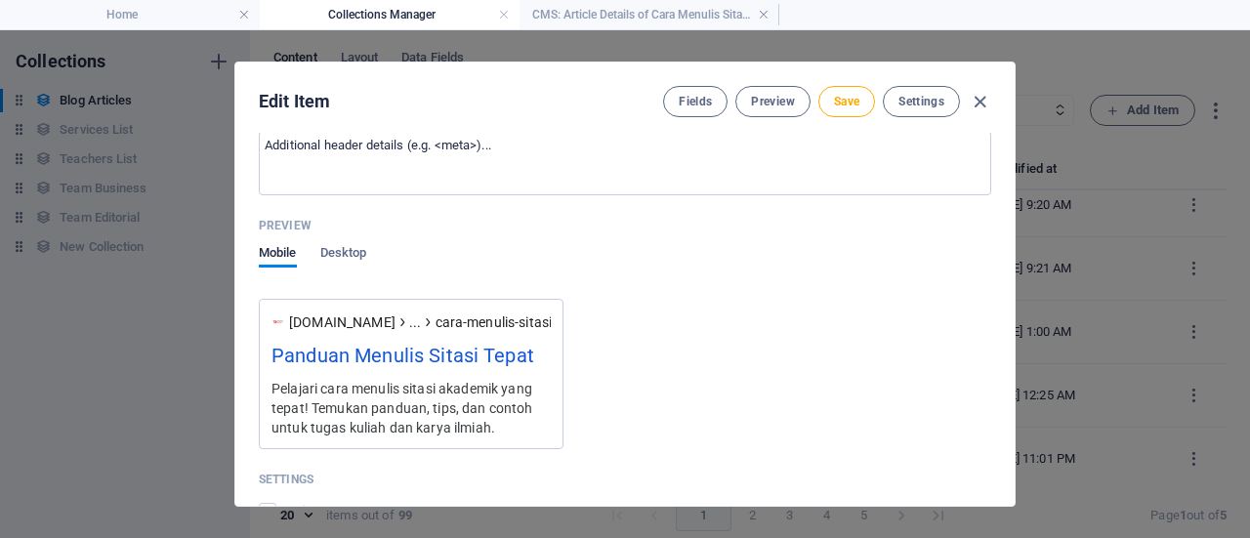
type input "cara menulis sitasi, panduan sitasi akademik, tips sitasi ilmiah, sitasi jurnal…"
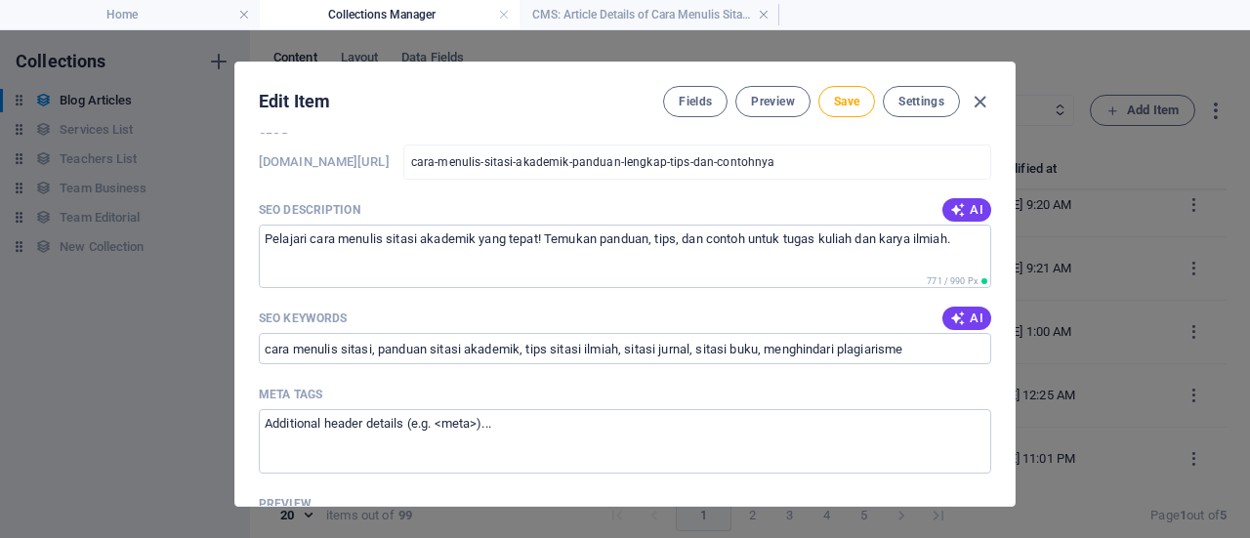
scroll to position [1513, 0]
click at [836, 116] on button "Save" at bounding box center [846, 101] width 57 height 31
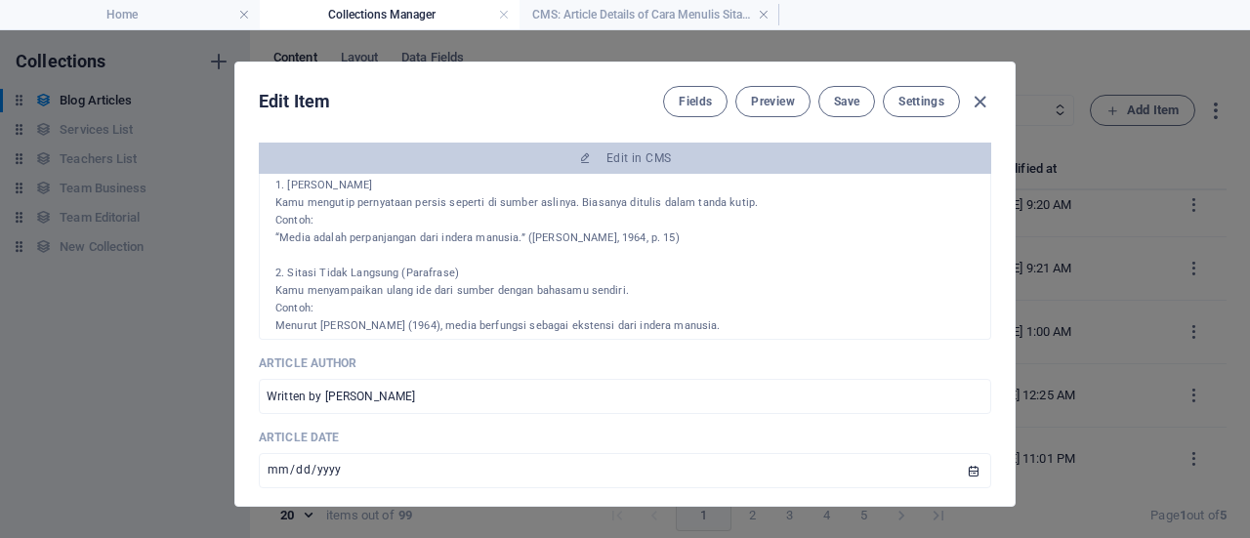
scroll to position [803, 0]
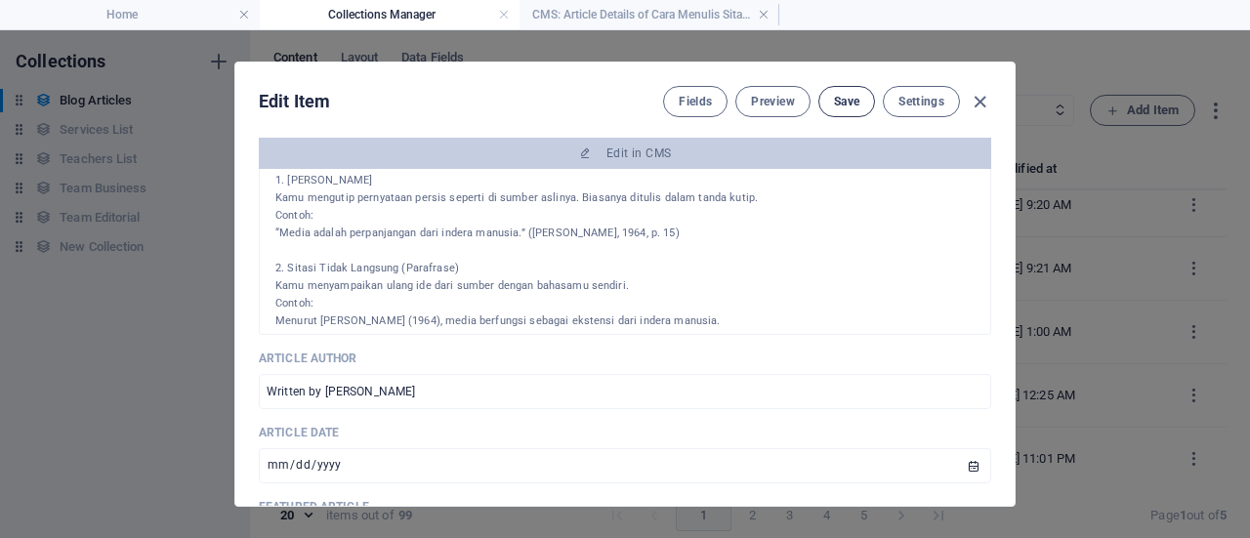
click at [839, 104] on span "Save" at bounding box center [846, 102] width 25 height 16
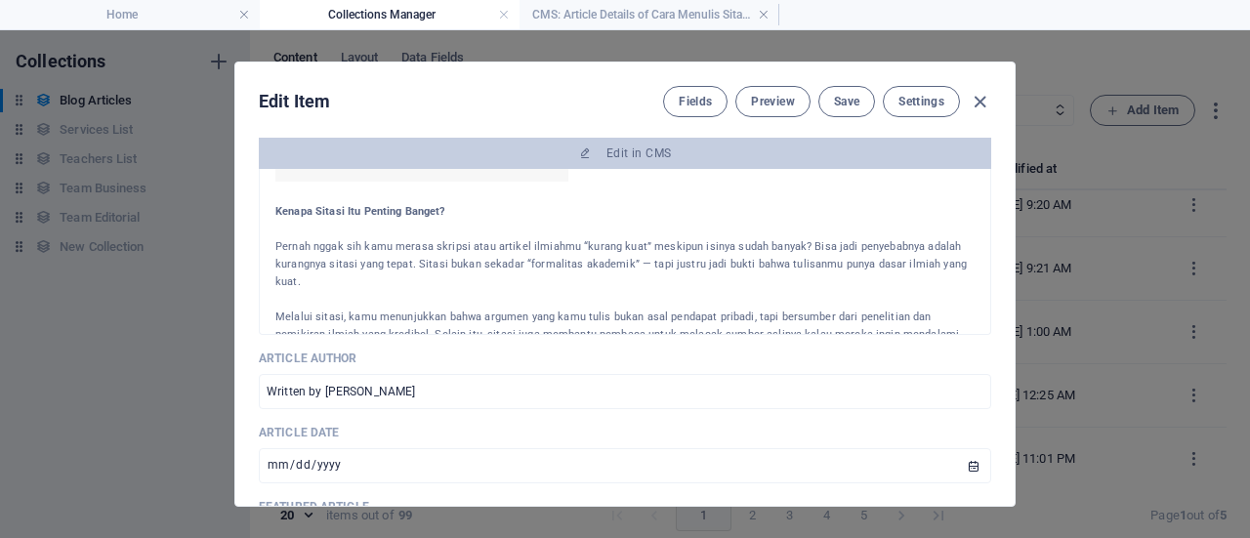
scroll to position [207, 0]
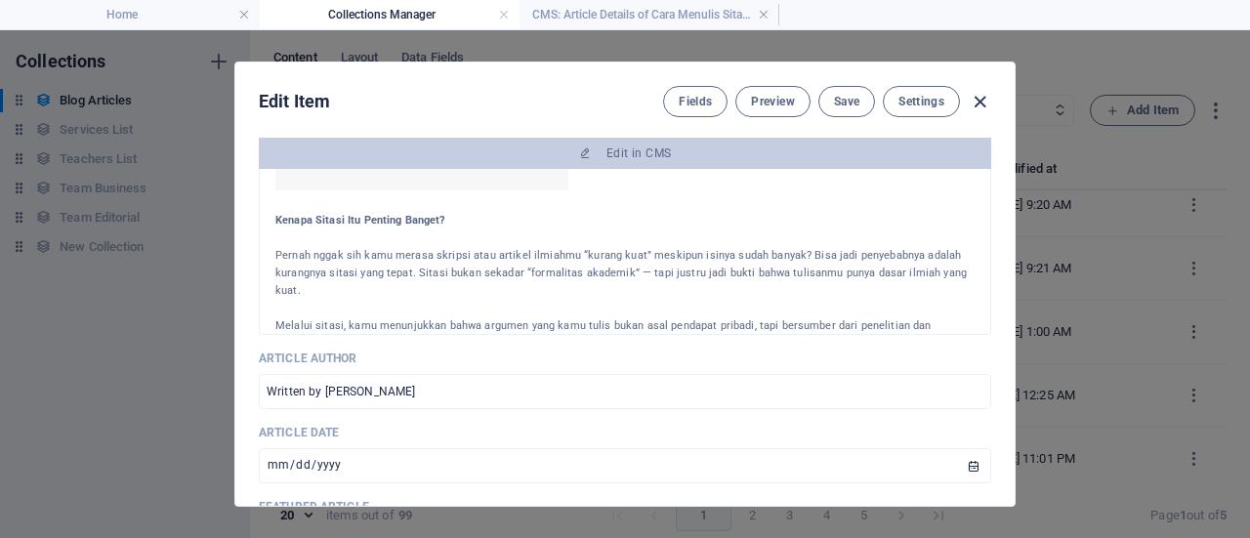
click at [978, 104] on icon "button" at bounding box center [979, 102] width 22 height 22
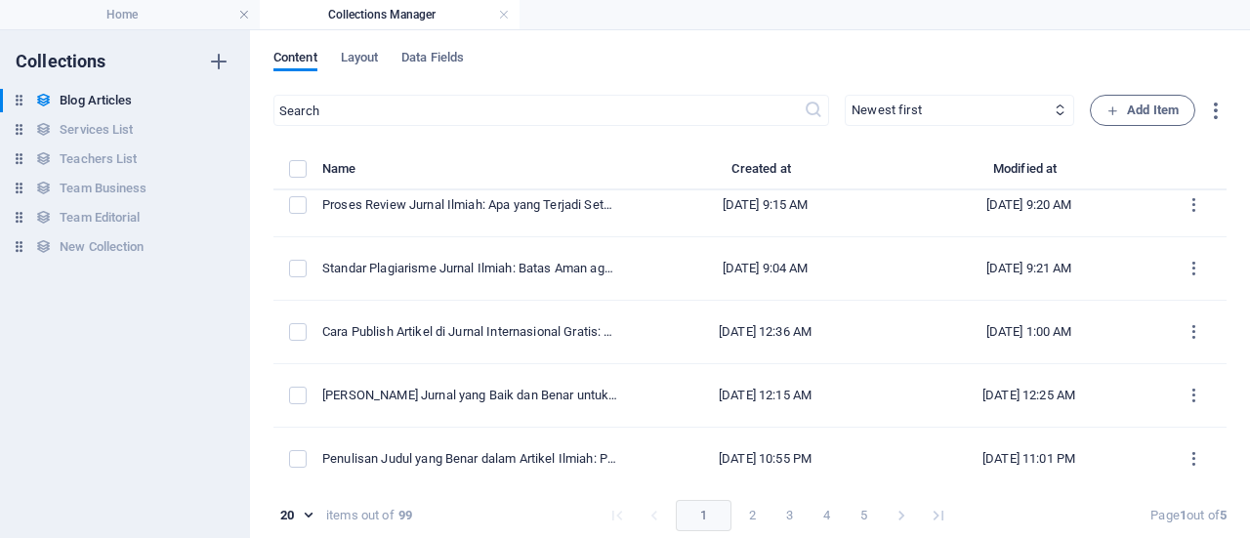
checkbox input "false"
type input "cara-menulis-sitasi-akademik-panduan-lengkap-tips-dan-contohnya"
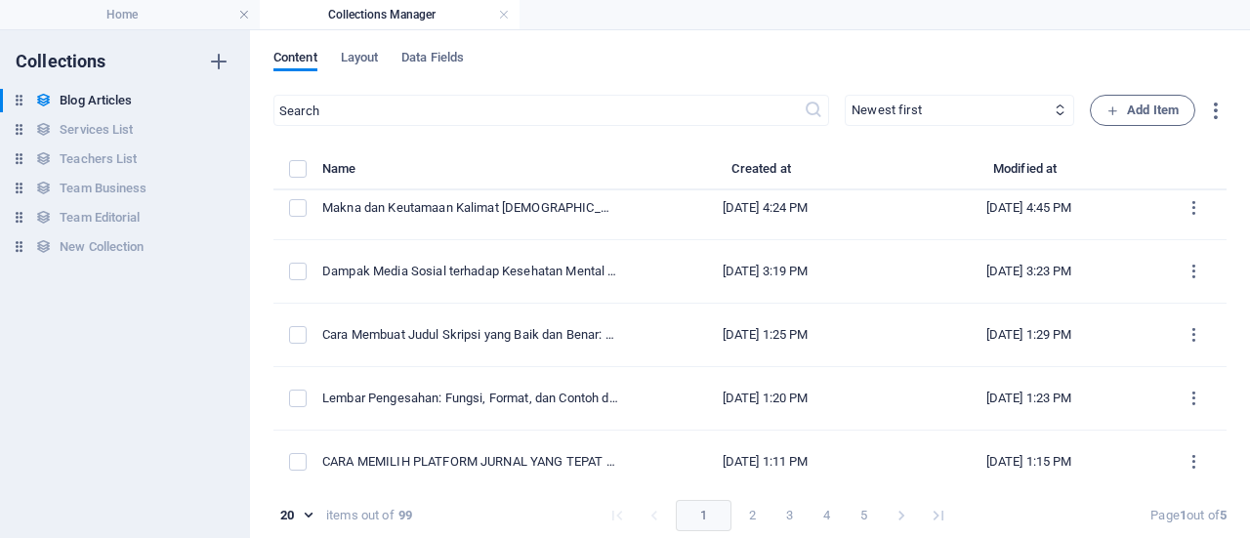
scroll to position [0, 0]
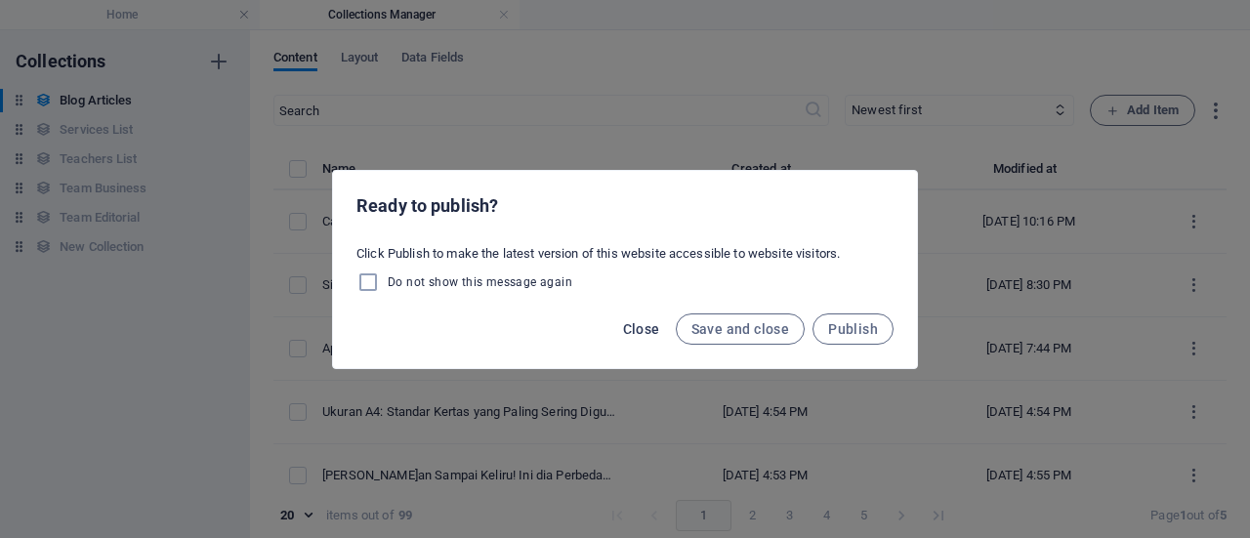
click at [642, 321] on span "Close" at bounding box center [641, 329] width 37 height 16
